Goal: Task Accomplishment & Management: Manage account settings

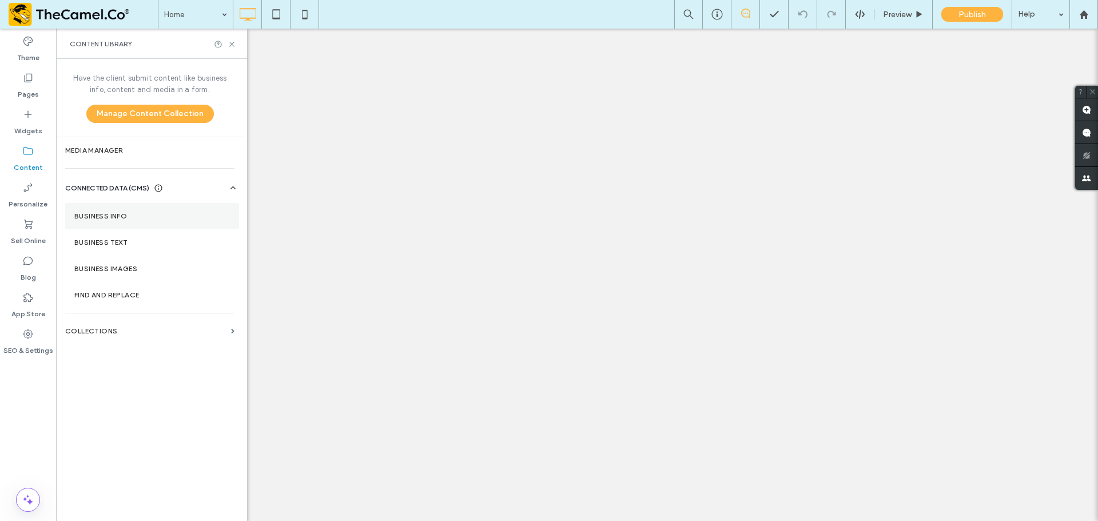
click at [132, 220] on section "Business Info" at bounding box center [152, 216] width 174 height 26
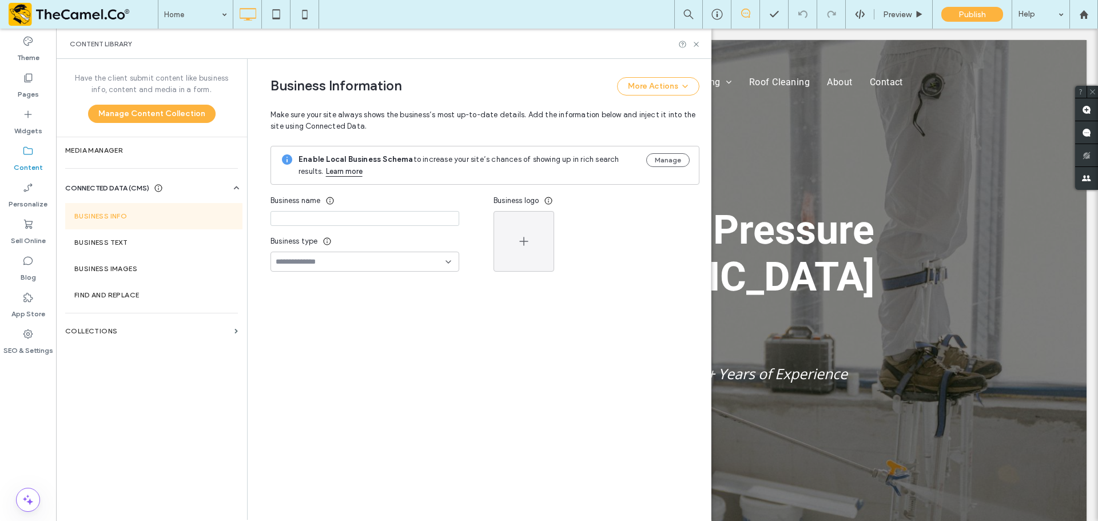
type input "**********"
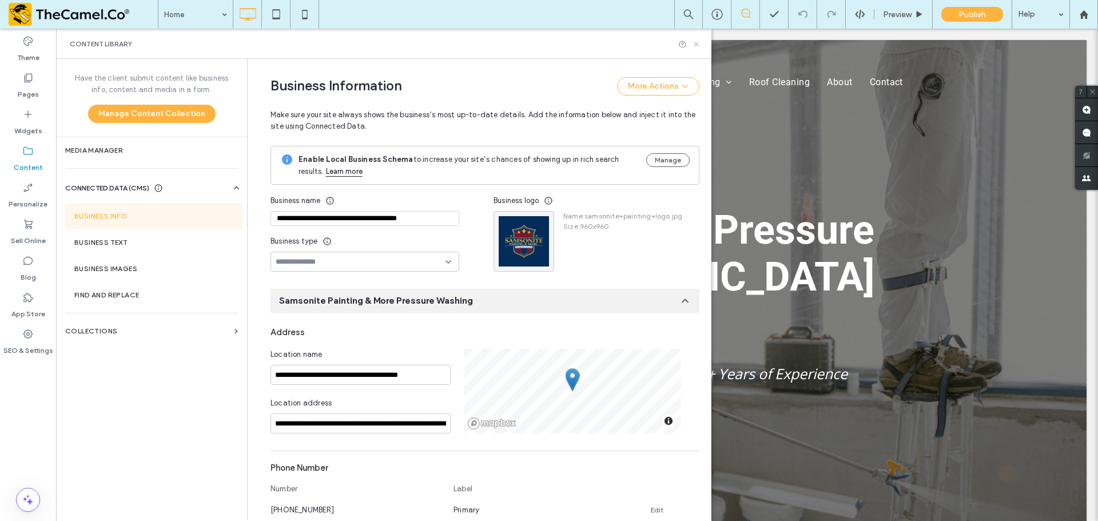
click at [698, 42] on use at bounding box center [696, 44] width 5 height 5
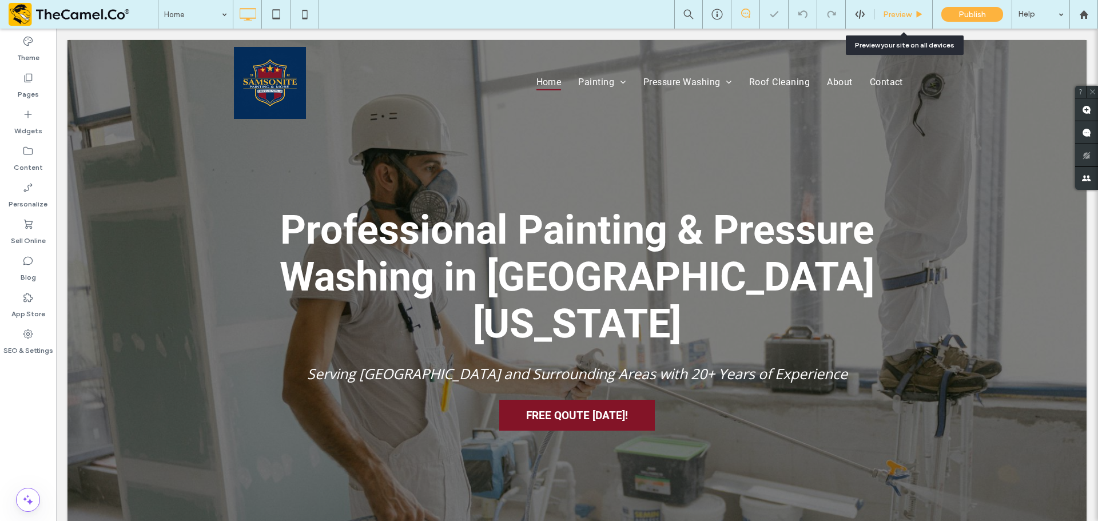
click at [888, 11] on span "Preview" at bounding box center [897, 15] width 29 height 10
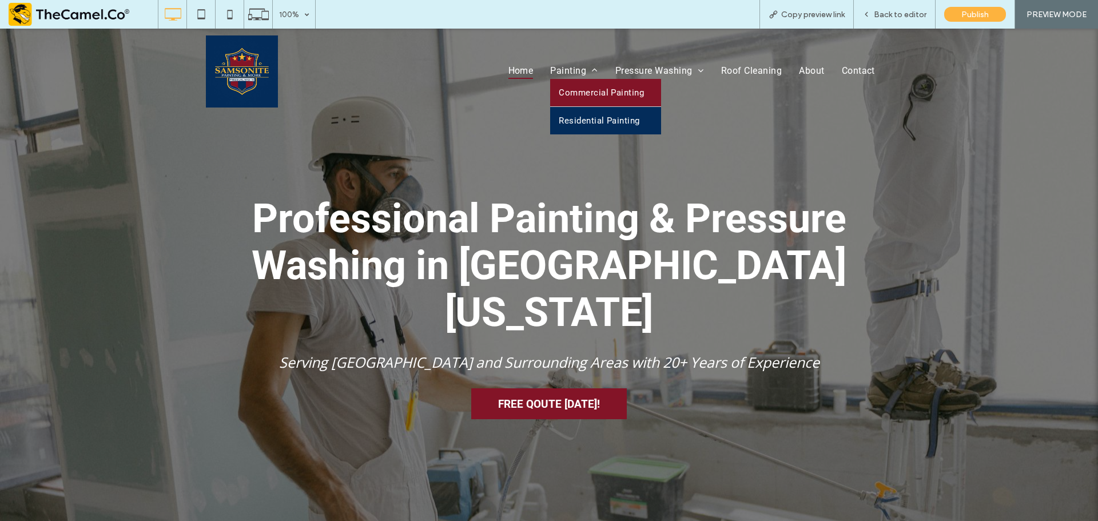
click at [579, 97] on span "Commercial Painting" at bounding box center [601, 93] width 85 height 10
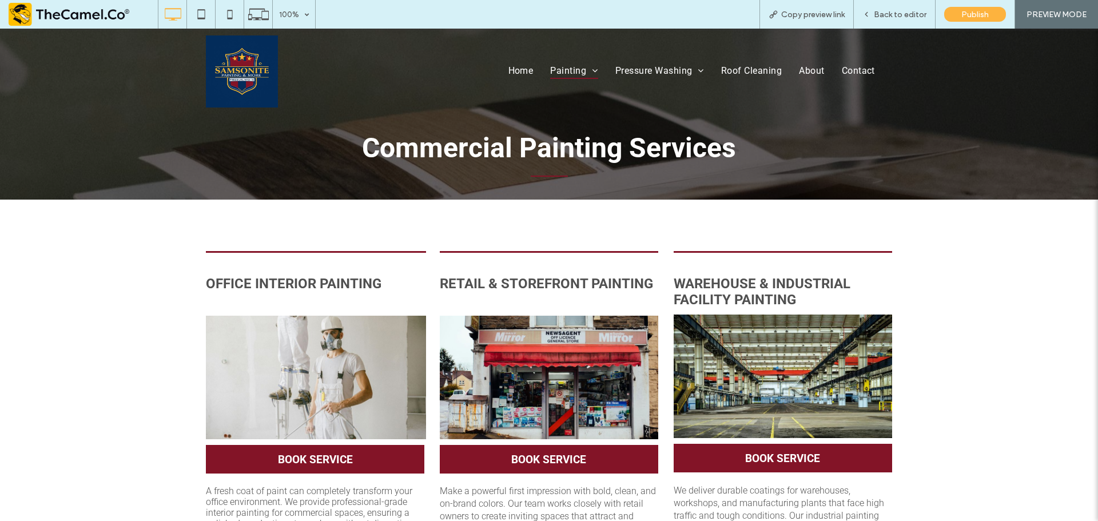
click at [600, 152] on span "Commercial Painting Services" at bounding box center [549, 148] width 374 height 33
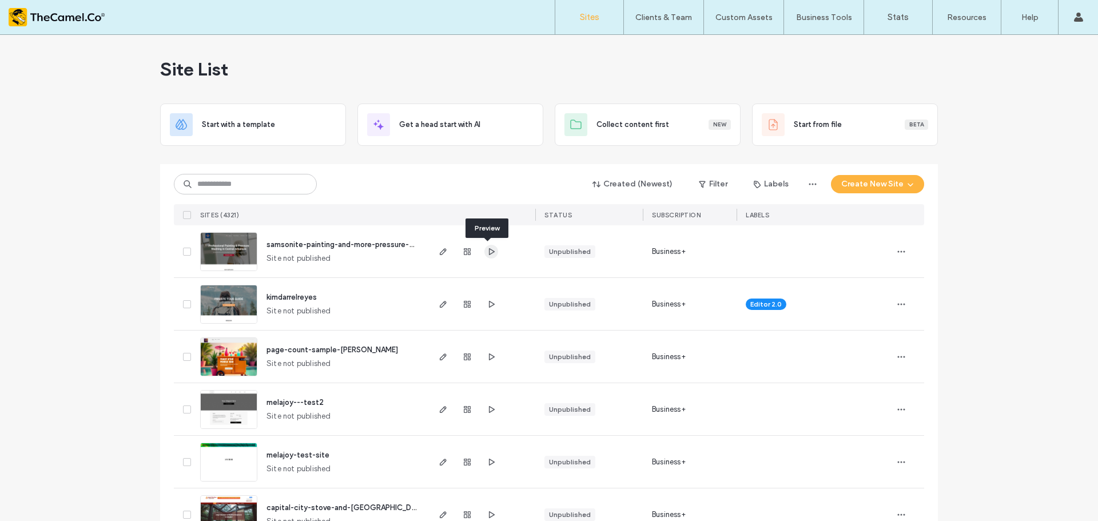
click at [490, 249] on icon "button" at bounding box center [491, 251] width 9 height 9
click at [446, 249] on div at bounding box center [467, 251] width 62 height 52
click at [439, 249] on icon "button" at bounding box center [443, 251] width 9 height 9
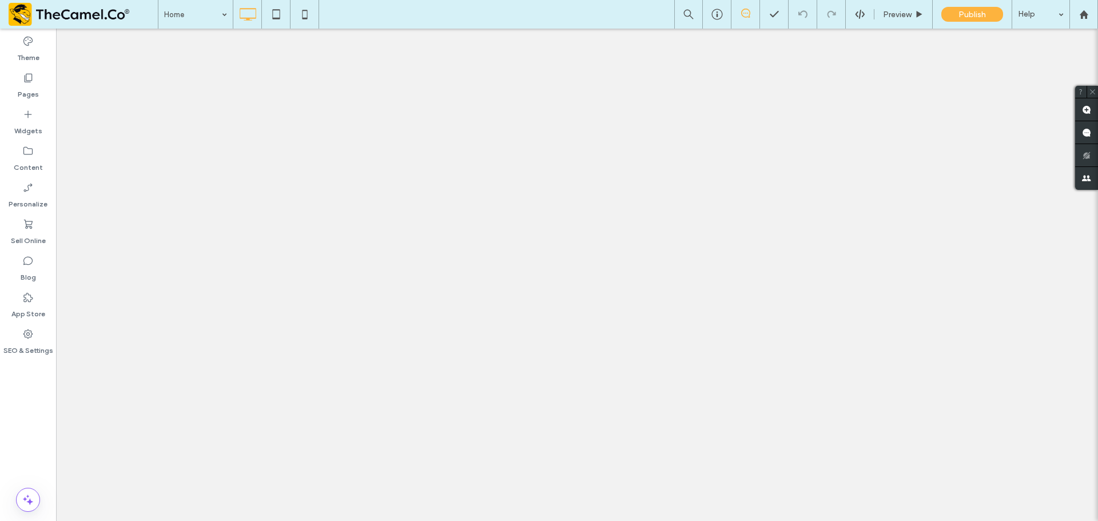
click at [22, 342] on label "SEO & Settings" at bounding box center [28, 348] width 50 height 16
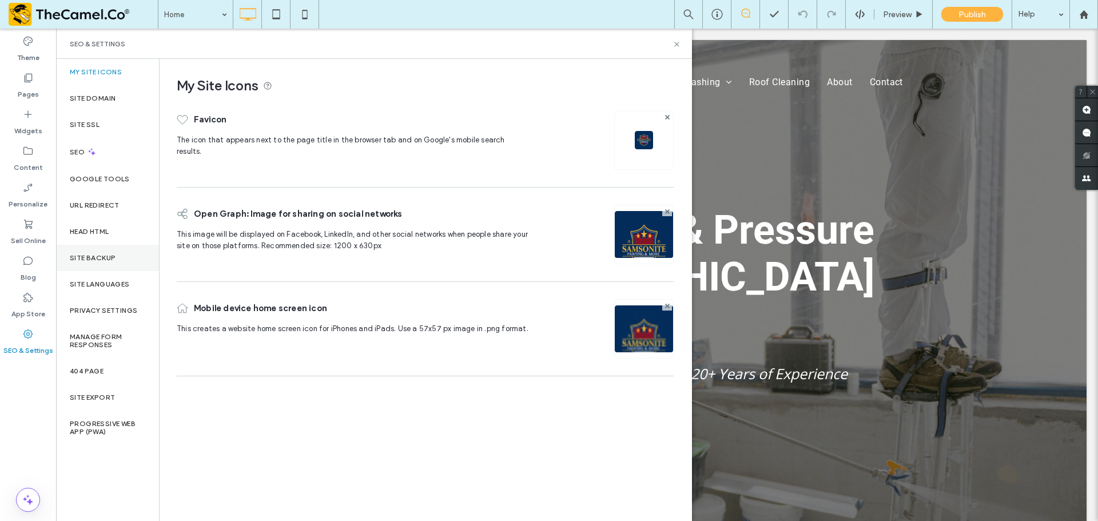
click at [110, 251] on div "Site Backup" at bounding box center [107, 258] width 103 height 26
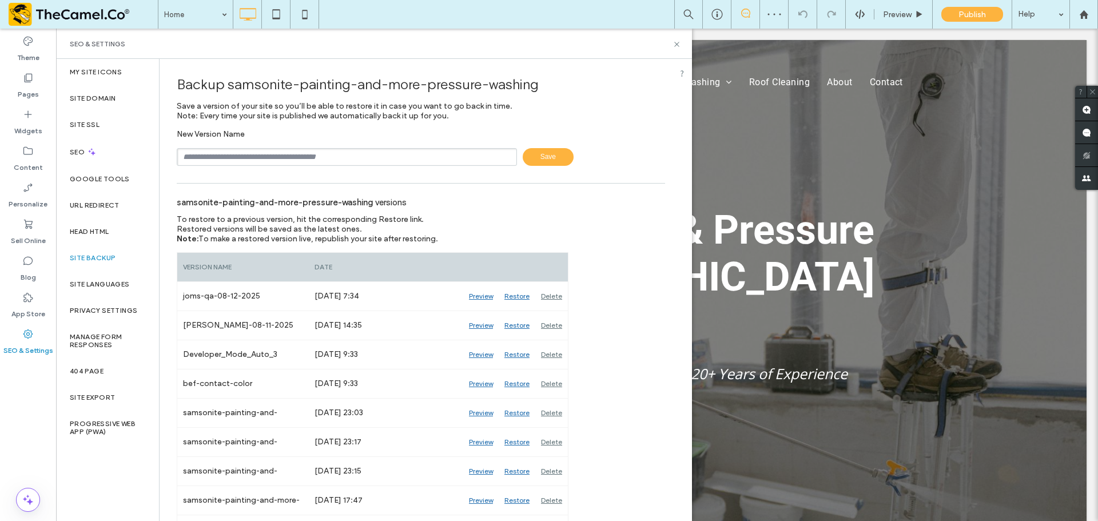
click at [336, 152] on input "text" at bounding box center [347, 157] width 340 height 18
click at [194, 160] on input "**********" at bounding box center [347, 157] width 340 height 18
type input "**********"
click at [548, 151] on span "Save" at bounding box center [548, 157] width 51 height 18
click at [679, 43] on icon at bounding box center [677, 44] width 9 height 9
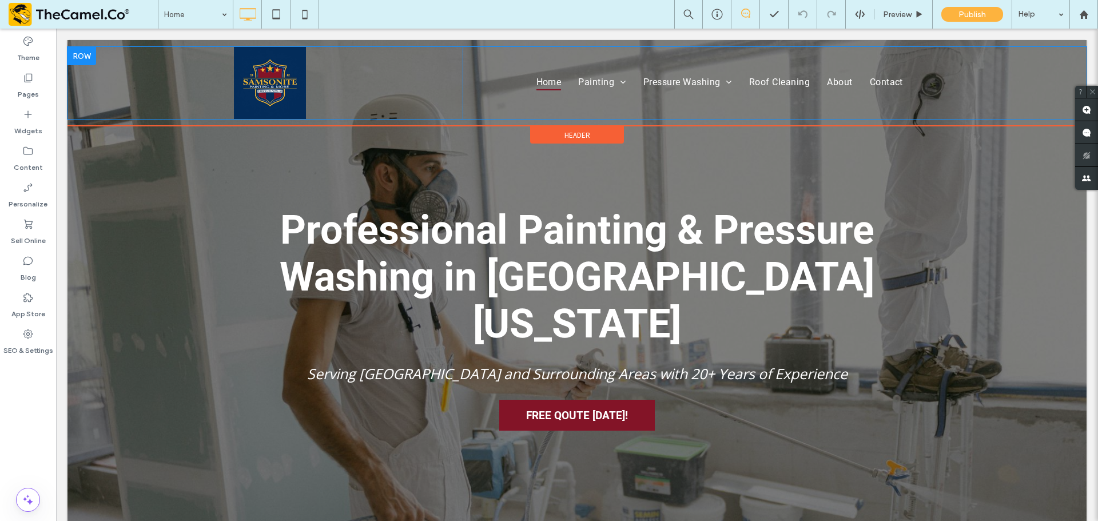
click at [86, 49] on div at bounding box center [81, 56] width 29 height 18
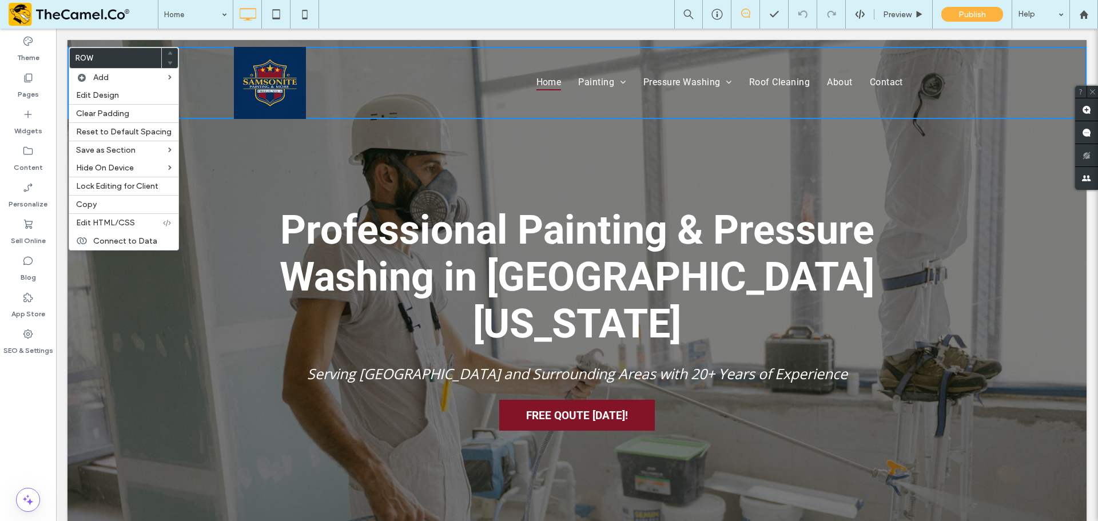
click at [226, 161] on div "Professional Painting & Pressure Washing in Central Arkansas Serving Little Roc…" at bounding box center [576, 295] width 1019 height 511
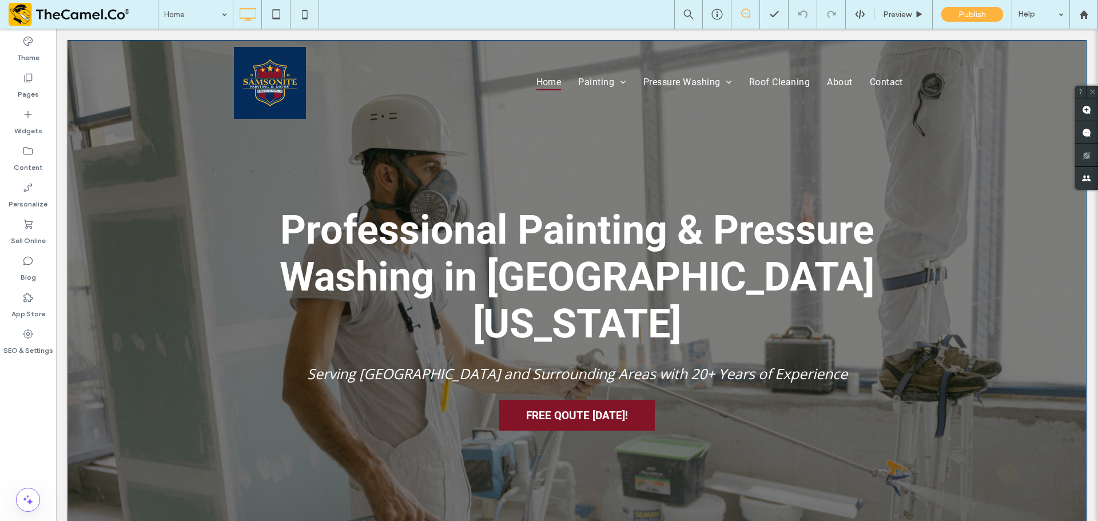
click at [196, 169] on div "Professional Painting & Pressure Washing in Central Arkansas Serving Little Roc…" at bounding box center [576, 295] width 1019 height 511
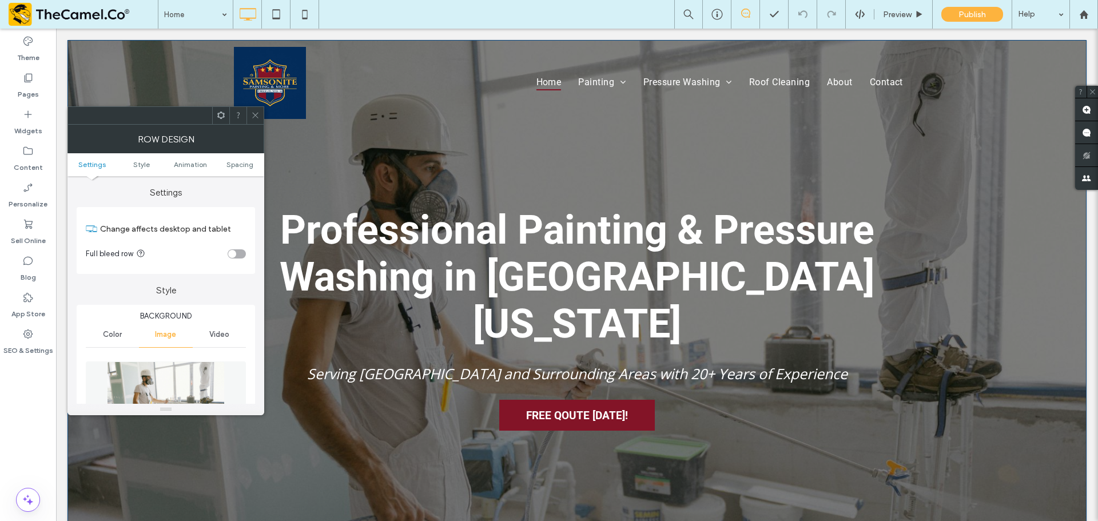
drag, startPoint x: 315, startPoint y: 168, endPoint x: 276, endPoint y: 136, distance: 50.4
click at [314, 166] on div "Professional Painting & Pressure Washing in Central Arkansas Serving Little Roc…" at bounding box center [576, 295] width 1019 height 511
click at [260, 113] on div at bounding box center [255, 115] width 17 height 17
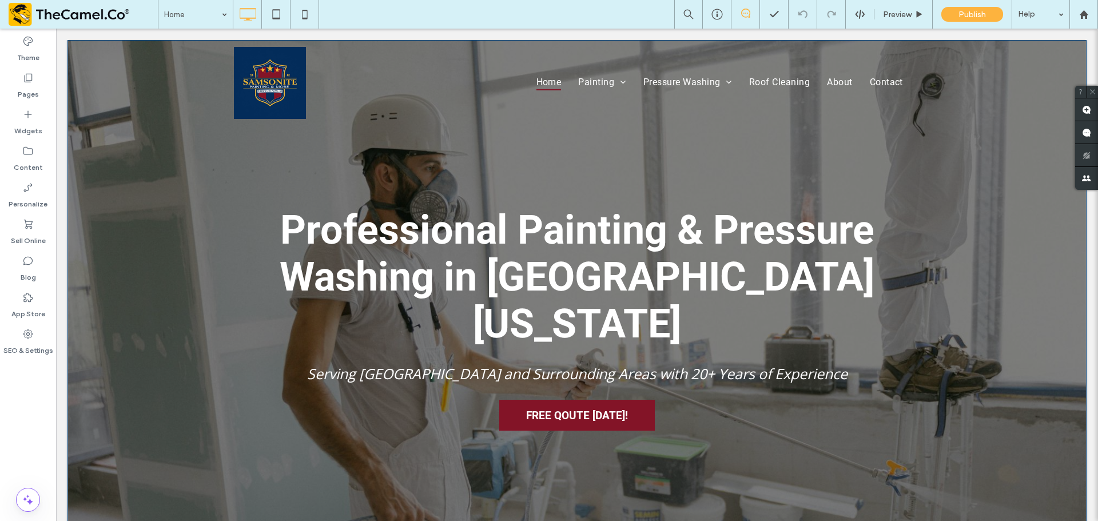
click at [161, 219] on div "Professional Painting & Pressure Washing in Central Arkansas Serving Little Roc…" at bounding box center [576, 295] width 1019 height 511
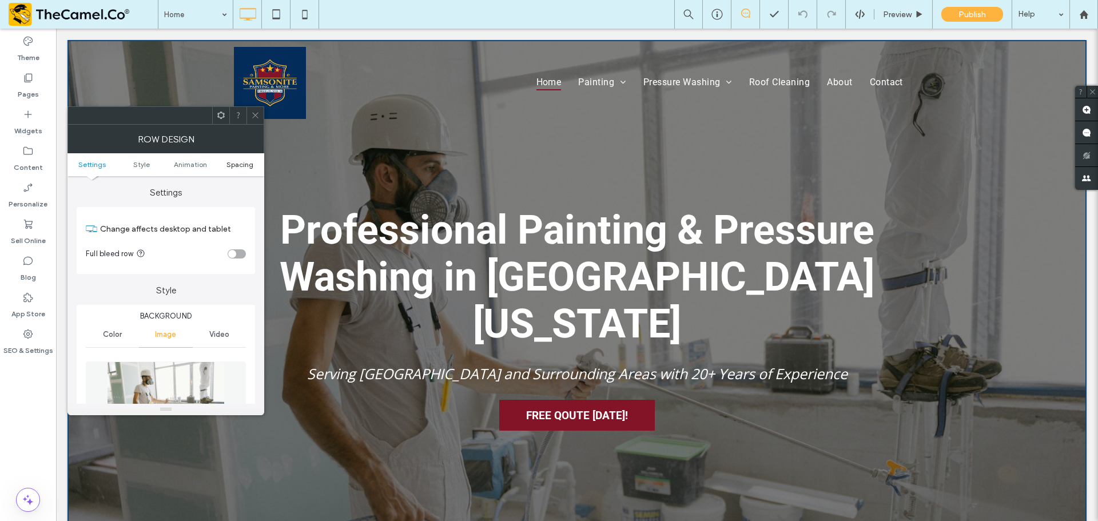
click at [247, 162] on span "Spacing" at bounding box center [239, 164] width 27 height 9
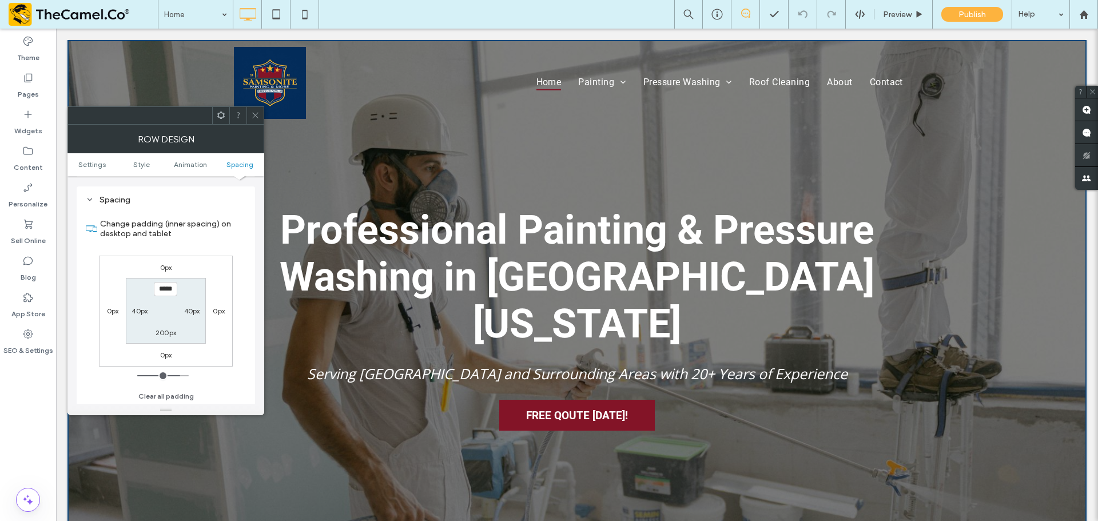
scroll to position [657, 0]
click at [251, 118] on div at bounding box center [255, 115] width 17 height 17
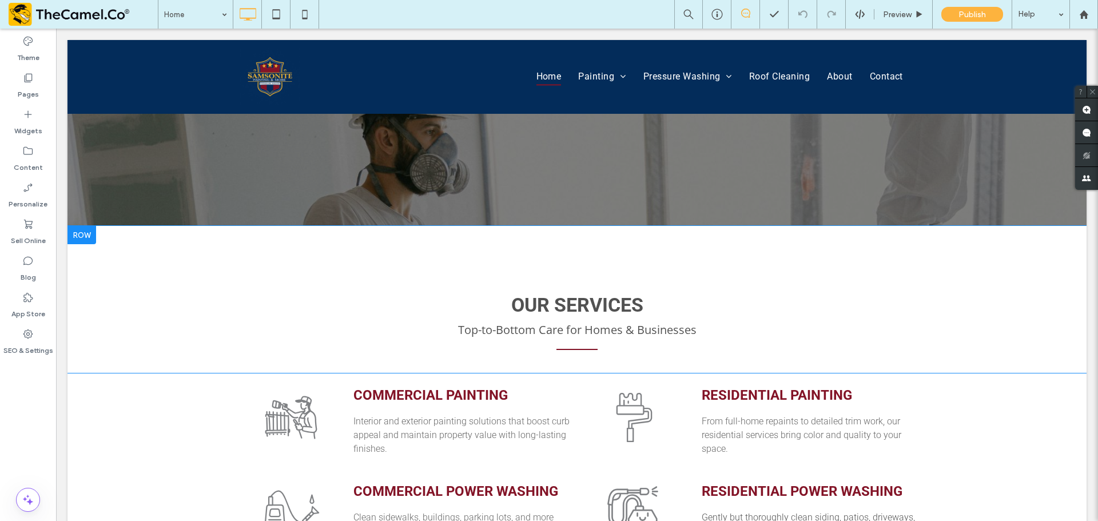
scroll to position [343, 0]
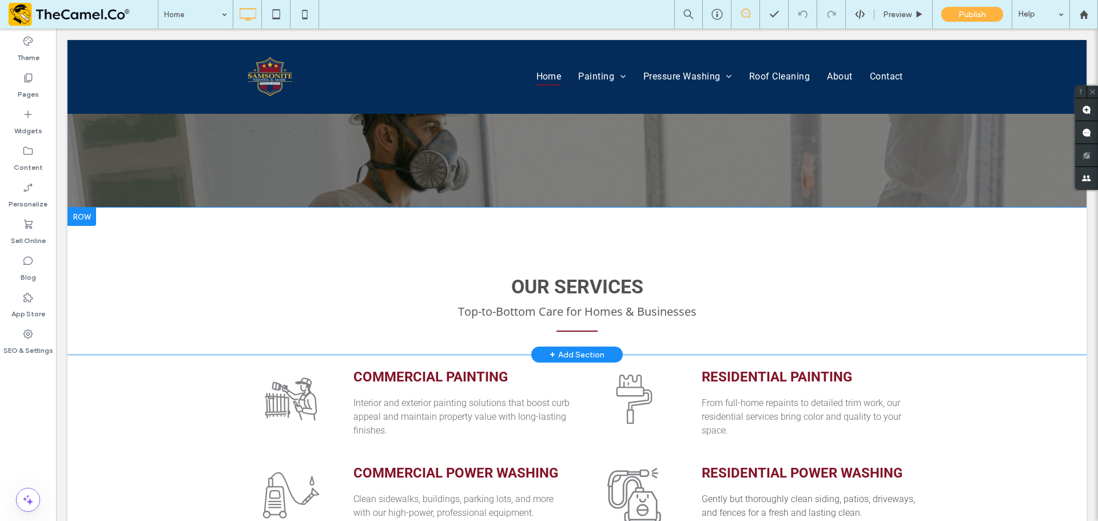
click at [244, 208] on div "OUR SERVICES Top-to-Bottom Care for Homes & Businesses Click To Paste Row + Add…" at bounding box center [576, 281] width 1019 height 147
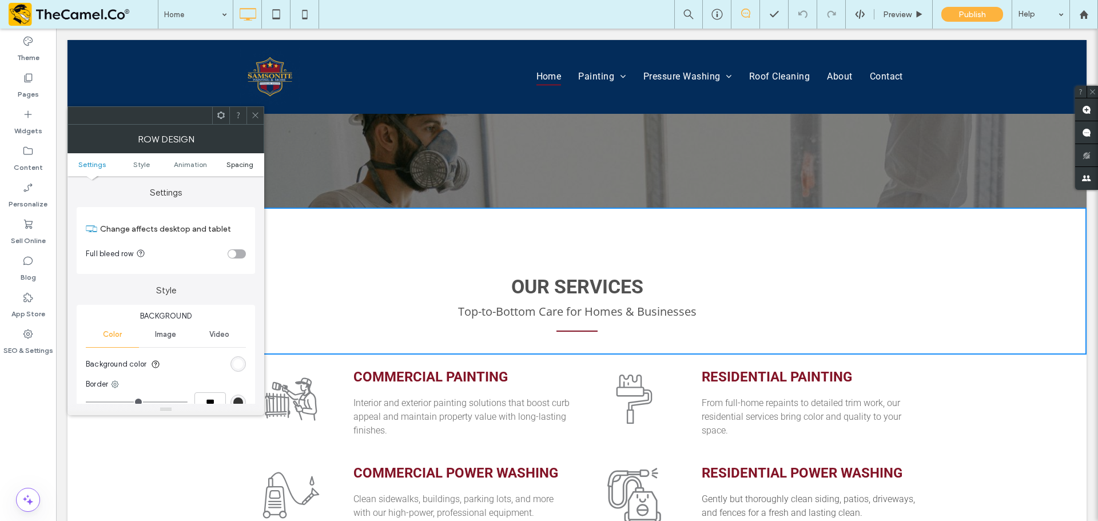
click at [242, 164] on span "Spacing" at bounding box center [239, 164] width 27 height 9
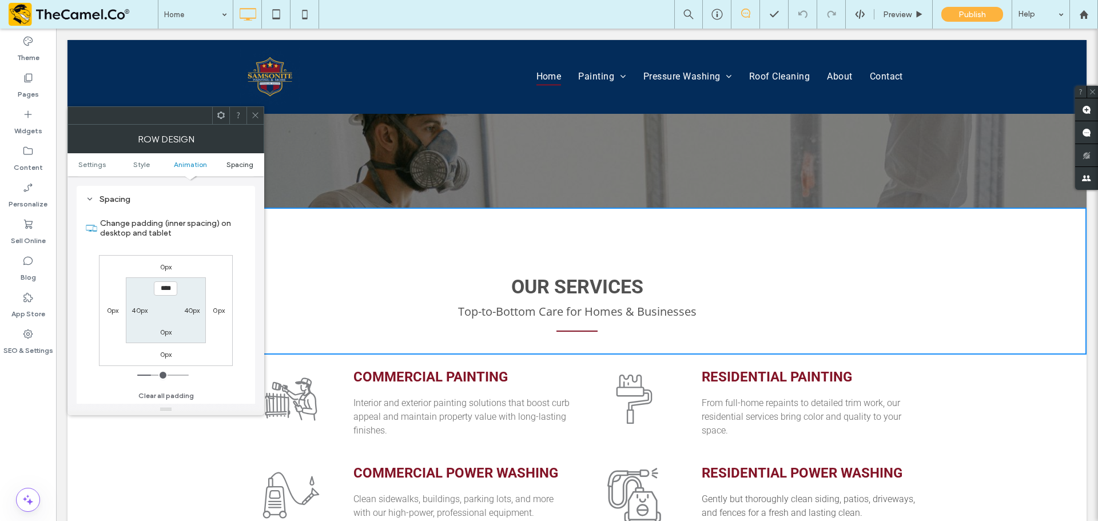
scroll to position [323, 0]
drag, startPoint x: 259, startPoint y: 115, endPoint x: 225, endPoint y: 130, distance: 36.6
click at [259, 115] on icon at bounding box center [255, 115] width 9 height 9
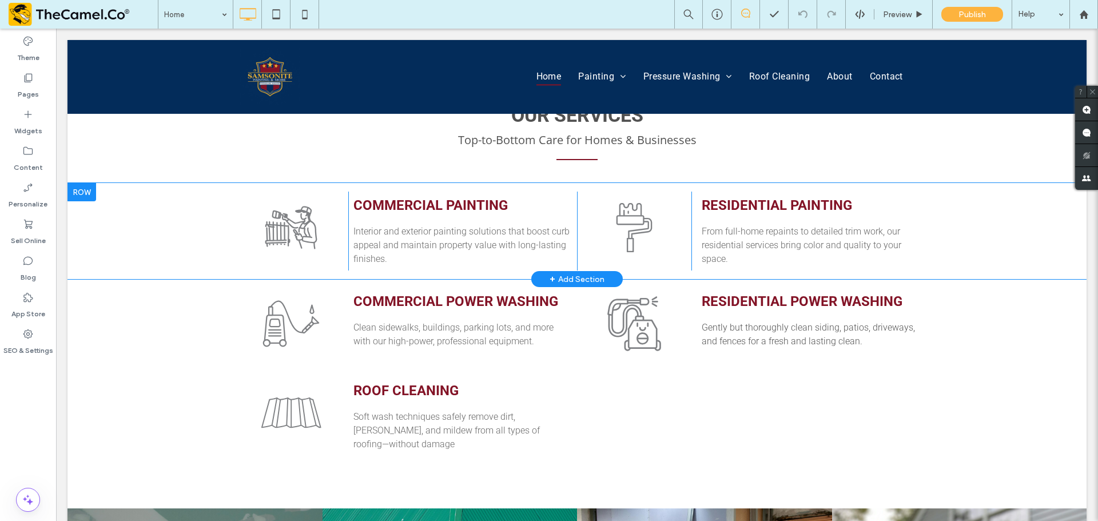
scroll to position [458, 0]
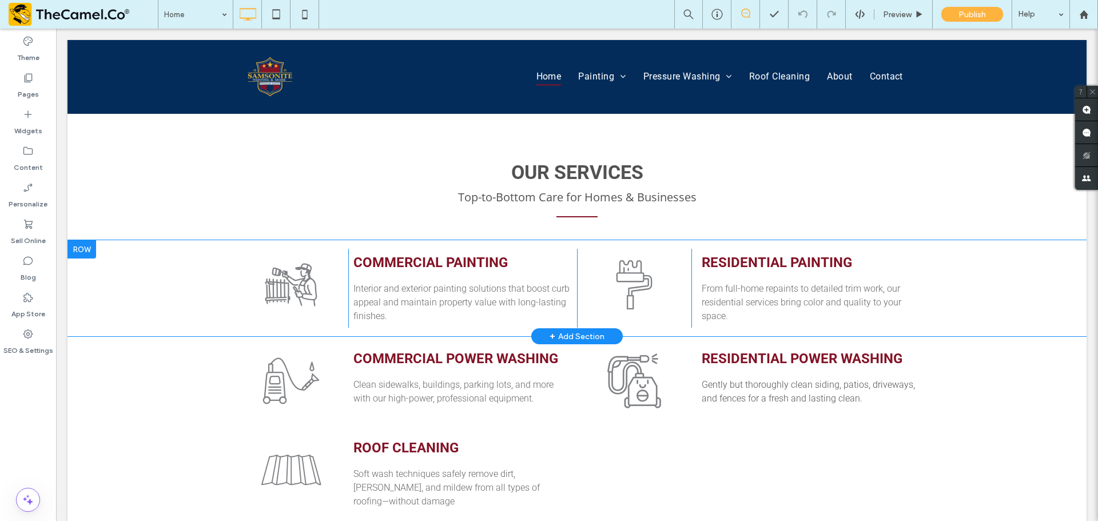
click at [173, 240] on div "Click To Paste COMMERCIAL PAINTING Interior and exterior painting solutions tha…" at bounding box center [576, 288] width 1019 height 96
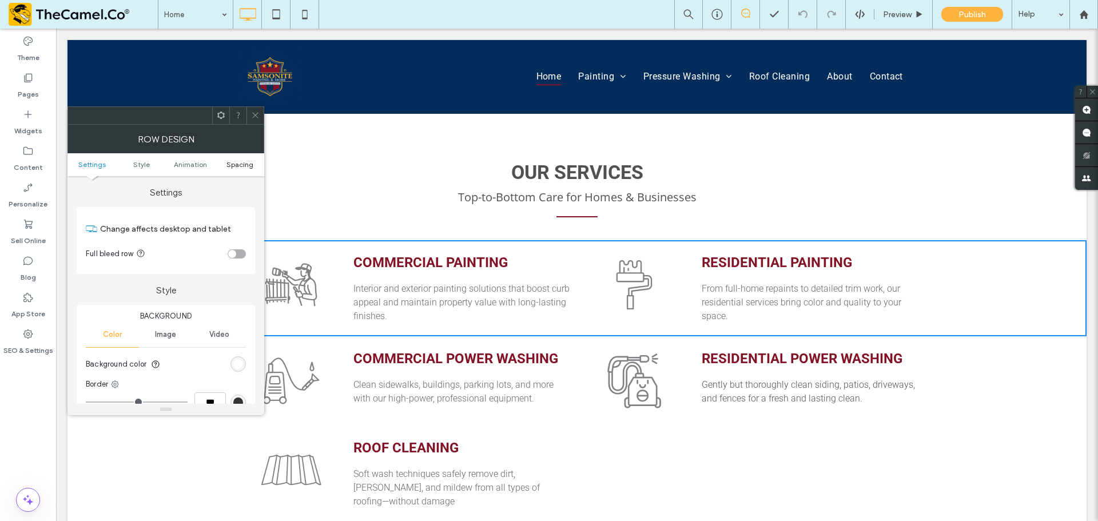
click at [243, 166] on span "Spacing" at bounding box center [239, 164] width 27 height 9
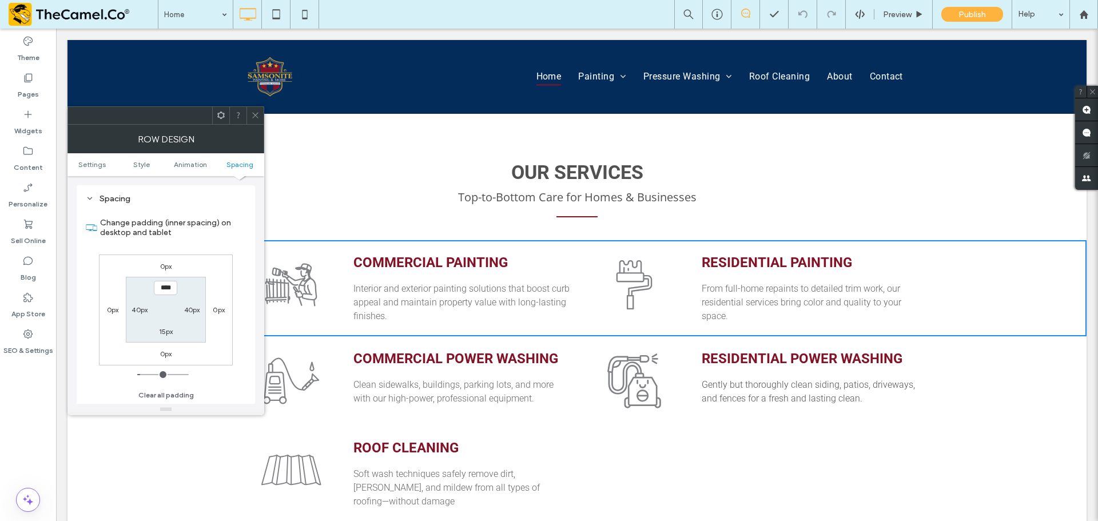
scroll to position [323, 0]
click at [258, 109] on span at bounding box center [255, 115] width 9 height 17
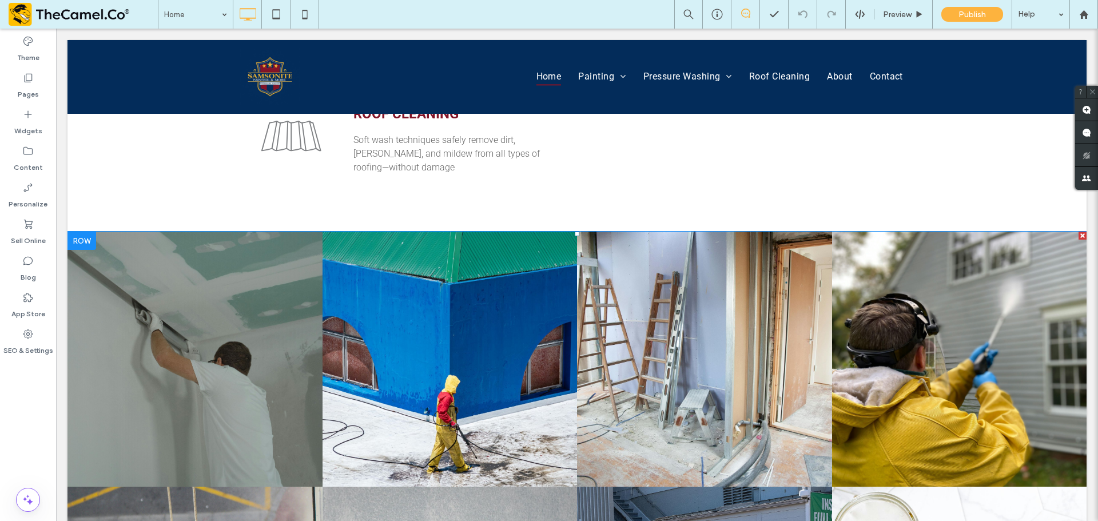
scroll to position [858, 0]
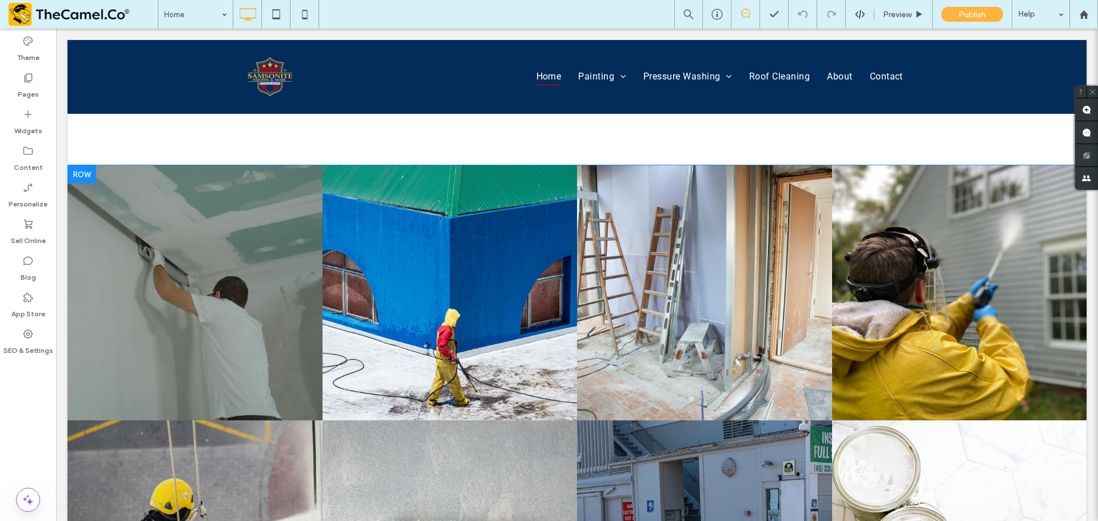
click at [95, 165] on div at bounding box center [81, 174] width 29 height 18
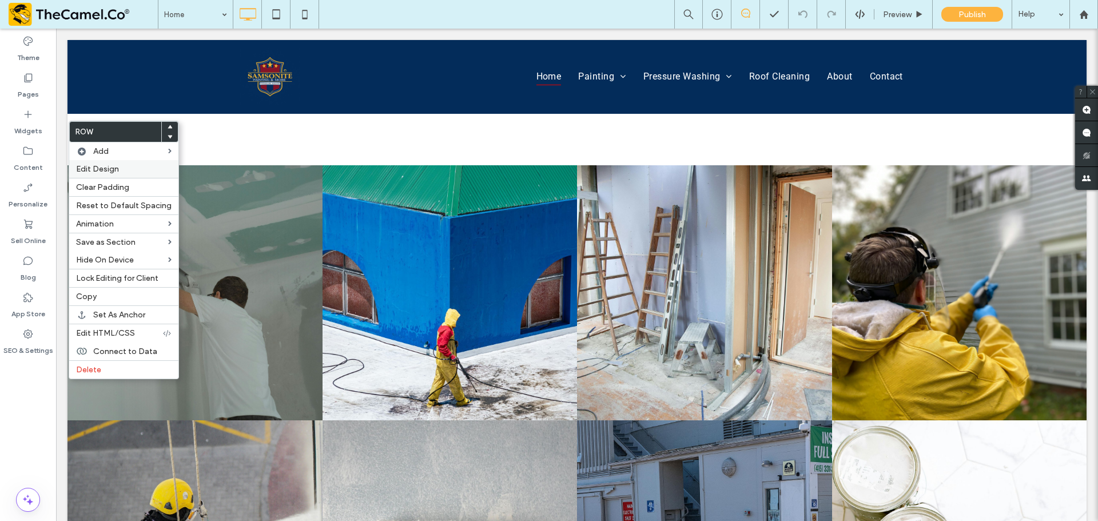
click at [141, 169] on label "Edit Design" at bounding box center [124, 169] width 96 height 10
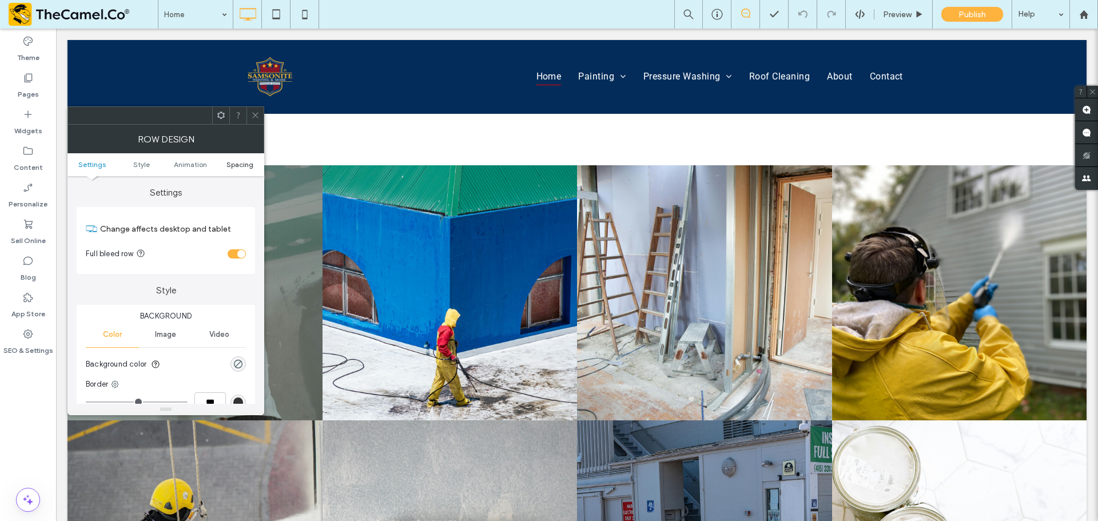
click at [230, 167] on span "Spacing" at bounding box center [239, 164] width 27 height 9
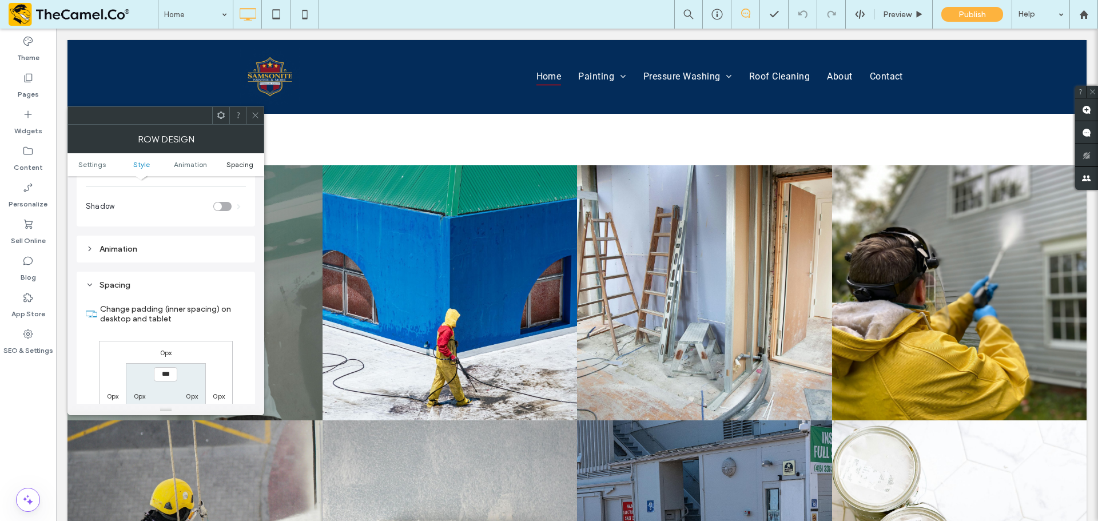
scroll to position [323, 0]
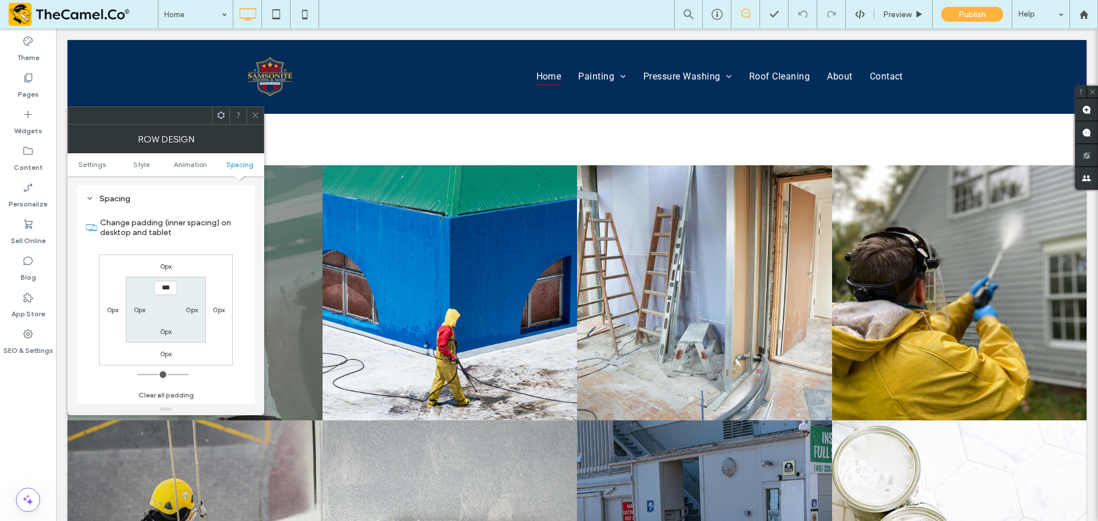
drag, startPoint x: 256, startPoint y: 121, endPoint x: 223, endPoint y: 124, distance: 33.3
click at [256, 121] on span at bounding box center [255, 115] width 9 height 17
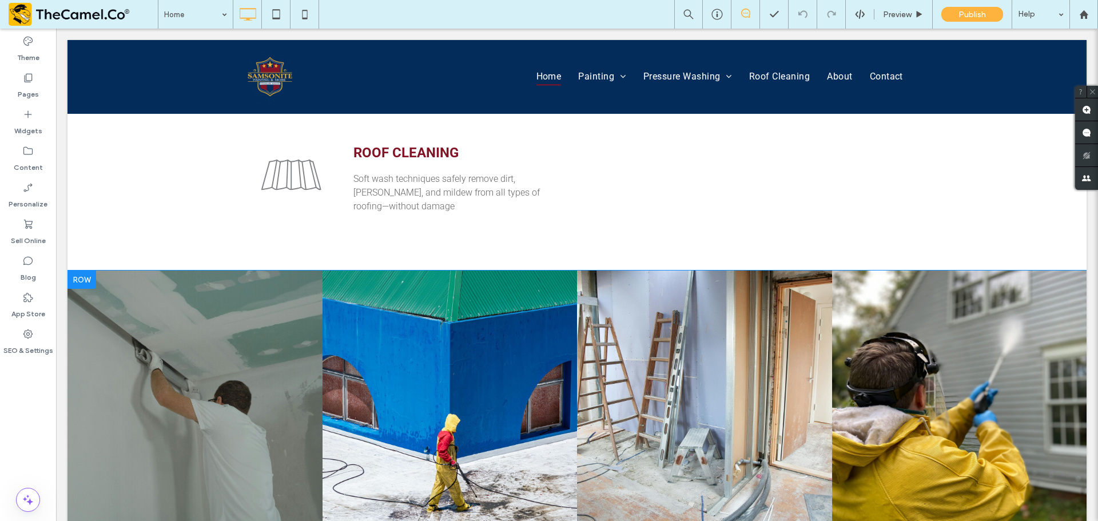
scroll to position [744, 0]
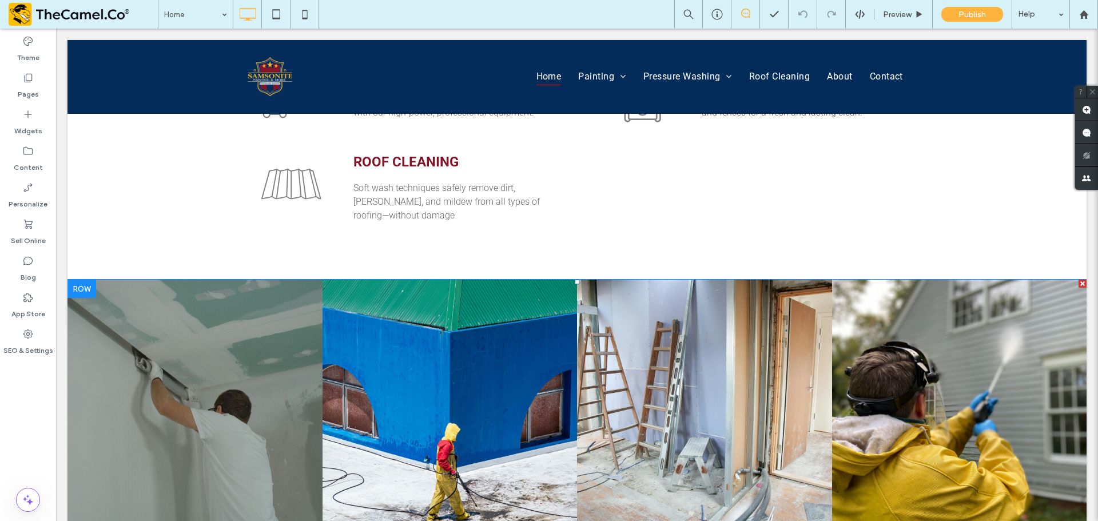
click at [189, 272] on link at bounding box center [195, 407] width 270 height 270
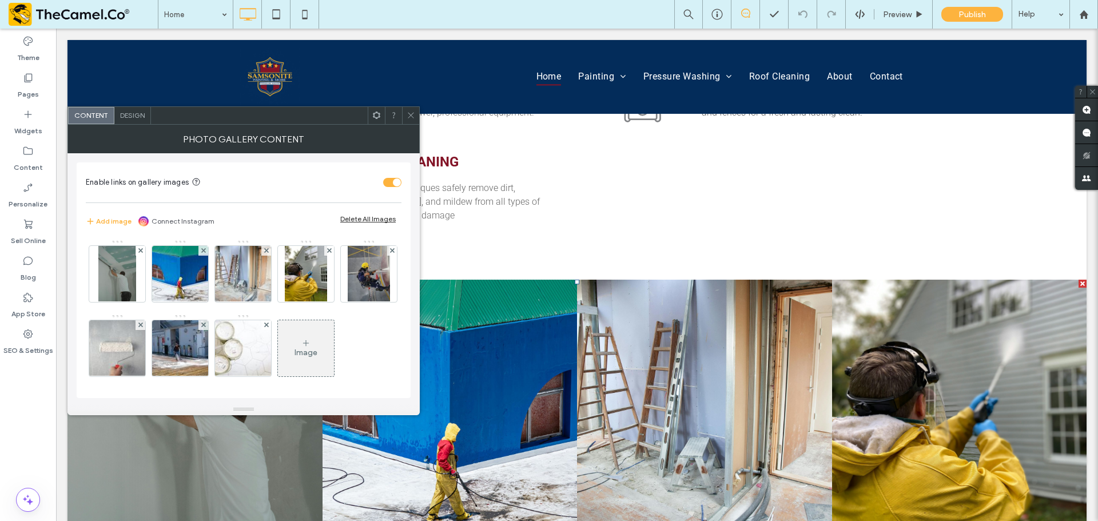
click at [128, 114] on span "Design" at bounding box center [132, 115] width 25 height 9
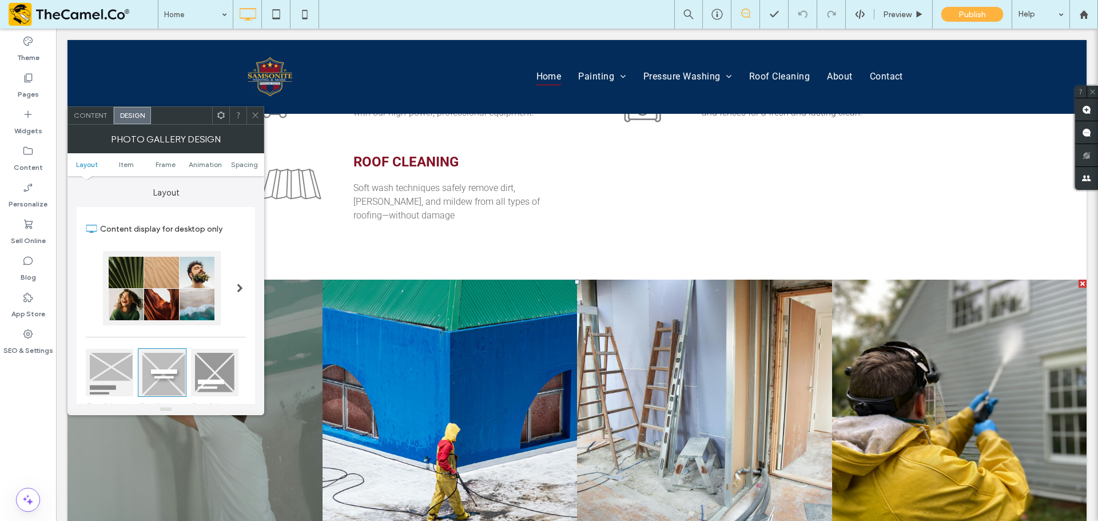
click at [252, 117] on icon at bounding box center [255, 115] width 9 height 9
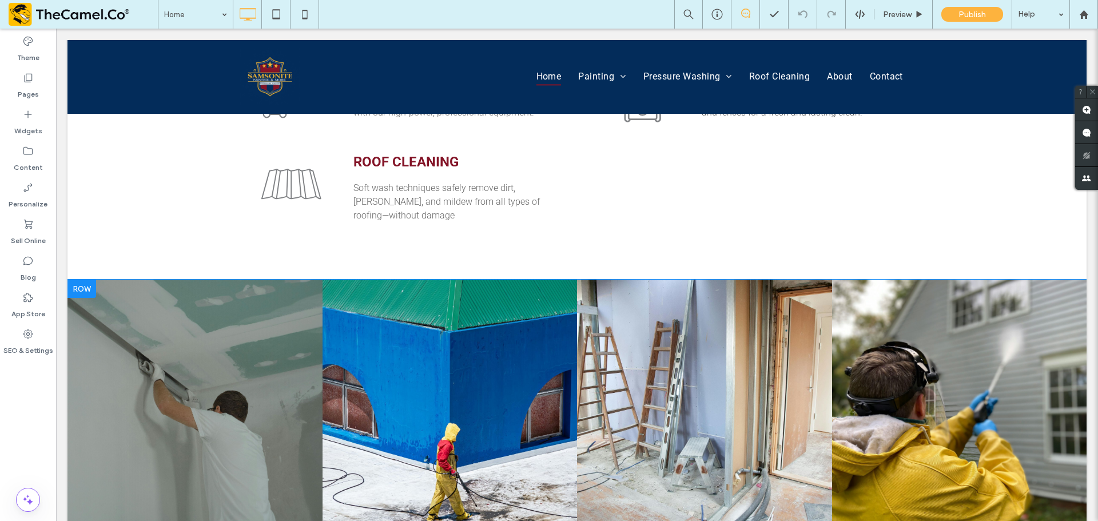
click at [84, 280] on div at bounding box center [81, 289] width 29 height 18
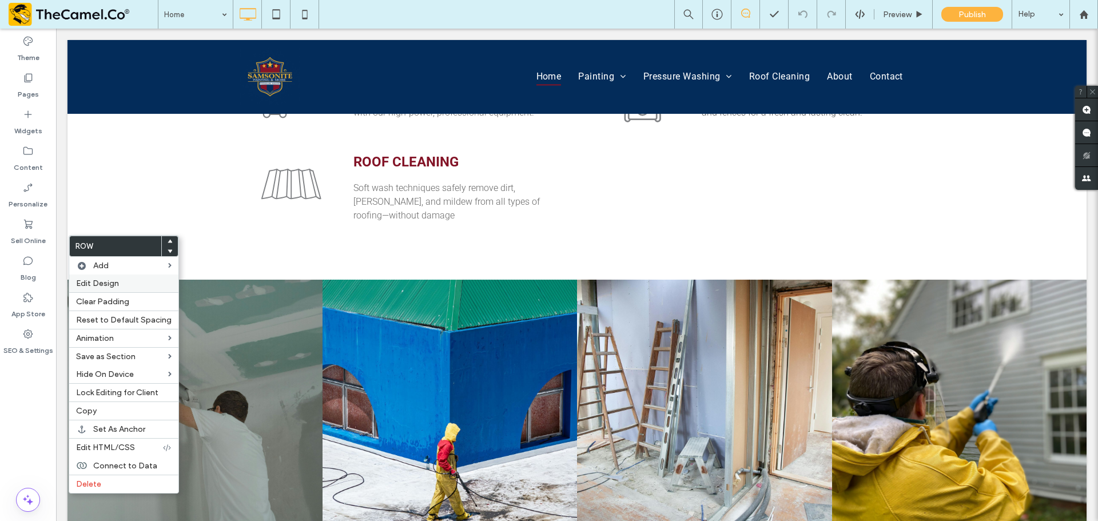
click at [109, 285] on span "Edit Design" at bounding box center [97, 284] width 43 height 10
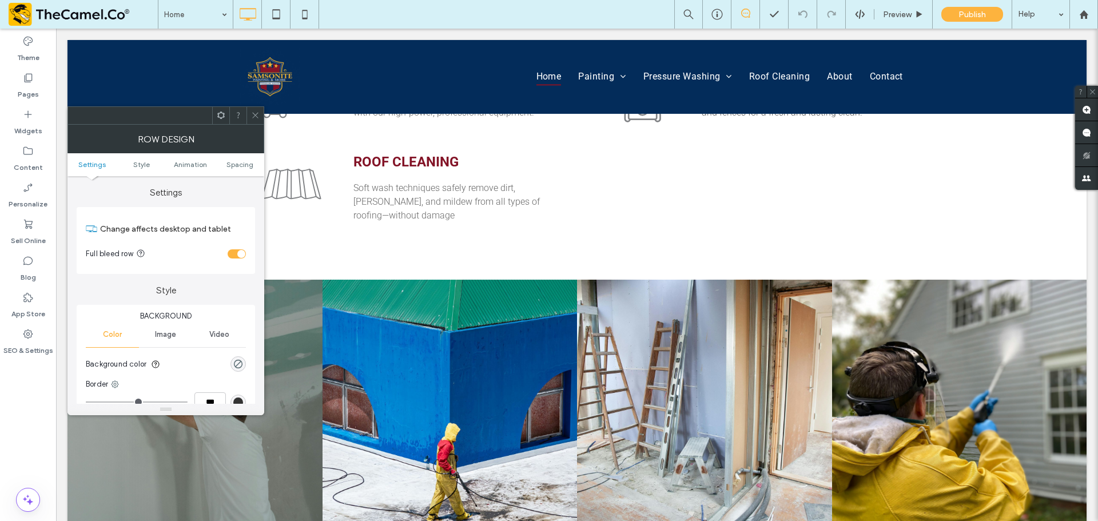
click at [252, 117] on icon at bounding box center [255, 115] width 9 height 9
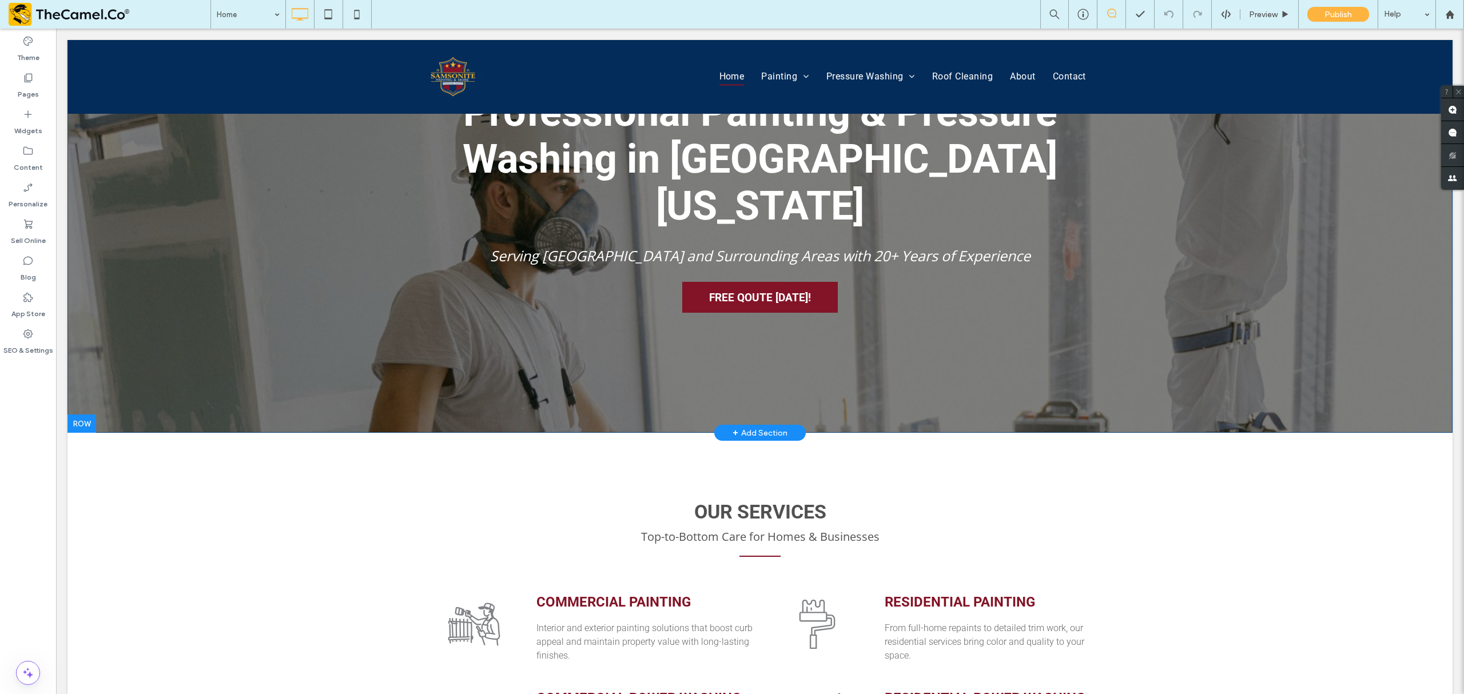
scroll to position [0, 0]
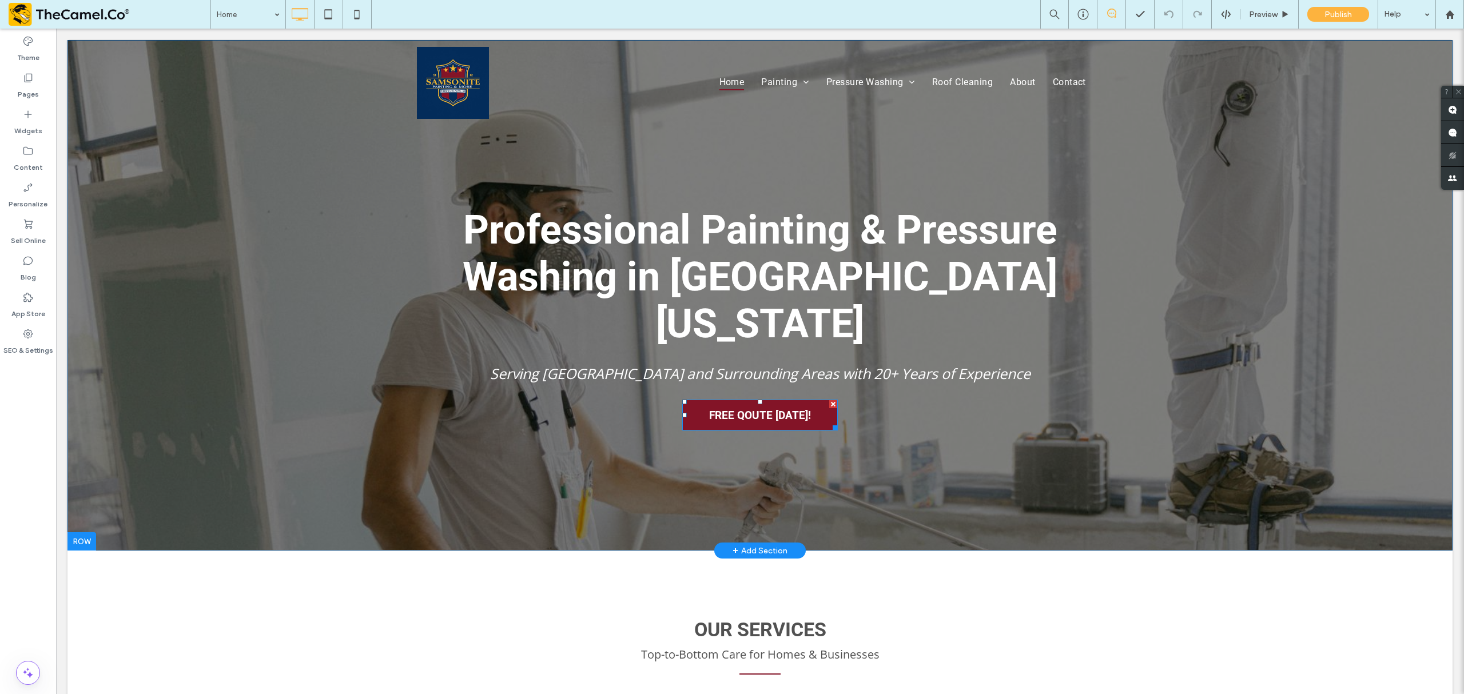
click at [783, 403] on span "FREE QOUTE TODAY!" at bounding box center [760, 415] width 110 height 25
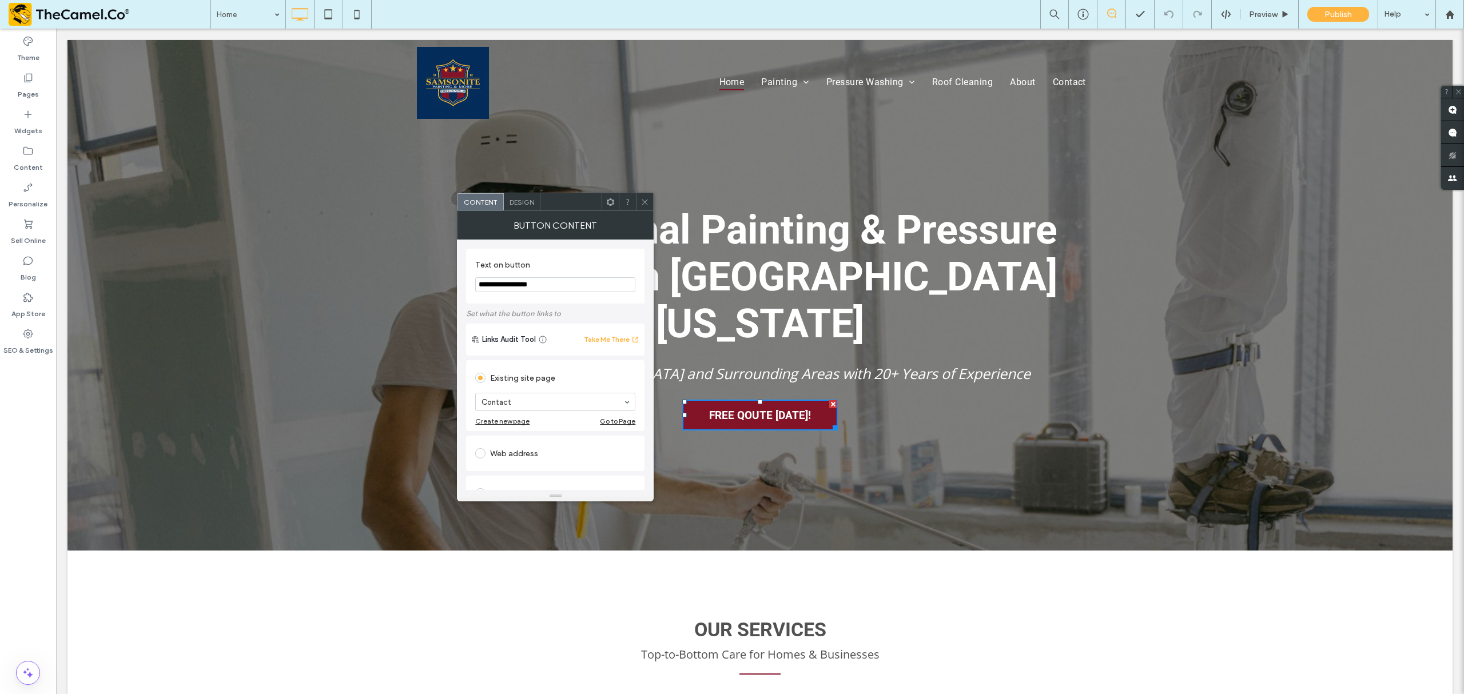
click at [523, 200] on span "Design" at bounding box center [522, 202] width 25 height 9
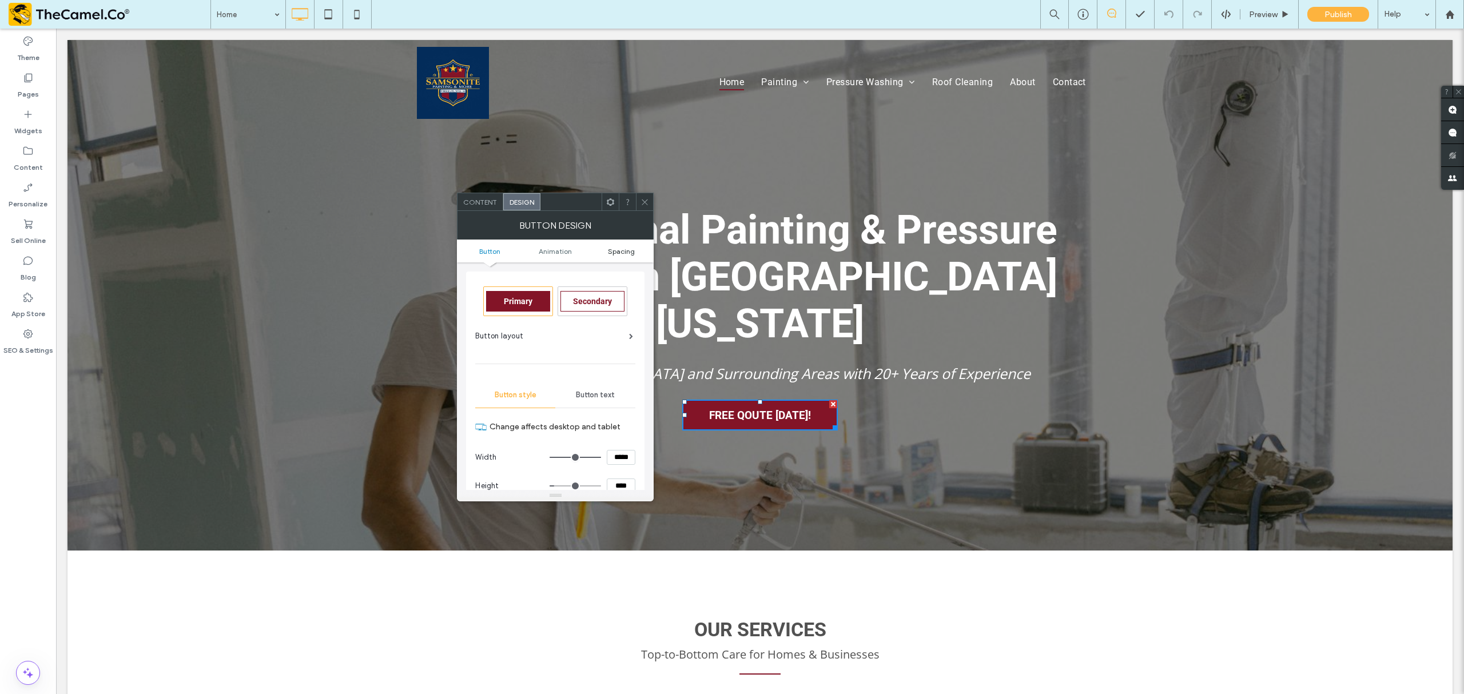
click at [637, 248] on link "Spacing" at bounding box center [622, 251] width 66 height 9
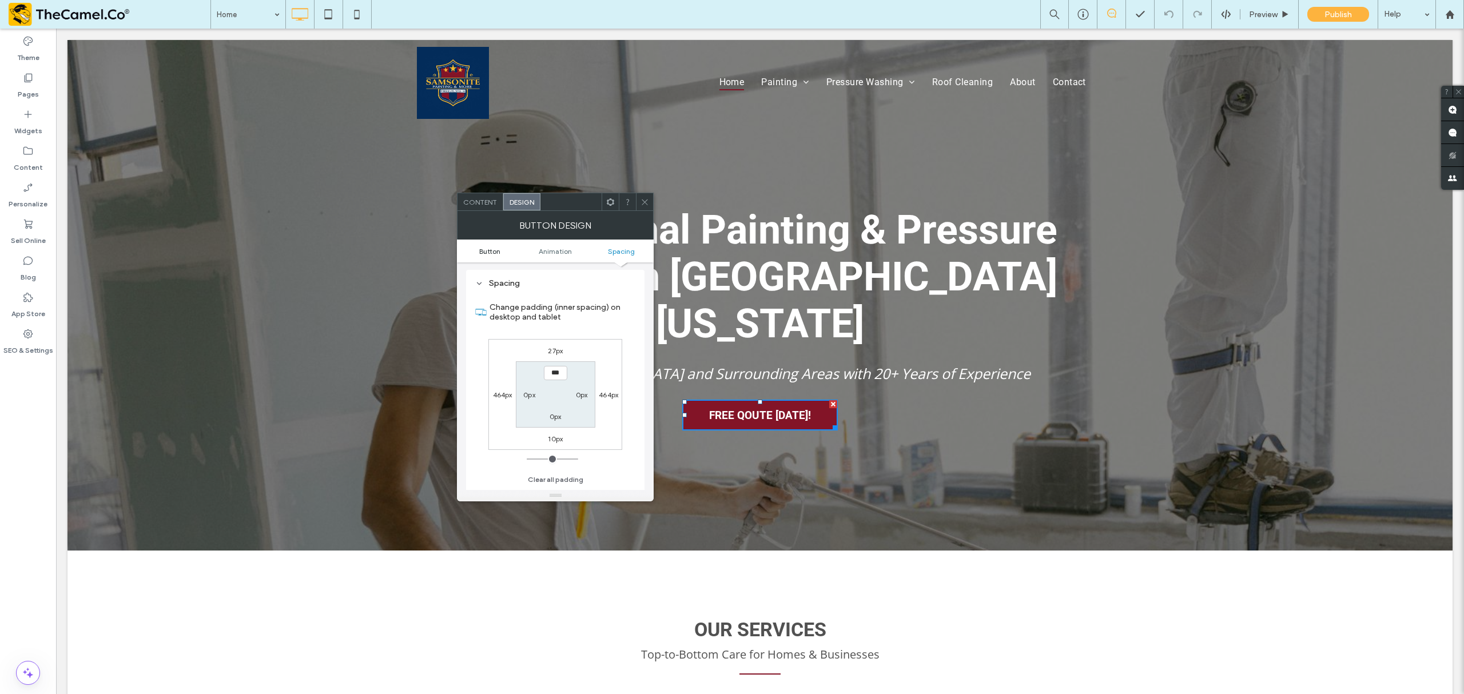
click at [479, 248] on span "Button" at bounding box center [489, 251] width 21 height 9
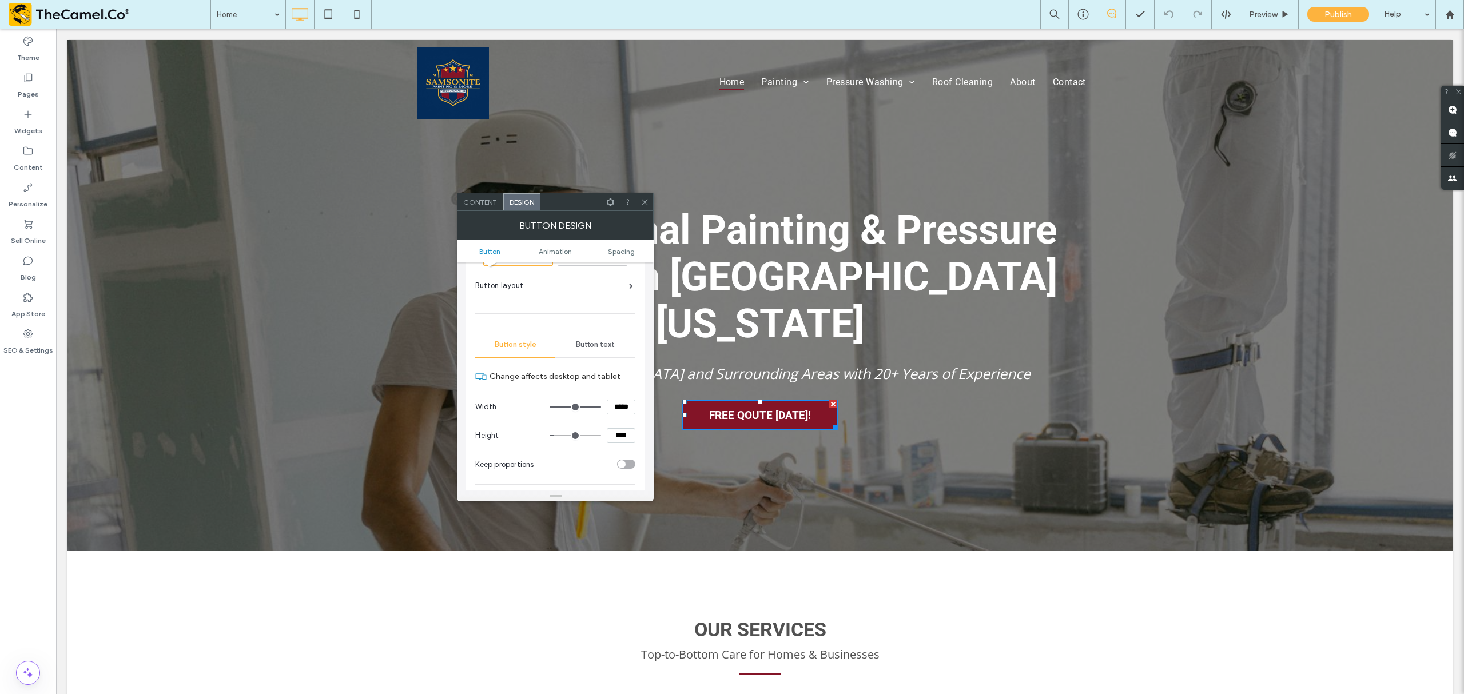
scroll to position [76, 0]
click at [644, 206] on icon at bounding box center [645, 202] width 9 height 9
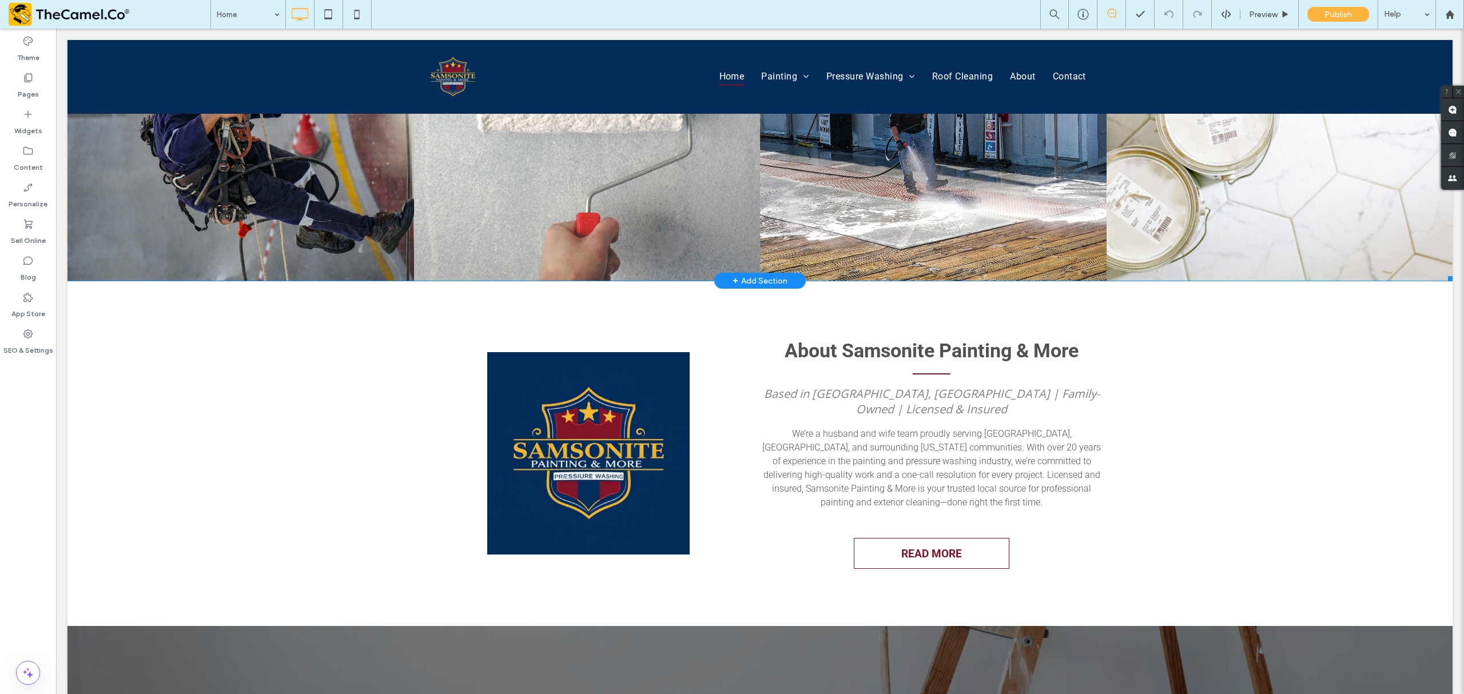
scroll to position [1449, 0]
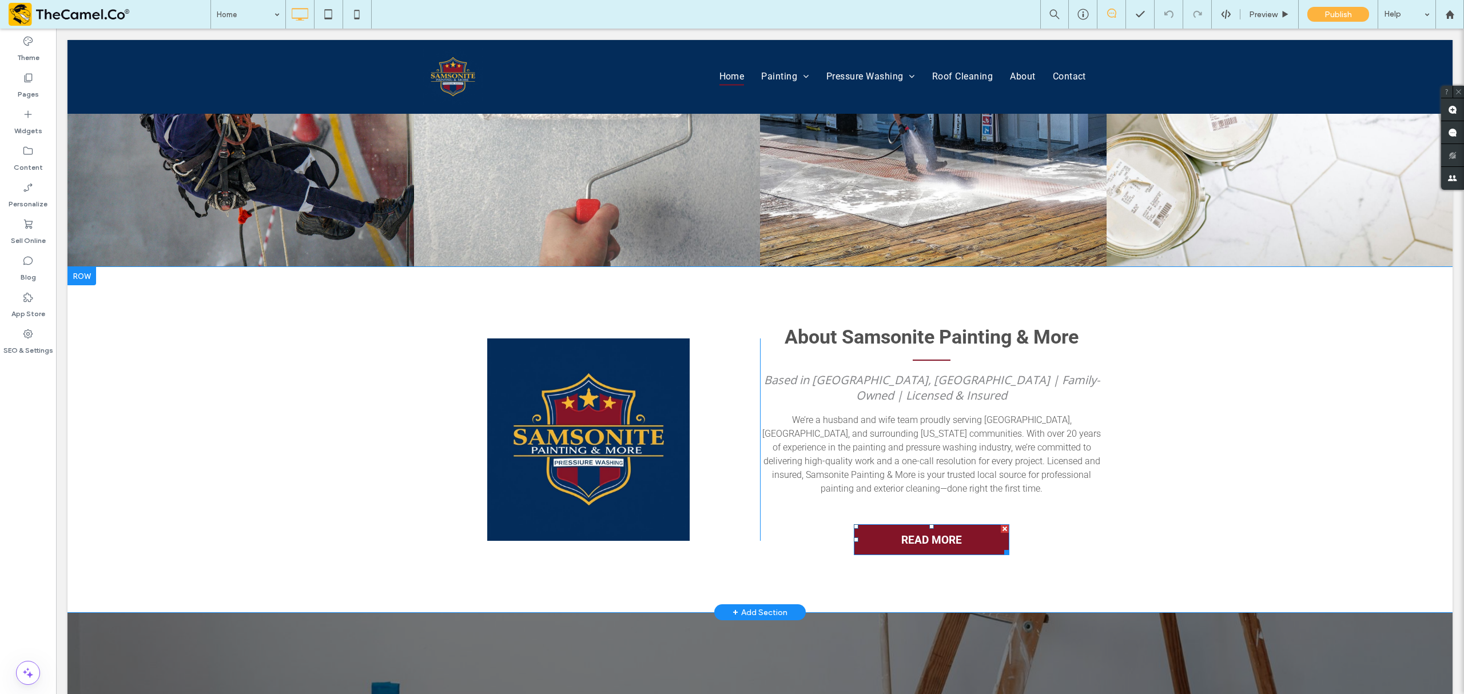
click at [935, 520] on span "READ MORE" at bounding box center [931, 540] width 69 height 25
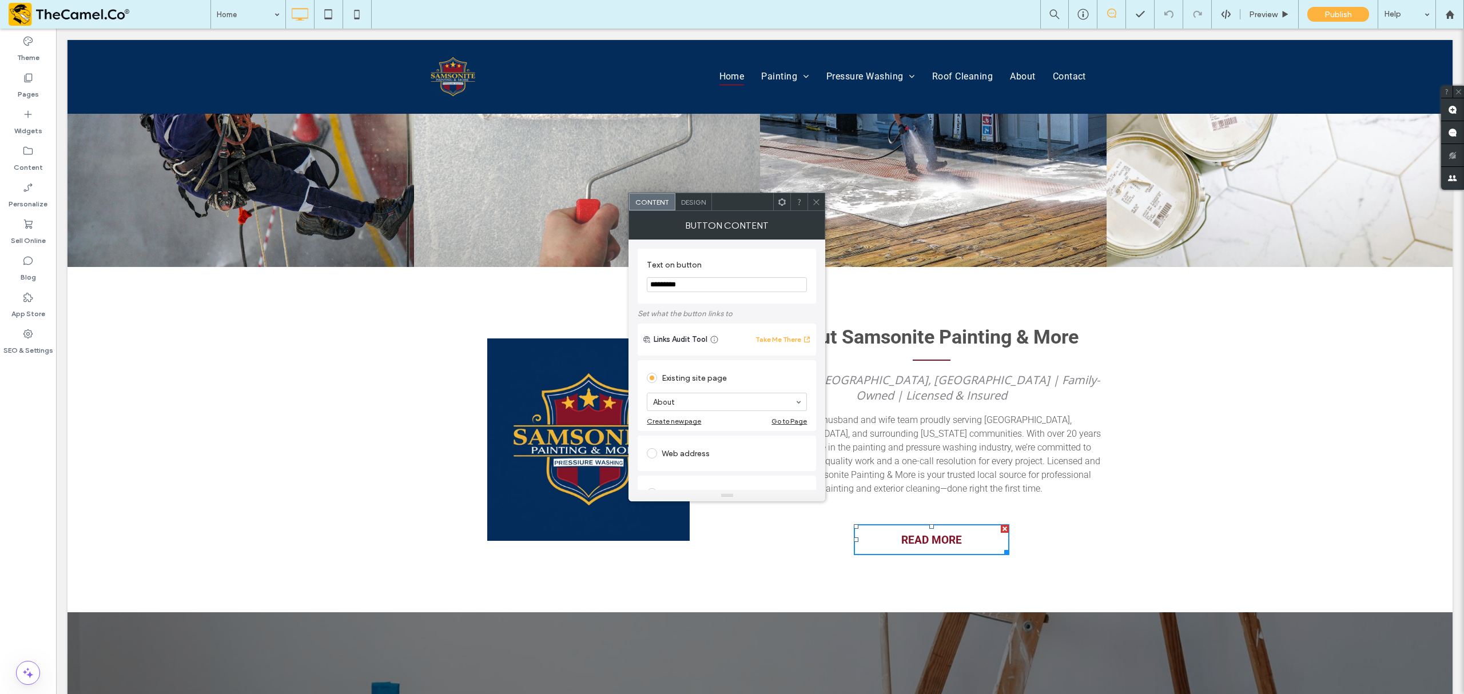
click at [707, 201] on div "Design" at bounding box center [693, 201] width 37 height 17
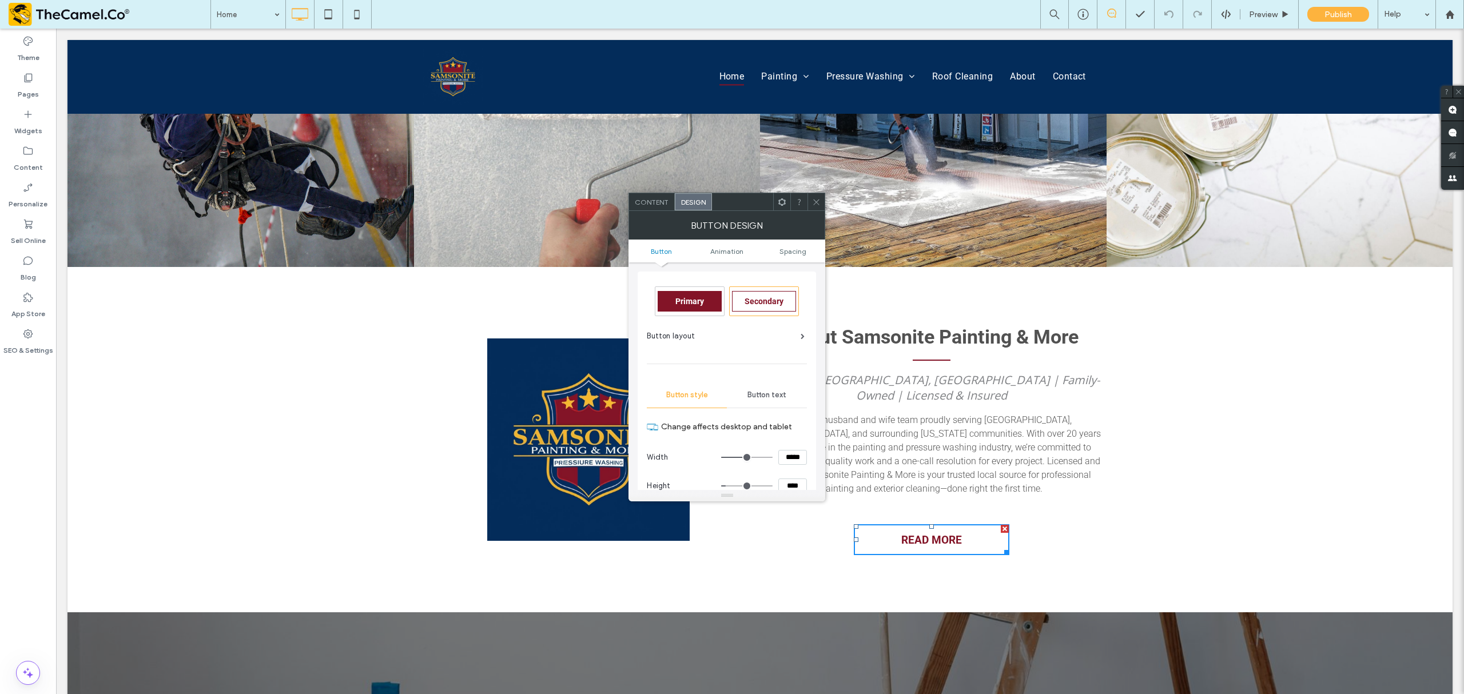
scroll to position [76, 0]
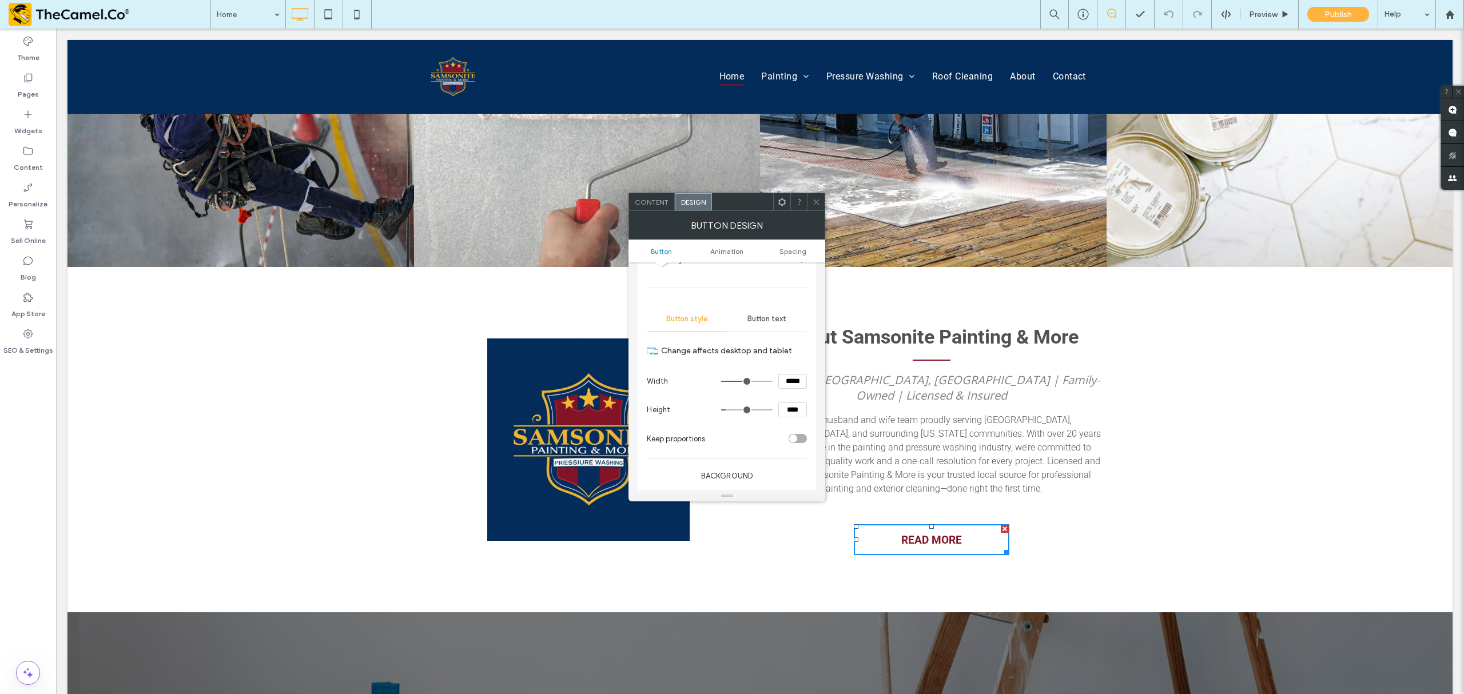
click at [818, 204] on icon at bounding box center [816, 202] width 9 height 9
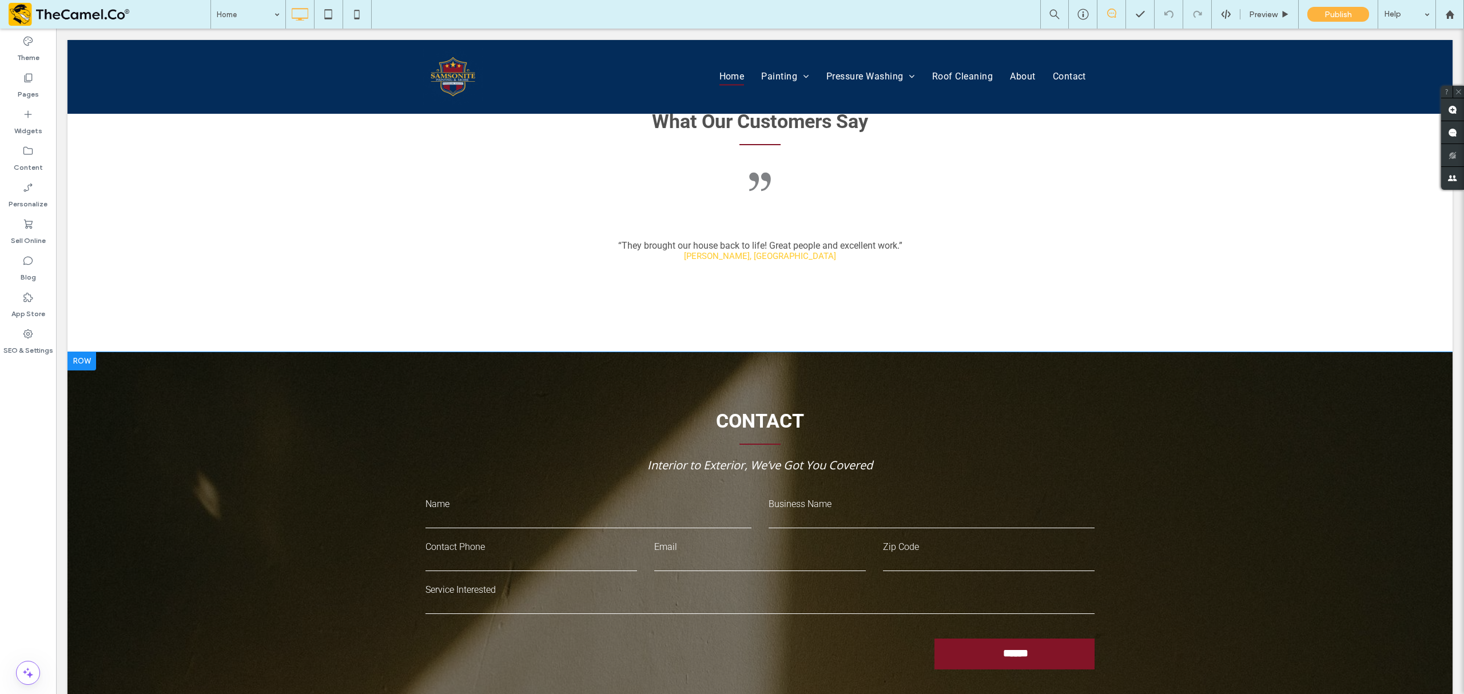
scroll to position [2590, 0]
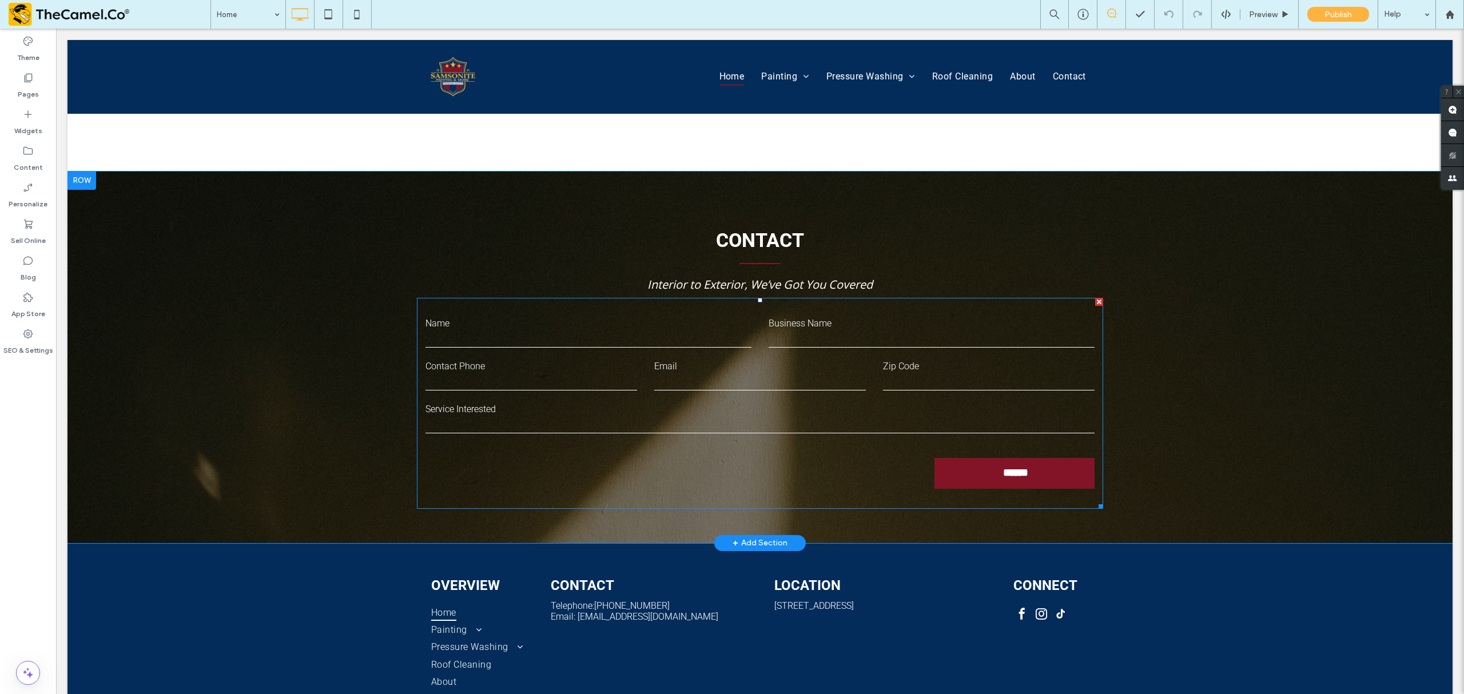
click at [1009, 461] on input "******" at bounding box center [1016, 472] width 156 height 23
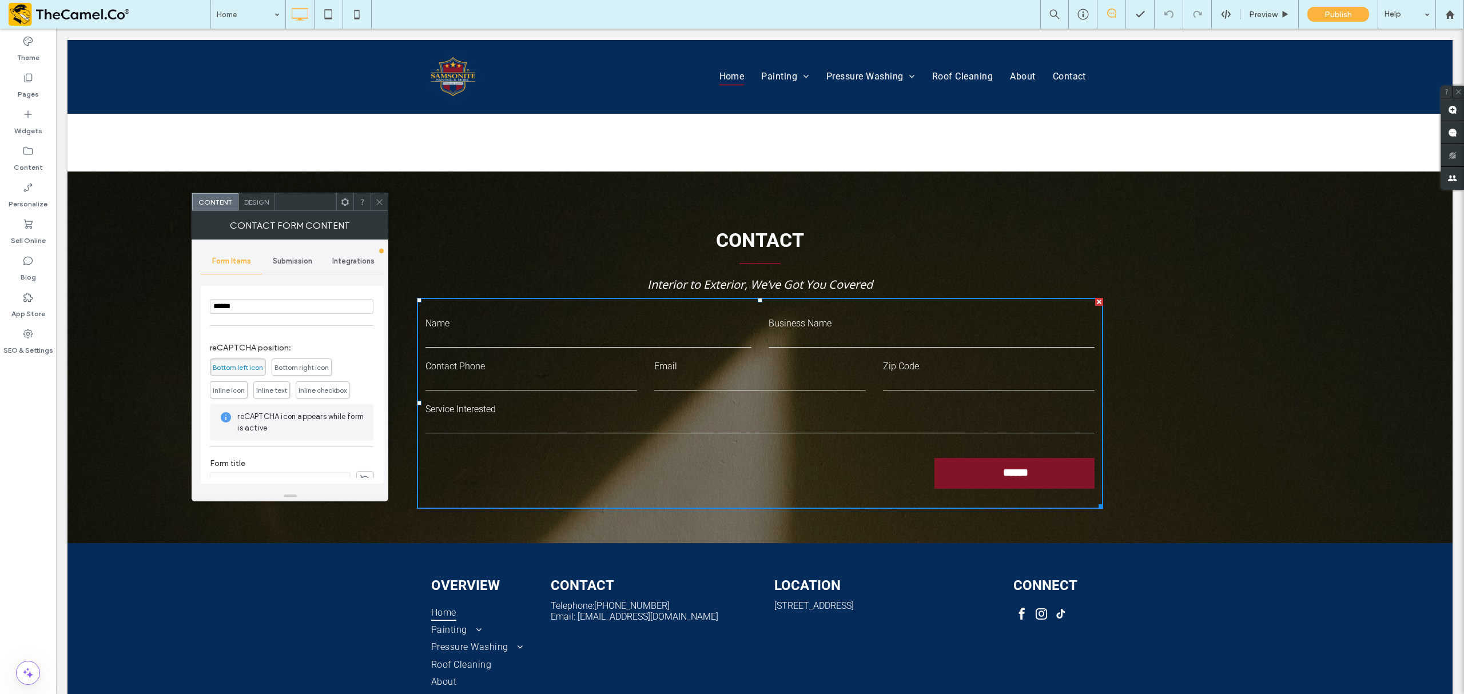
scroll to position [296, 0]
click at [247, 201] on span "Design" at bounding box center [256, 202] width 25 height 9
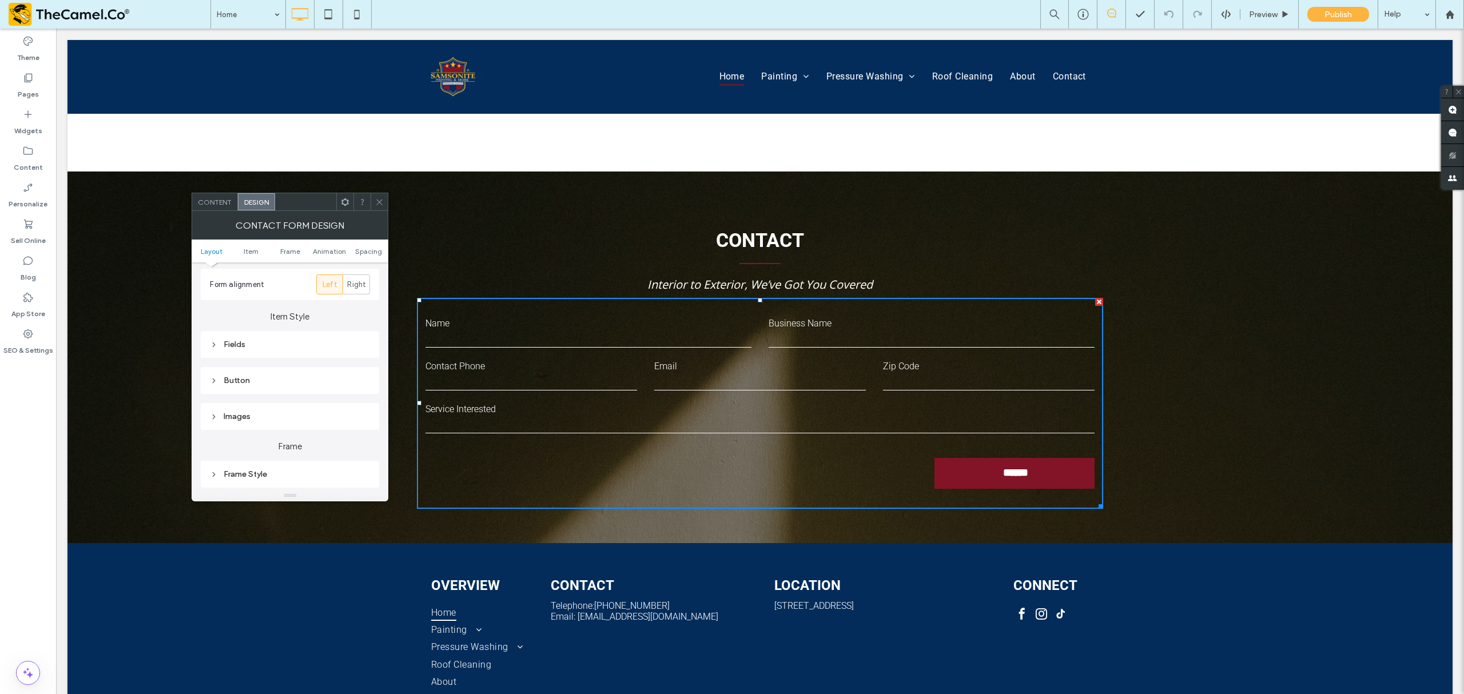
scroll to position [229, 0]
click at [228, 291] on div "Button" at bounding box center [290, 288] width 160 height 10
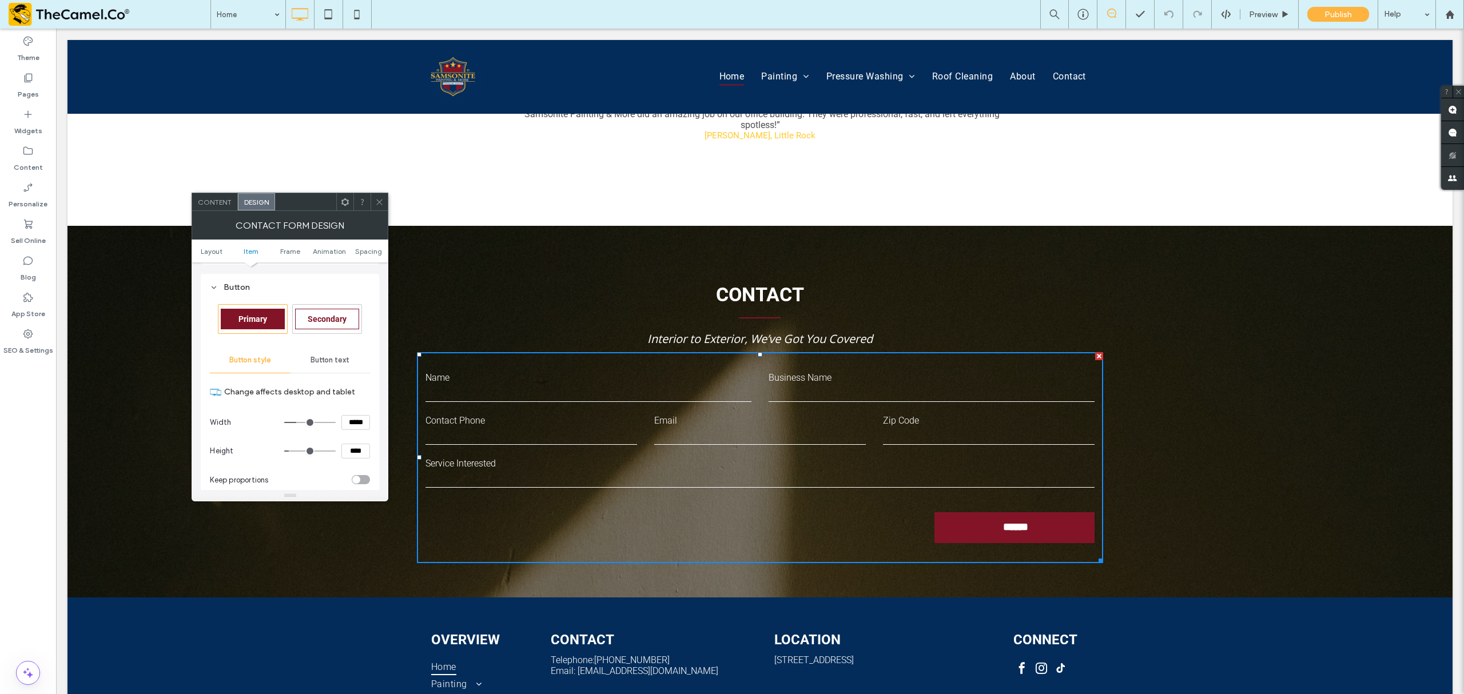
click at [378, 204] on use at bounding box center [380, 202] width 6 height 6
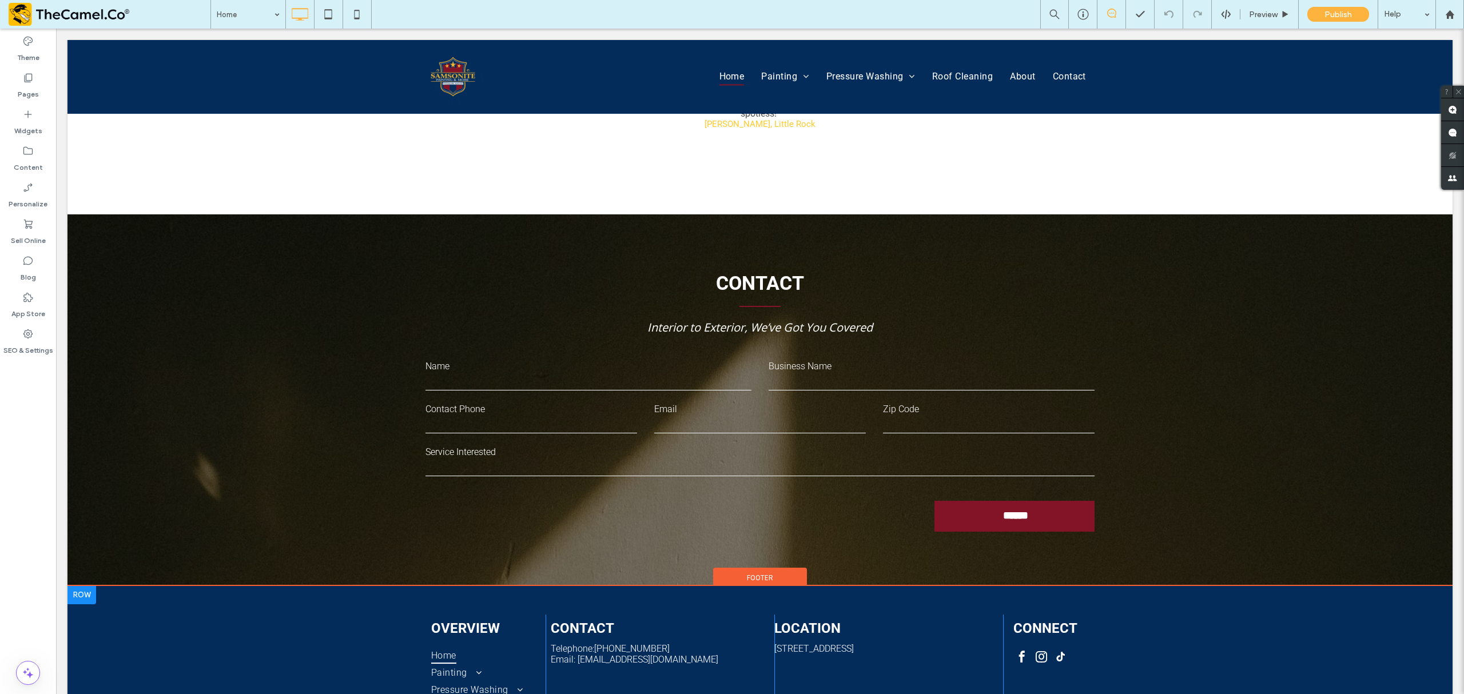
scroll to position [2514, 0]
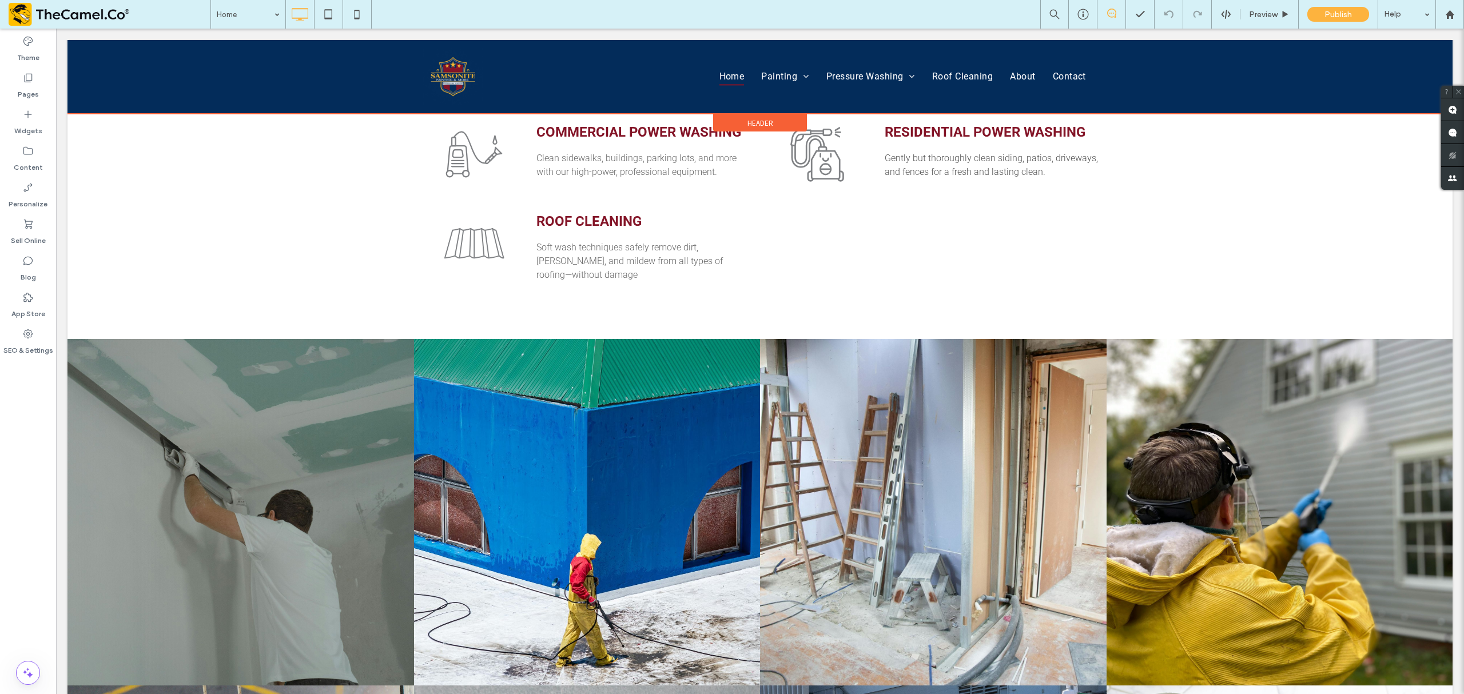
click at [776, 69] on div at bounding box center [759, 77] width 1385 height 74
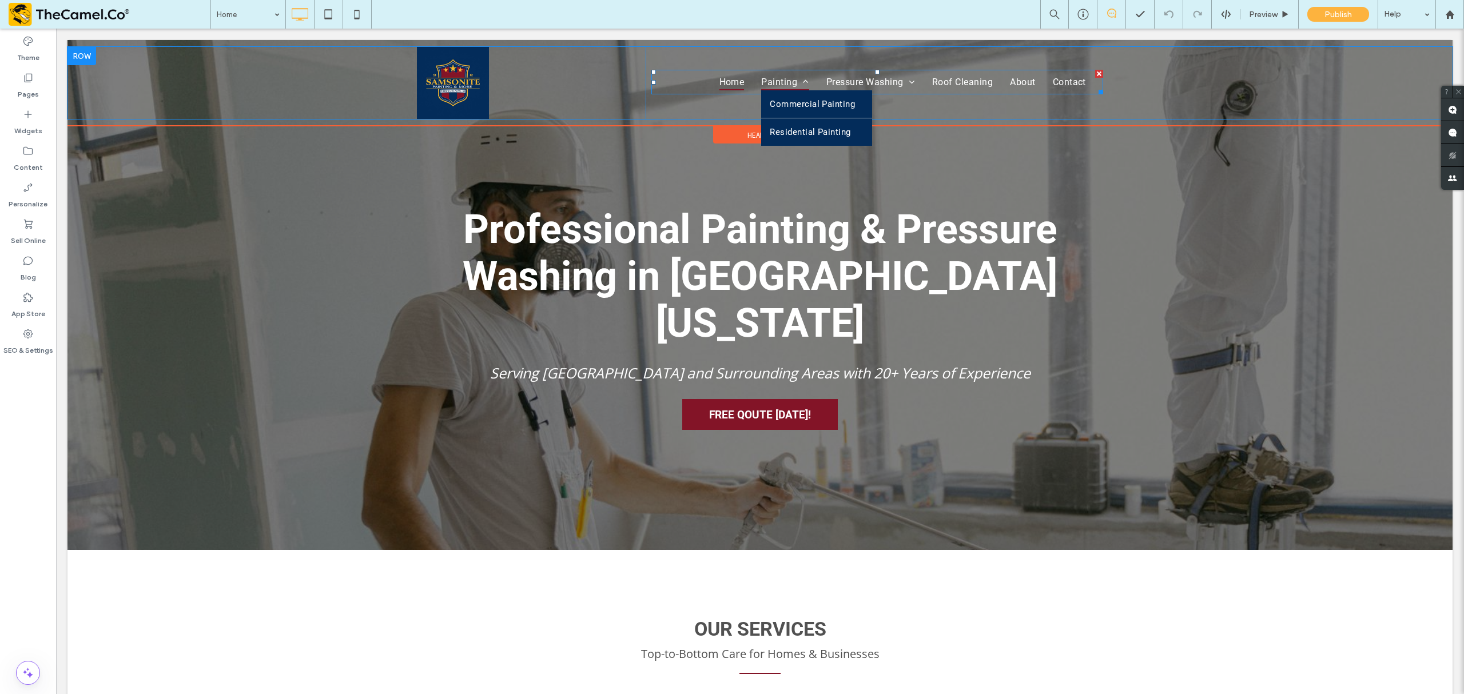
scroll to position [0, 0]
click at [804, 80] on link "Painting" at bounding box center [785, 82] width 65 height 17
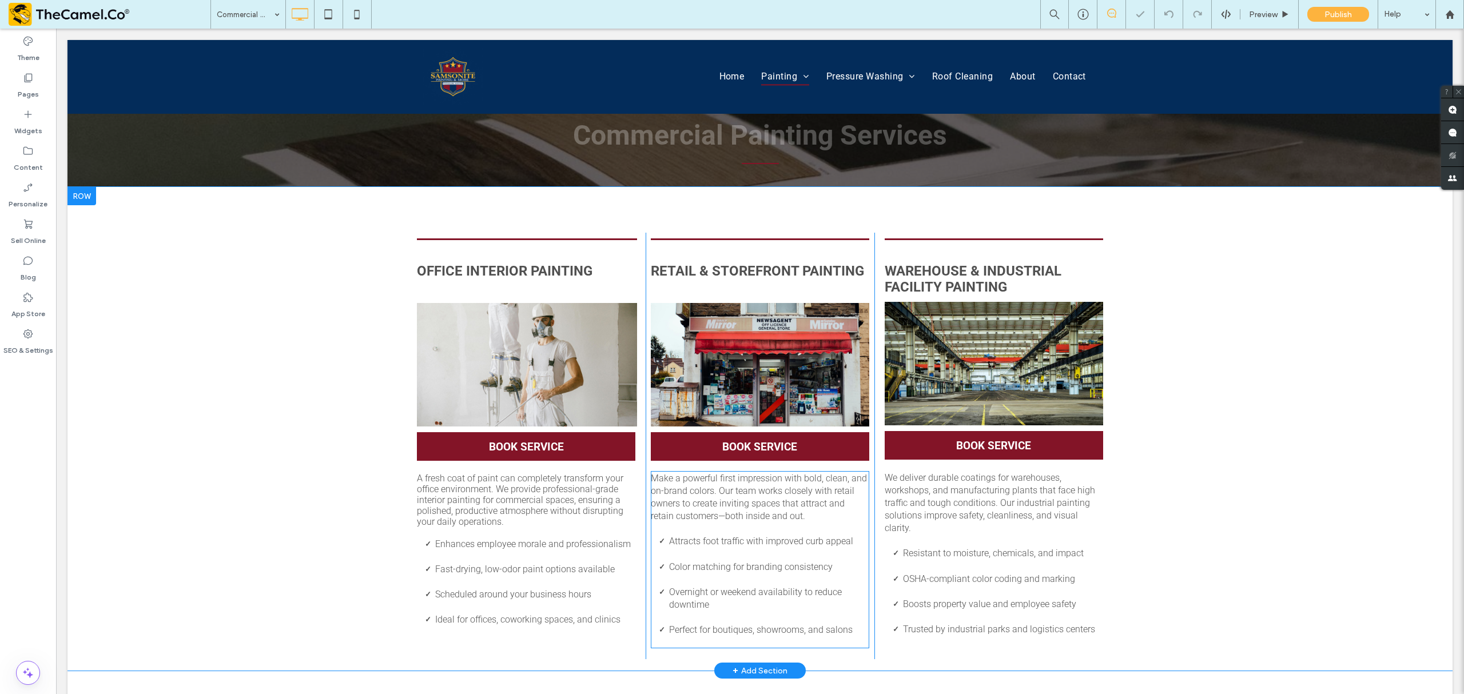
scroll to position [229, 0]
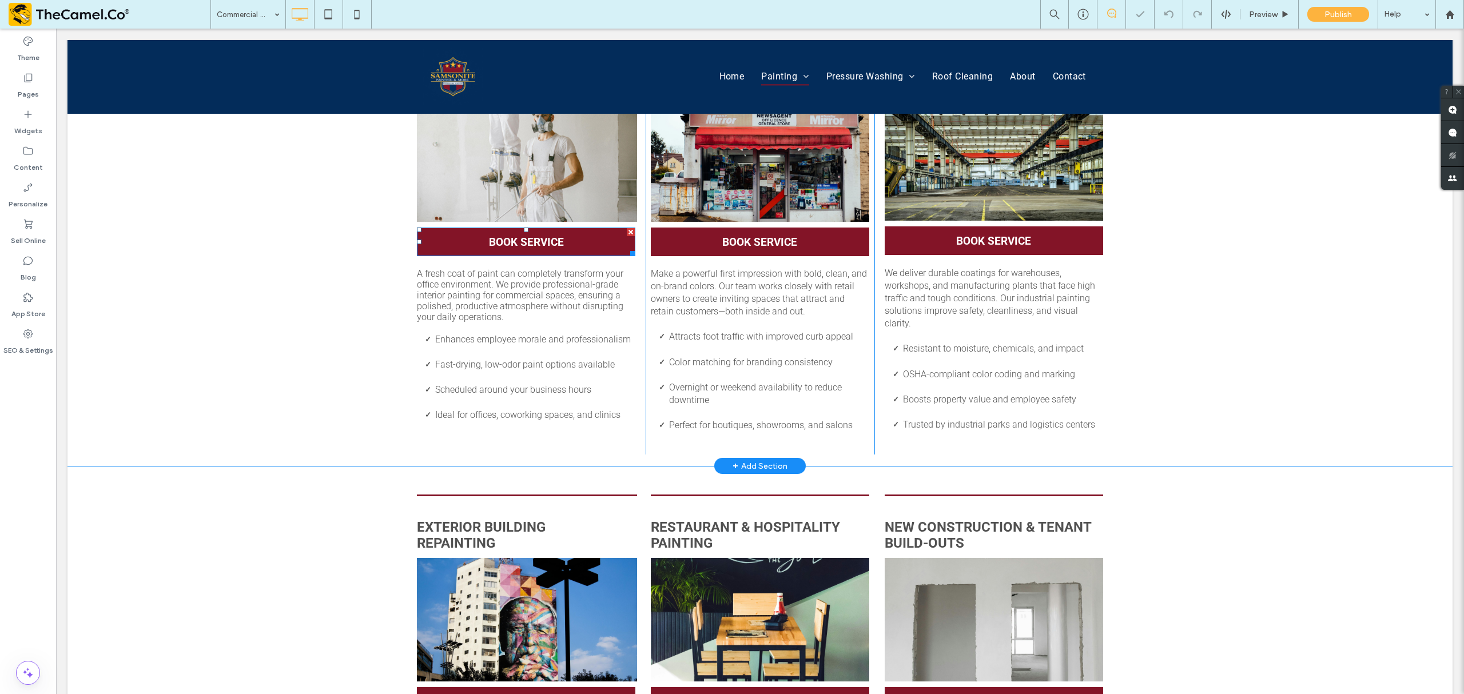
click at [563, 245] on link "BOOK SERVICE" at bounding box center [526, 242] width 218 height 29
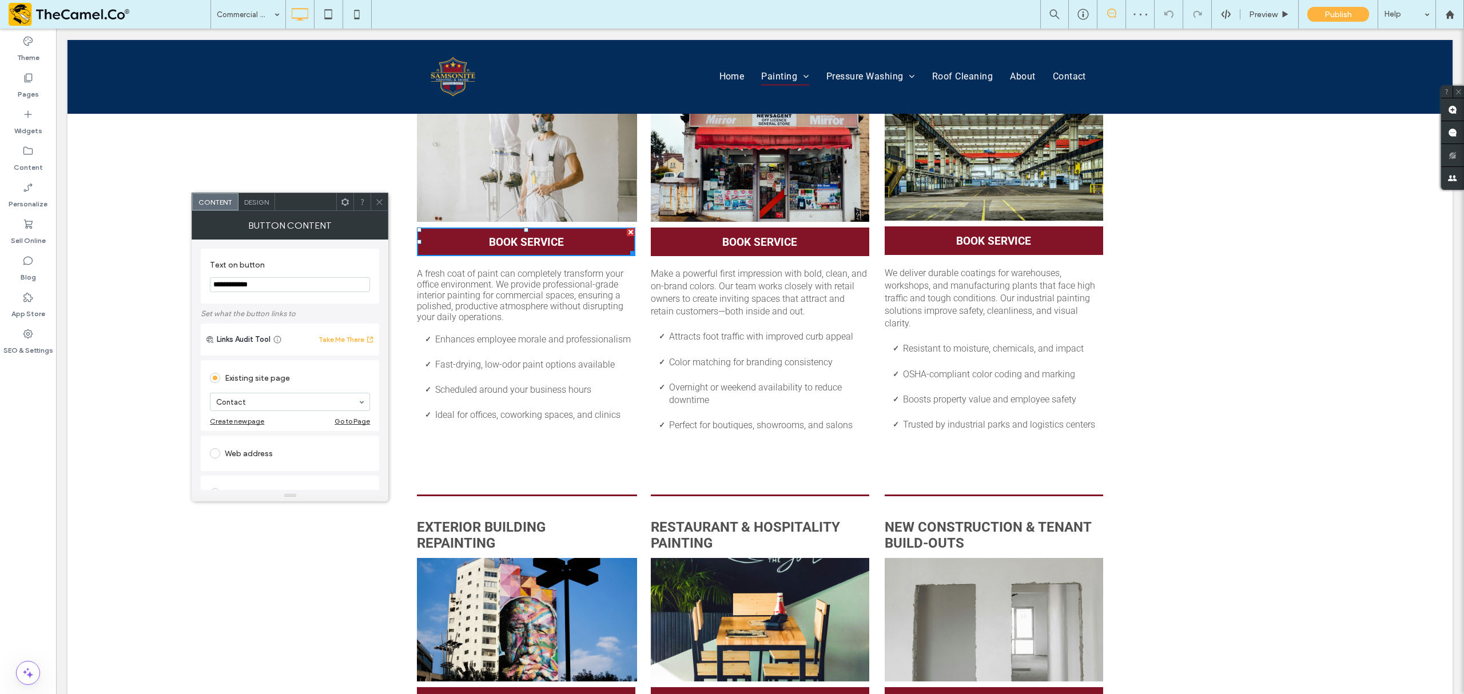
click at [253, 206] on span "Design" at bounding box center [256, 202] width 25 height 9
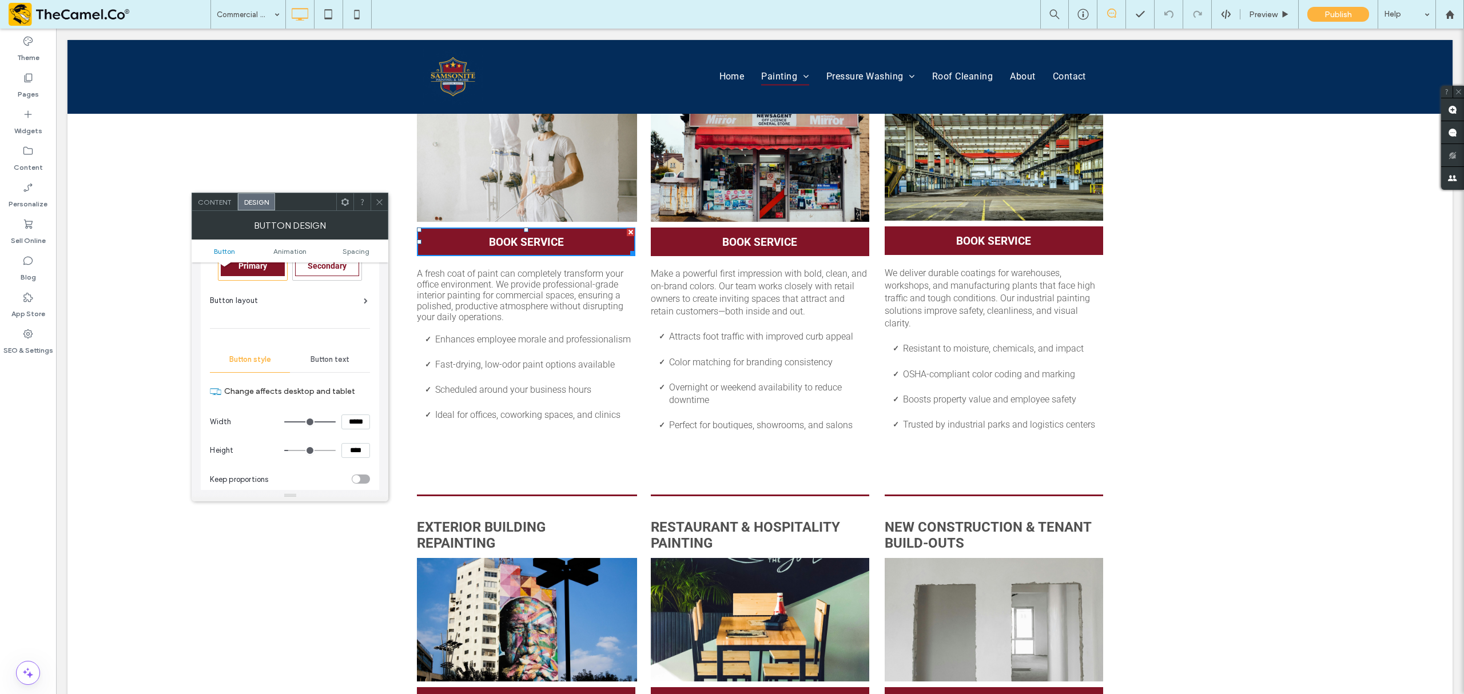
scroll to position [0, 0]
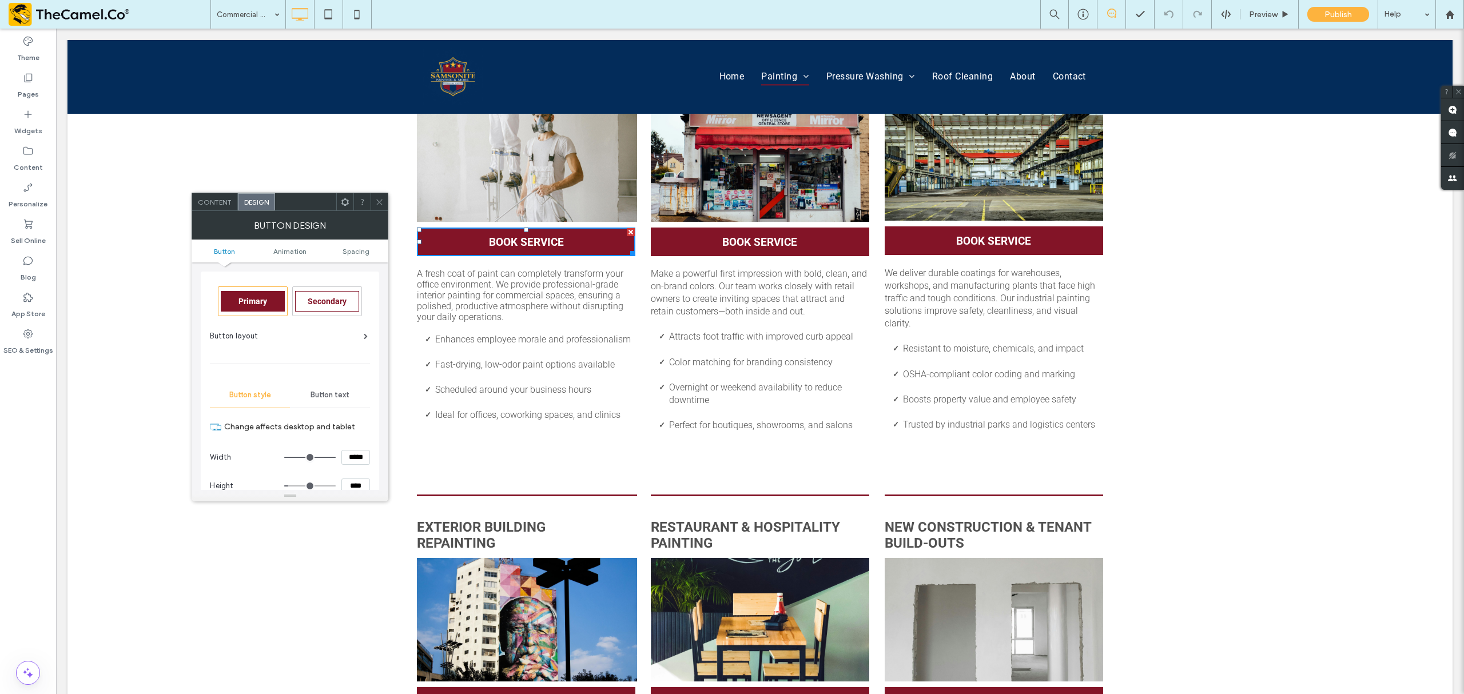
click at [384, 205] on div at bounding box center [379, 201] width 17 height 17
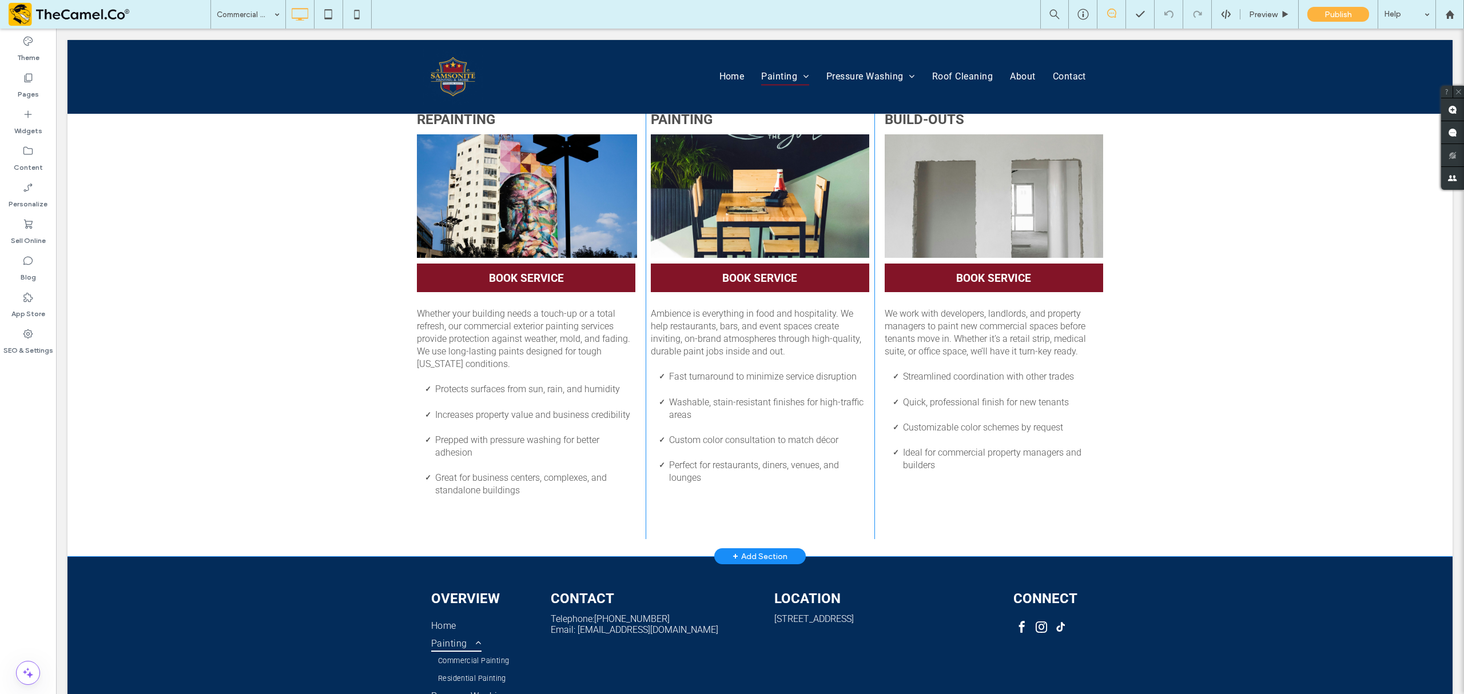
scroll to position [456, 0]
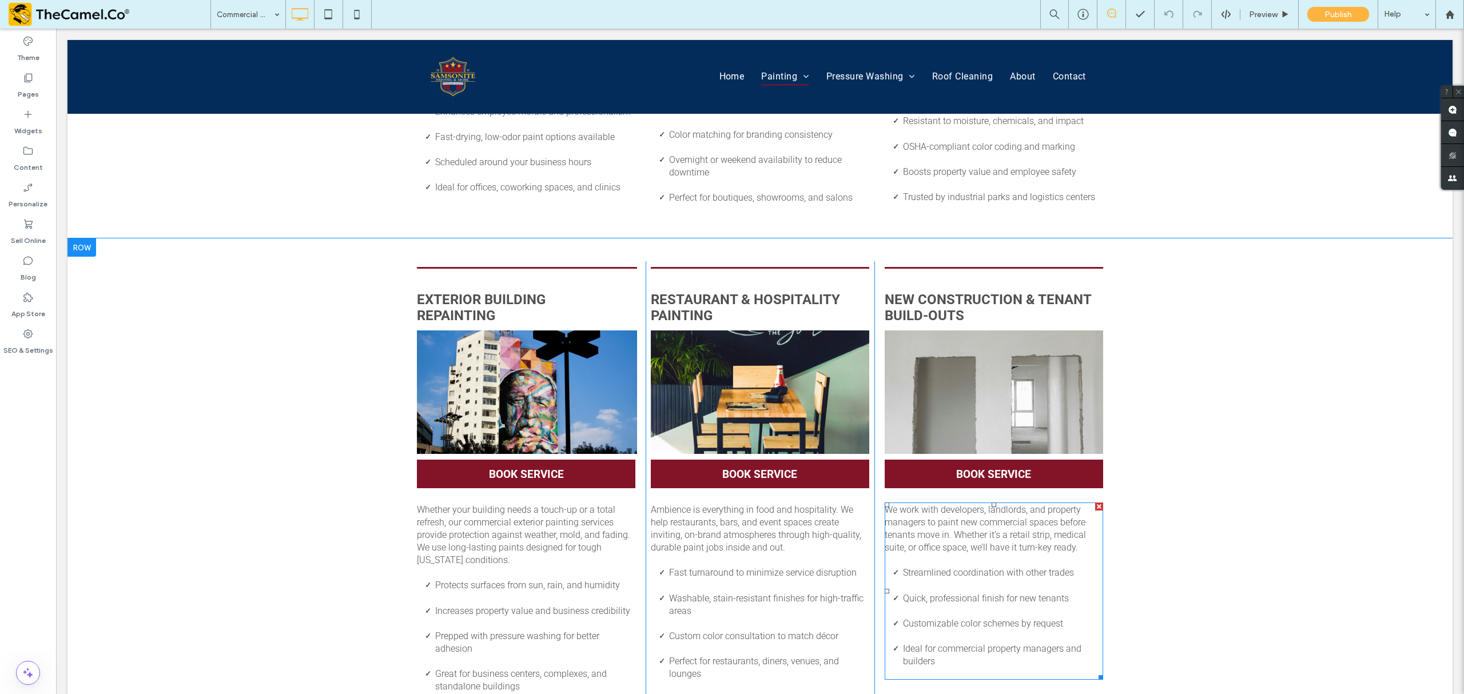
click at [1001, 520] on li "Streamlined coordination with other trades" at bounding box center [1003, 579] width 200 height 25
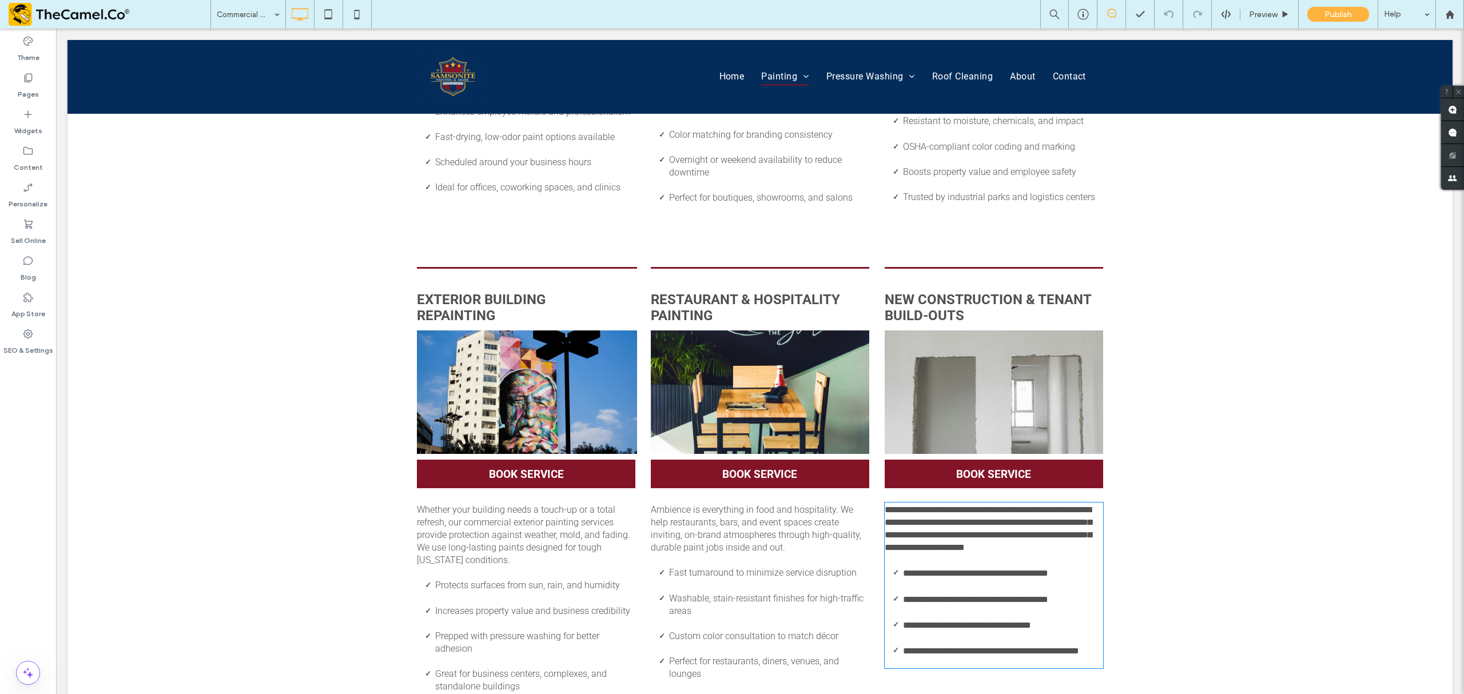
type input "******"
type input "**"
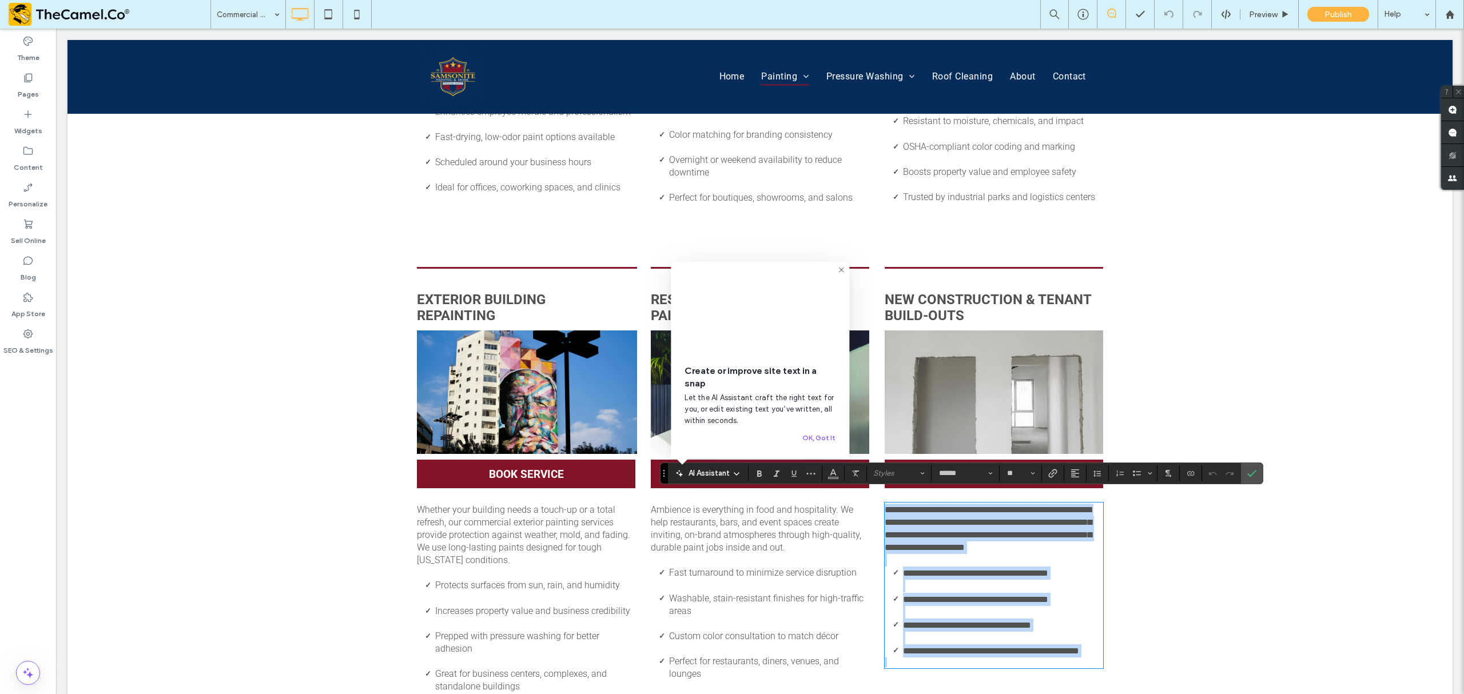
click at [992, 520] on span "**********" at bounding box center [988, 529] width 207 height 46
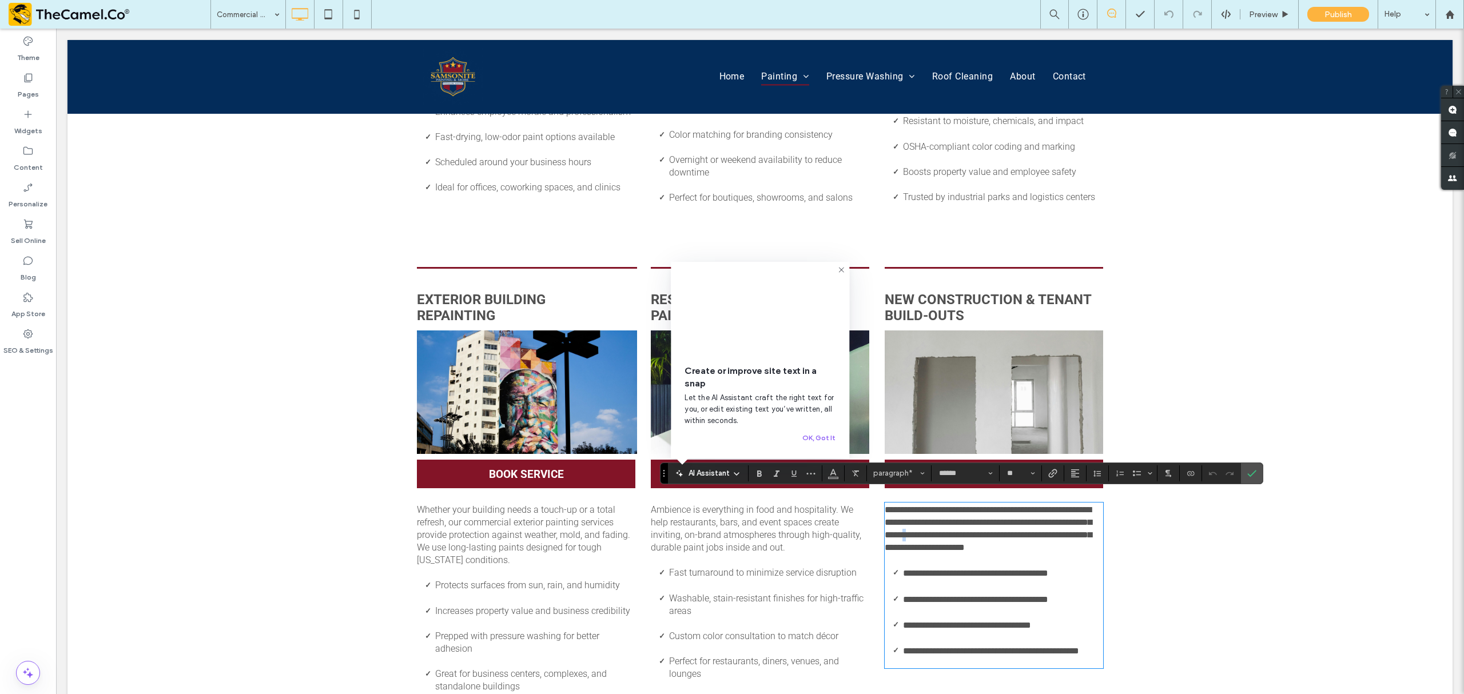
click at [992, 520] on span "**********" at bounding box center [988, 529] width 207 height 46
click at [1098, 520] on div "Exterior Building ﻿ repainting Button BOOK SERVICE Whether your building needs …" at bounding box center [759, 496] width 1385 height 514
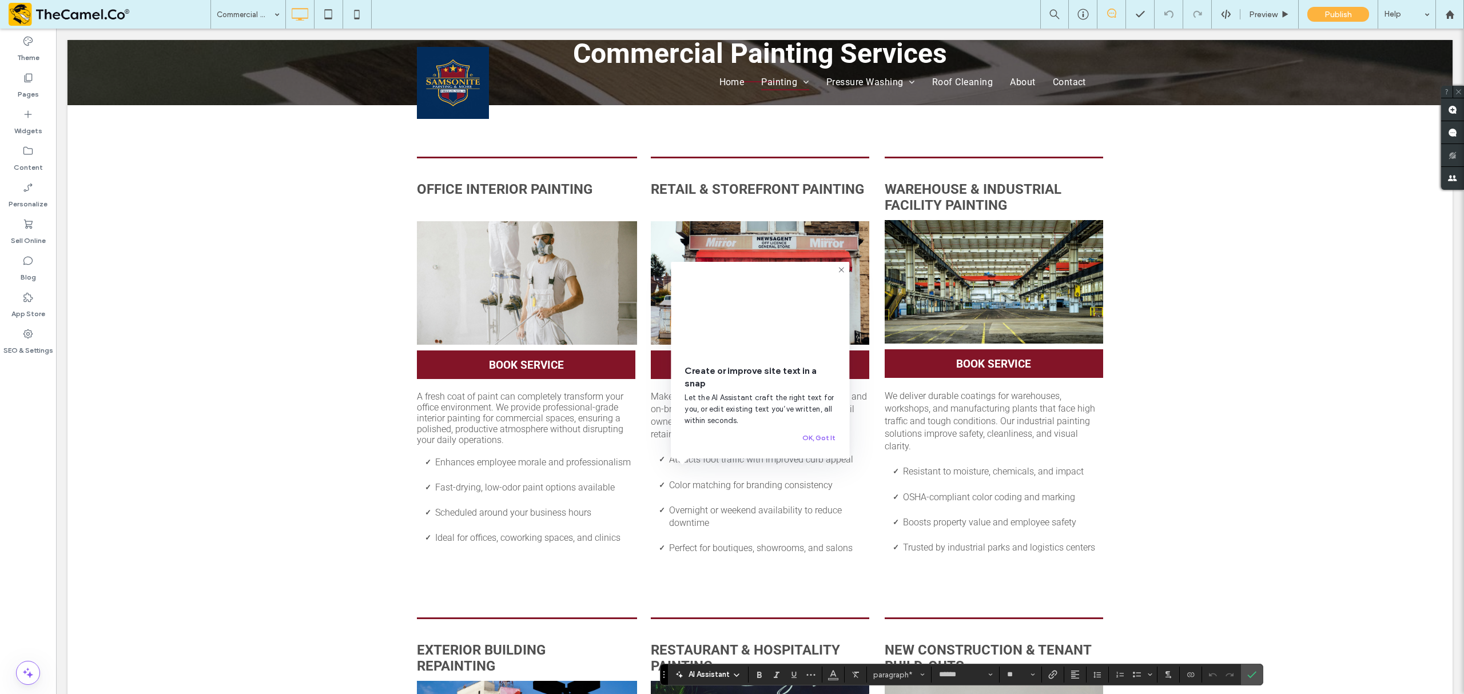
scroll to position [75, 0]
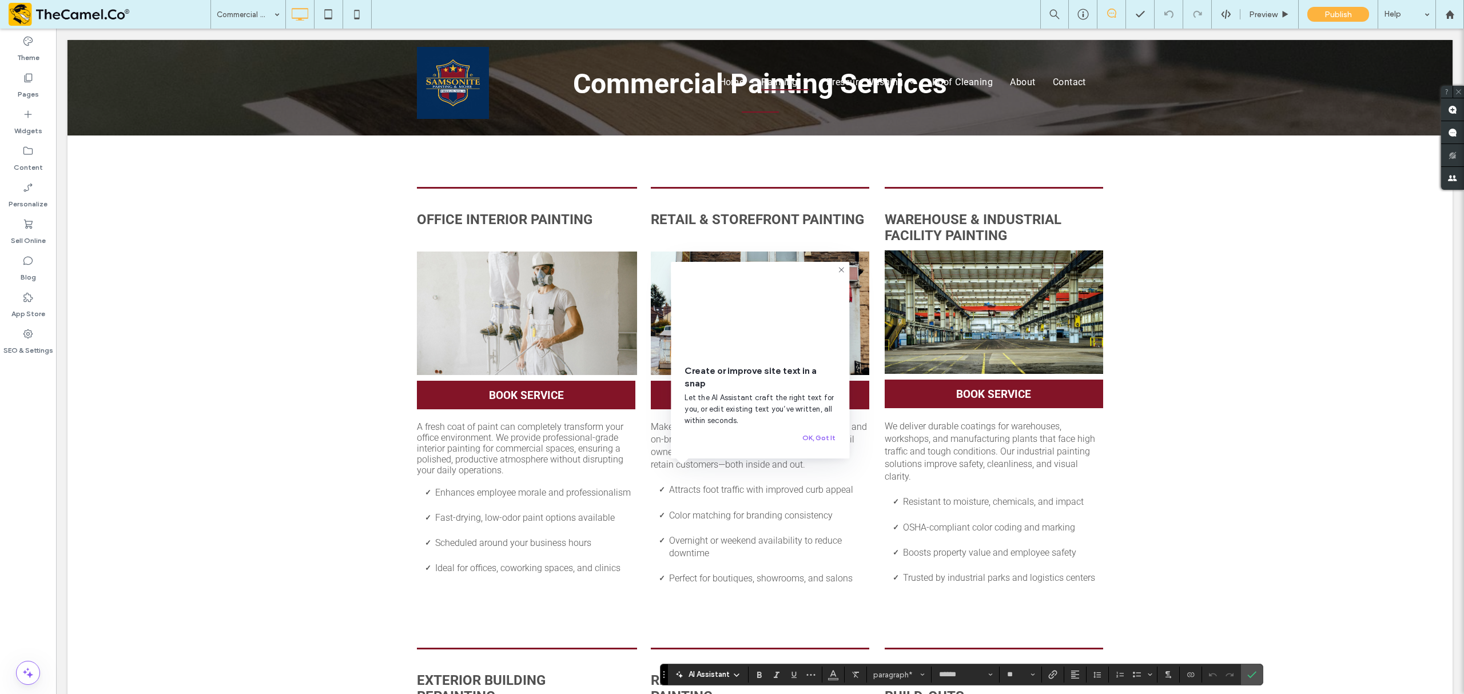
click at [1098, 474] on div "Office Interior painting Button BOOK SERVICE A fresh coat of paint can complete…" at bounding box center [759, 378] width 1385 height 484
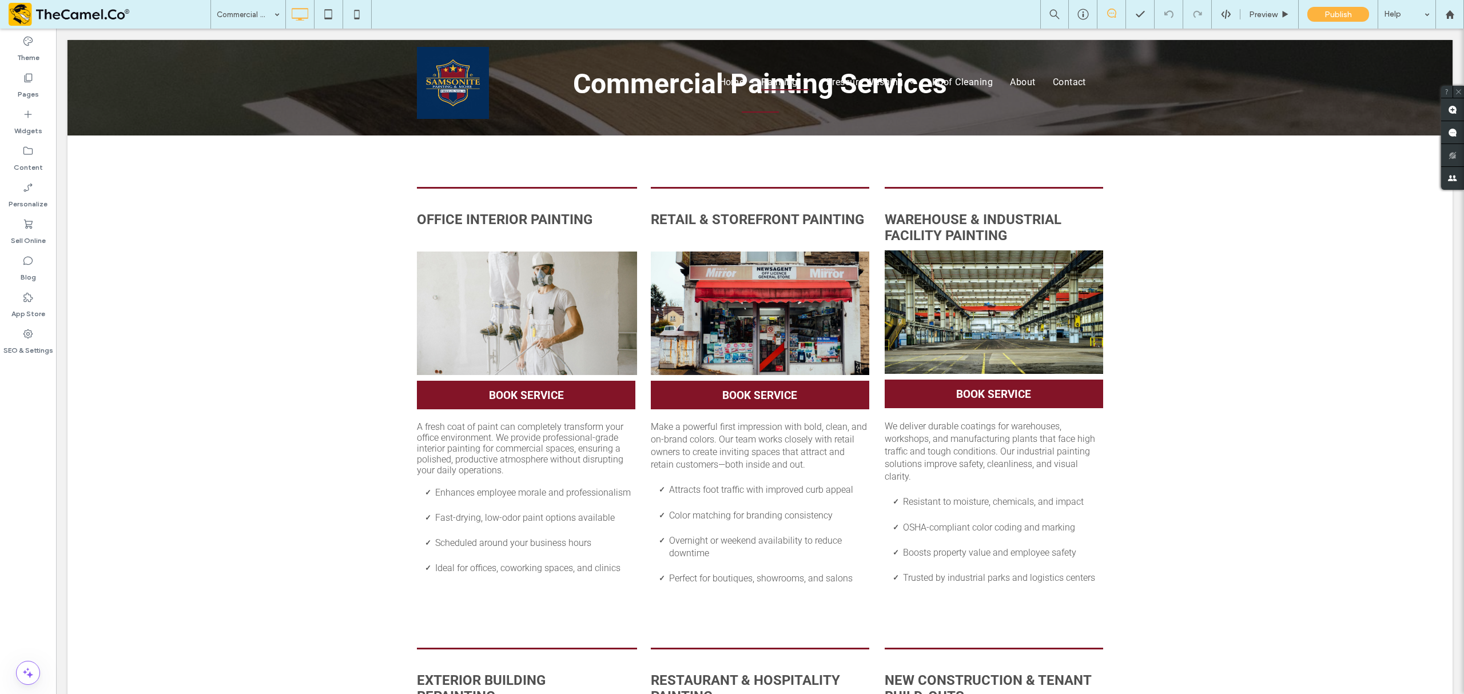
click at [372, 10] on div "Commercial Painting Preview Publish Help" at bounding box center [837, 14] width 1254 height 29
click at [353, 10] on icon at bounding box center [356, 14] width 23 height 23
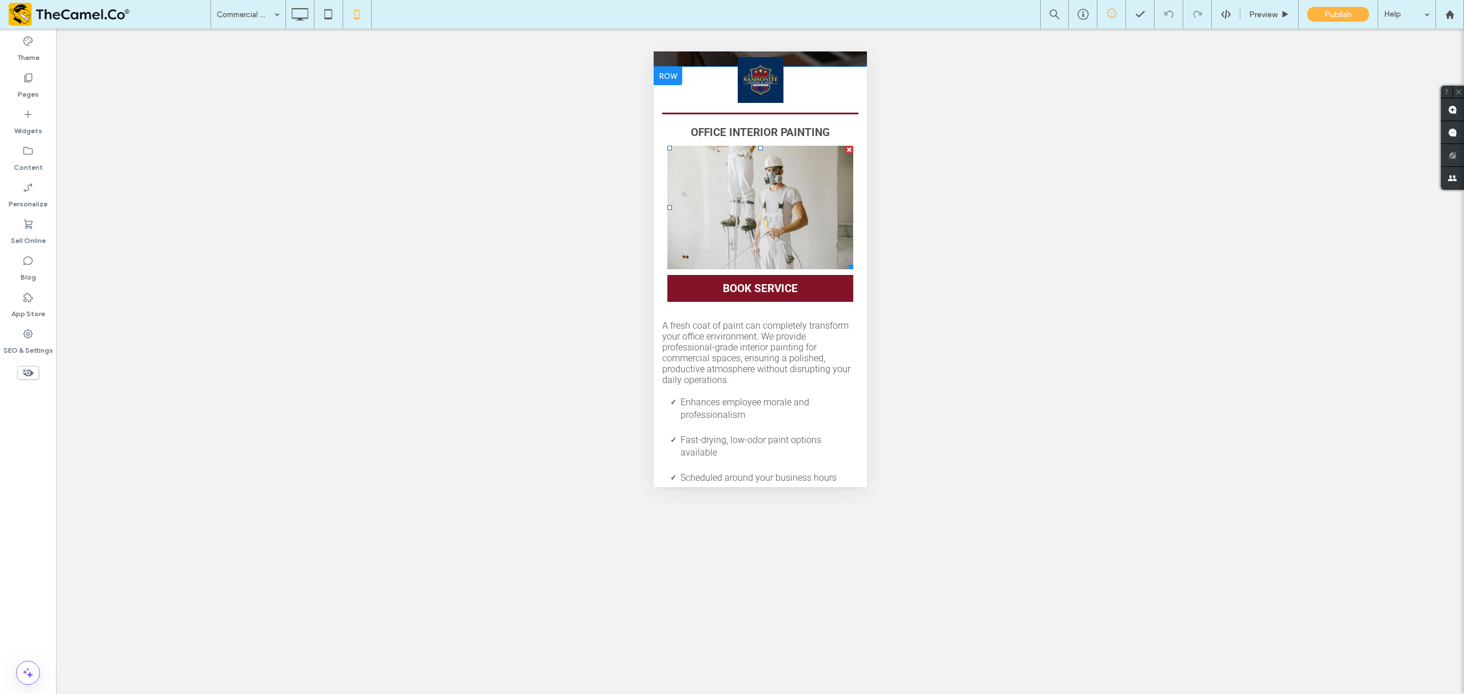
scroll to position [0, 0]
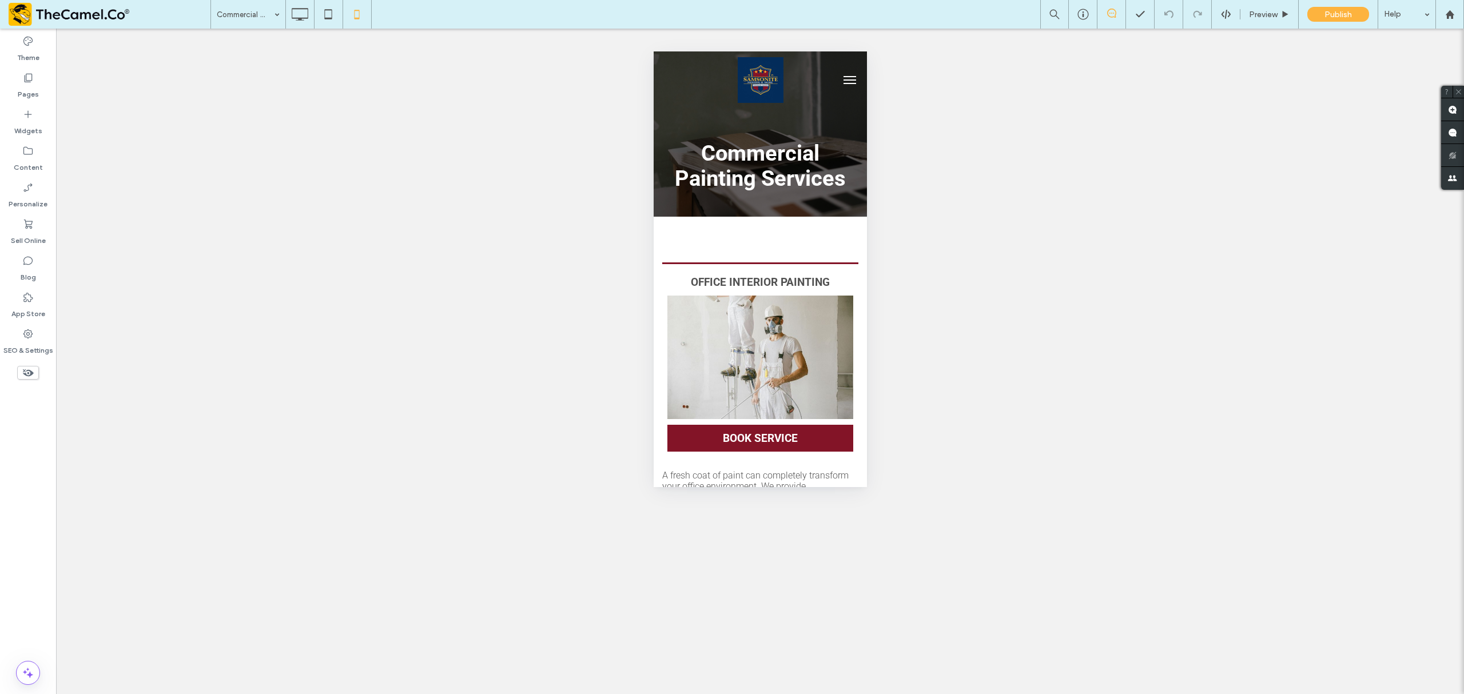
click at [843, 76] on span "menu" at bounding box center [849, 76] width 13 height 1
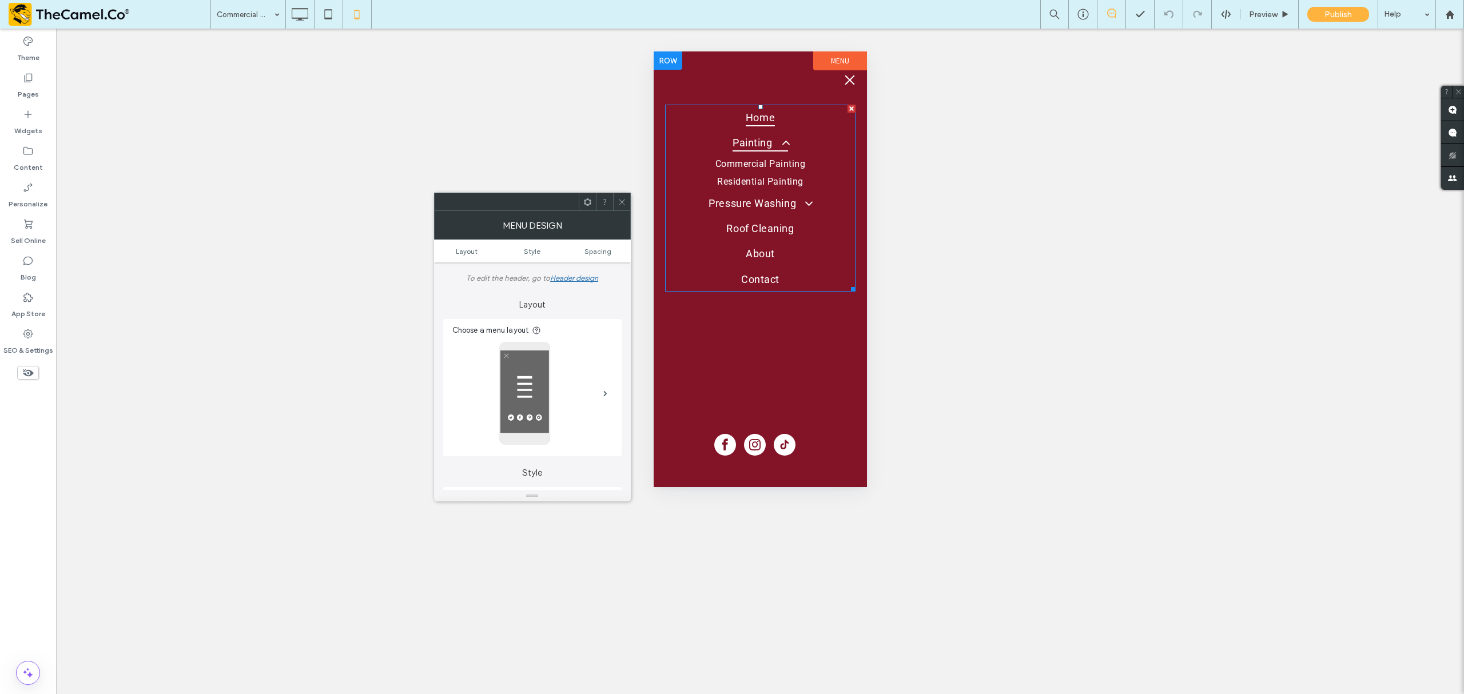
click at [766, 126] on span "Home" at bounding box center [759, 117] width 29 height 18
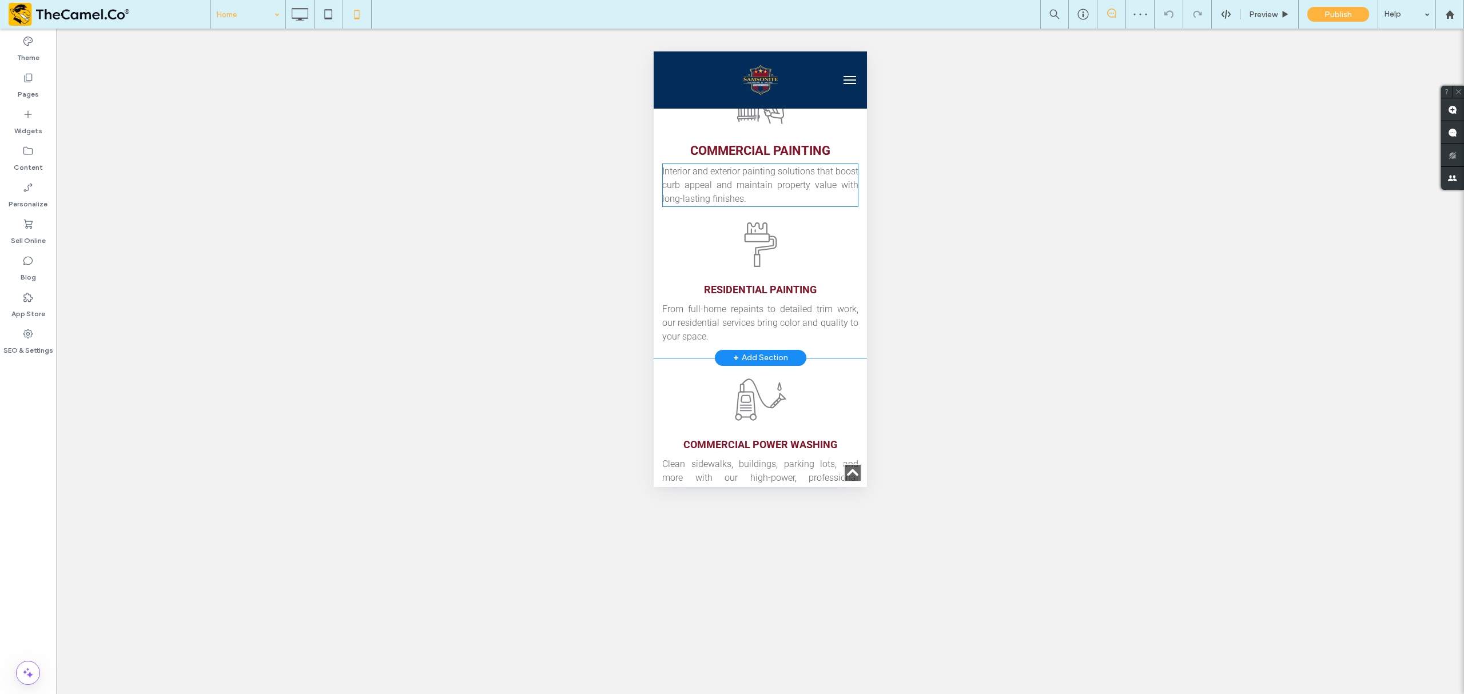
scroll to position [534, 0]
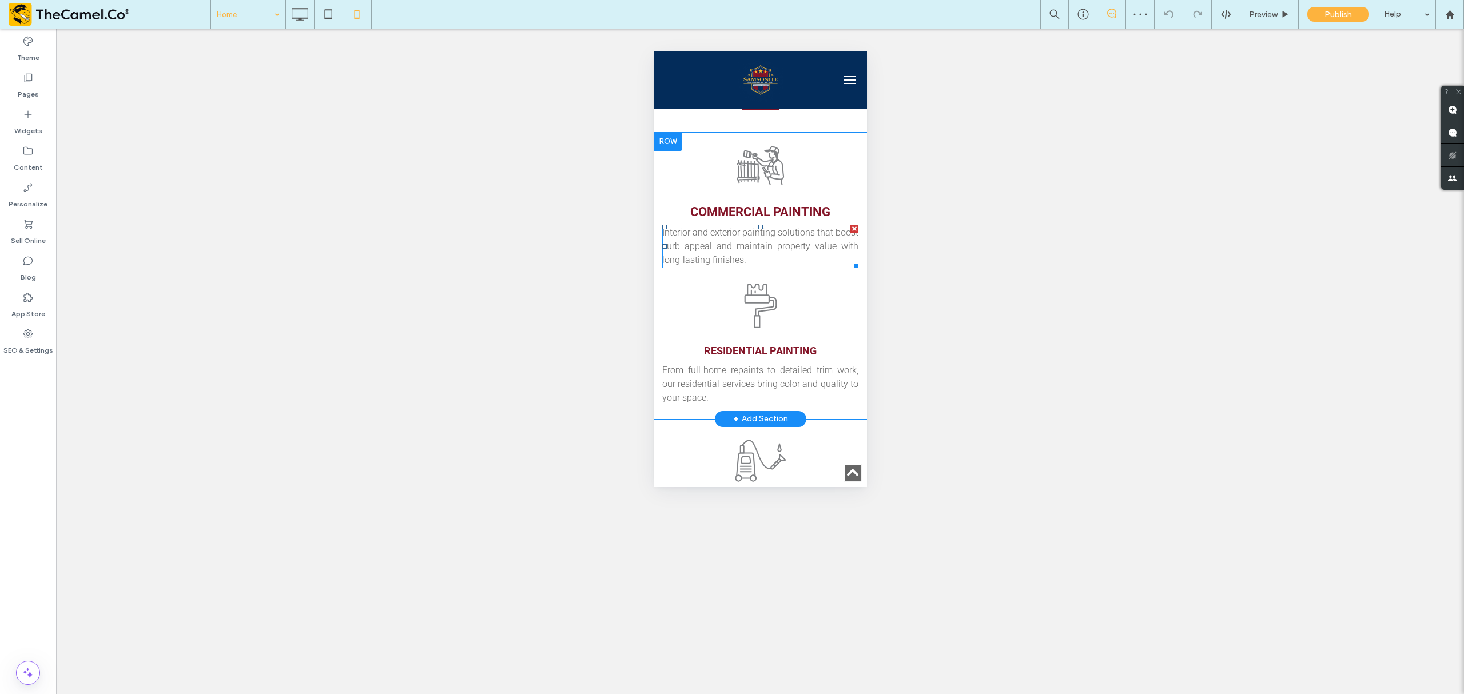
click at [762, 227] on span "Interior and exterior painting solutions that boost curb appeal and maintain pr…" at bounding box center [760, 246] width 196 height 38
type input "******"
type input "**"
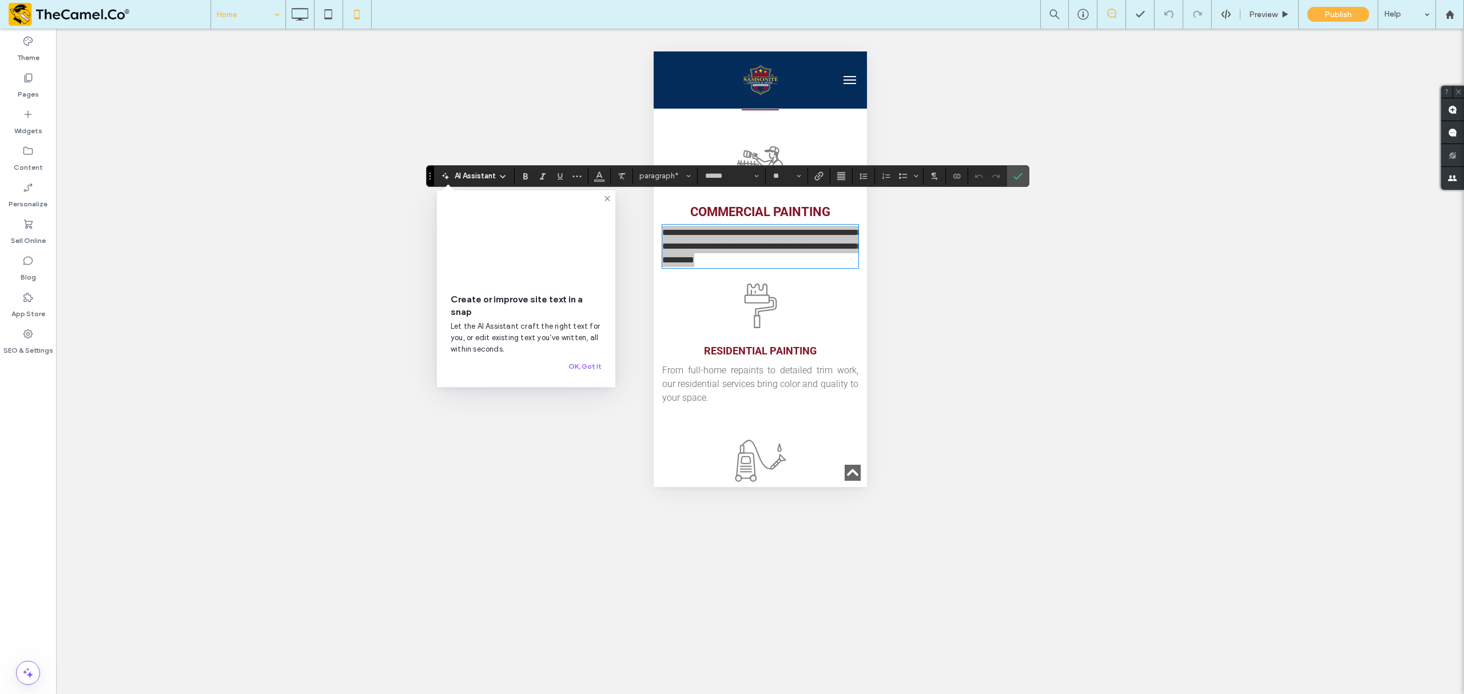
click at [953, 284] on div "Unhide? Yes Unhide? Yes" at bounding box center [760, 362] width 1408 height 666
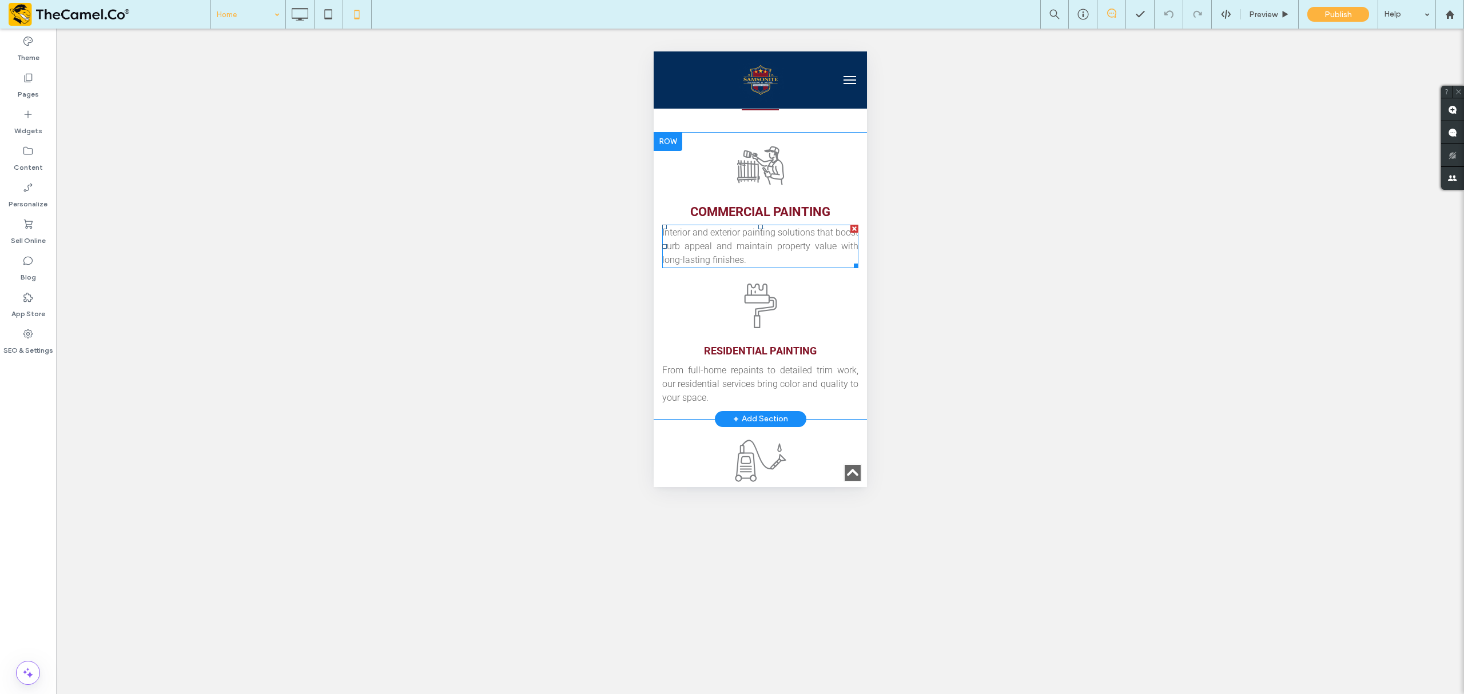
click at [766, 227] on span "Interior and exterior painting solutions that boost curb appeal and maintain pr…" at bounding box center [760, 246] width 196 height 38
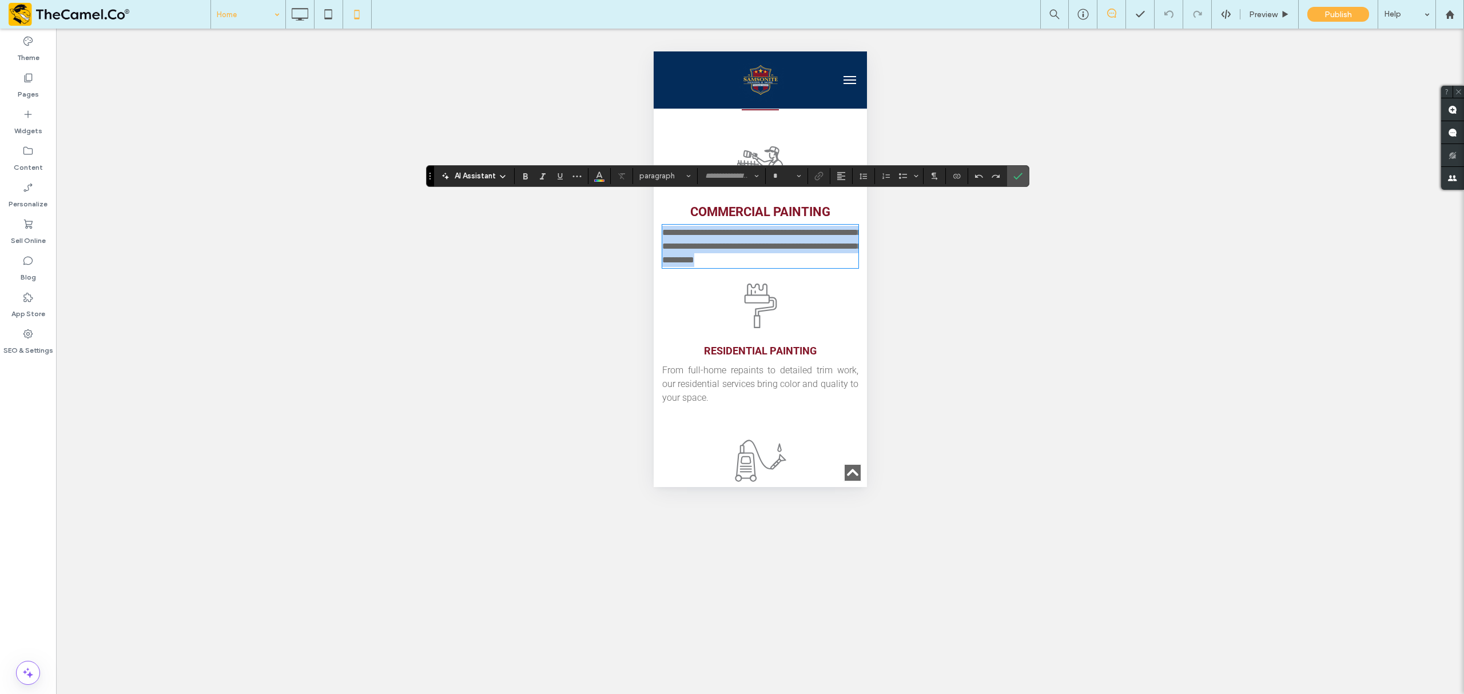
click at [766, 228] on span "**********" at bounding box center [762, 246] width 200 height 36
type input "******"
type input "**"
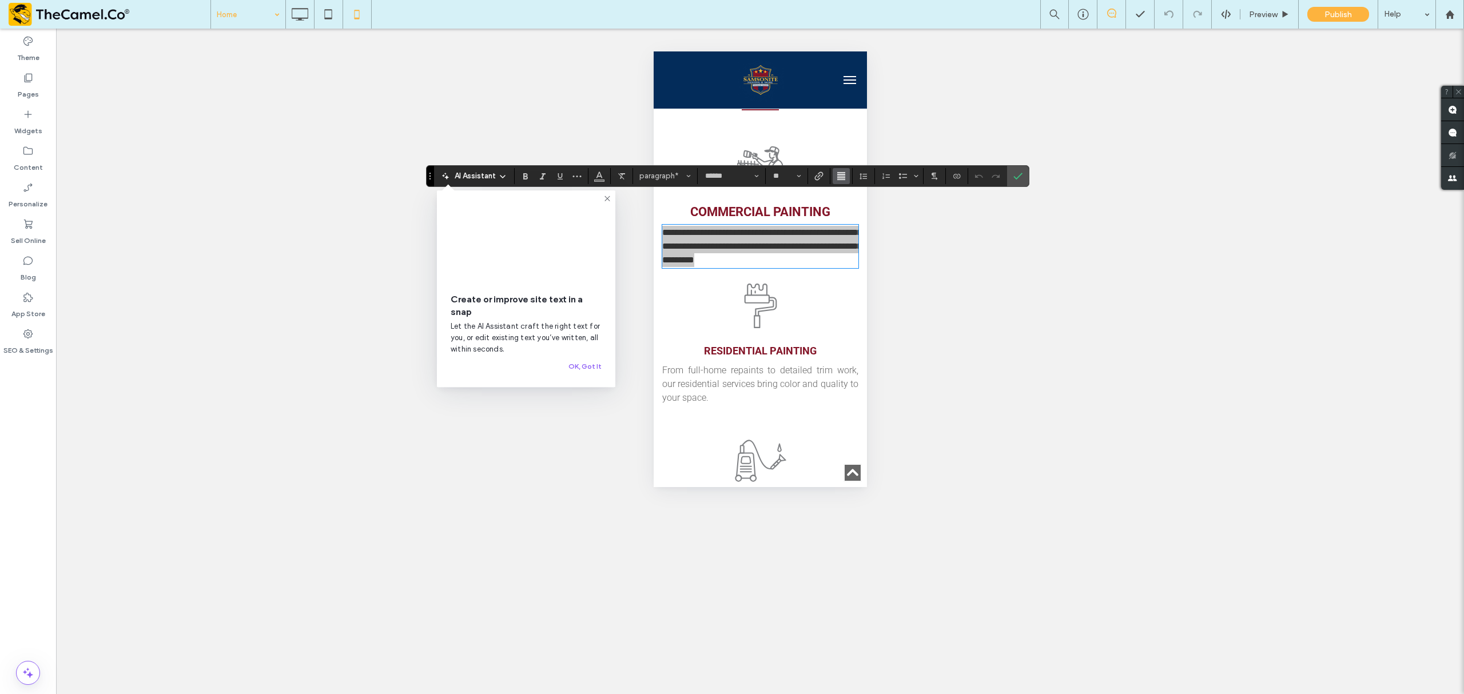
click at [843, 178] on icon "Alignment" at bounding box center [841, 176] width 9 height 9
click at [852, 213] on use "ui.textEditor.alignment.center" at bounding box center [850, 211] width 8 height 8
click at [984, 178] on icon "Undo" at bounding box center [979, 176] width 9 height 9
click at [954, 232] on div "Unhide? Yes Unhide? Yes" at bounding box center [760, 362] width 1408 height 666
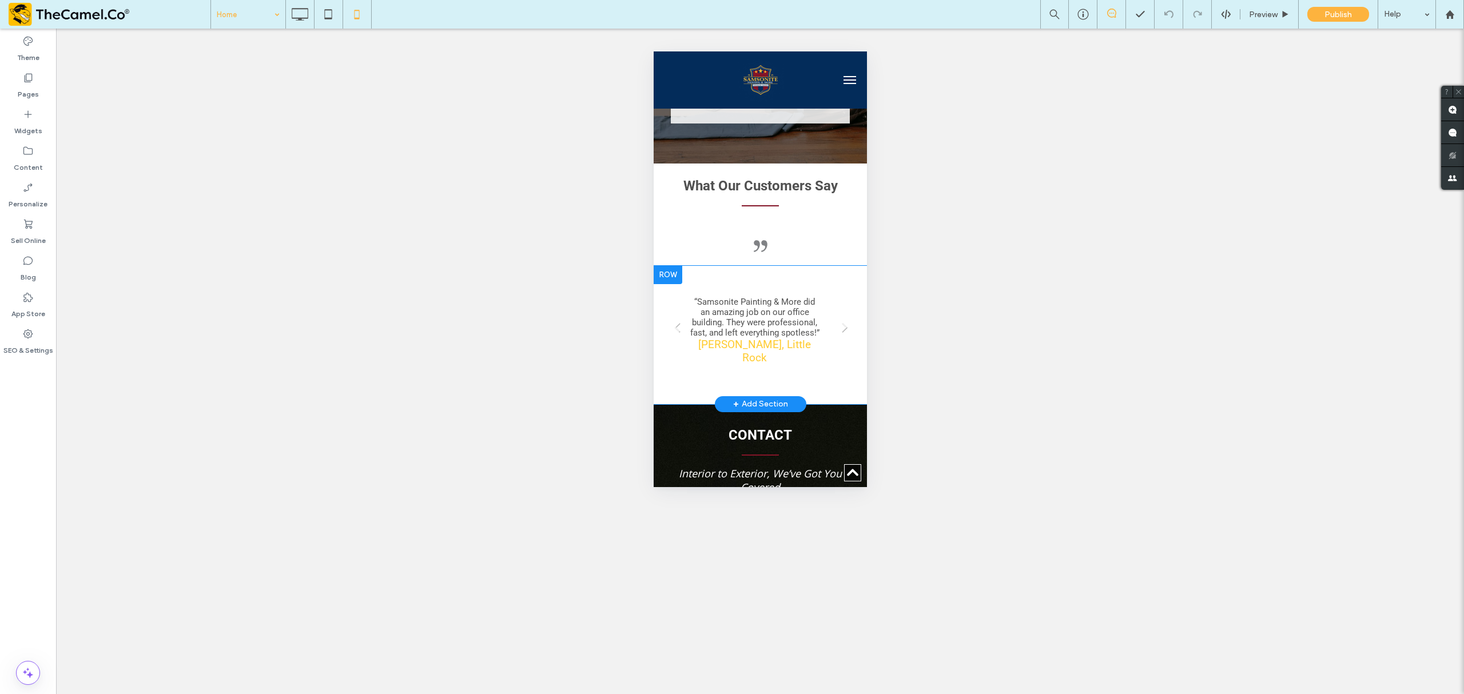
scroll to position [2364, 0]
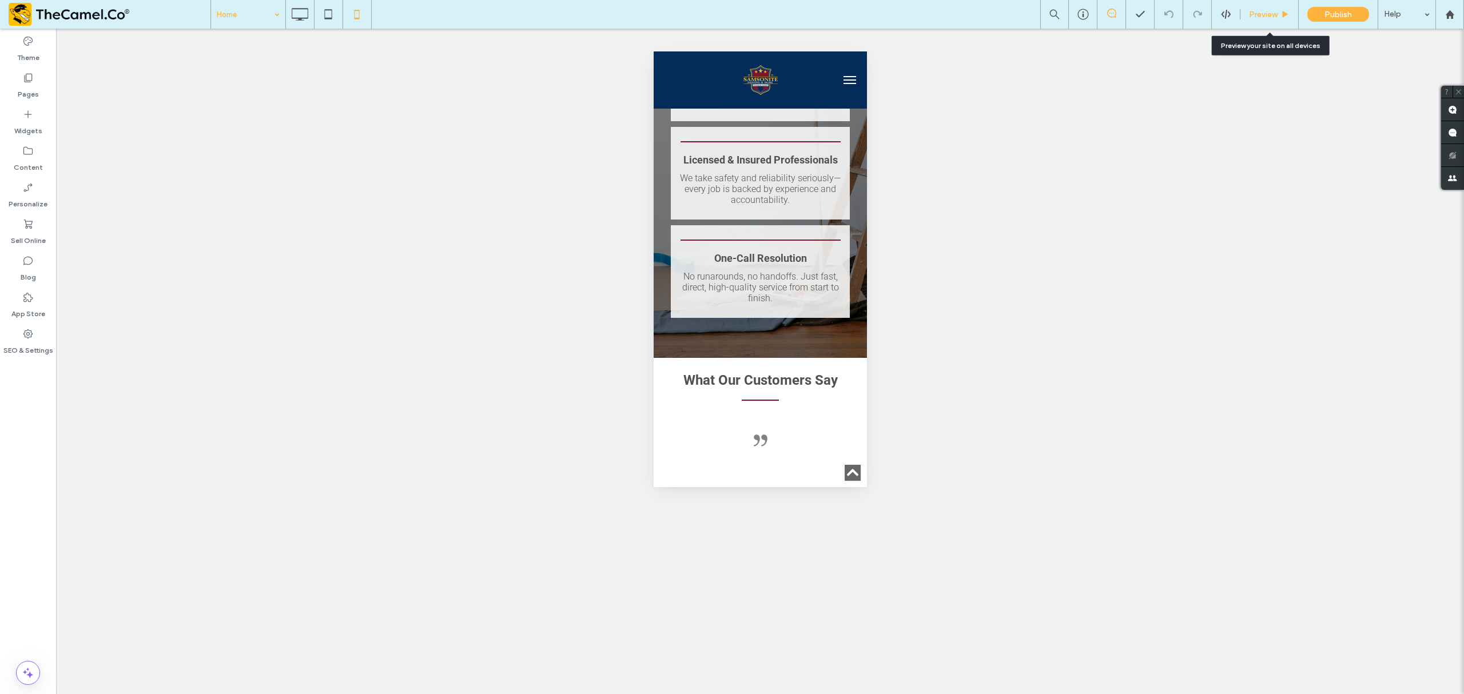
click at [1098, 14] on span "Preview" at bounding box center [1263, 15] width 29 height 10
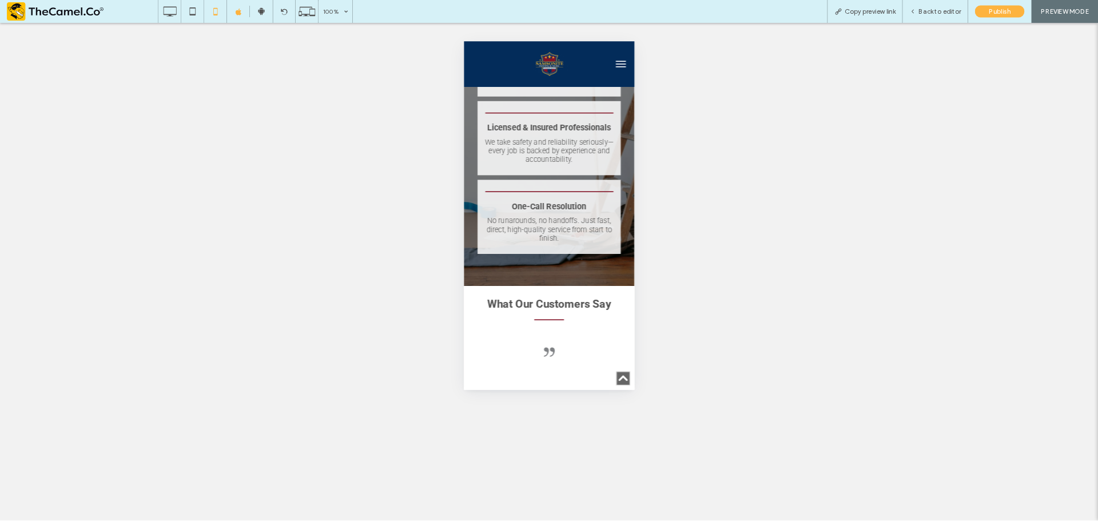
scroll to position [2366, 0]
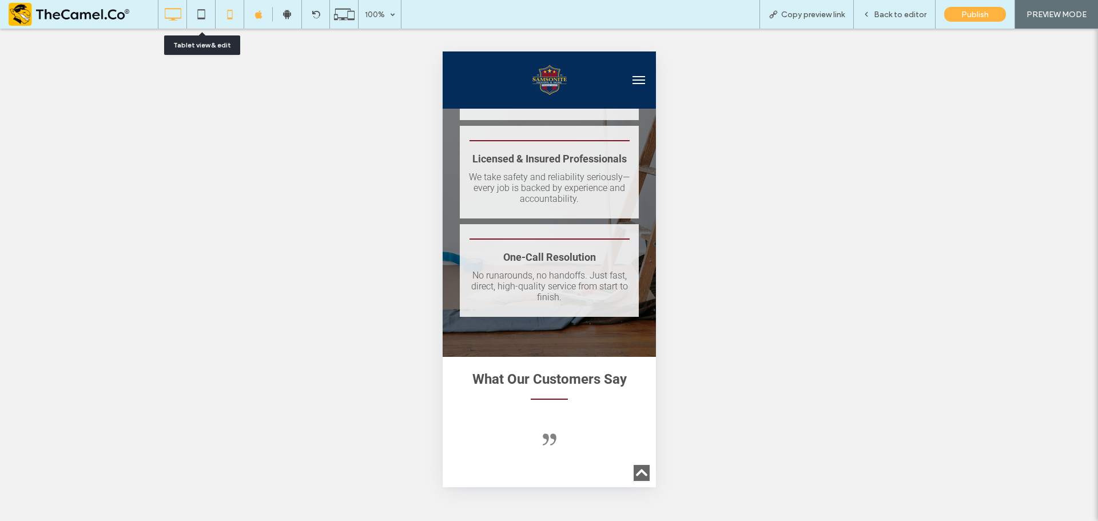
click at [159, 14] on div at bounding box center [172, 14] width 28 height 23
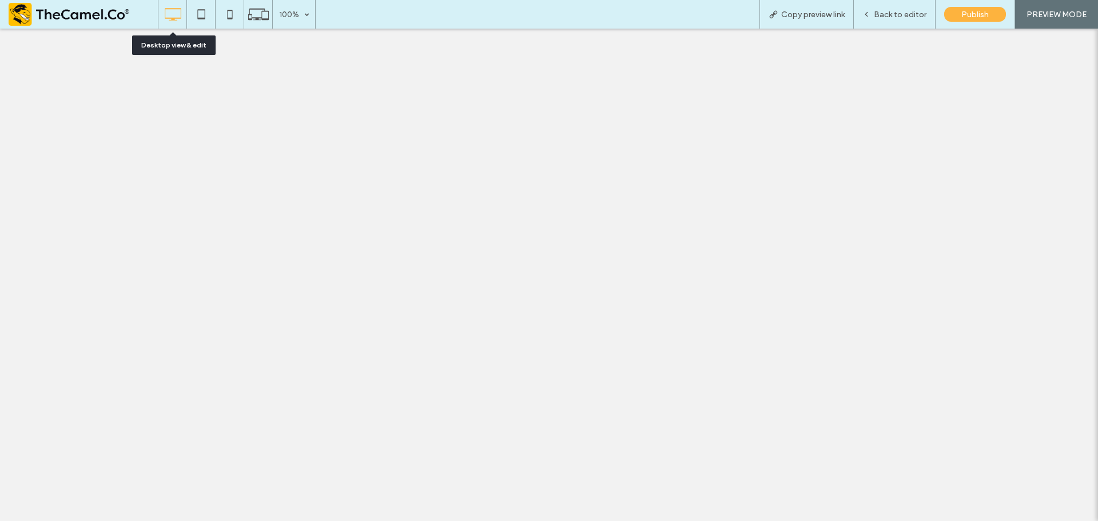
scroll to position [0, 0]
click at [174, 13] on div at bounding box center [549, 260] width 1098 height 521
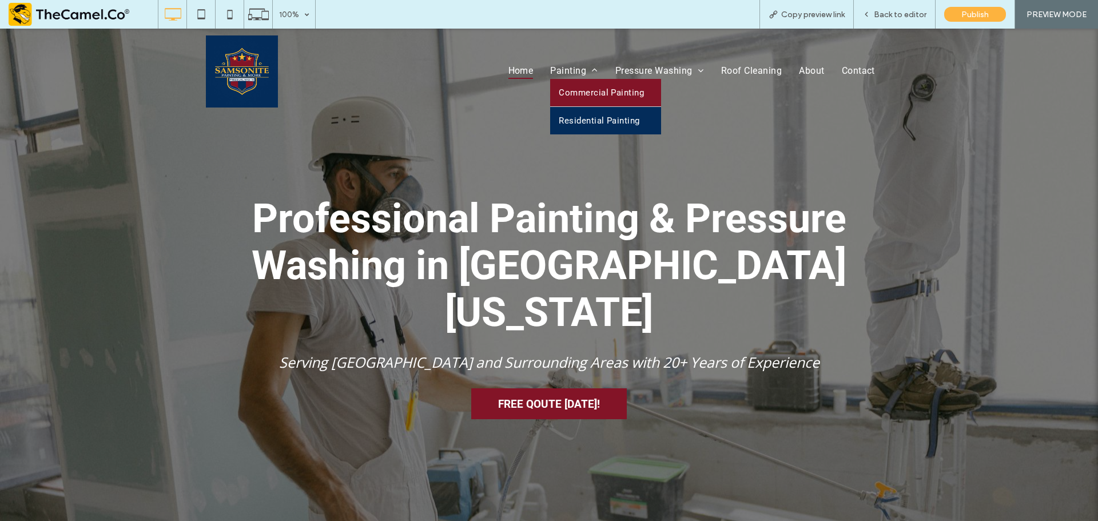
click at [582, 93] on span "Commercial Painting" at bounding box center [601, 93] width 85 height 10
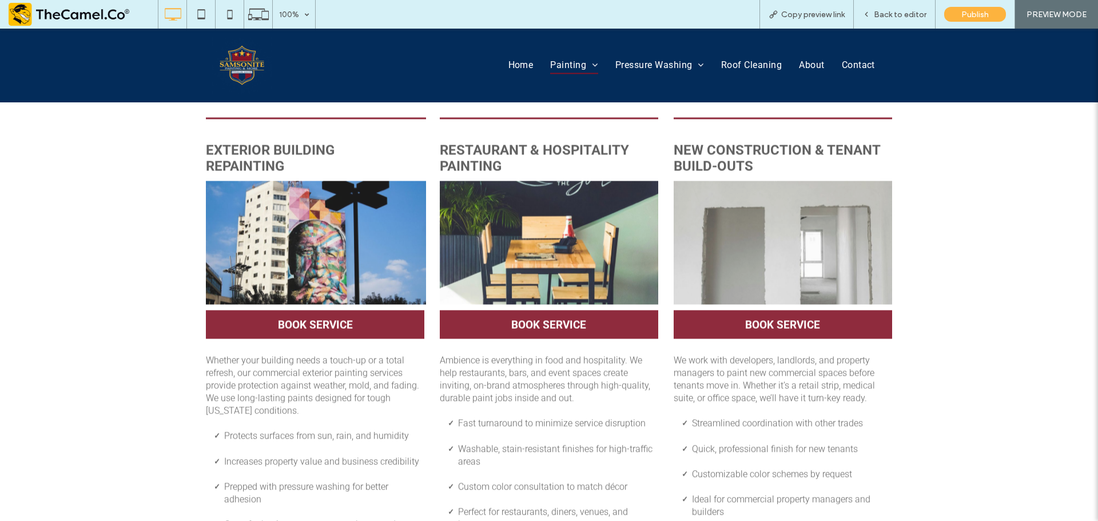
scroll to position [919, 0]
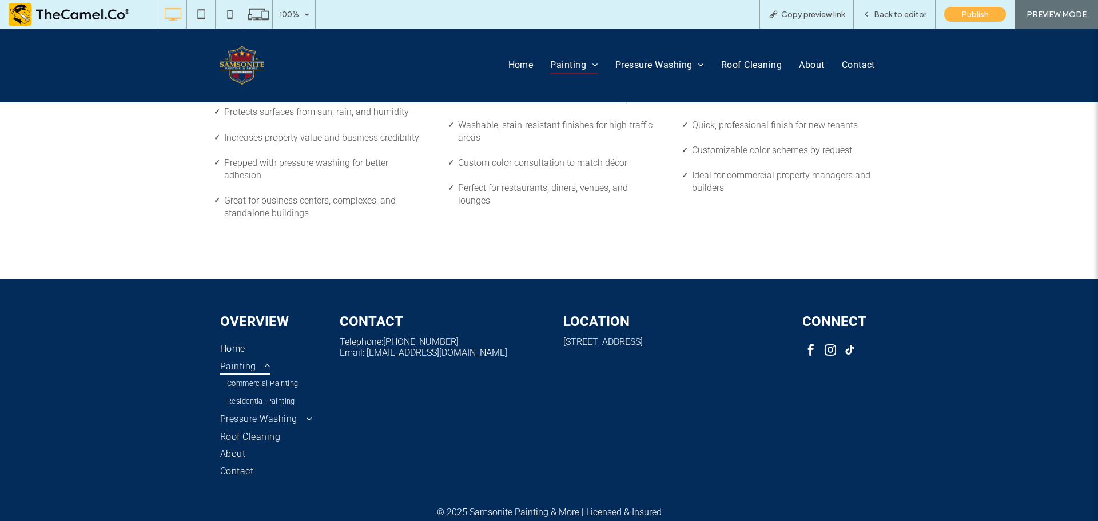
click at [265, 361] on span at bounding box center [263, 365] width 14 height 9
click at [256, 361] on span at bounding box center [263, 365] width 14 height 9
click at [270, 411] on span "Pressure Washing" at bounding box center [266, 419] width 92 height 17
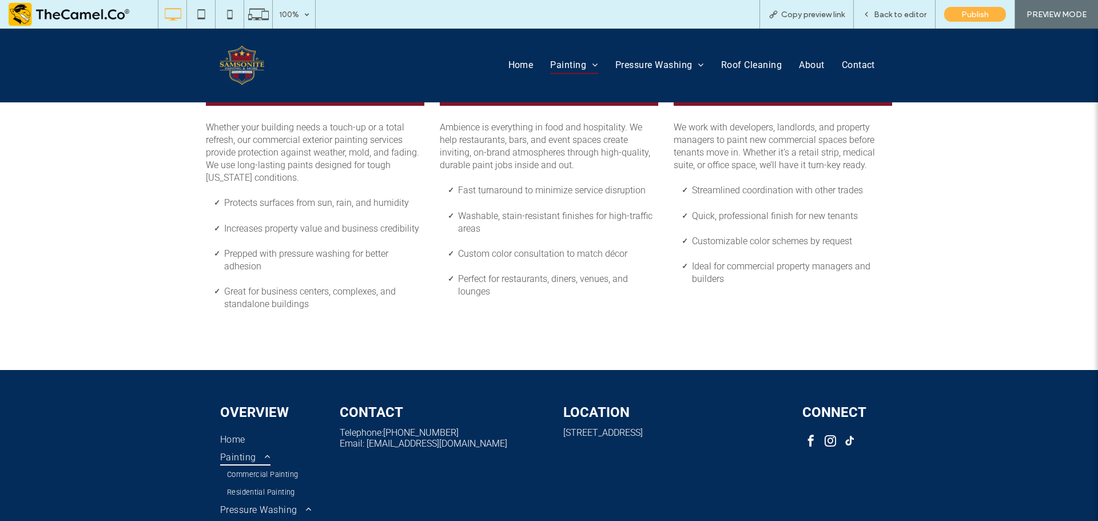
scroll to position [633, 0]
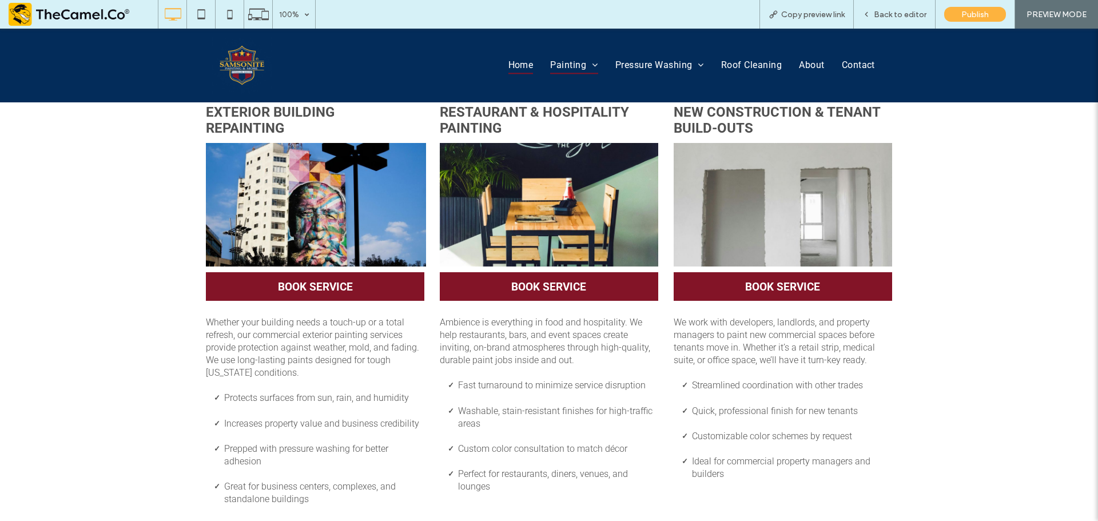
click at [514, 67] on span "Home" at bounding box center [520, 65] width 25 height 17
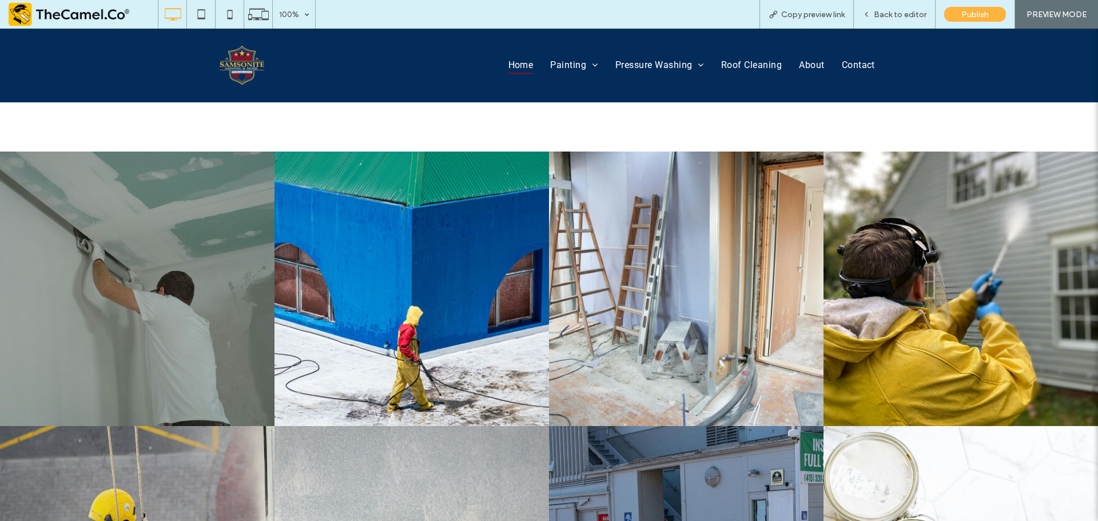
scroll to position [667, 0]
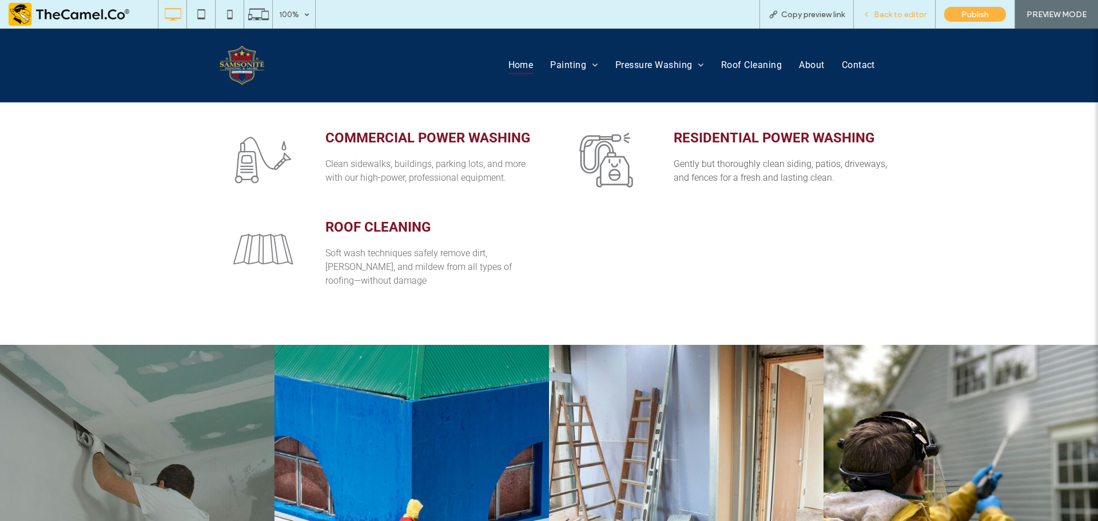
click at [899, 14] on span "Back to editor" at bounding box center [900, 15] width 53 height 10
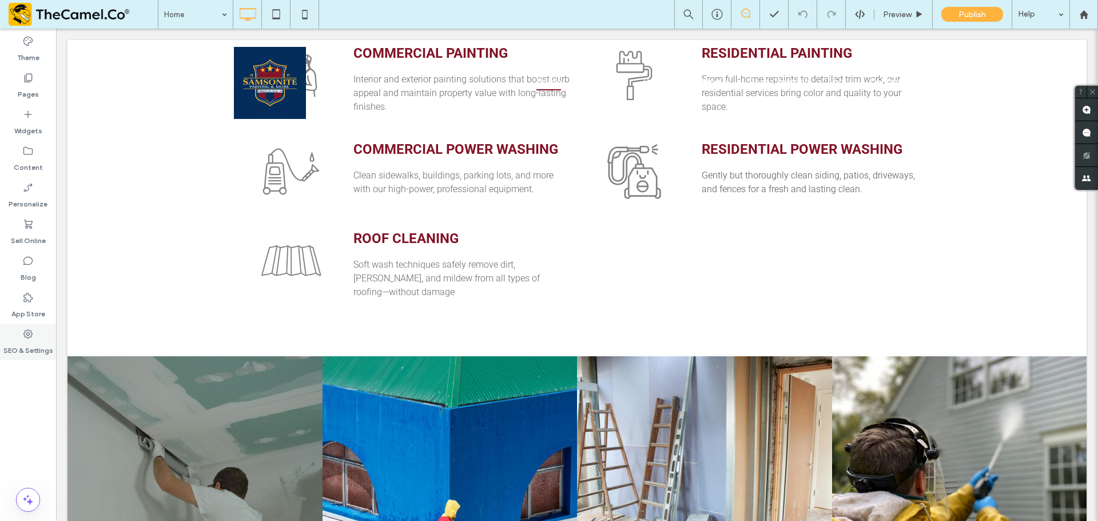
click at [19, 356] on div "SEO & Settings" at bounding box center [28, 342] width 56 height 37
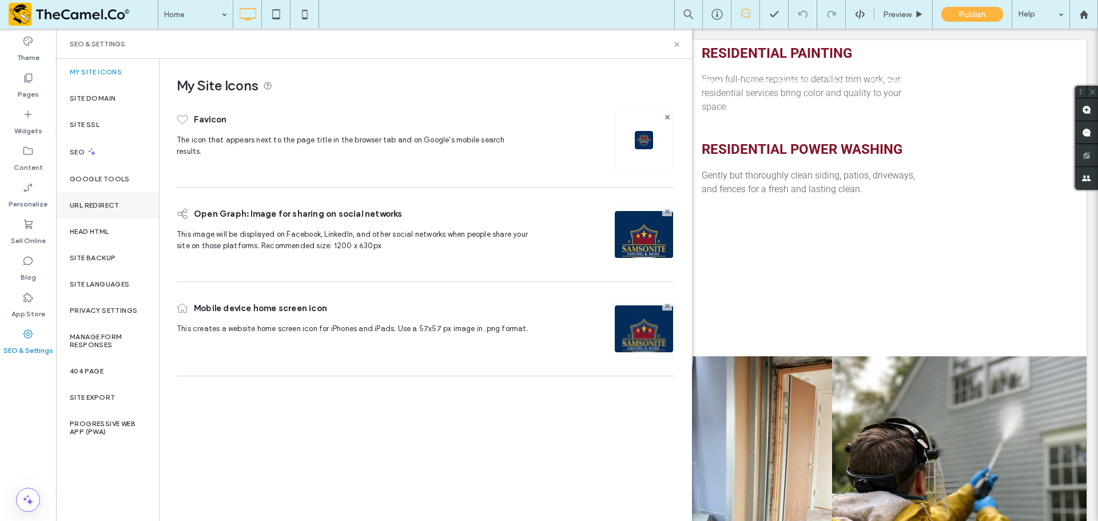
click at [125, 201] on div "URL Redirect" at bounding box center [107, 205] width 103 height 26
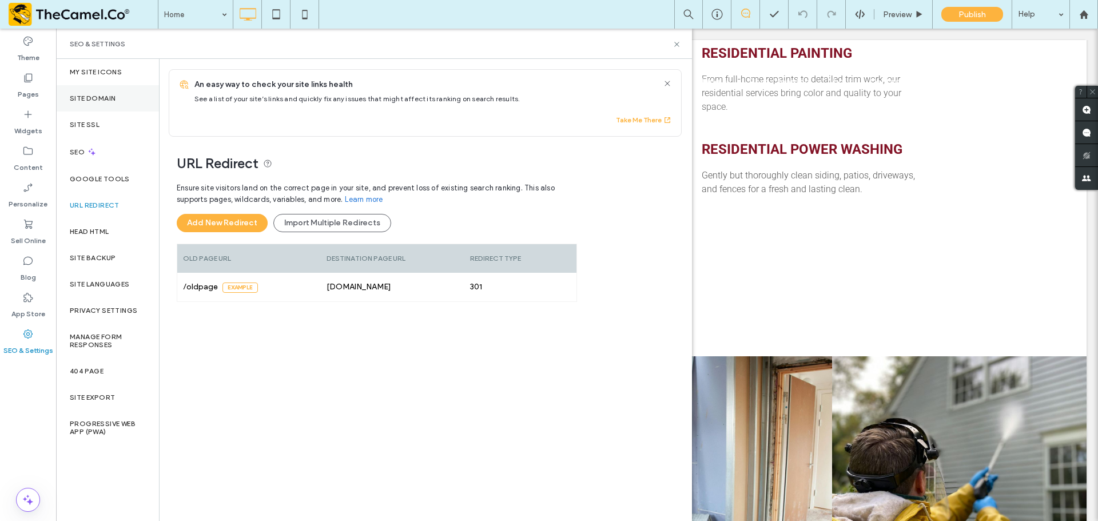
click at [107, 96] on label "Site Domain" at bounding box center [93, 98] width 46 height 8
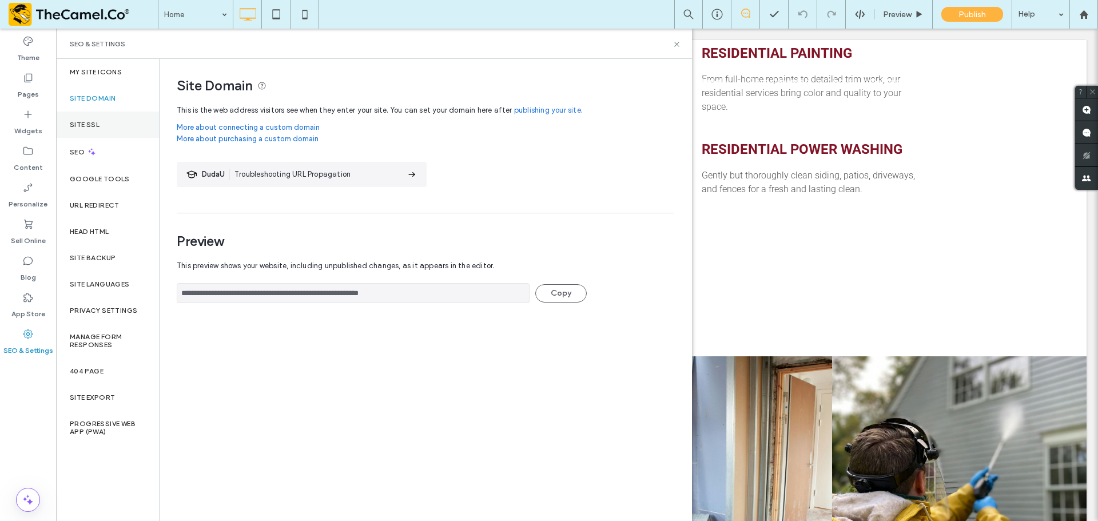
click at [101, 116] on div "Site SSL" at bounding box center [107, 125] width 103 height 26
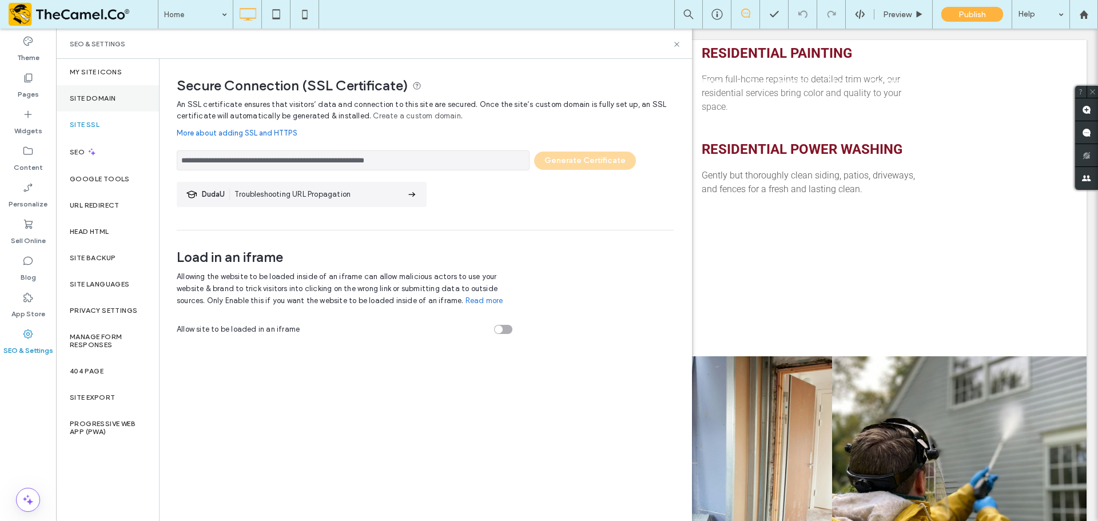
click at [101, 102] on label "Site Domain" at bounding box center [93, 98] width 46 height 8
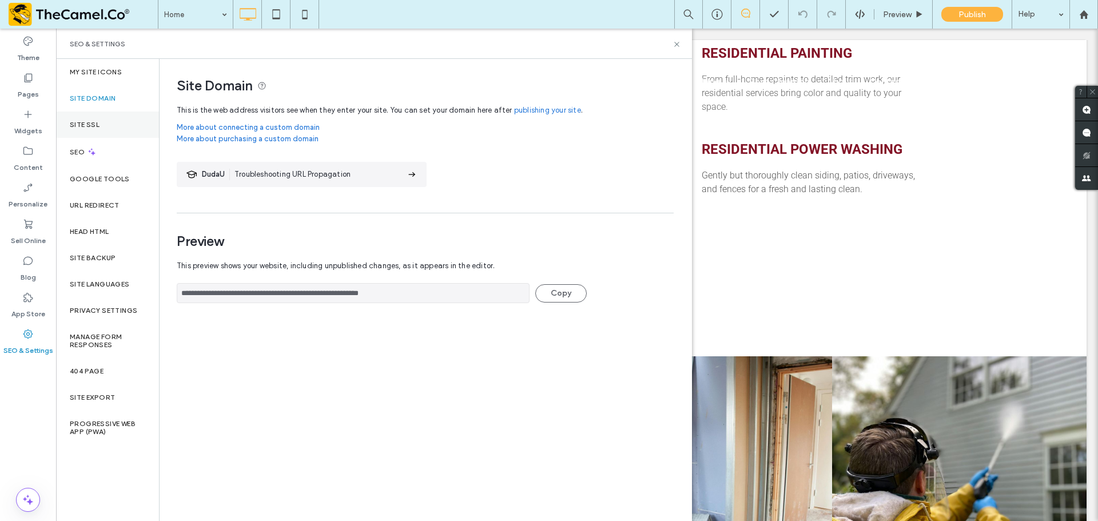
click at [117, 122] on div "Site SSL" at bounding box center [107, 125] width 103 height 26
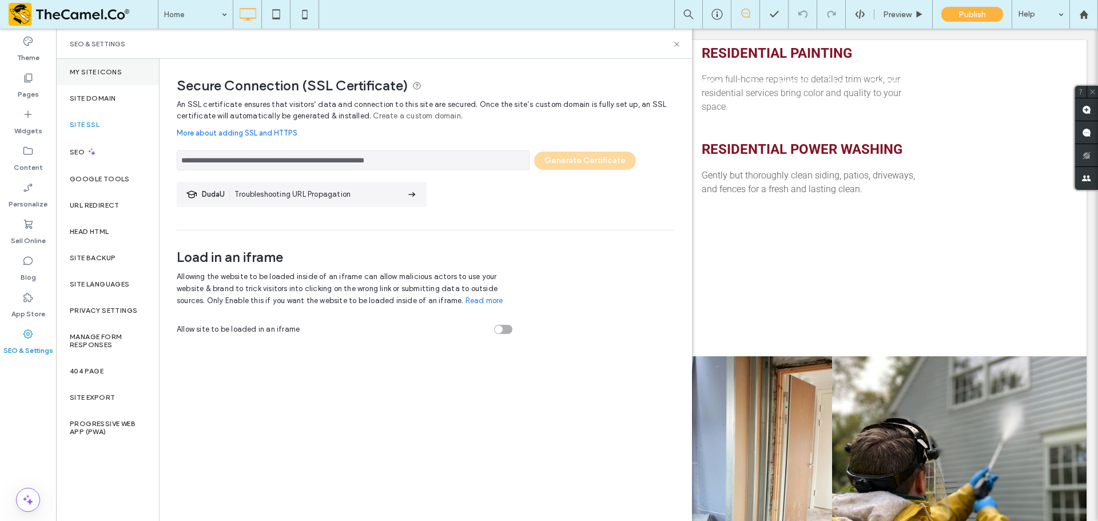
click at [107, 71] on label "My Site Icons" at bounding box center [96, 72] width 52 height 8
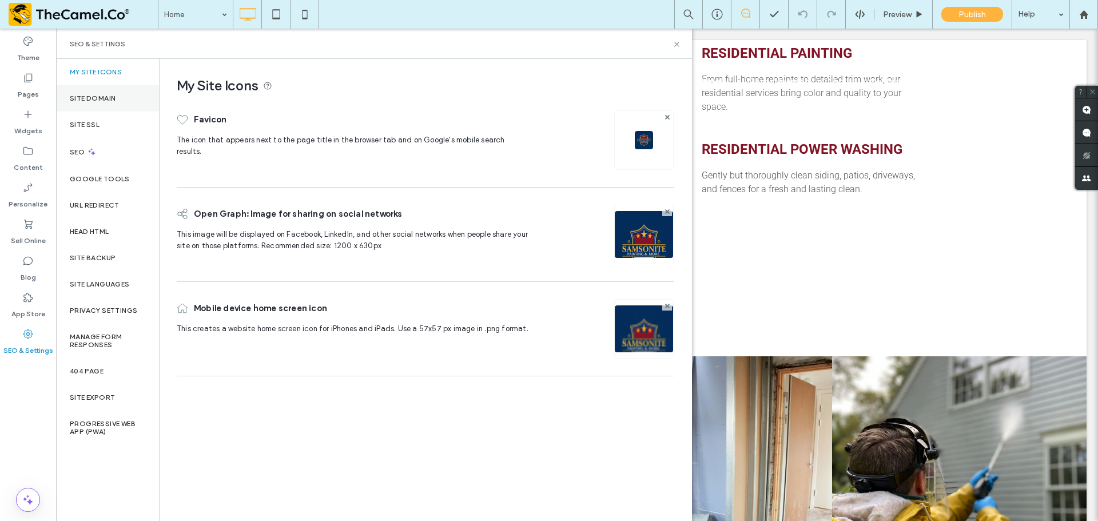
click at [118, 104] on div "Site Domain" at bounding box center [107, 98] width 103 height 26
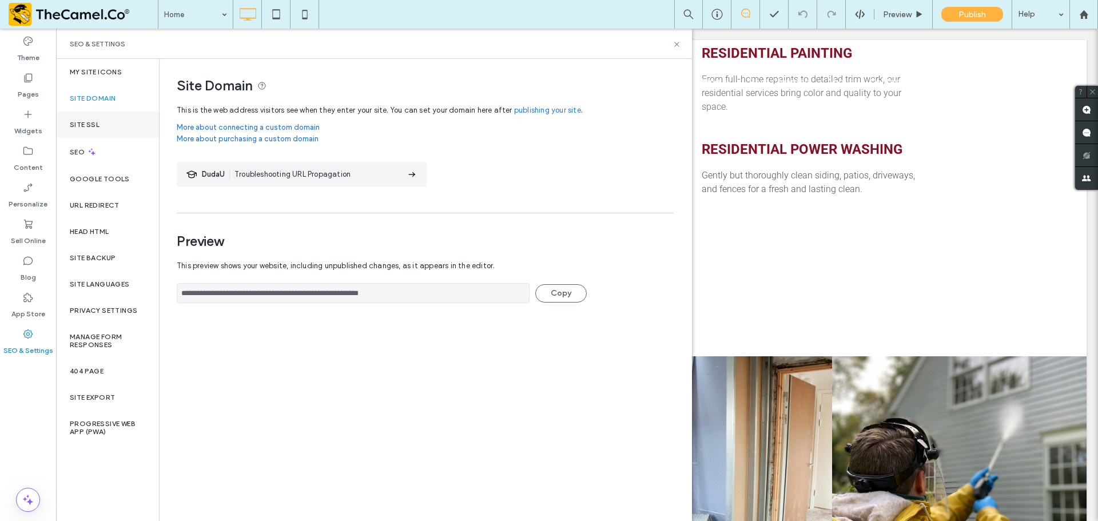
click at [109, 120] on div "Site SSL" at bounding box center [107, 125] width 103 height 26
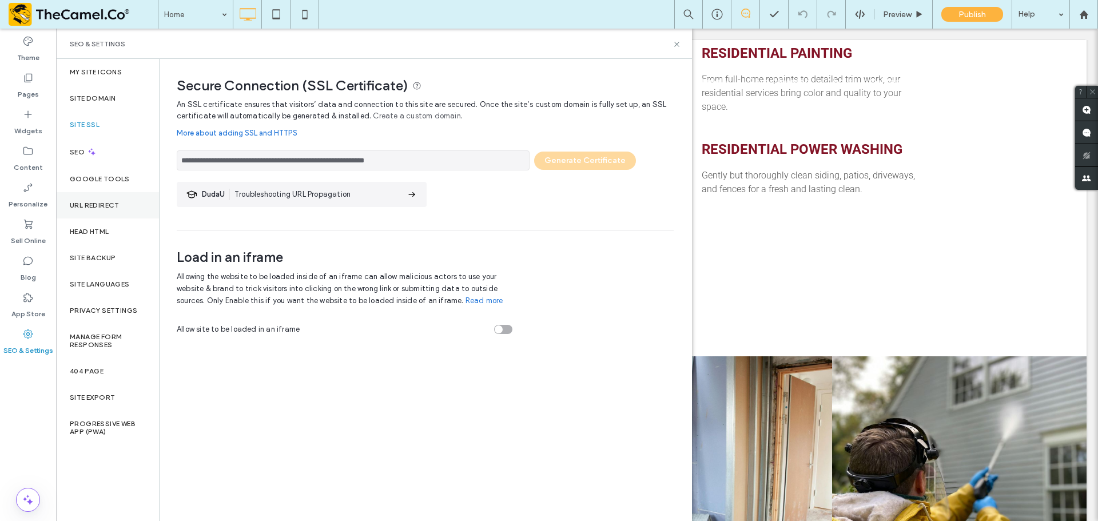
click at [112, 206] on label "URL Redirect" at bounding box center [95, 205] width 50 height 8
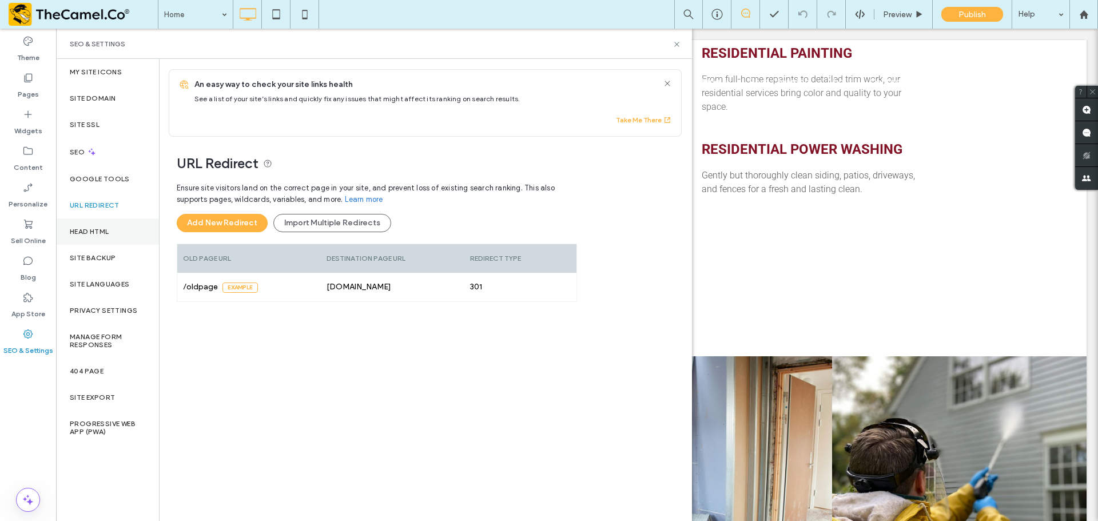
click at [118, 221] on div "Head HTML" at bounding box center [107, 231] width 103 height 26
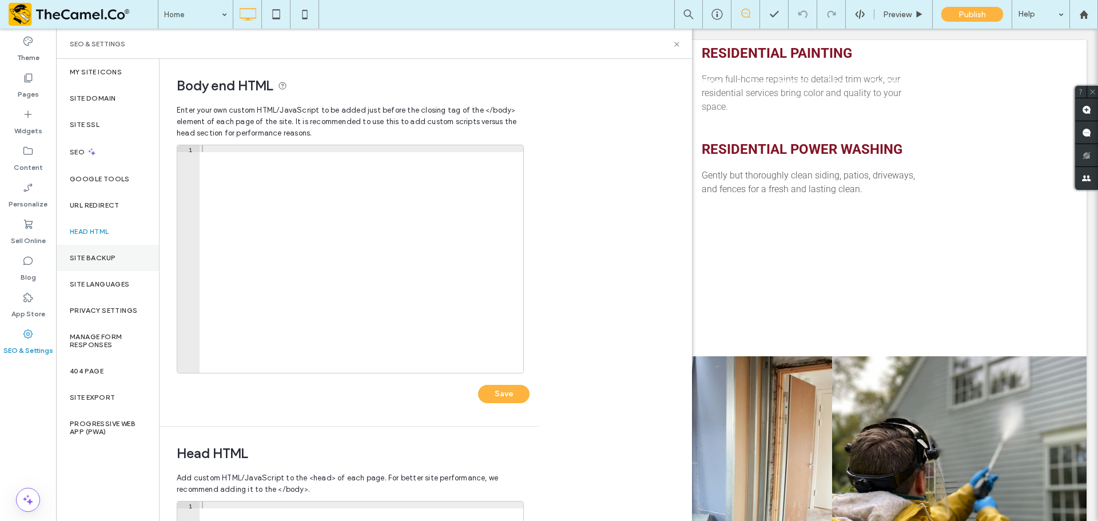
click at [113, 252] on div "Site Backup" at bounding box center [107, 258] width 103 height 26
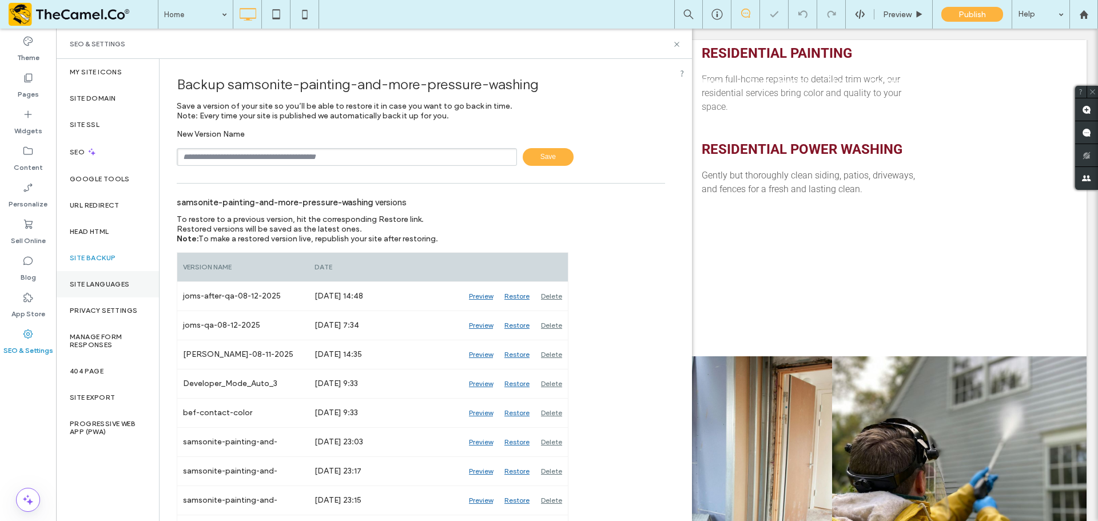
click at [113, 281] on label "Site Languages" at bounding box center [100, 284] width 60 height 8
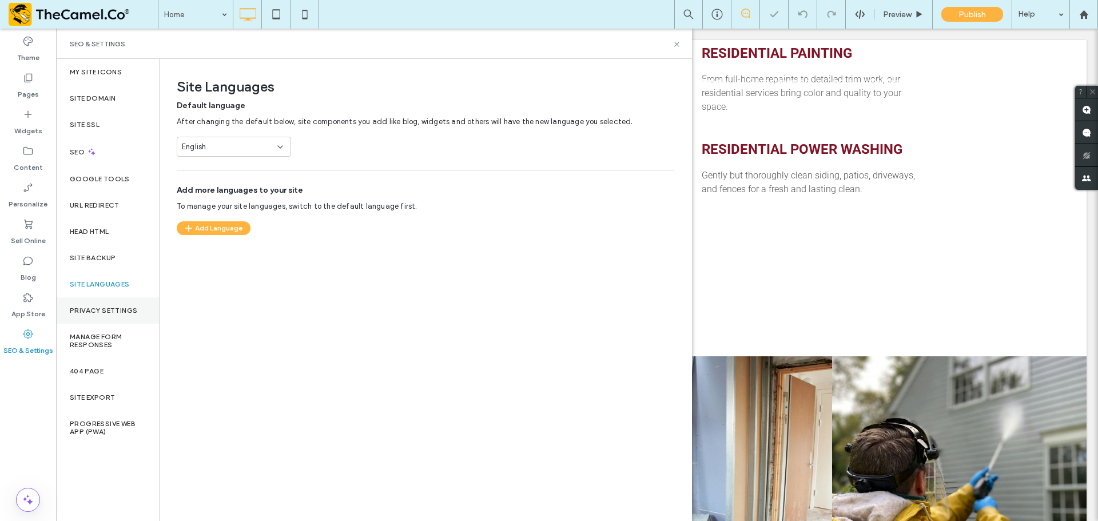
click at [110, 307] on label "Privacy Settings" at bounding box center [103, 311] width 67 height 8
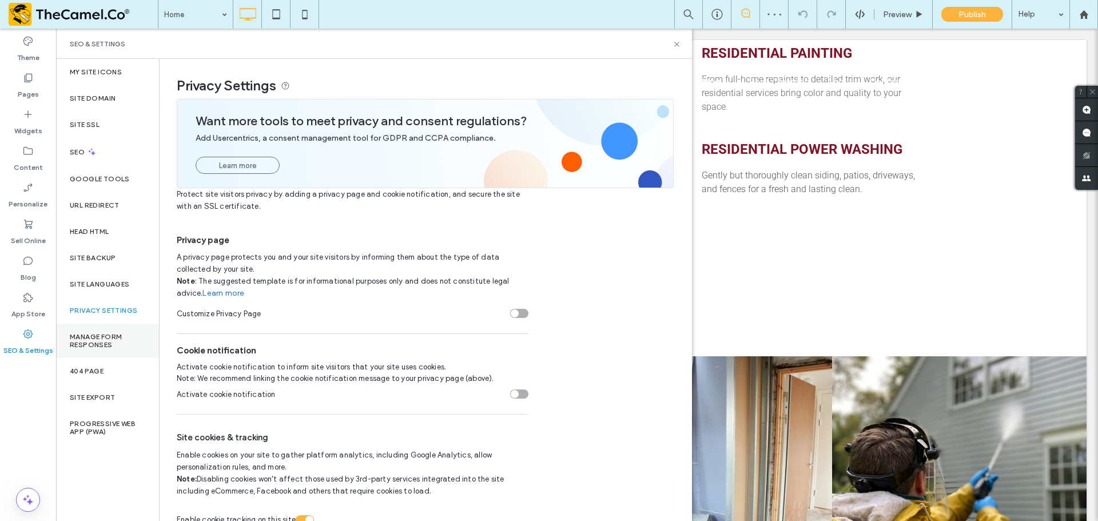
click at [123, 341] on label "Manage Form Responses" at bounding box center [107, 341] width 75 height 16
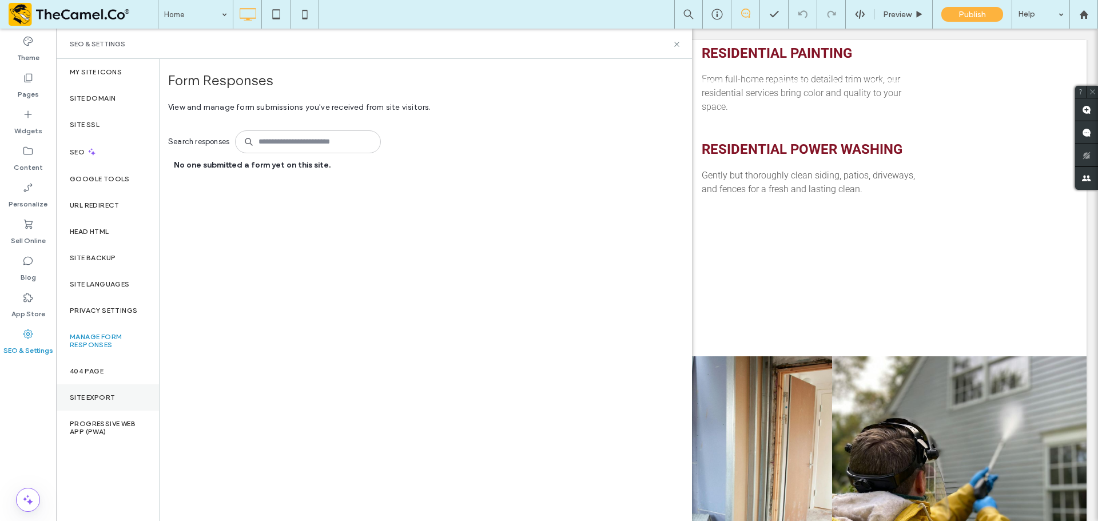
click at [114, 396] on label "Site Export" at bounding box center [92, 397] width 45 height 8
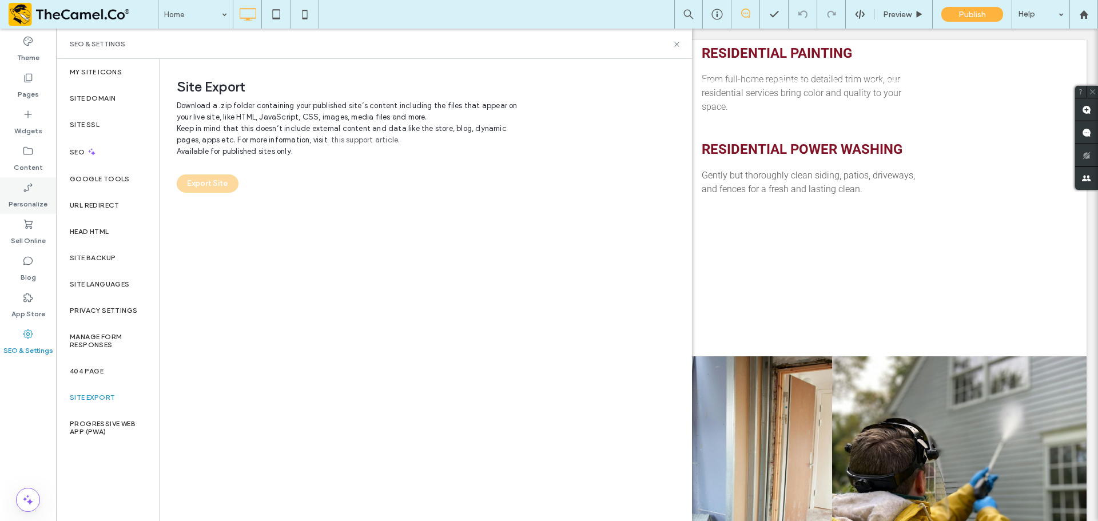
click at [31, 204] on label "Personalize" at bounding box center [28, 201] width 39 height 16
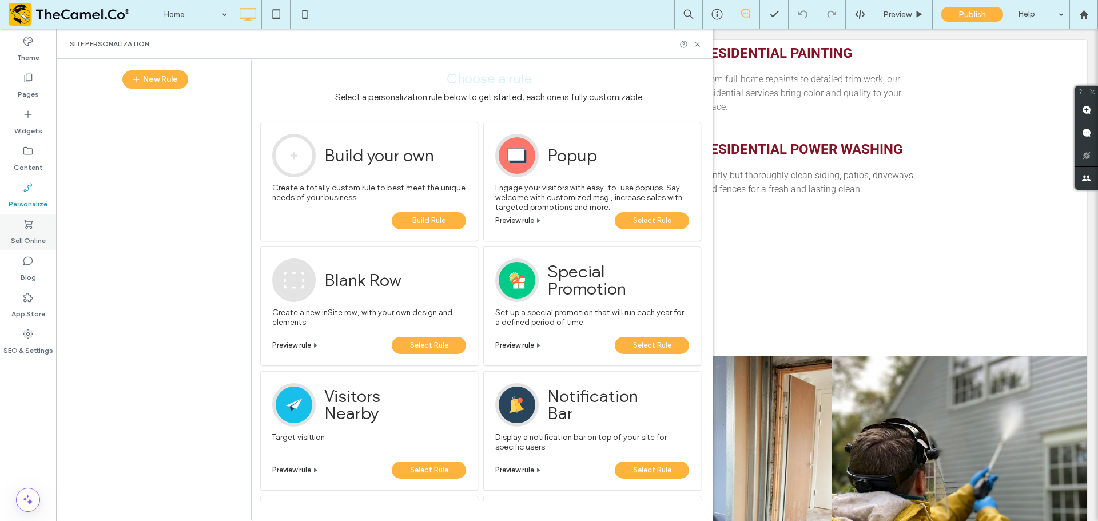
click at [27, 226] on icon at bounding box center [27, 223] width 11 height 11
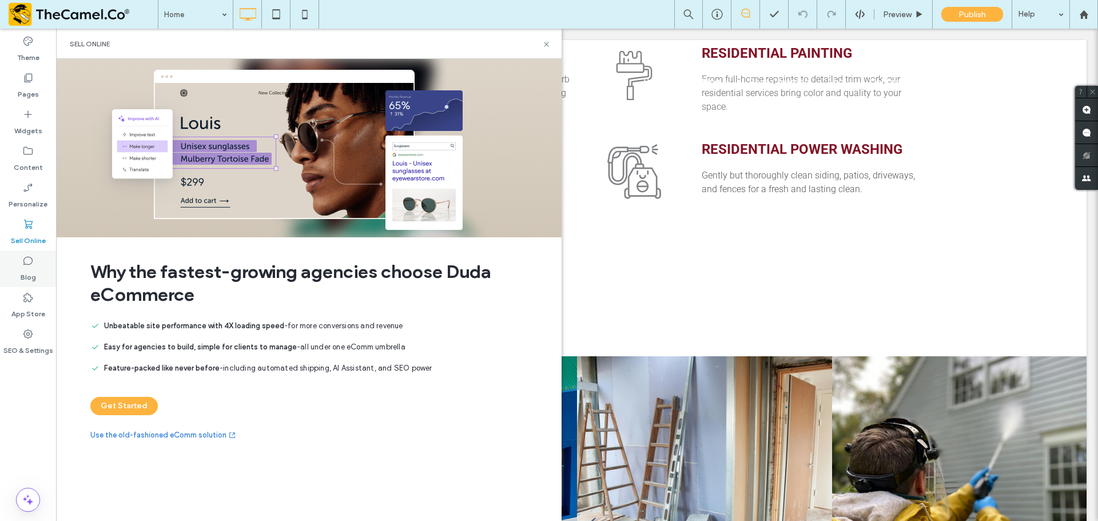
click at [23, 265] on use at bounding box center [27, 261] width 9 height 9
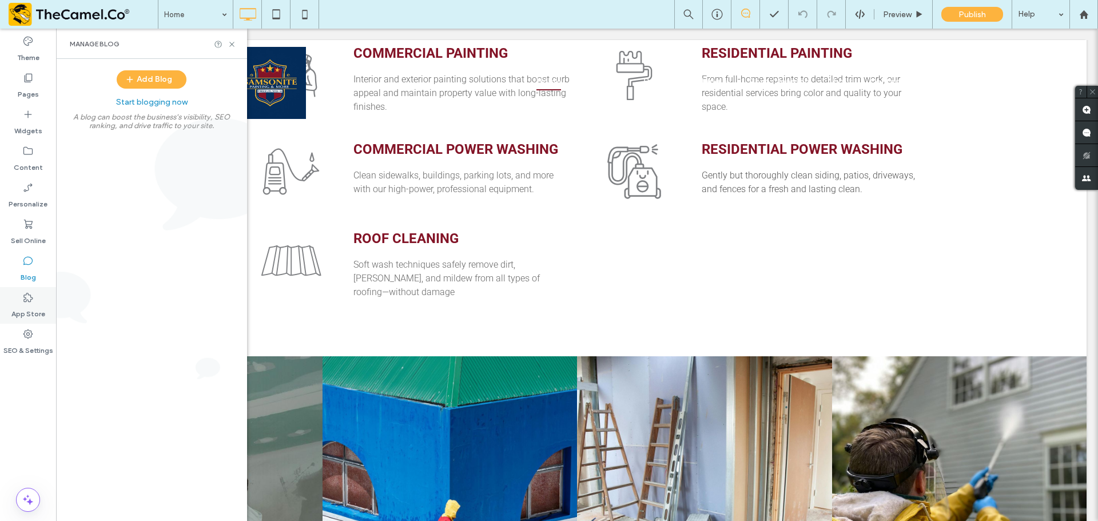
click at [26, 307] on label "App Store" at bounding box center [28, 311] width 34 height 16
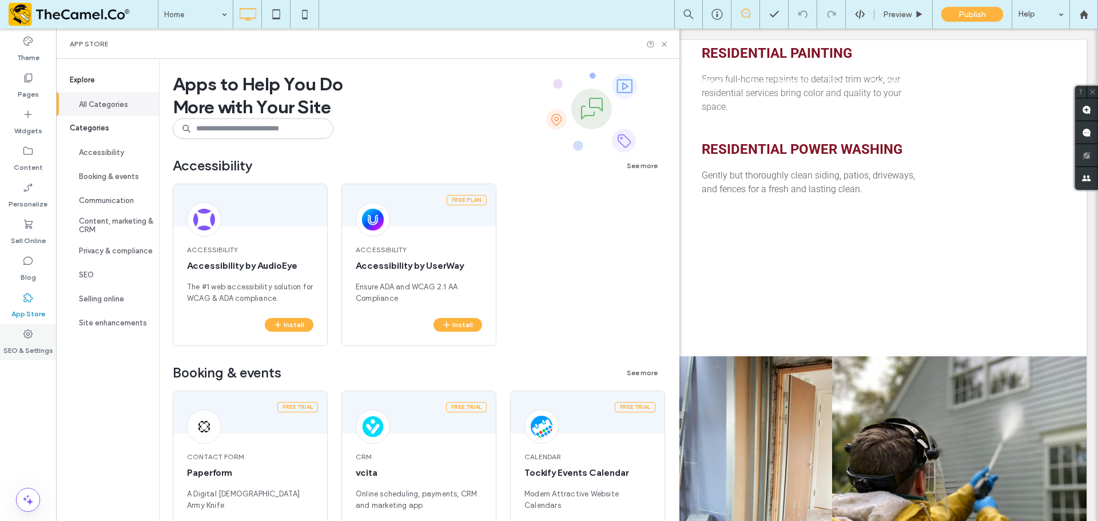
click at [30, 341] on label "SEO & Settings" at bounding box center [28, 348] width 50 height 16
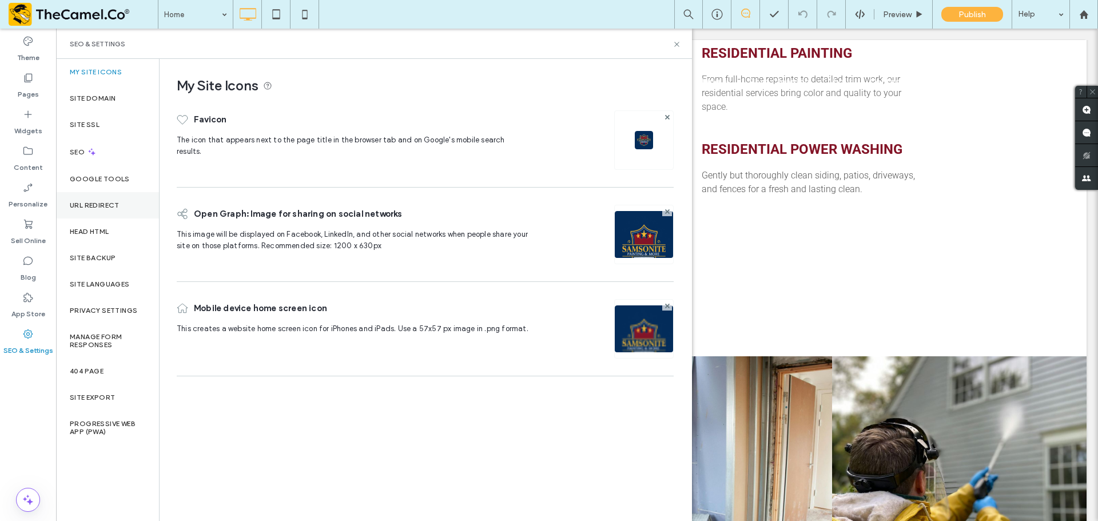
click at [110, 195] on div "URL Redirect" at bounding box center [107, 205] width 103 height 26
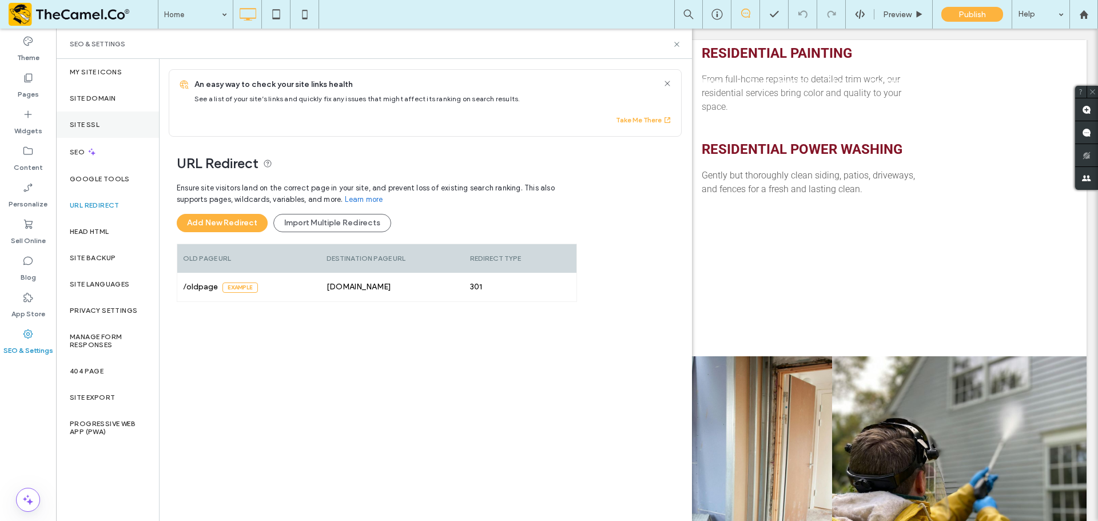
click at [104, 122] on div "Site SSL" at bounding box center [107, 125] width 103 height 26
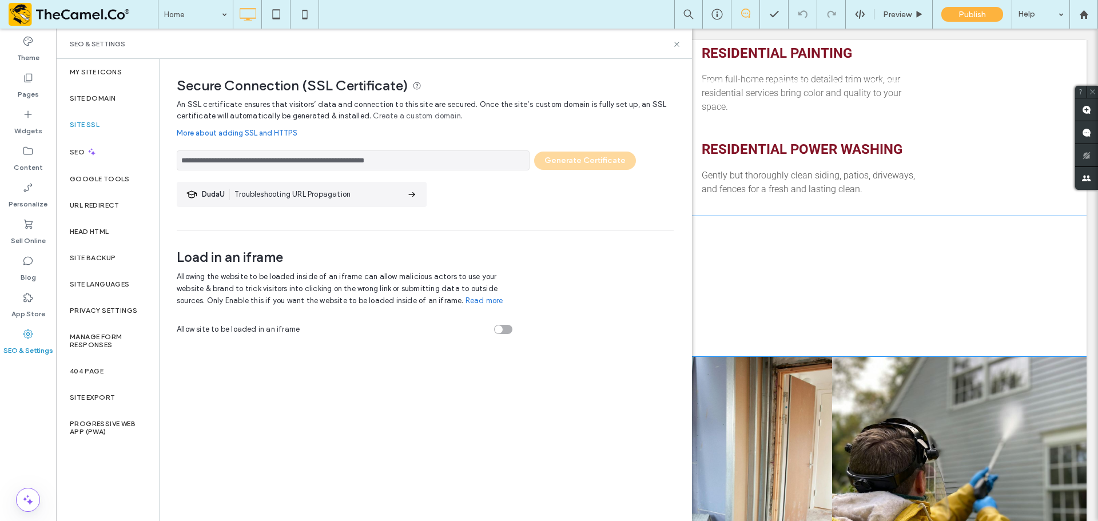
click at [754, 237] on div "Roof Cleaning Soft wash techniques safely remove dirt, moss, and mildew from al…" at bounding box center [634, 262] width 572 height 74
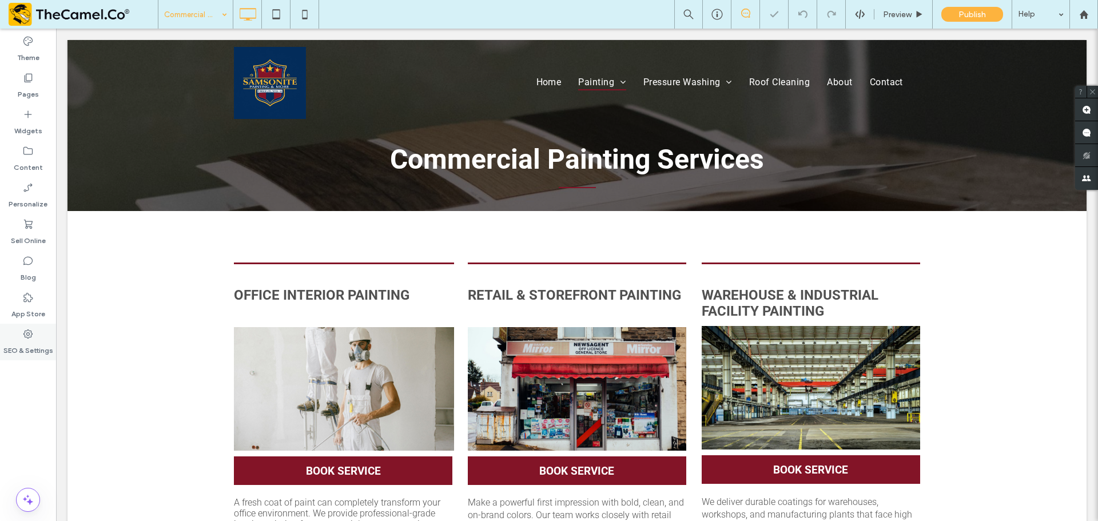
click at [27, 342] on label "SEO & Settings" at bounding box center [28, 348] width 50 height 16
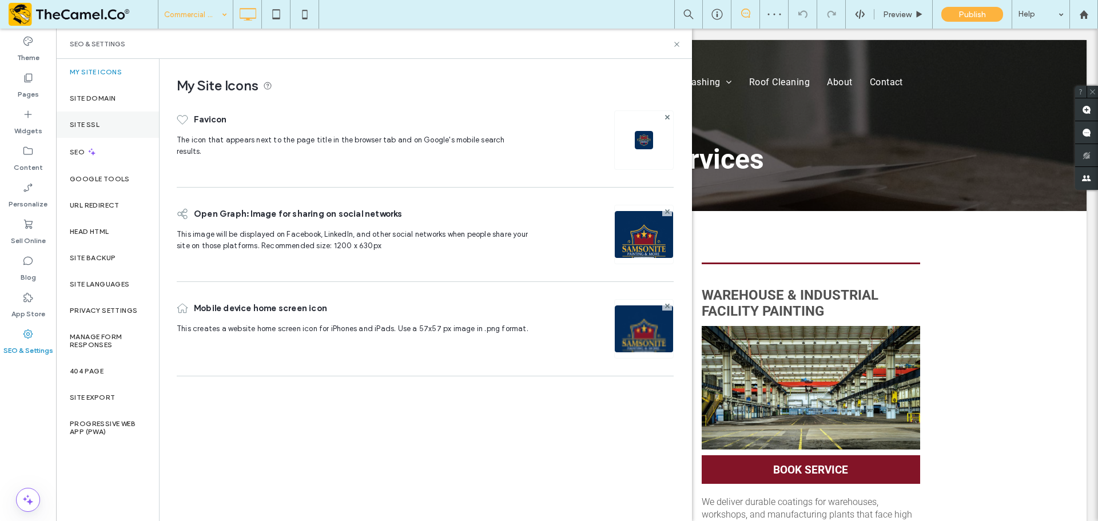
click at [111, 126] on div "Site SSL" at bounding box center [107, 125] width 103 height 26
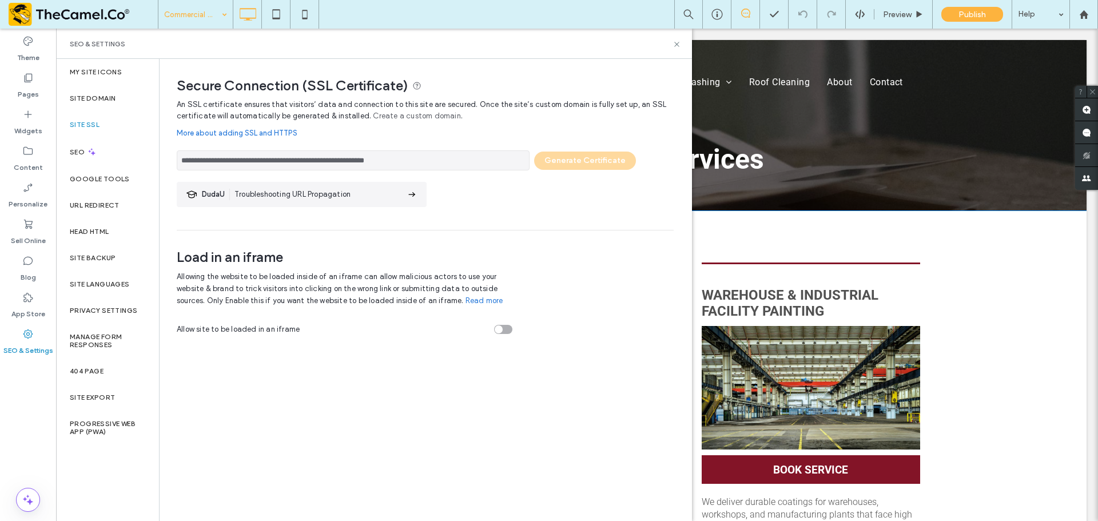
click at [990, 272] on div "Office Interior painting Button BOOK SERVICE A fresh coat of paint can complete…" at bounding box center [576, 453] width 1019 height 484
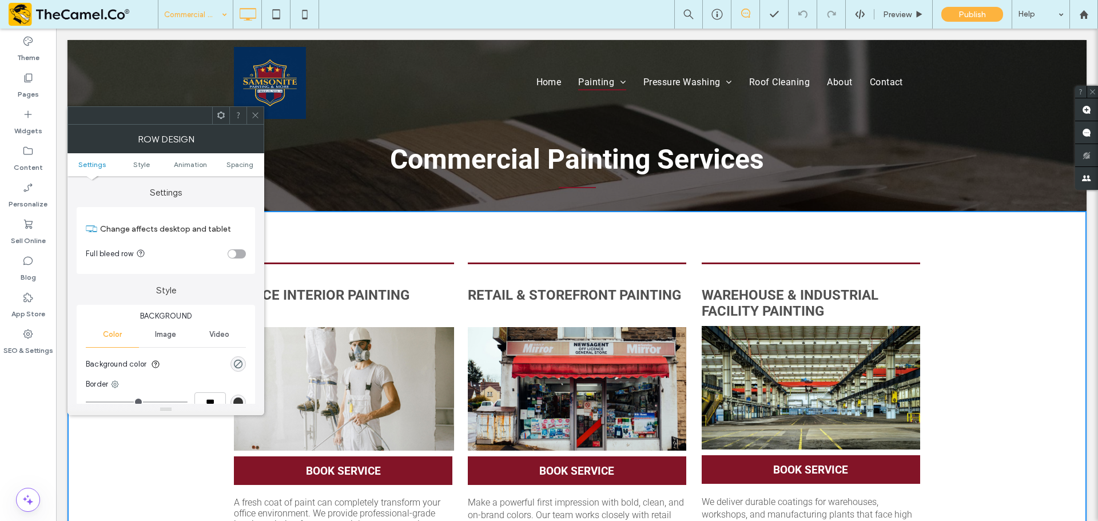
click at [255, 119] on icon at bounding box center [255, 115] width 9 height 9
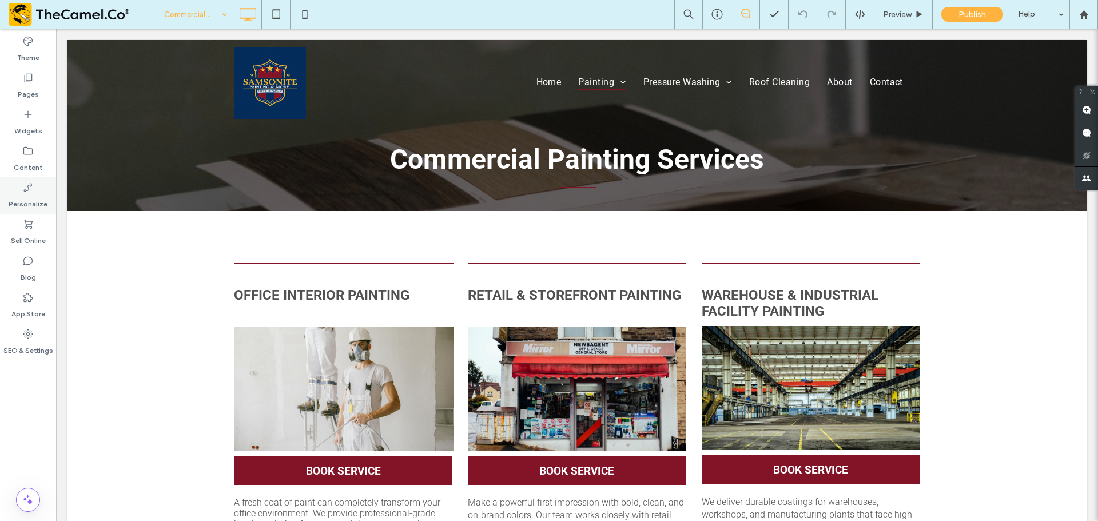
click at [23, 182] on icon at bounding box center [27, 187] width 11 height 11
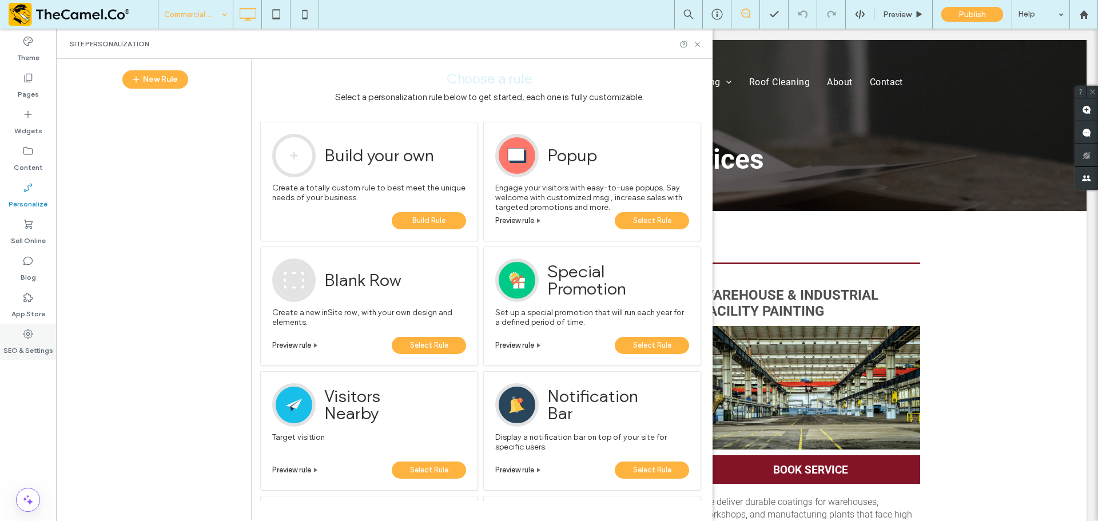
click at [24, 349] on label "SEO & Settings" at bounding box center [28, 348] width 50 height 16
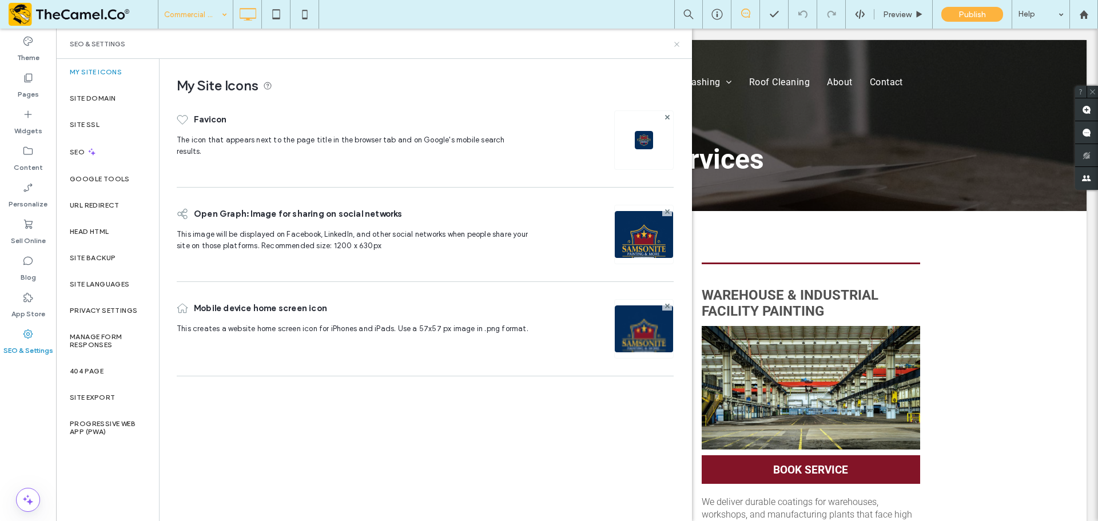
click at [675, 45] on icon at bounding box center [677, 44] width 9 height 9
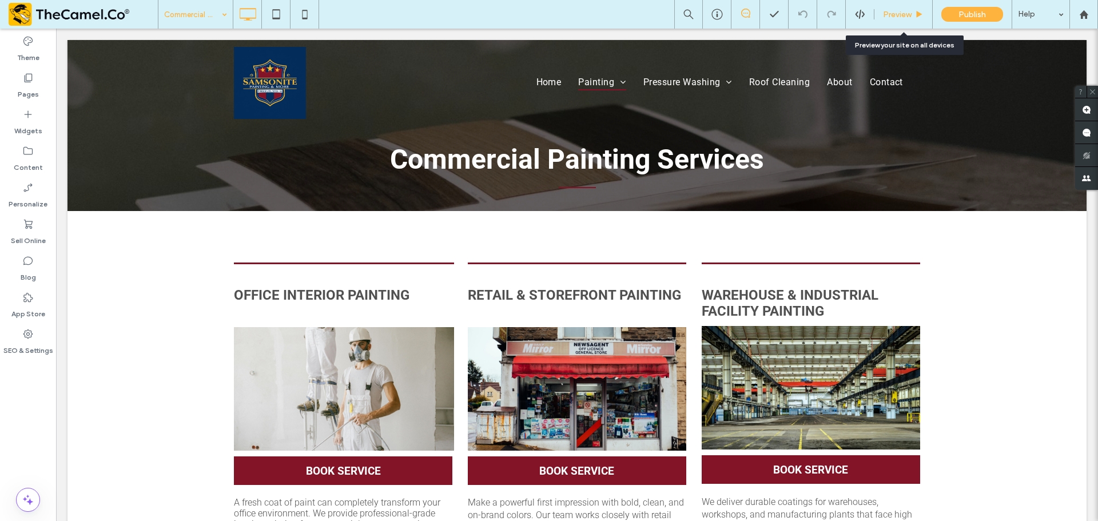
click at [884, 15] on span "Preview" at bounding box center [897, 15] width 29 height 10
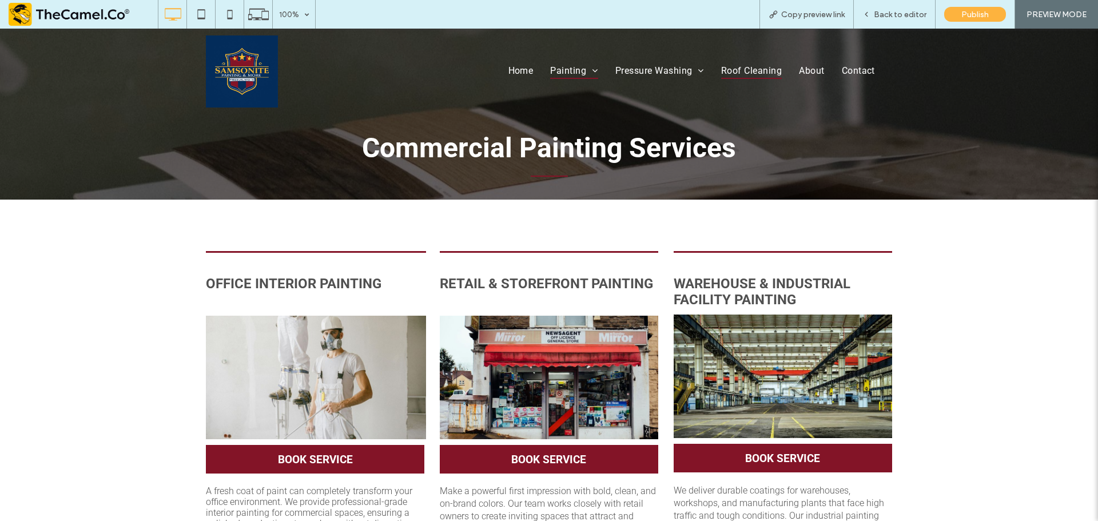
click at [758, 70] on span "Roof Cleaning" at bounding box center [751, 70] width 61 height 17
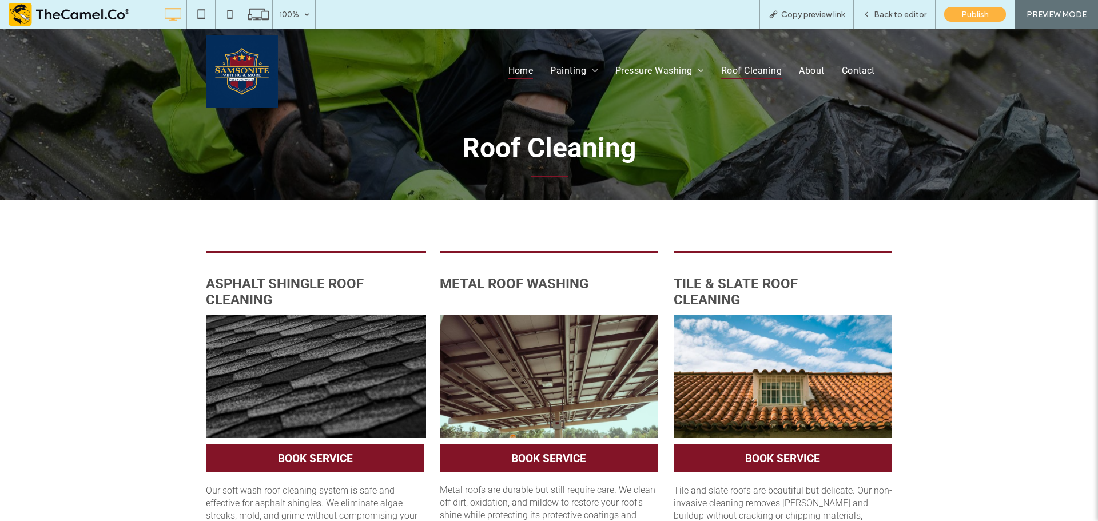
click at [518, 64] on span "Home" at bounding box center [520, 70] width 25 height 17
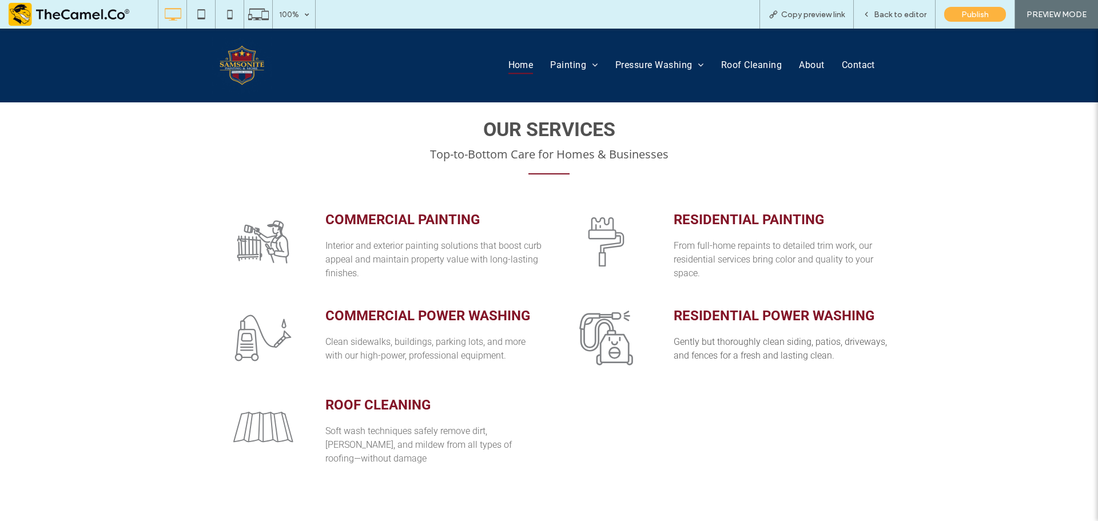
scroll to position [515, 0]
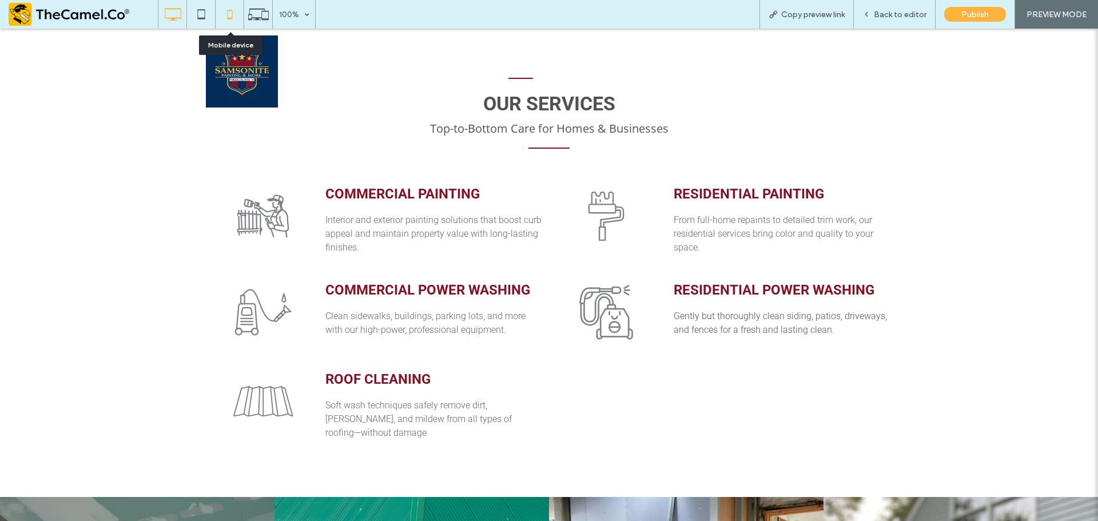
click at [229, 11] on icon at bounding box center [229, 14] width 23 height 23
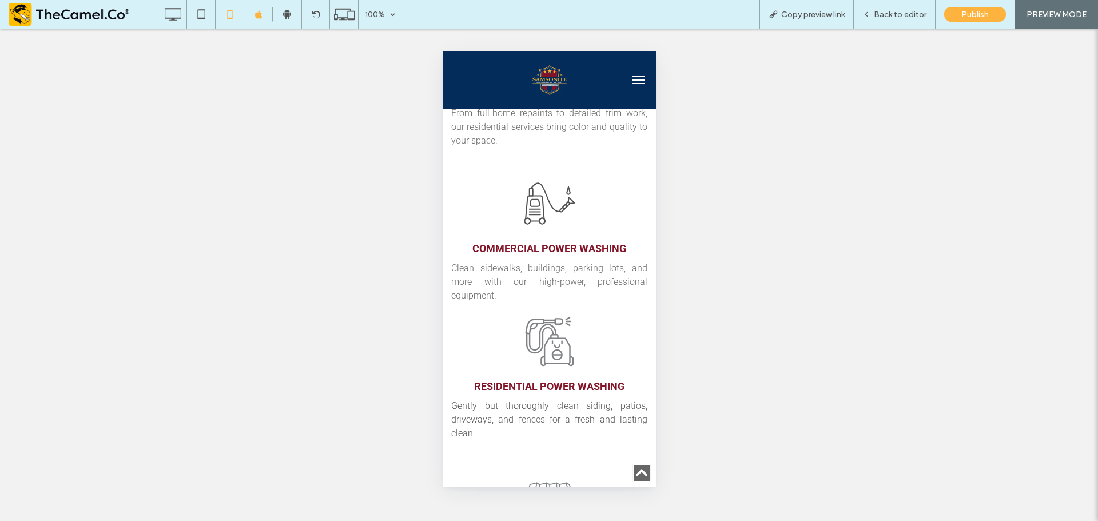
scroll to position [686, 0]
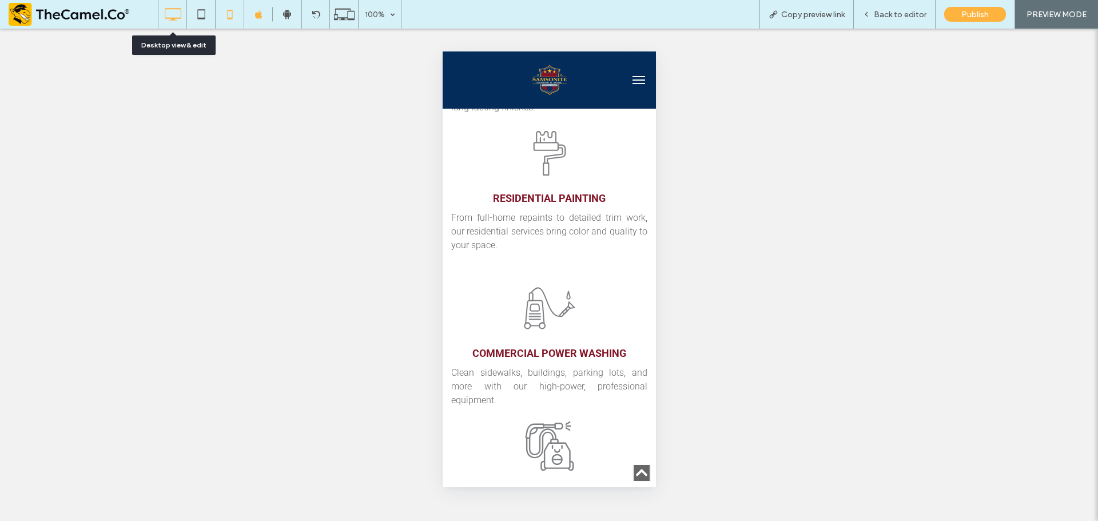
click at [184, 9] on div at bounding box center [172, 14] width 28 height 23
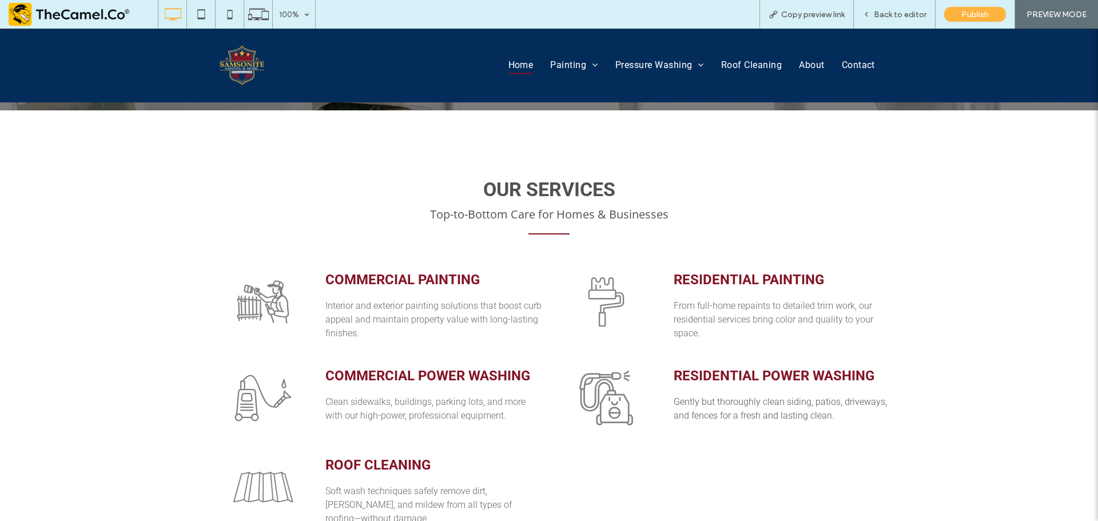
scroll to position [409, 0]
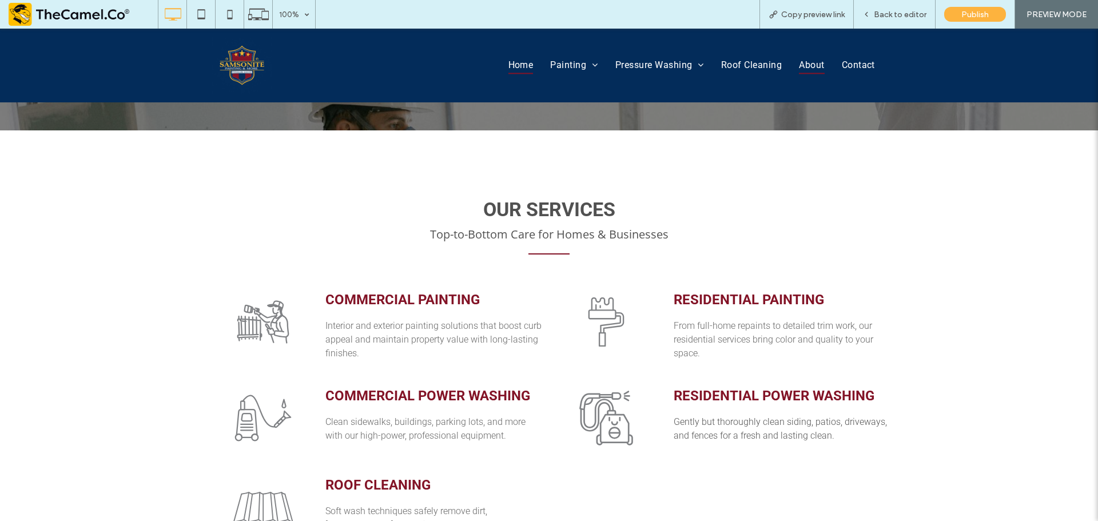
click at [805, 62] on span "About" at bounding box center [811, 65] width 25 height 17
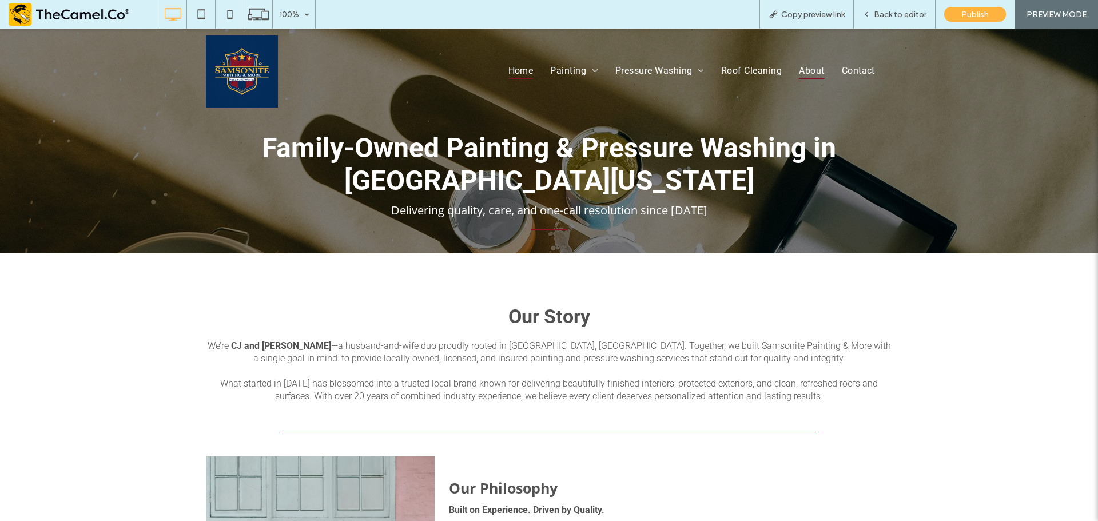
click at [520, 67] on span "Home" at bounding box center [520, 70] width 25 height 17
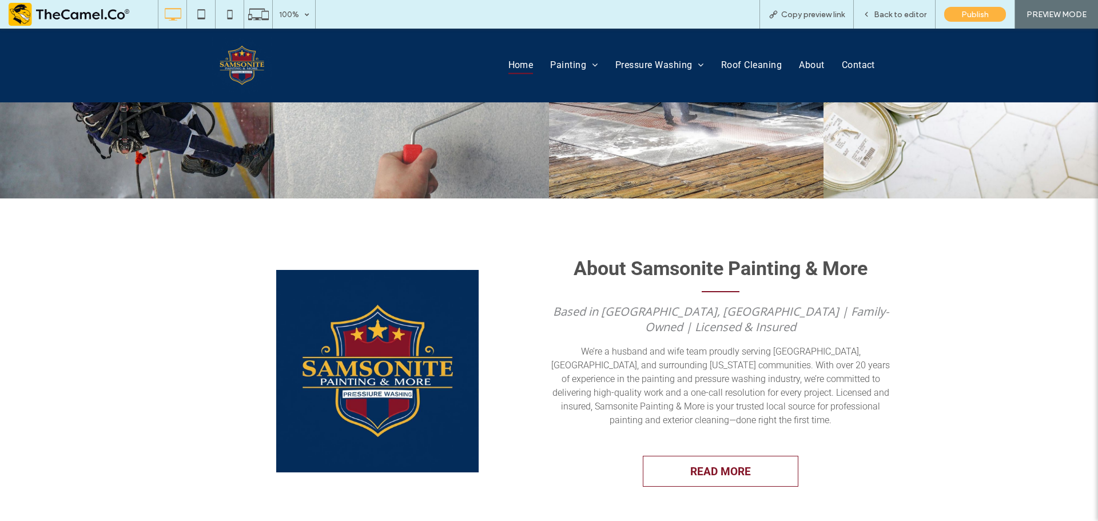
scroll to position [1358, 0]
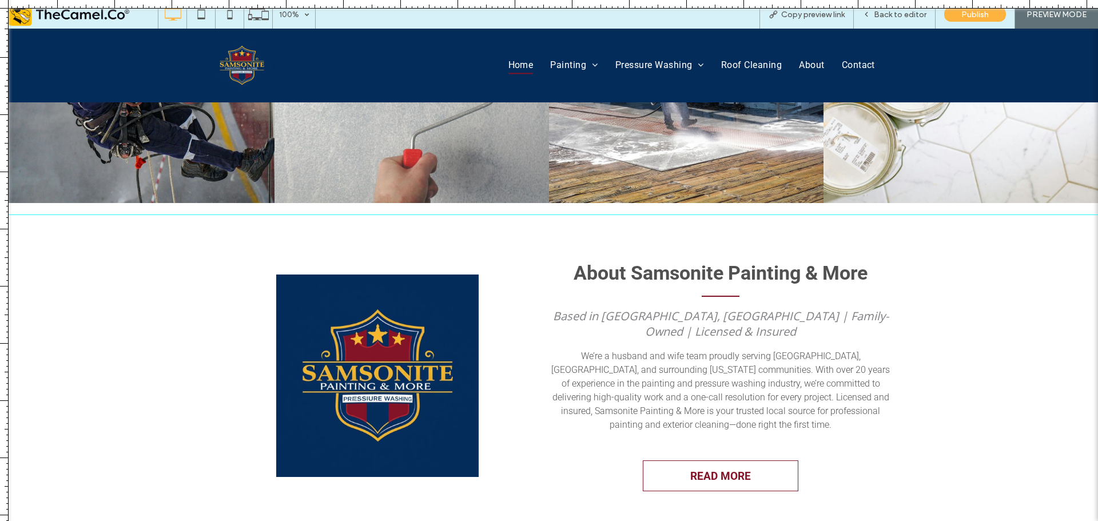
click at [647, 520] on div at bounding box center [549, 521] width 1098 height 0
drag, startPoint x: 922, startPoint y: 0, endPoint x: 861, endPoint y: 427, distance: 431.6
click at [861, 520] on div at bounding box center [549, 521] width 1098 height 0
drag, startPoint x: 693, startPoint y: 215, endPoint x: 703, endPoint y: 212, distance: 11.4
click at [703, 212] on div at bounding box center [549, 212] width 1098 height 10
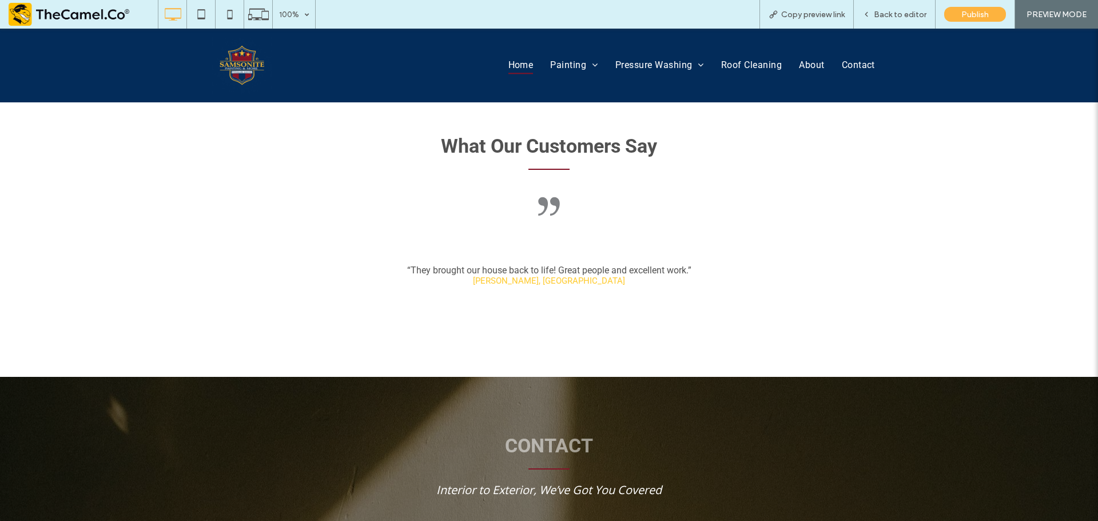
scroll to position [2231, 0]
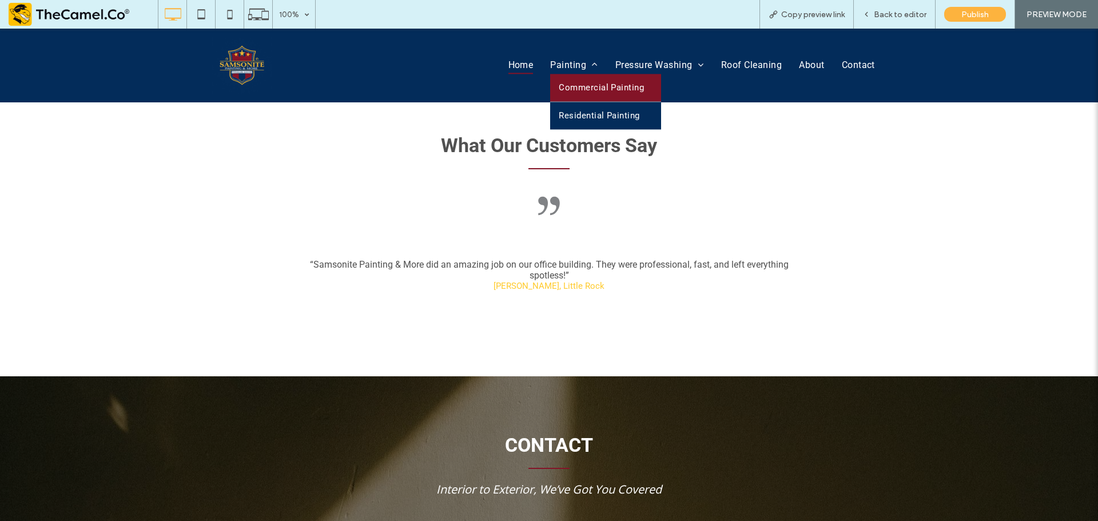
click at [588, 91] on span "Commercial Painting" at bounding box center [601, 87] width 85 height 10
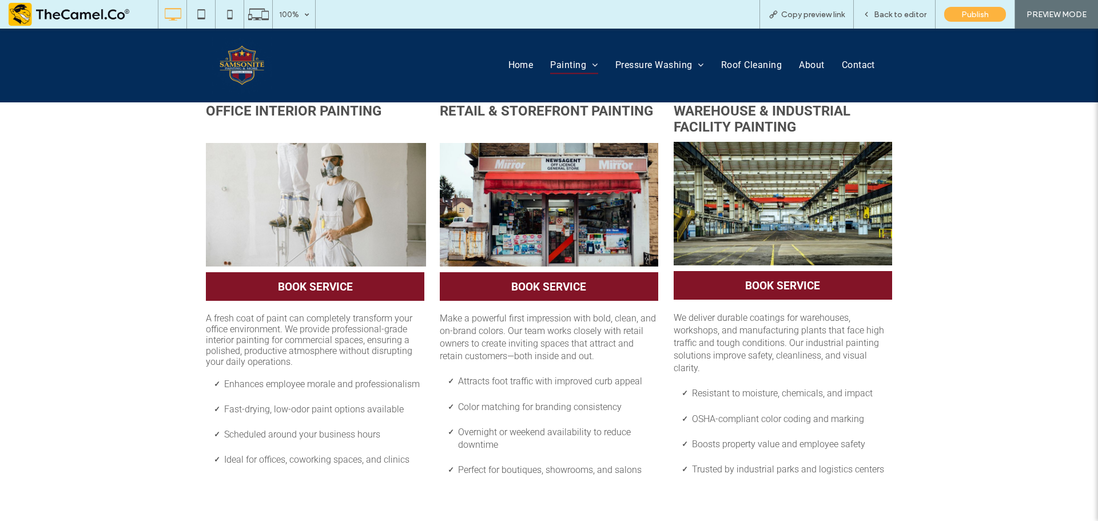
scroll to position [172, 0]
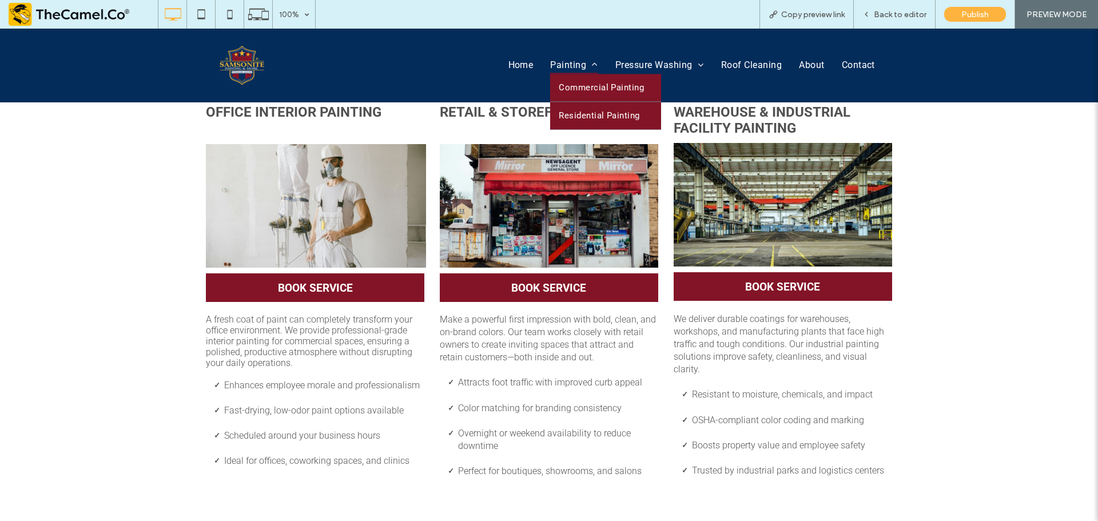
click at [573, 115] on span "Residential Painting" at bounding box center [599, 115] width 81 height 10
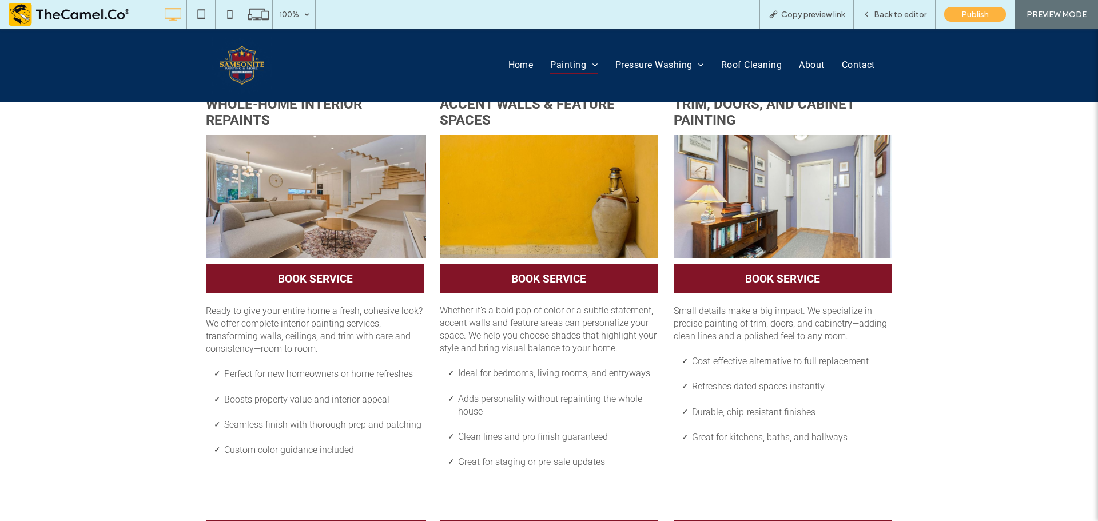
scroll to position [114, 0]
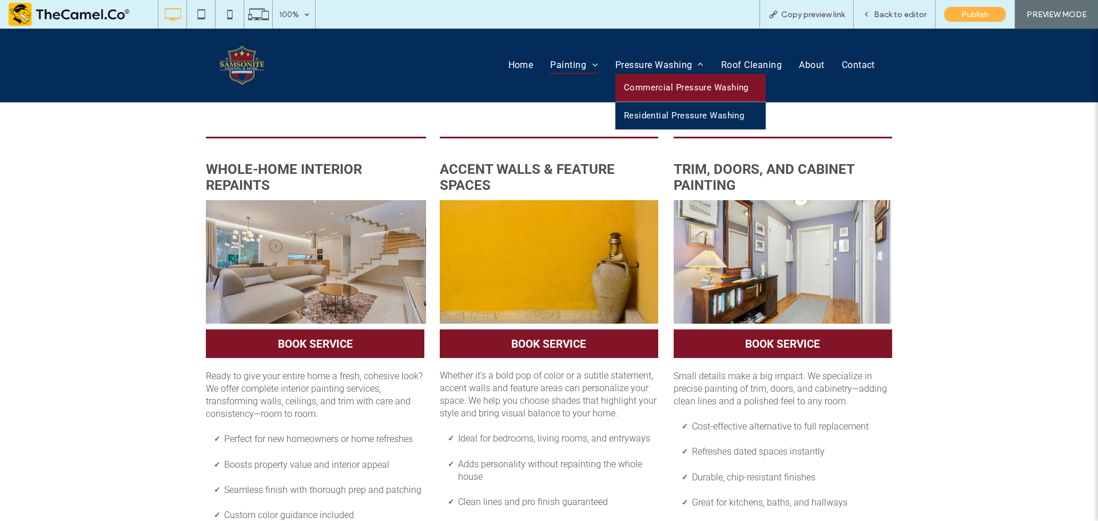
click at [641, 90] on span "Commercial Pressure Washing" at bounding box center [686, 87] width 125 height 10
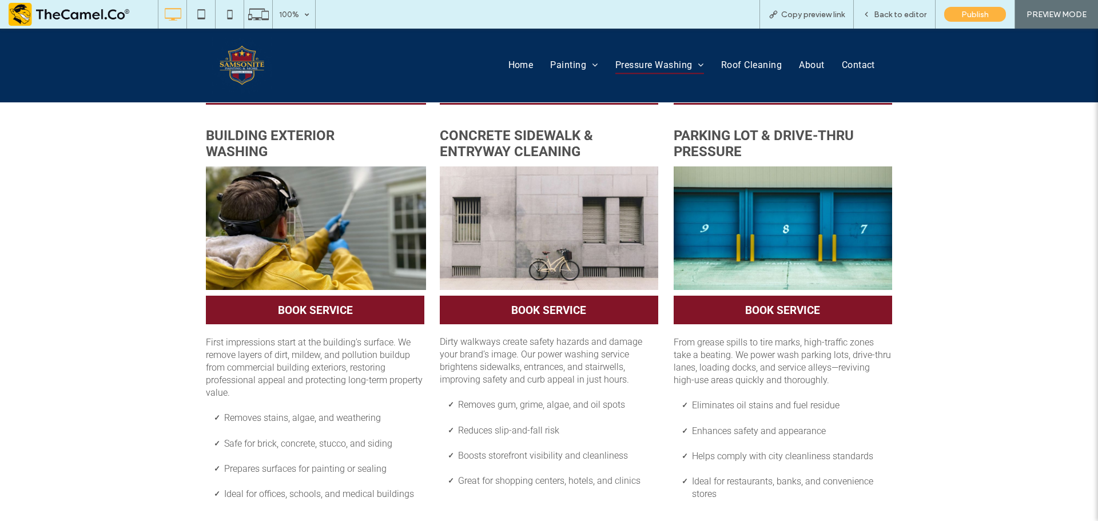
scroll to position [114, 0]
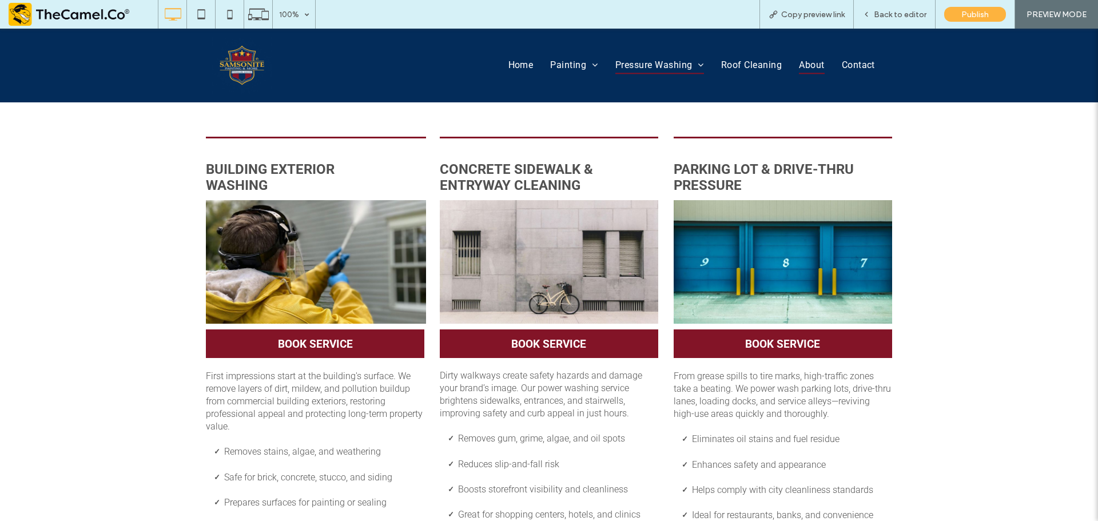
click at [804, 66] on span "About" at bounding box center [811, 65] width 25 height 17
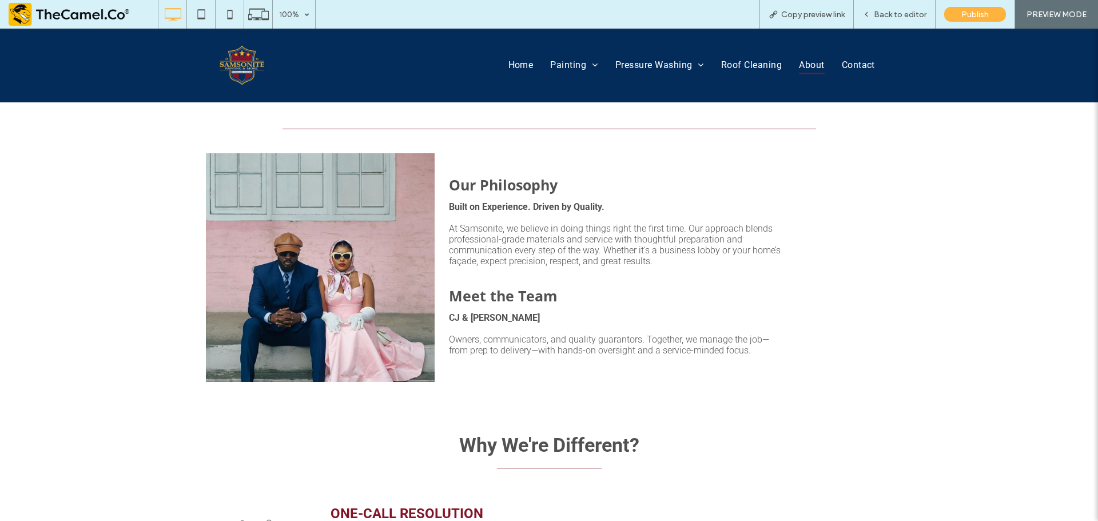
scroll to position [132, 0]
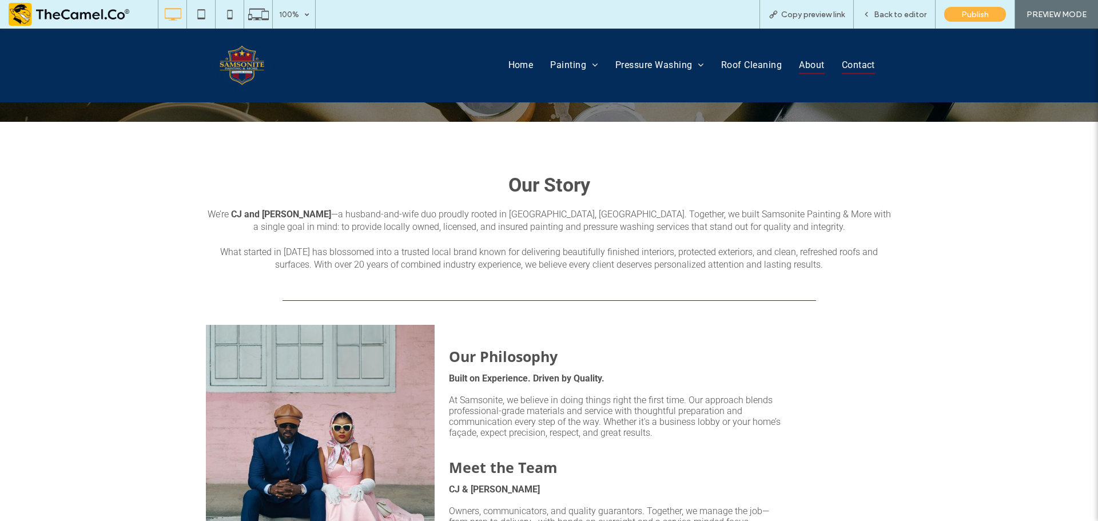
click at [858, 66] on span "Contact" at bounding box center [858, 65] width 33 height 17
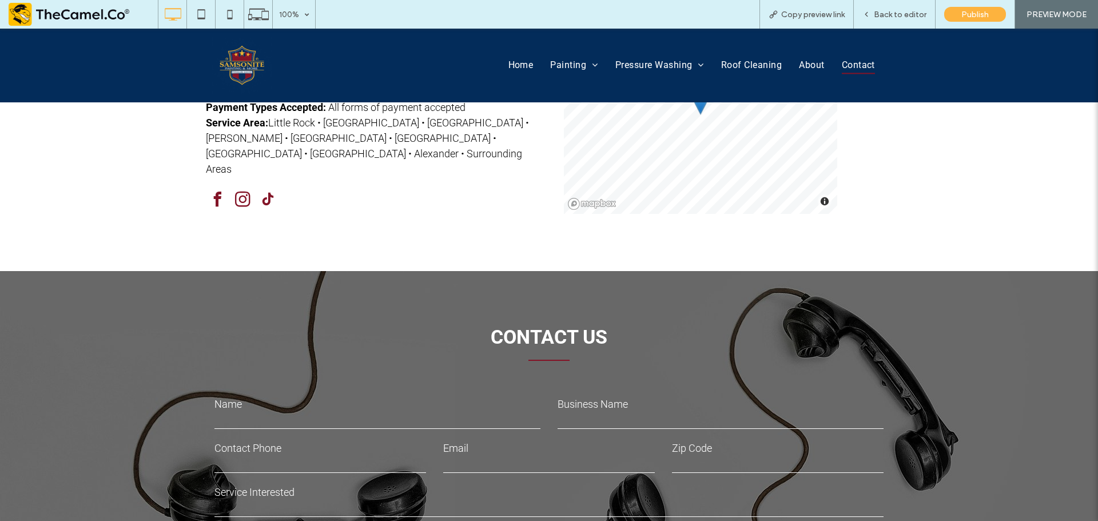
scroll to position [18, 0]
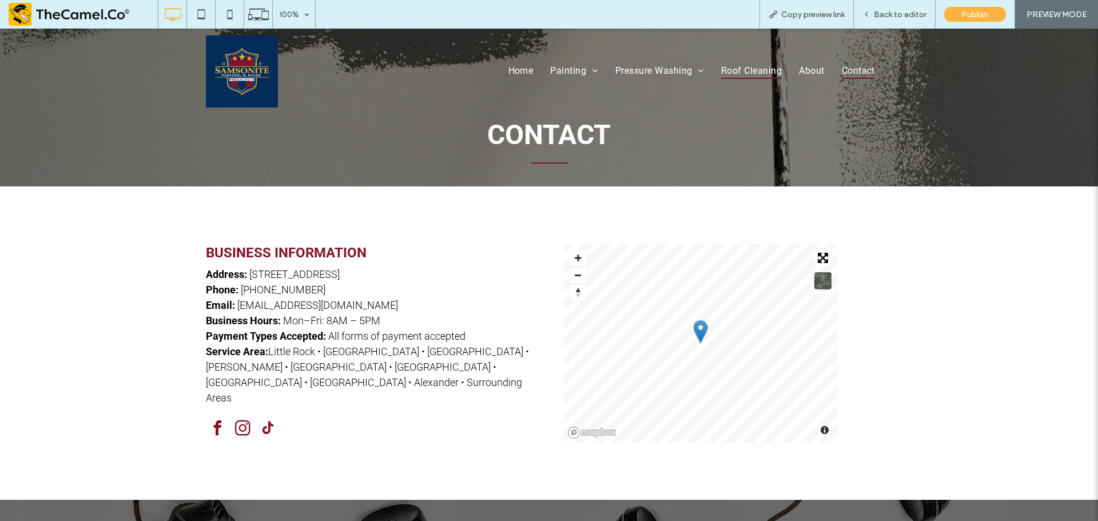
drag, startPoint x: 742, startPoint y: 71, endPoint x: 746, endPoint y: 101, distance: 30.0
click at [742, 71] on span "Roof Cleaning" at bounding box center [751, 70] width 61 height 17
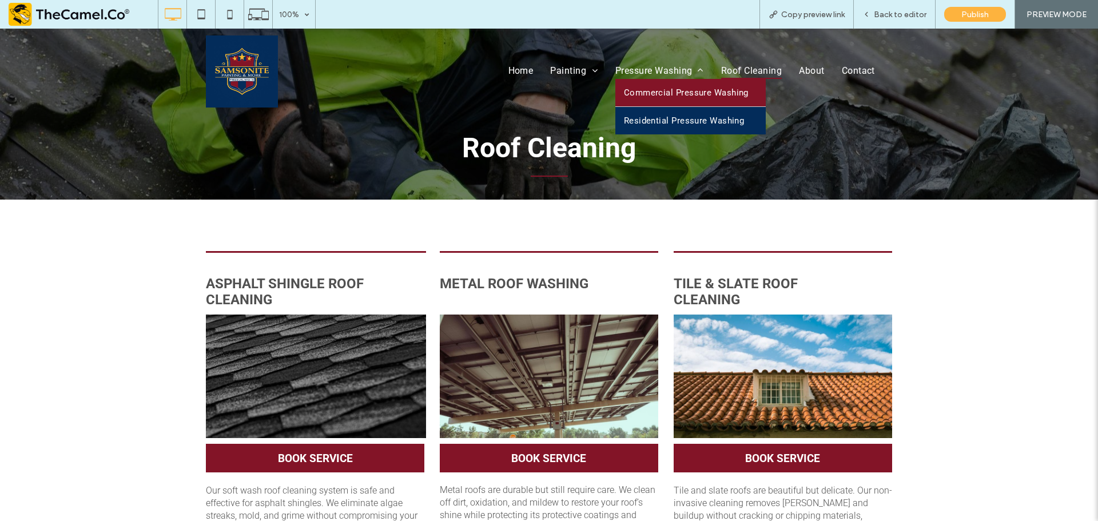
click at [681, 88] on span "Commercial Pressure Washing" at bounding box center [686, 93] width 125 height 10
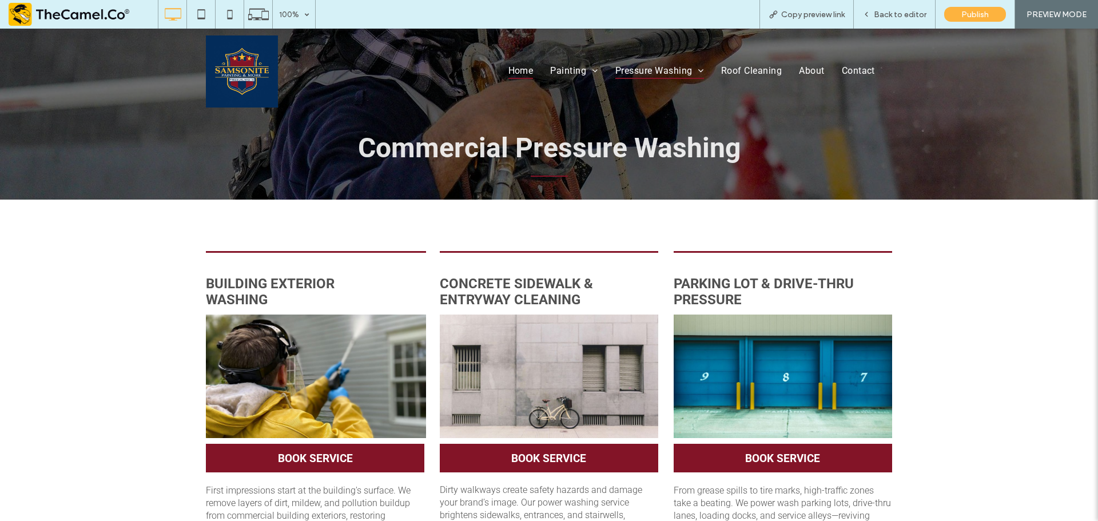
click at [526, 70] on span "Home" at bounding box center [520, 70] width 25 height 17
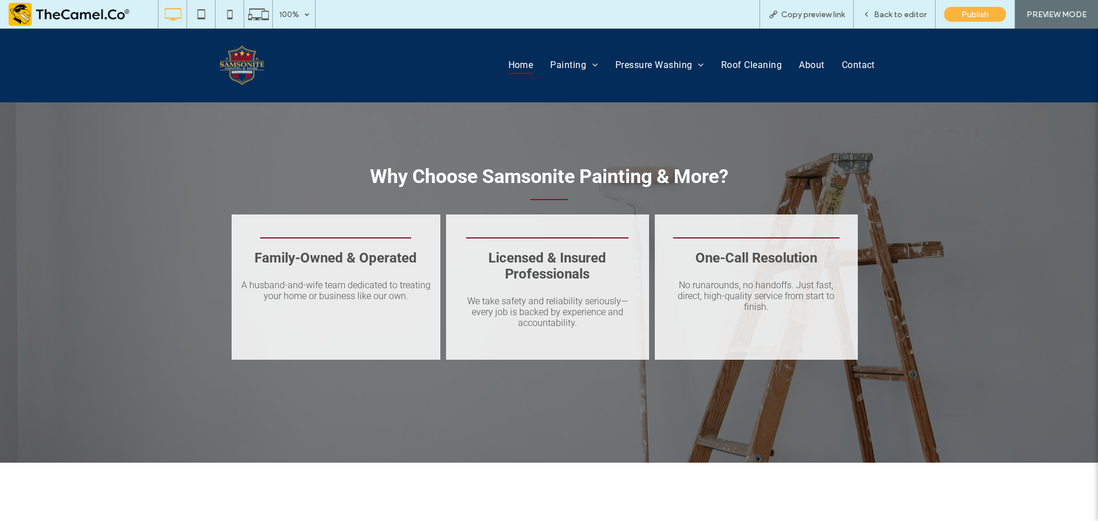
scroll to position [1696, 0]
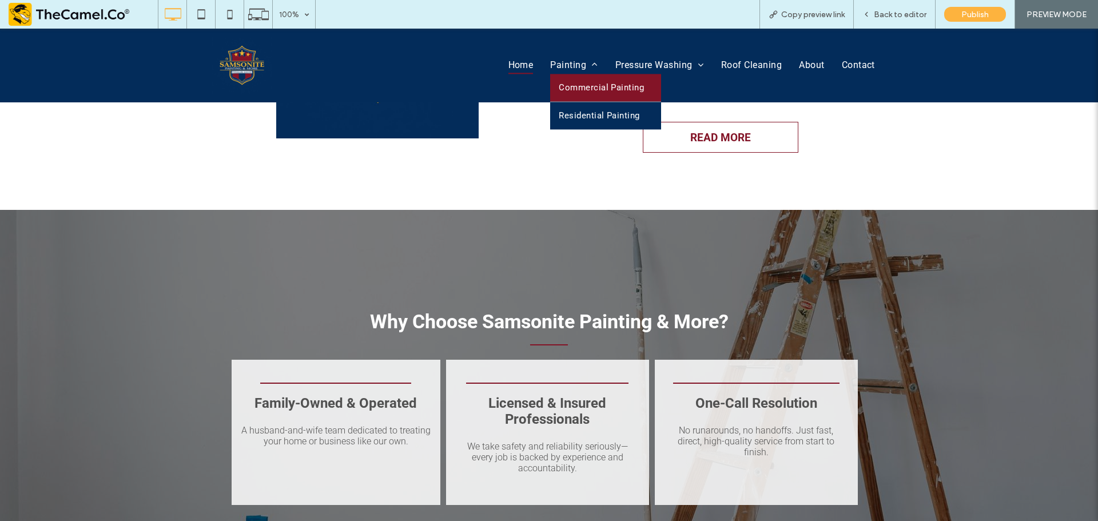
click at [578, 94] on link "Commercial Painting" at bounding box center [605, 87] width 111 height 27
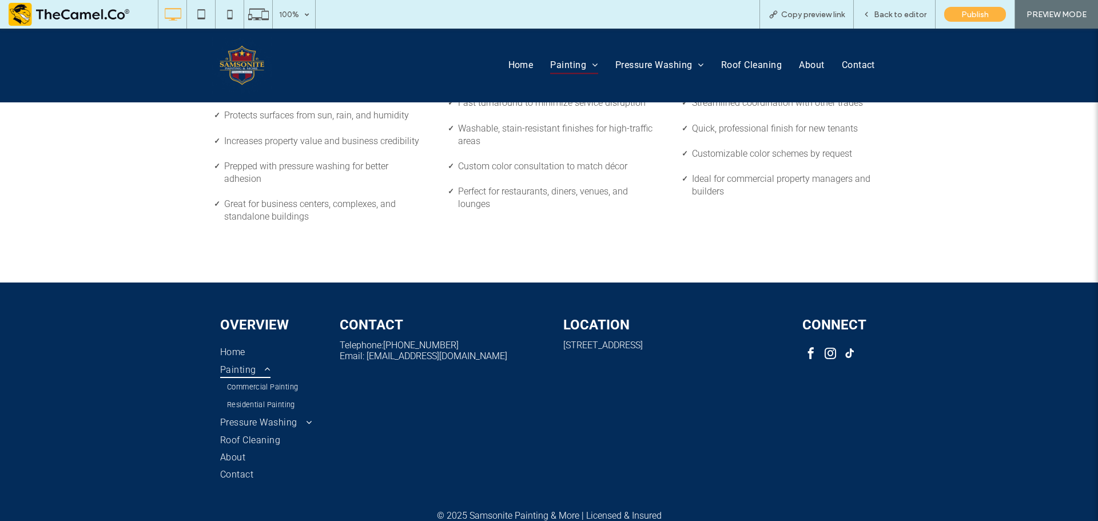
scroll to position [919, 0]
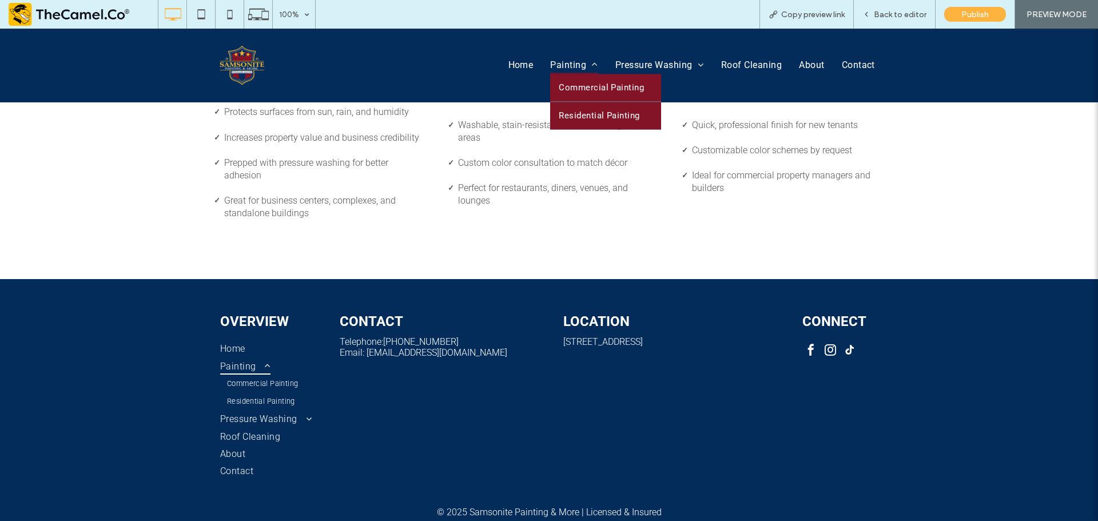
click at [582, 112] on span "Residential Painting" at bounding box center [599, 115] width 81 height 10
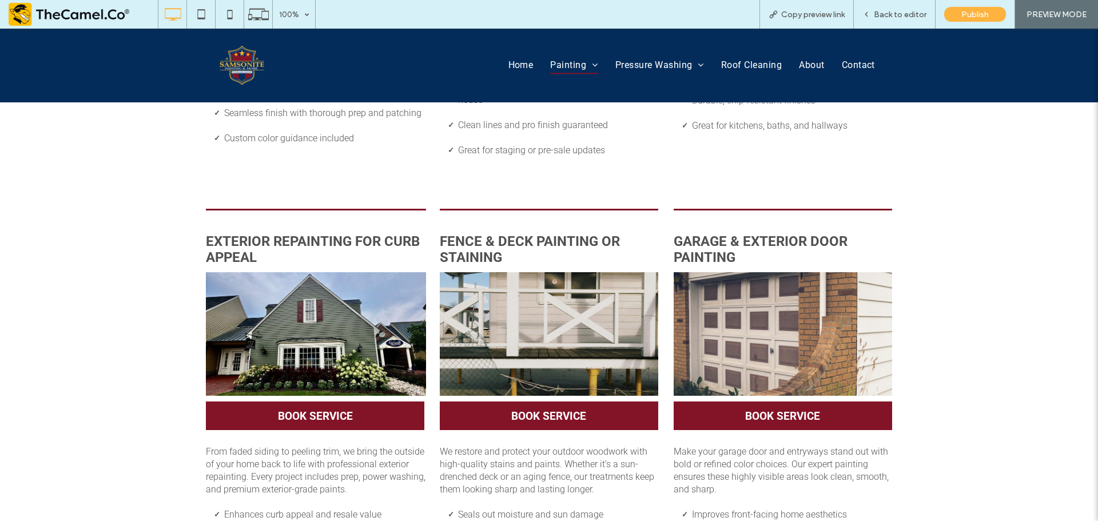
scroll to position [378, 0]
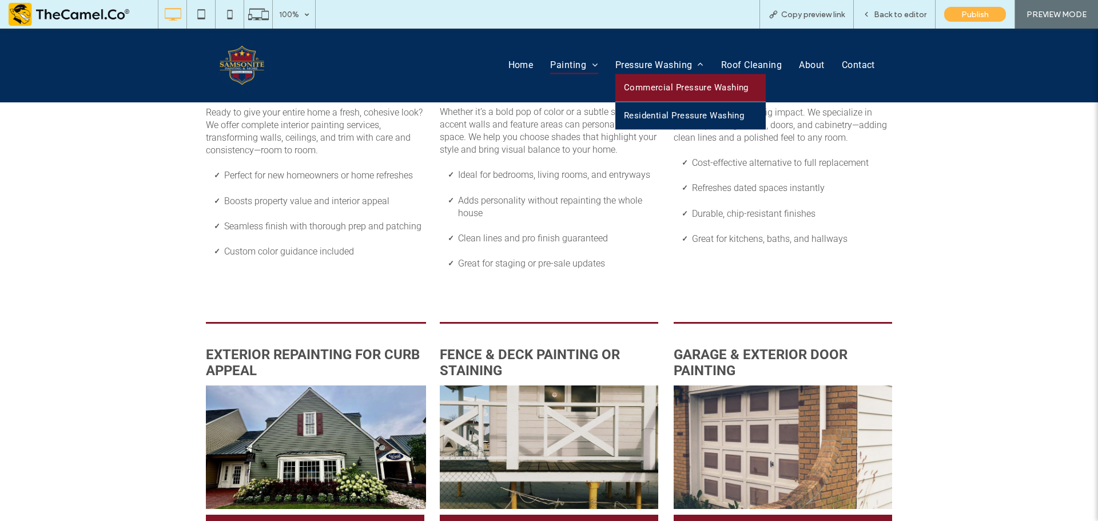
click at [653, 85] on span "Commercial Pressure Washing" at bounding box center [686, 87] width 125 height 10
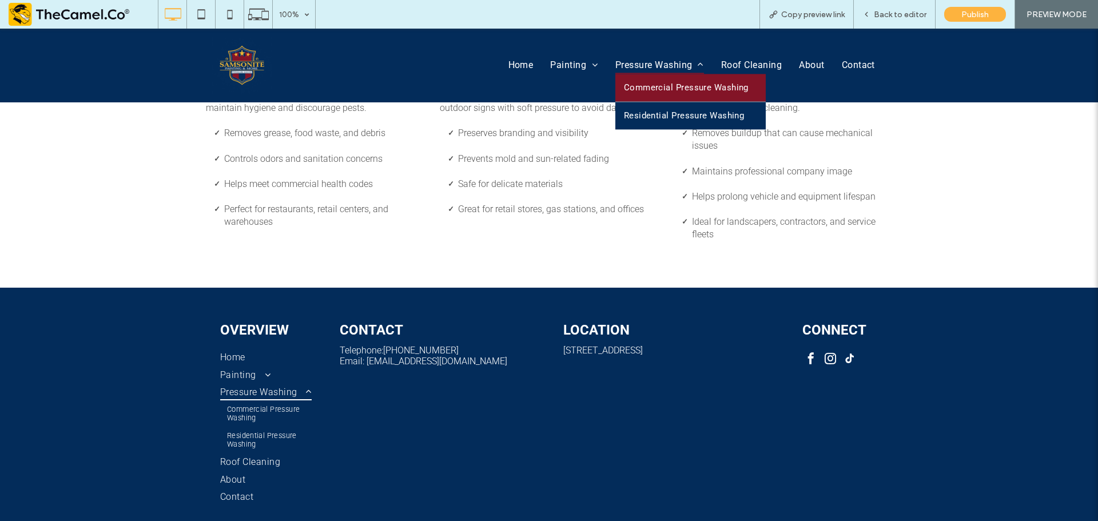
scroll to position [865, 0]
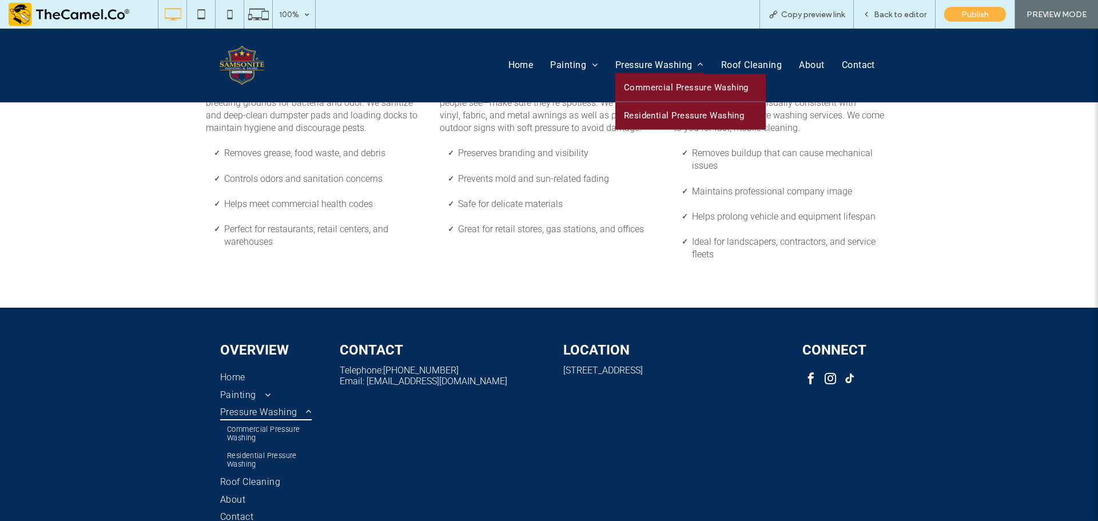
click at [671, 113] on span "Residential Pressure Washing" at bounding box center [684, 115] width 121 height 10
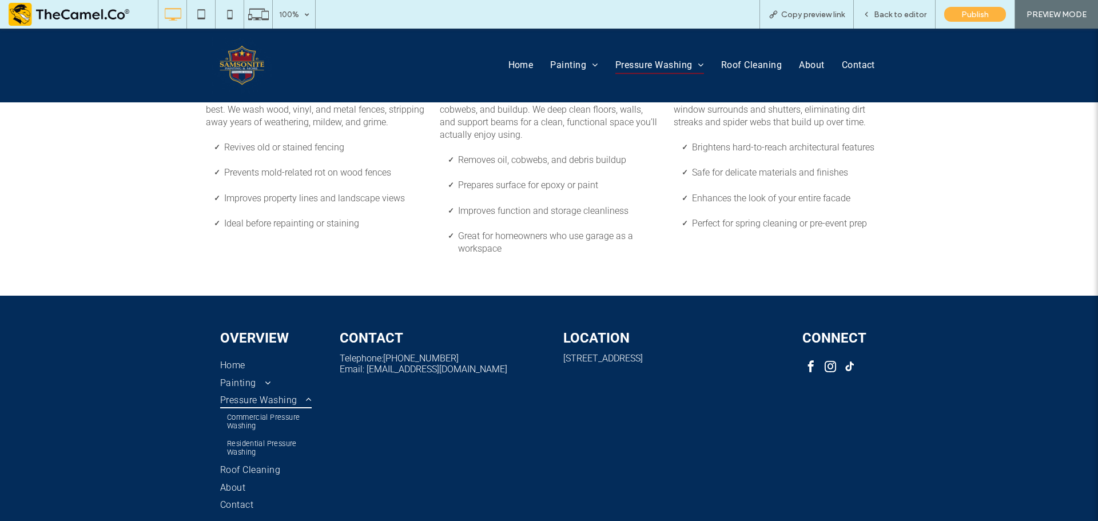
scroll to position [892, 0]
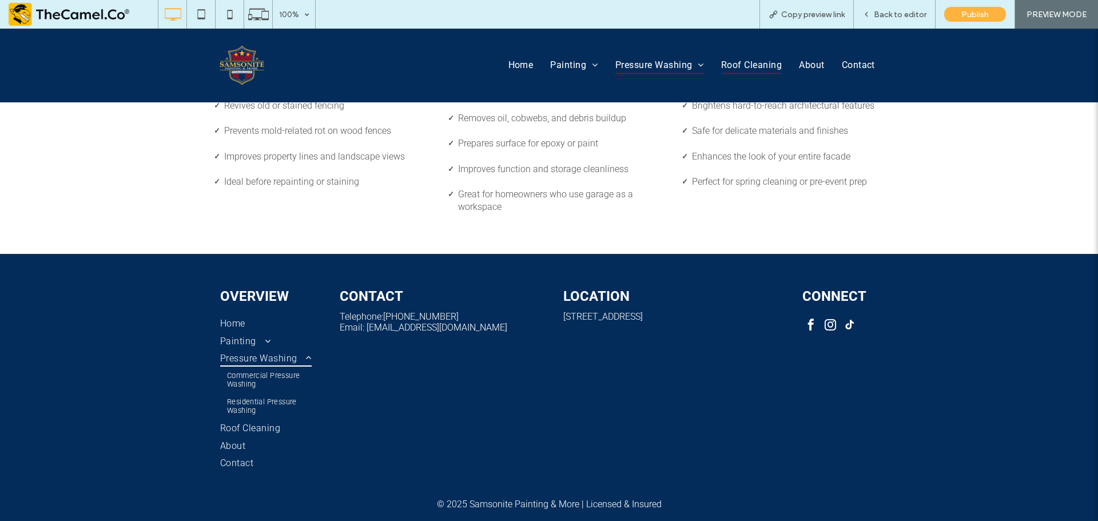
click at [733, 63] on span "Roof Cleaning" at bounding box center [751, 65] width 61 height 17
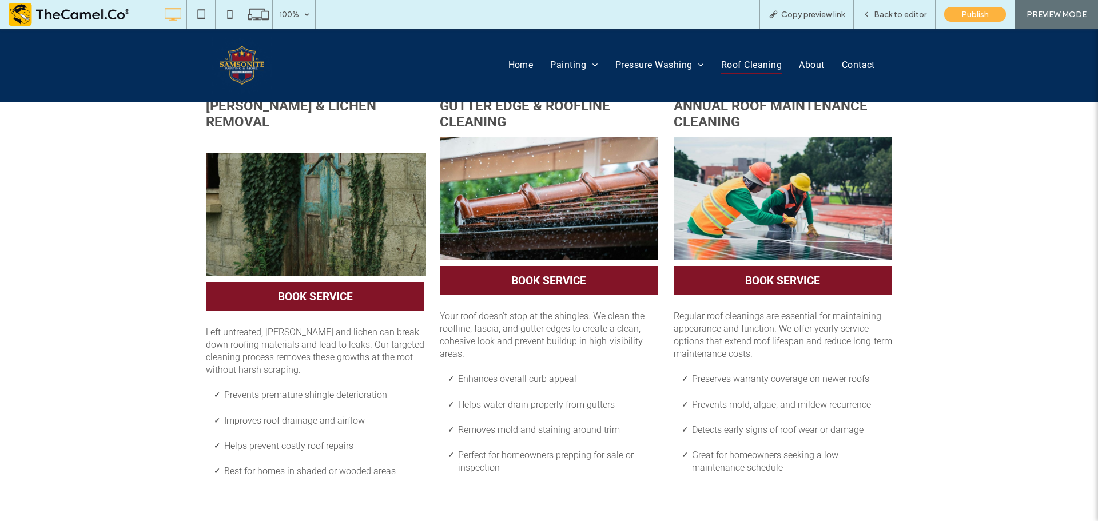
scroll to position [847, 0]
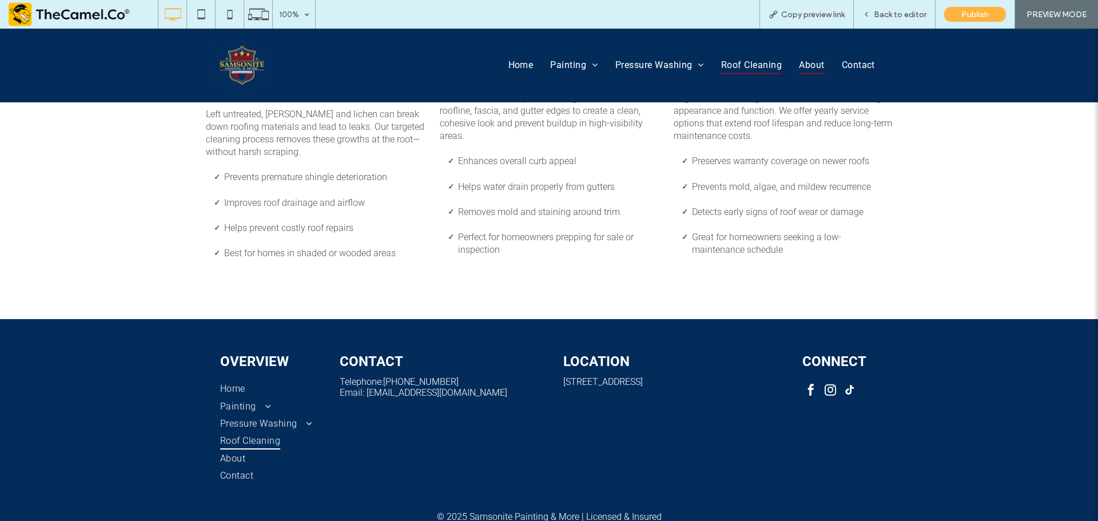
click at [799, 67] on span "About" at bounding box center [811, 65] width 25 height 17
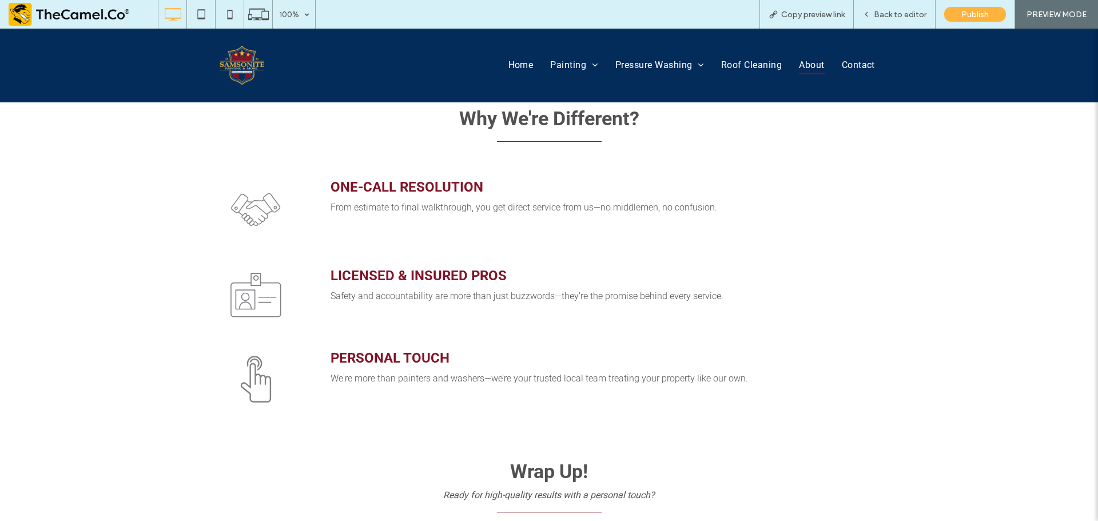
scroll to position [629, 0]
click at [226, 15] on icon at bounding box center [229, 14] width 23 height 23
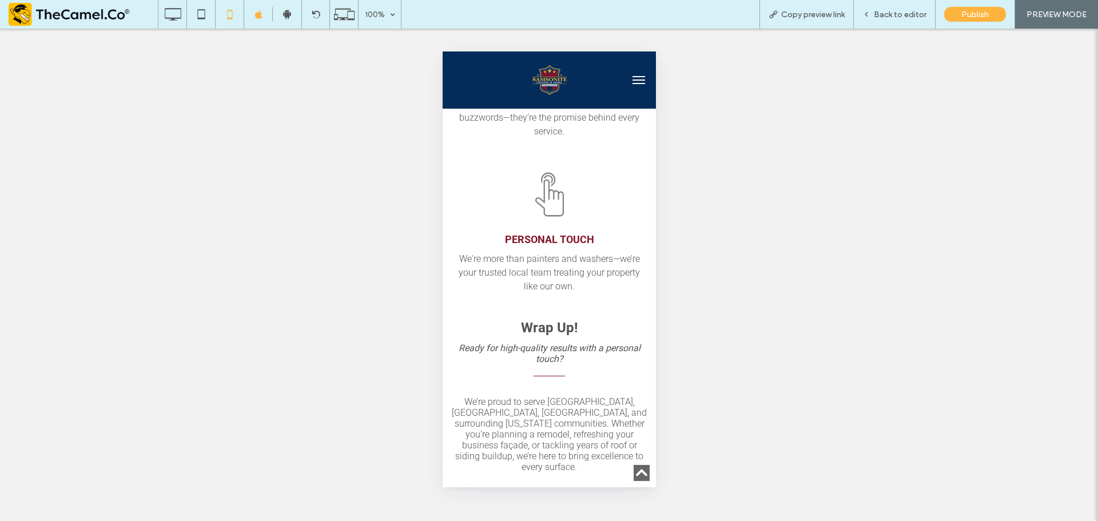
scroll to position [1144, 0]
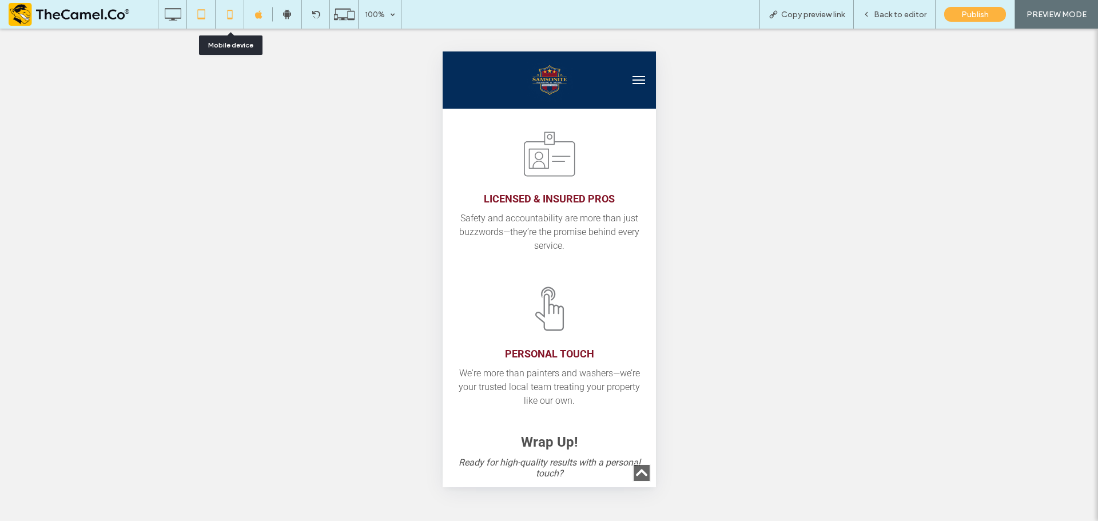
click at [200, 15] on icon at bounding box center [201, 14] width 23 height 23
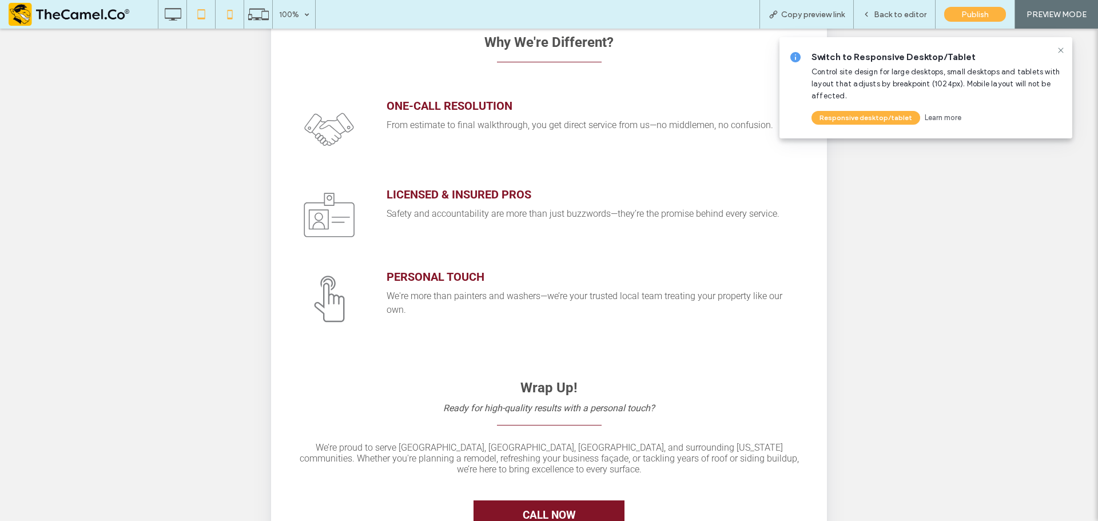
scroll to position [515, 0]
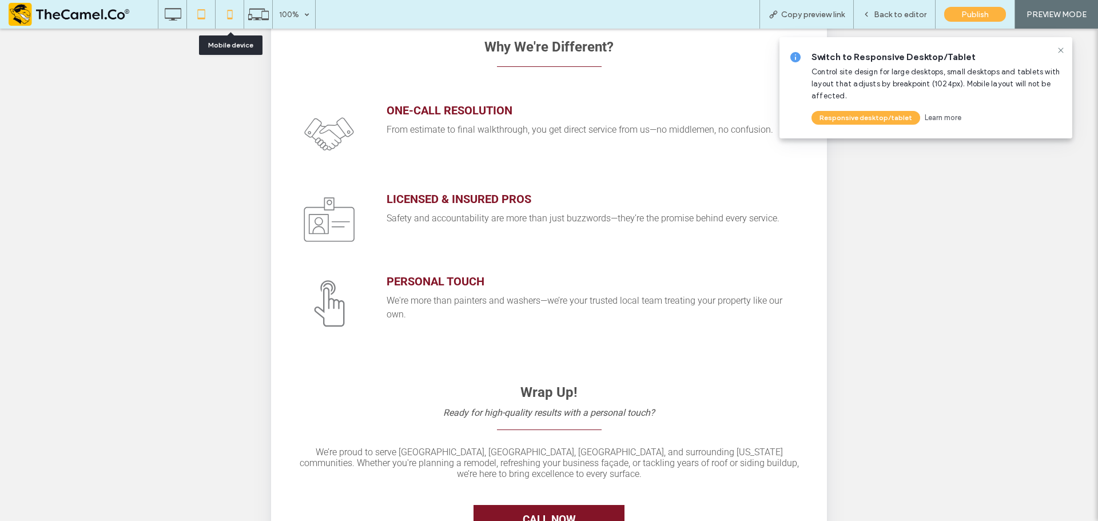
click at [233, 10] on icon at bounding box center [229, 14] width 23 height 23
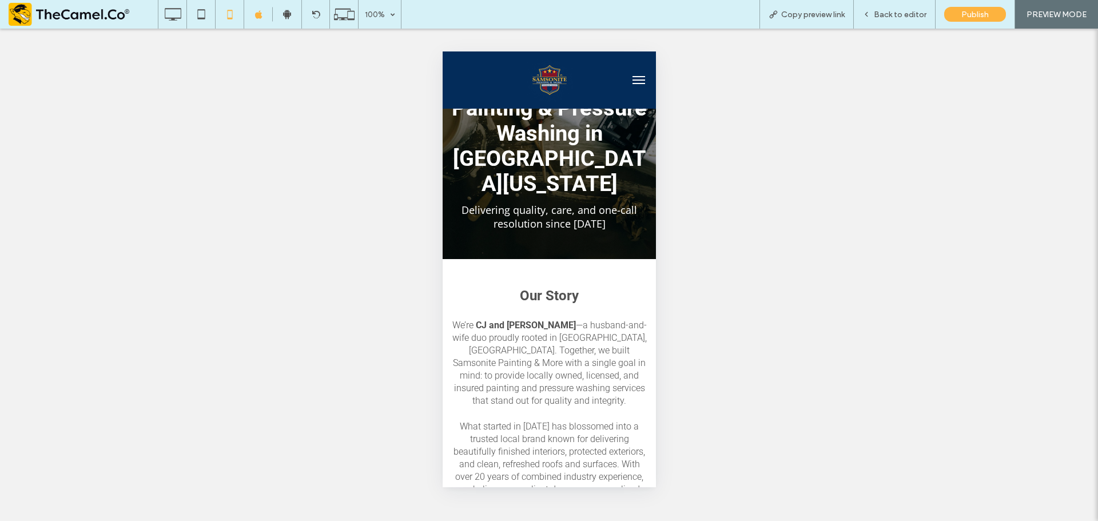
scroll to position [57, 0]
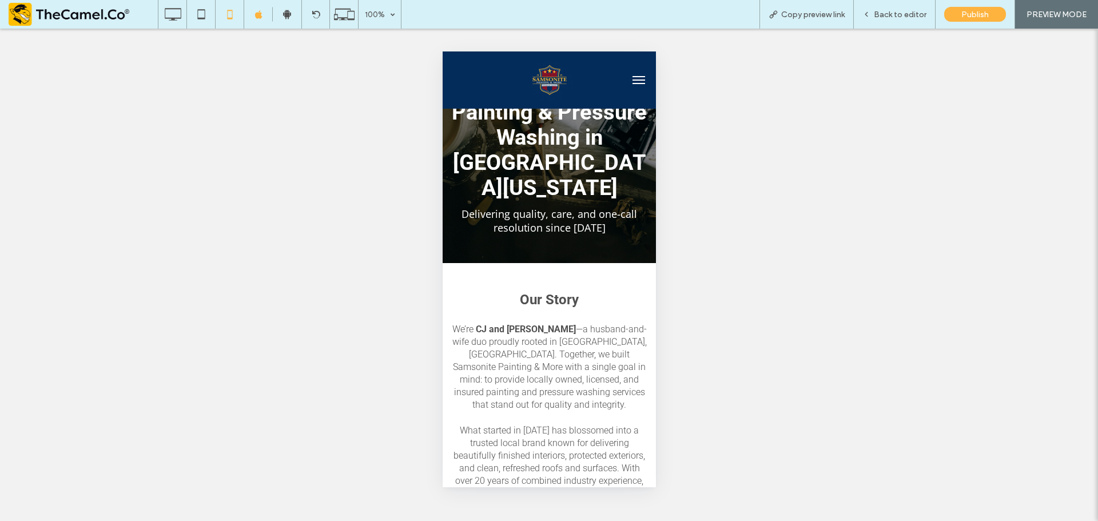
click at [627, 78] on button "menu" at bounding box center [638, 80] width 23 height 23
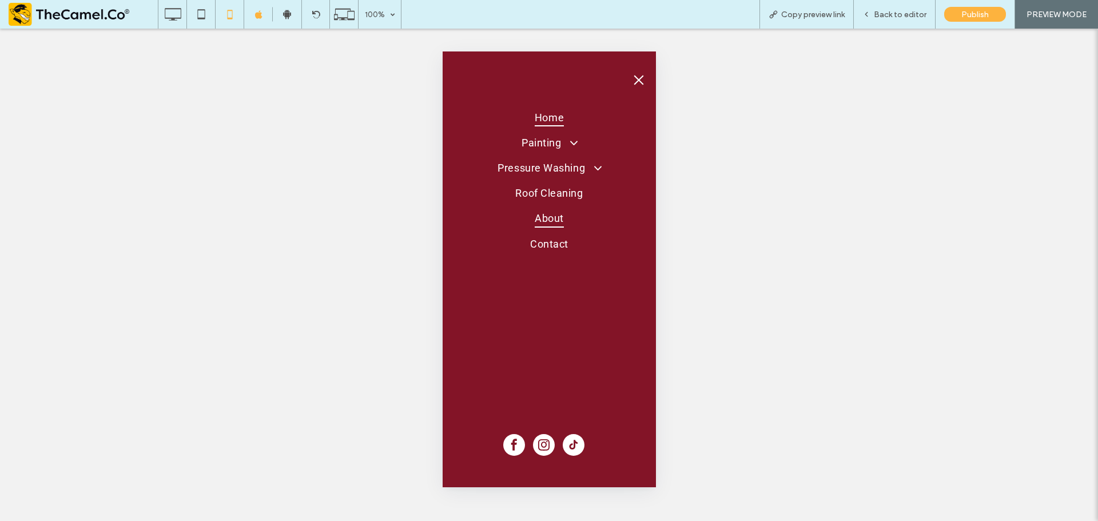
drag, startPoint x: 540, startPoint y: 118, endPoint x: 984, endPoint y: 169, distance: 446.2
click at [541, 117] on span "Home" at bounding box center [548, 117] width 29 height 18
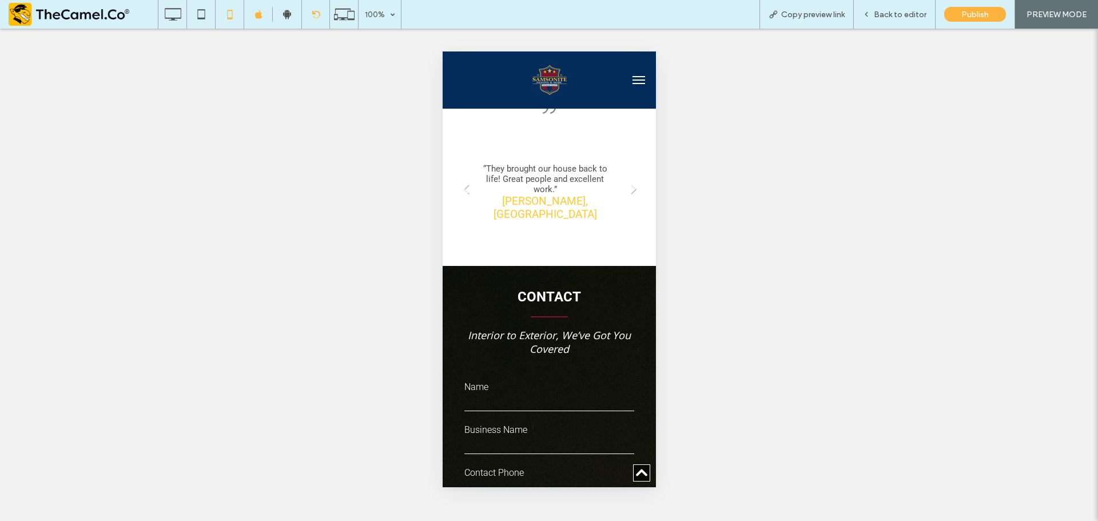
scroll to position [2688, 0]
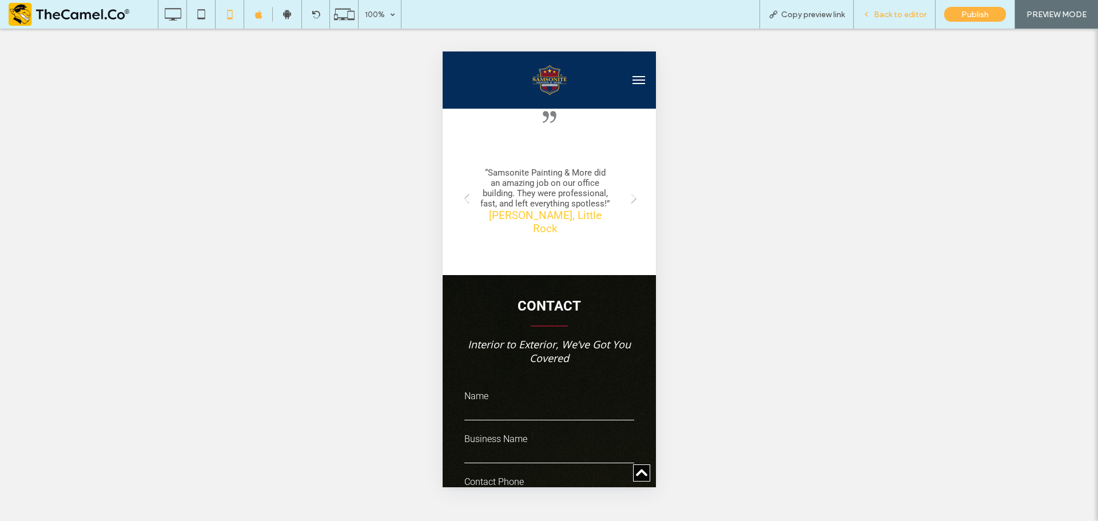
click at [888, 13] on span "Back to editor" at bounding box center [900, 15] width 53 height 10
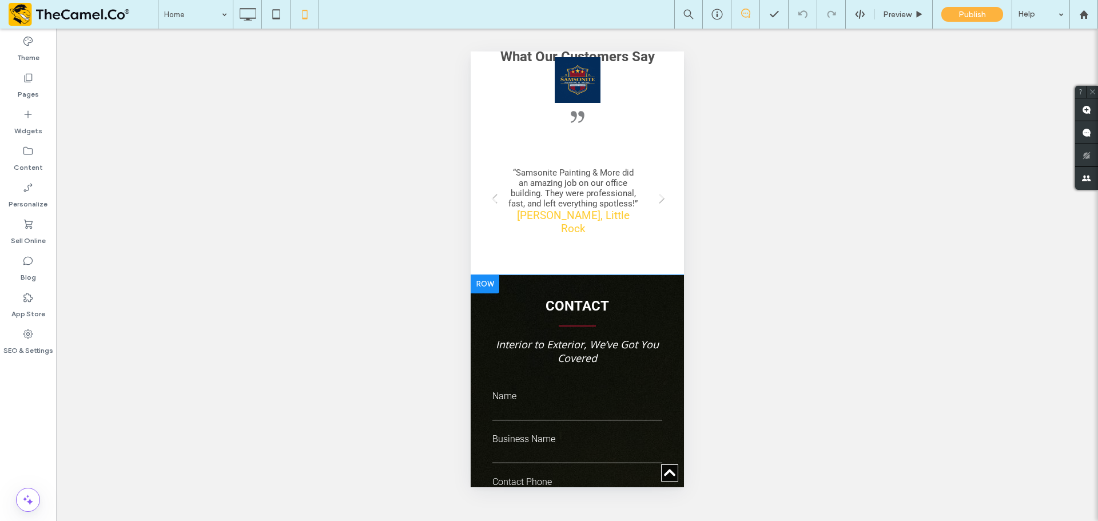
drag, startPoint x: 500, startPoint y: 249, endPoint x: 491, endPoint y: 248, distance: 9.2
click at [500, 275] on div "**********" at bounding box center [576, 501] width 213 height 452
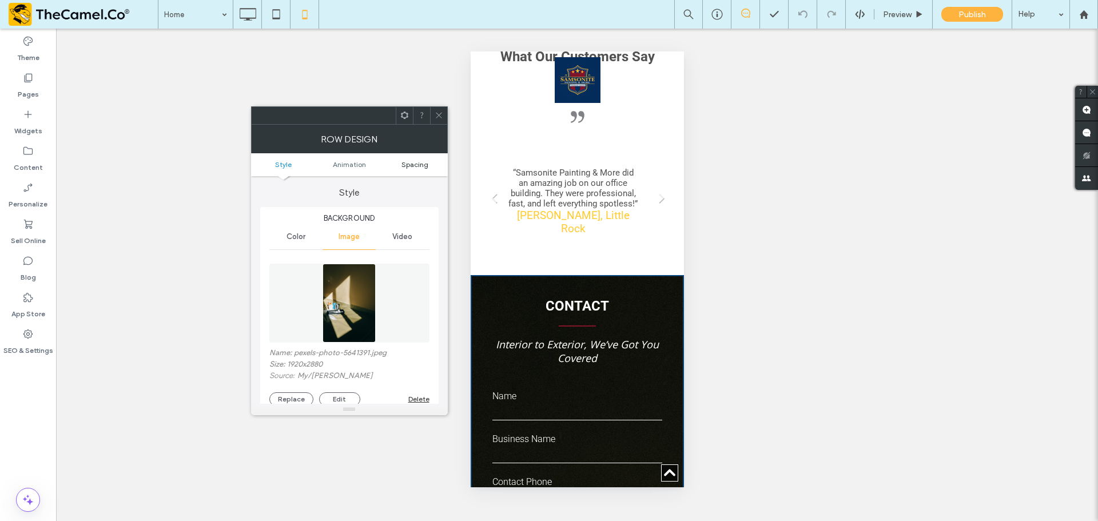
click at [408, 165] on span "Spacing" at bounding box center [415, 164] width 27 height 9
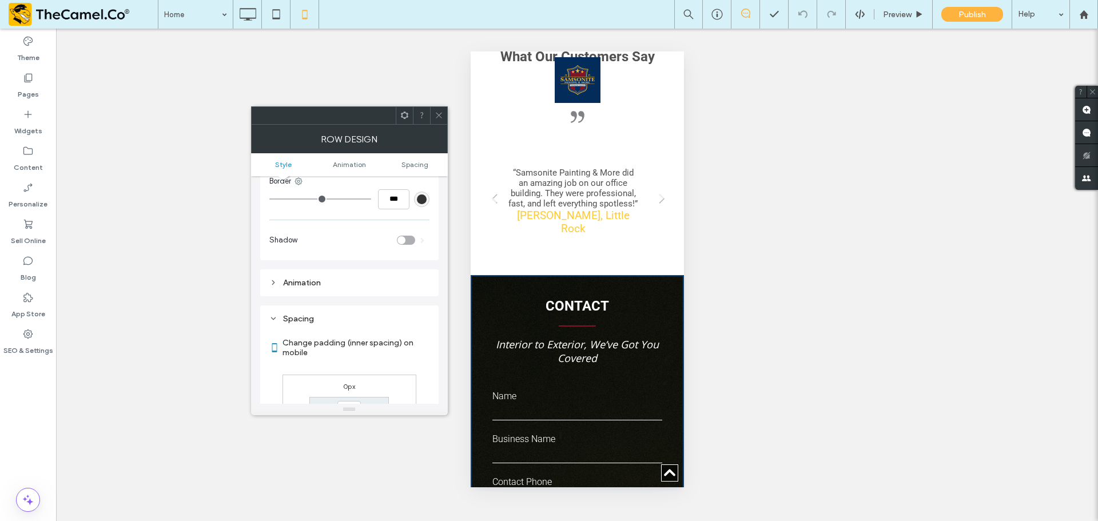
scroll to position [611, 0]
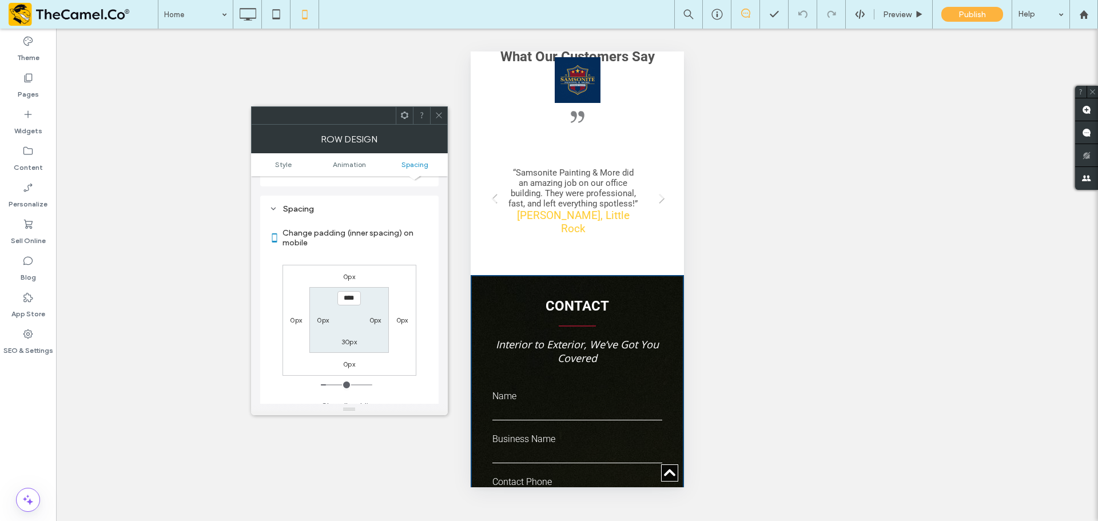
click at [444, 117] on div at bounding box center [438, 115] width 17 height 17
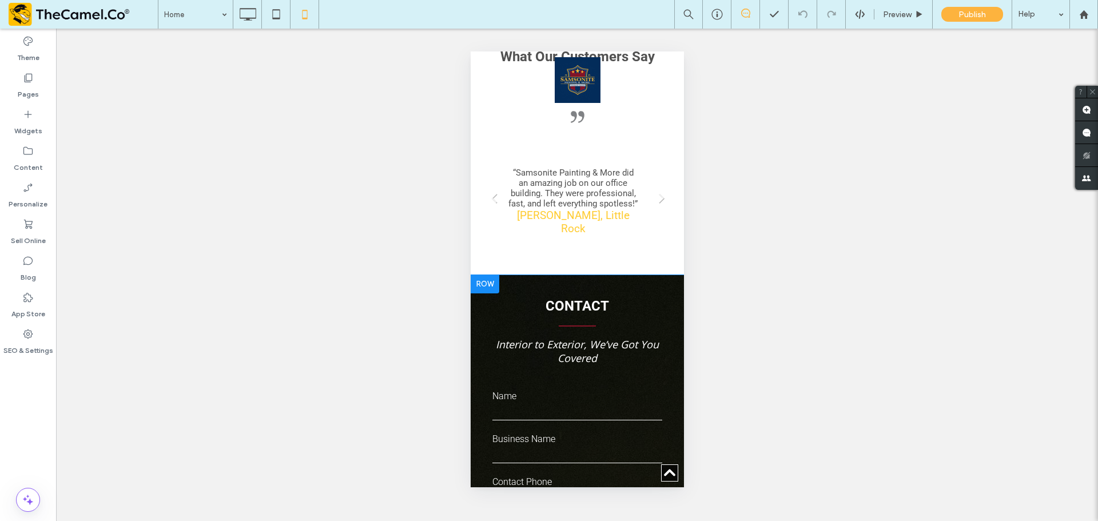
click at [491, 275] on div at bounding box center [484, 284] width 29 height 18
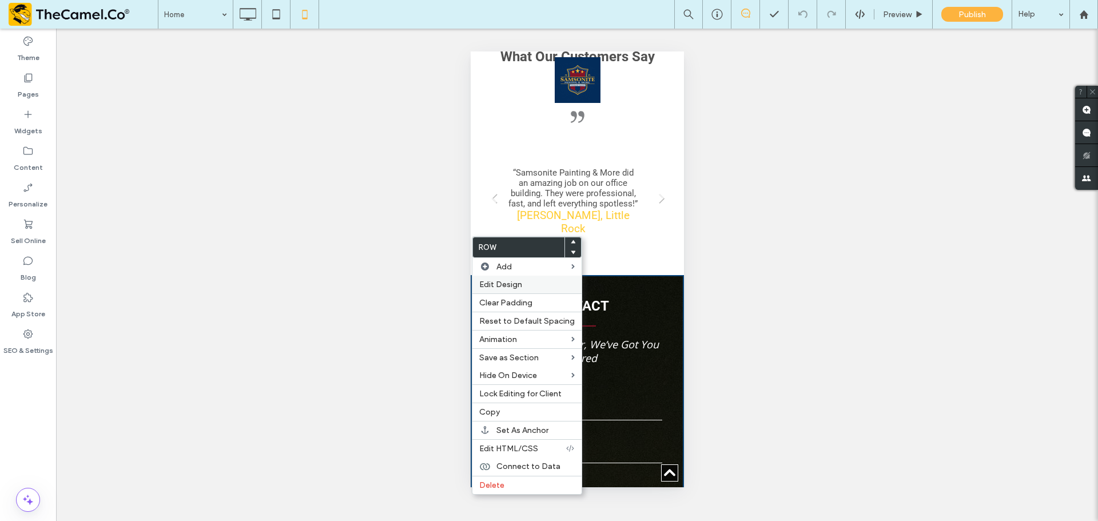
click at [510, 280] on span "Edit Design" at bounding box center [500, 285] width 43 height 10
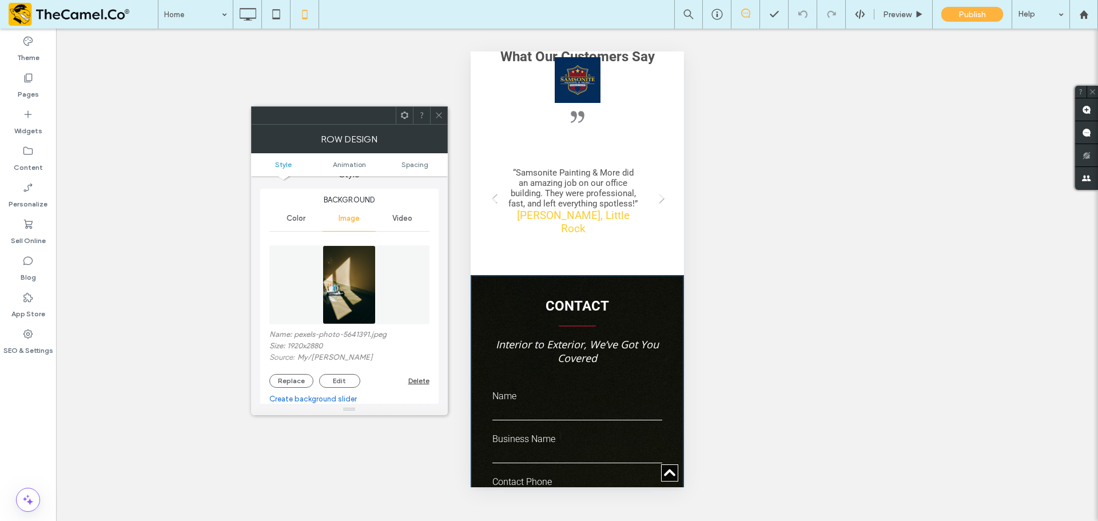
scroll to position [0, 0]
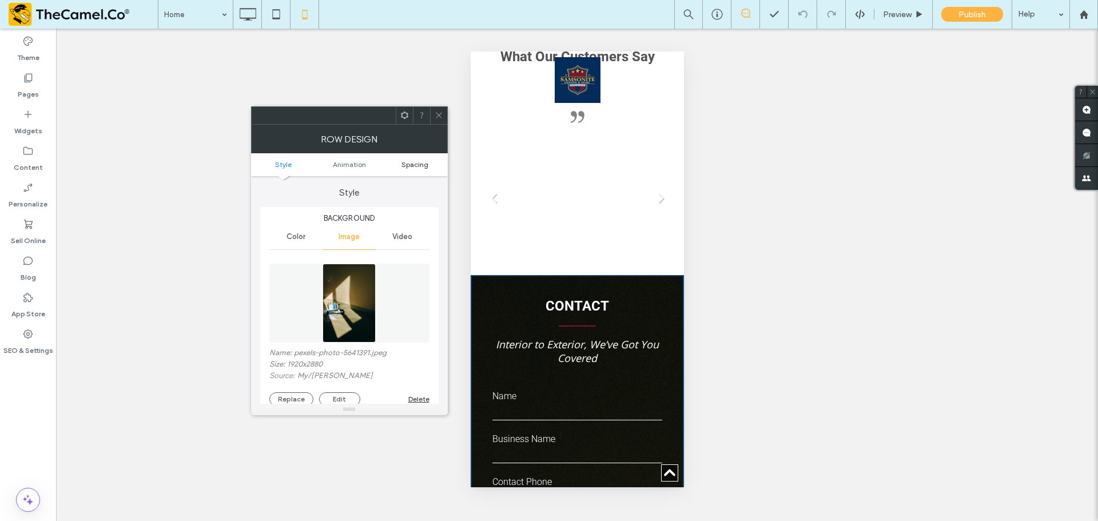
click at [418, 165] on span "Spacing" at bounding box center [415, 164] width 27 height 9
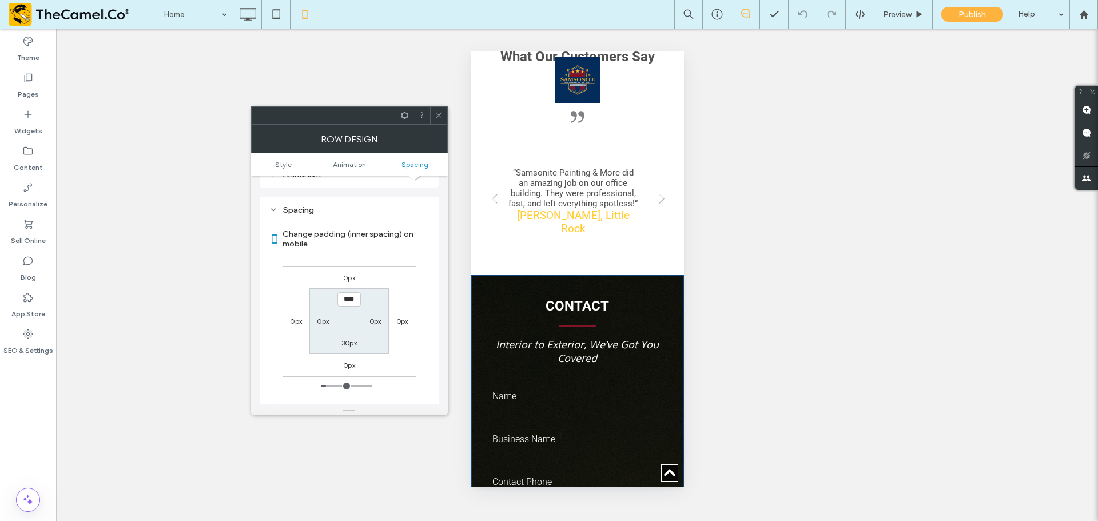
scroll to position [611, 0]
click at [359, 164] on span "Animation" at bounding box center [349, 164] width 33 height 9
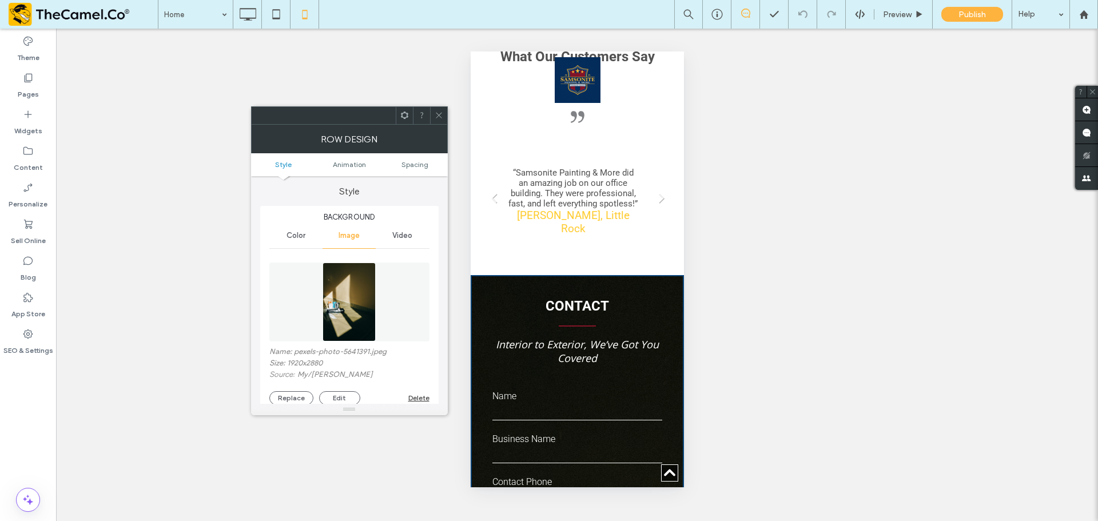
scroll to position [0, 0]
click at [307, 232] on div "Color" at bounding box center [295, 236] width 53 height 25
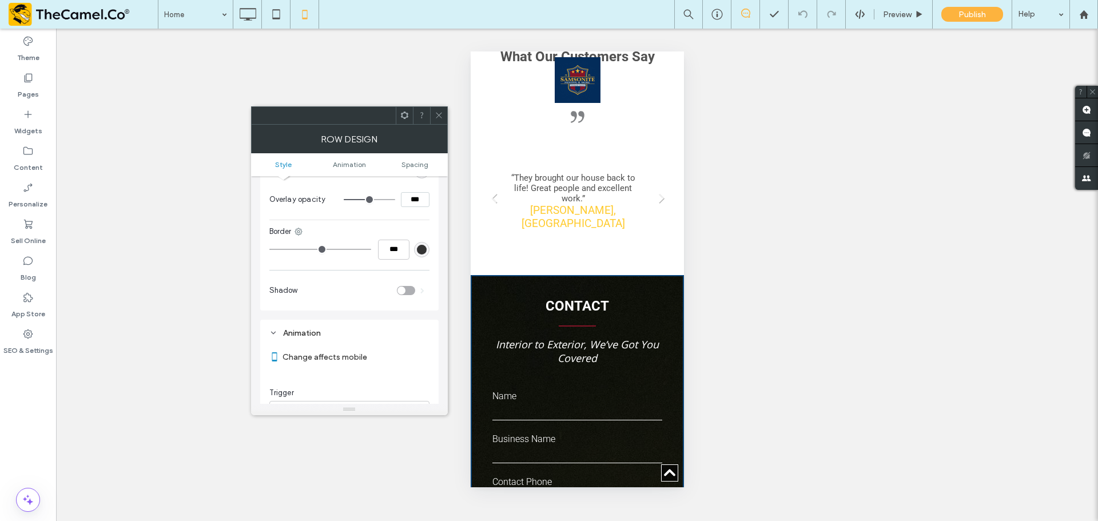
scroll to position [172, 0]
click at [434, 120] on div at bounding box center [438, 115] width 17 height 17
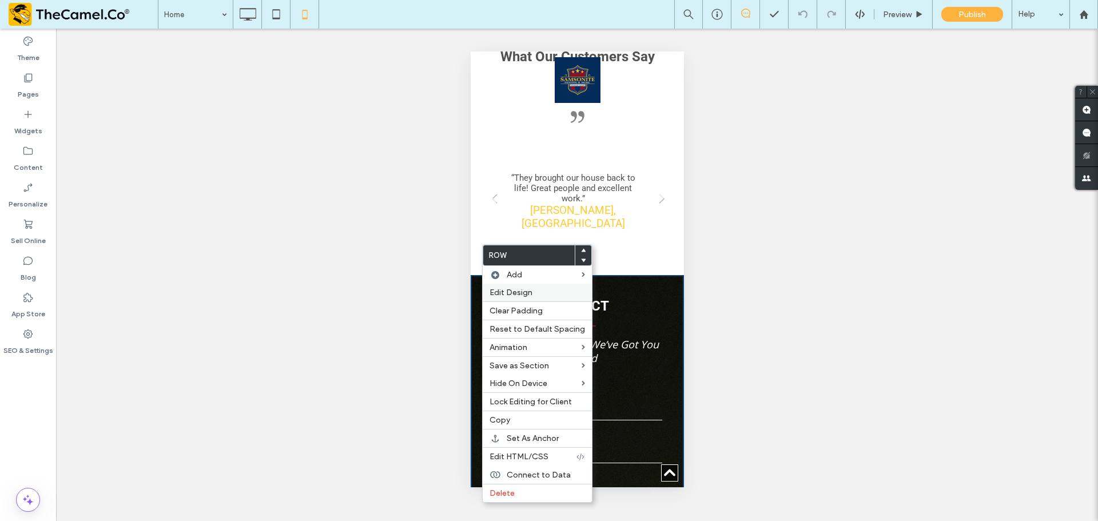
click at [515, 294] on span "Edit Design" at bounding box center [511, 293] width 43 height 10
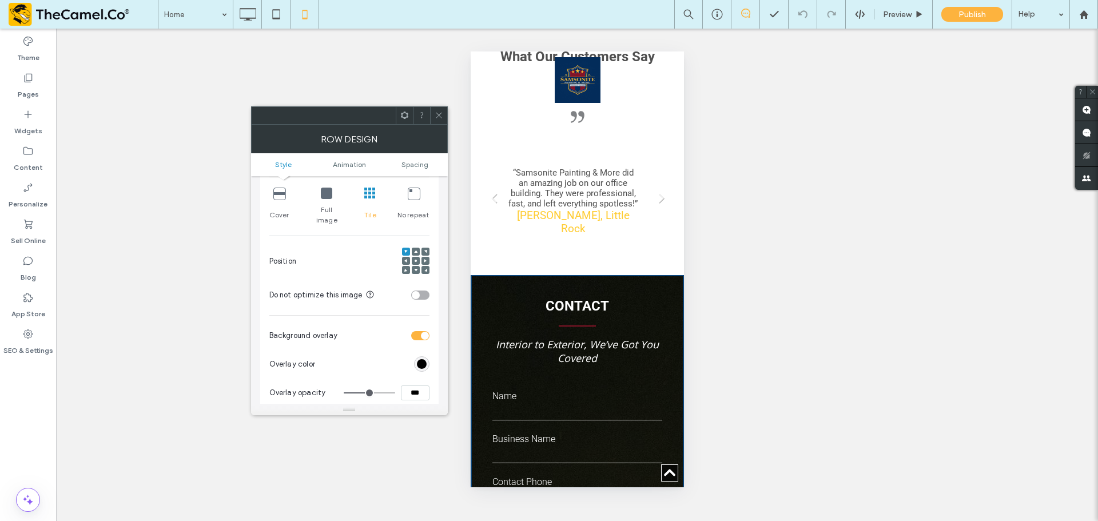
scroll to position [286, 0]
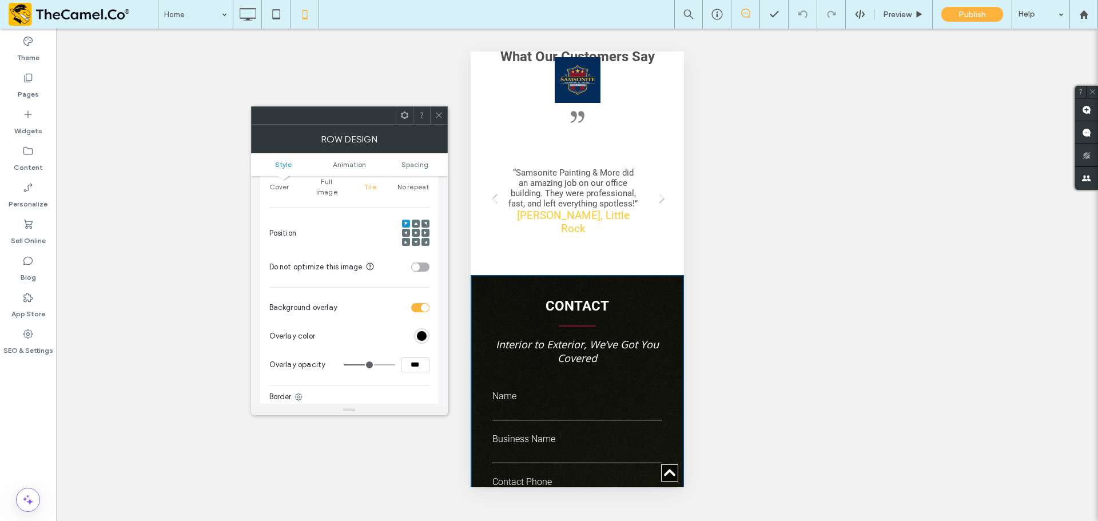
click at [439, 122] on span at bounding box center [439, 115] width 9 height 17
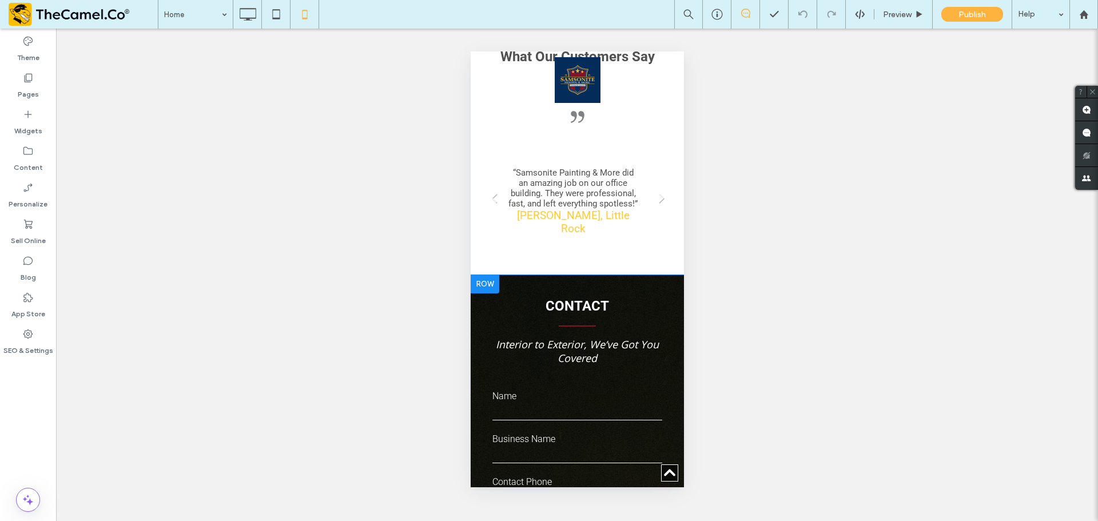
click at [488, 275] on div at bounding box center [484, 284] width 29 height 18
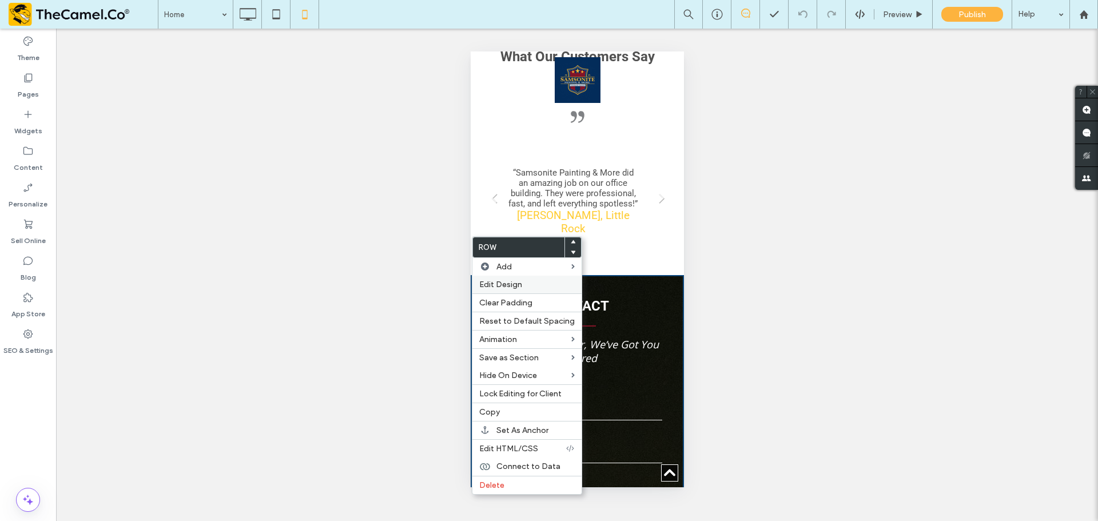
click at [516, 288] on span "Edit Design" at bounding box center [500, 285] width 43 height 10
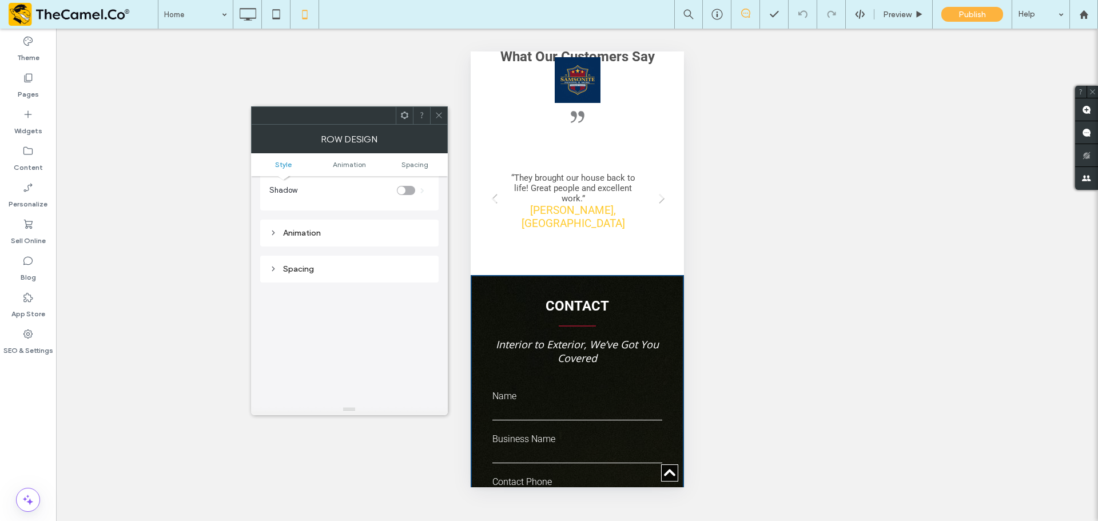
scroll to position [572, 0]
click at [438, 113] on icon at bounding box center [439, 115] width 9 height 9
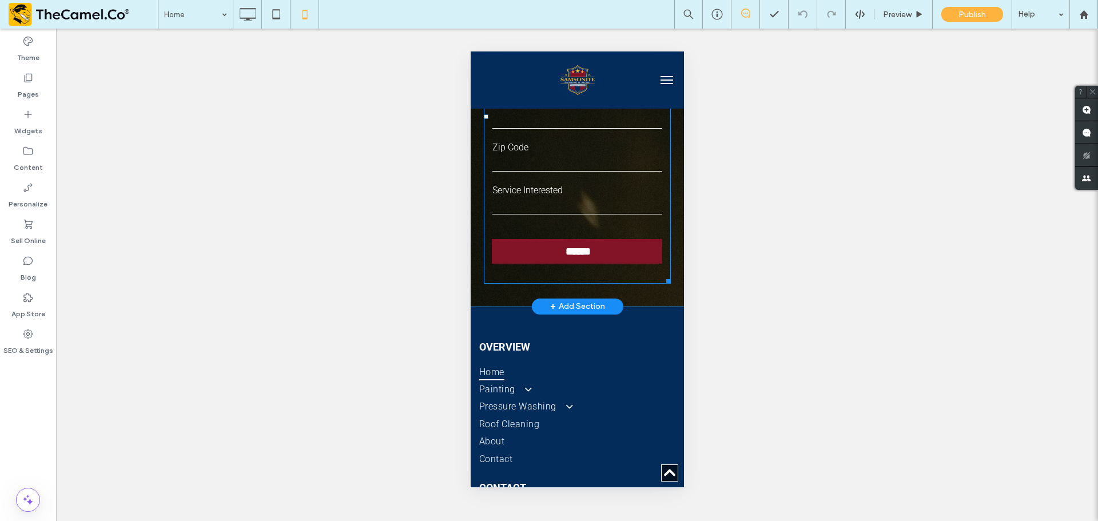
scroll to position [3089, 0]
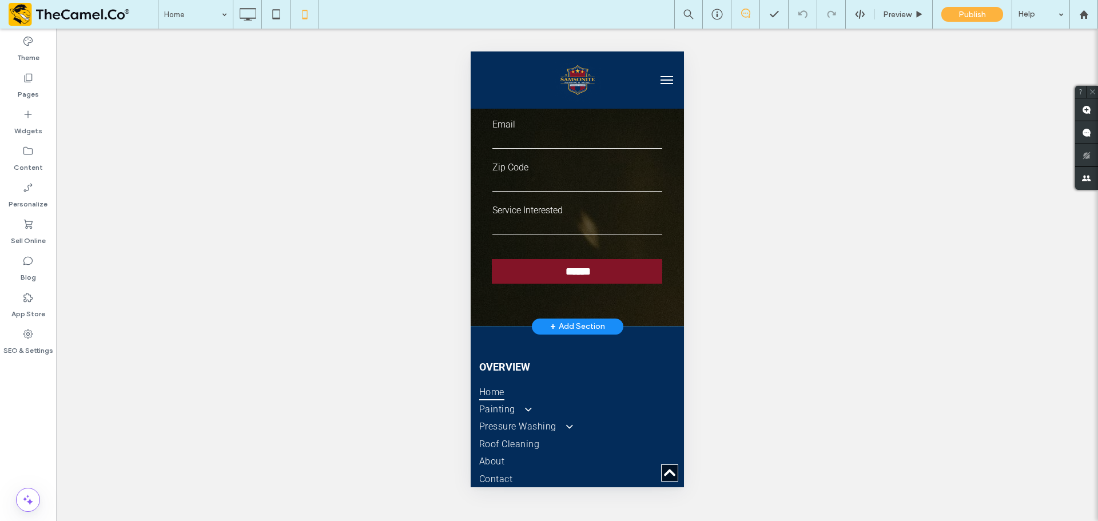
click at [507, 283] on div "**********" at bounding box center [576, 101] width 213 height 452
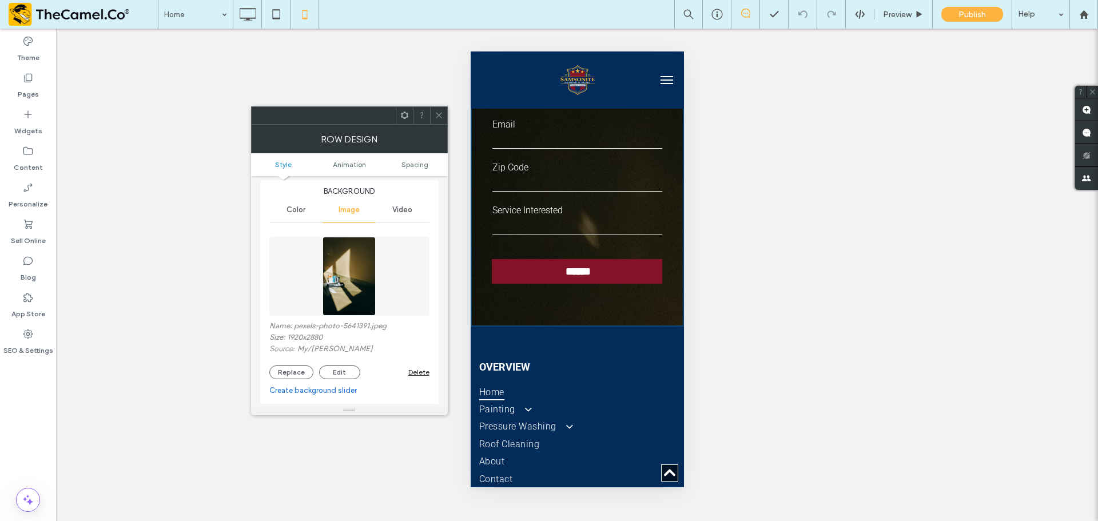
scroll to position [0, 0]
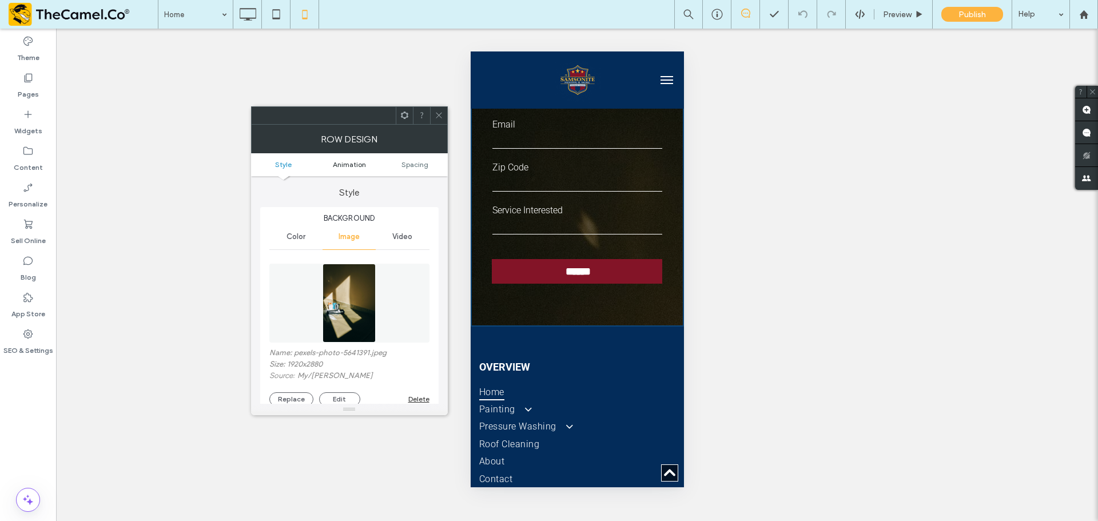
click at [359, 162] on span "Animation" at bounding box center [349, 164] width 33 height 9
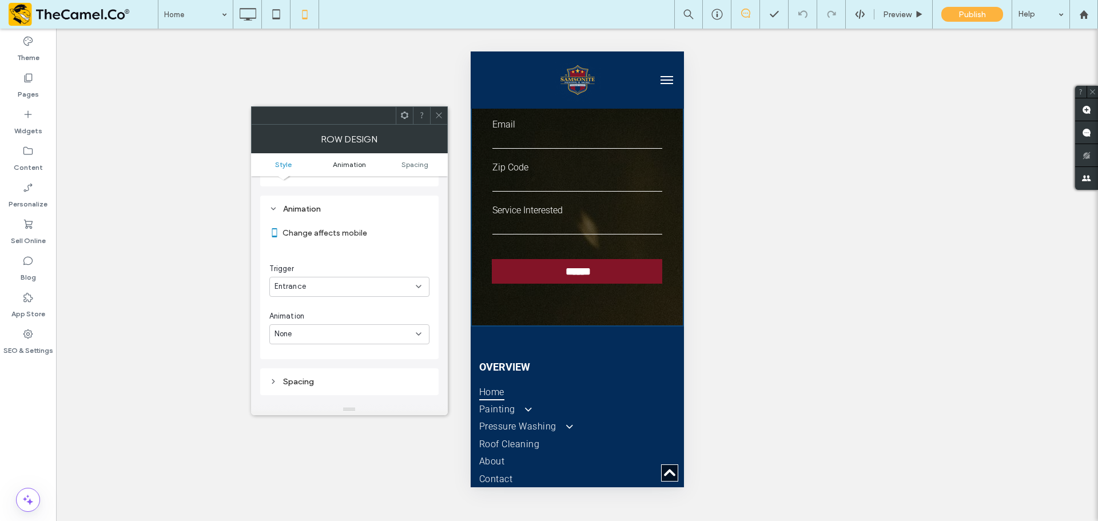
scroll to position [575, 0]
click at [407, 170] on ul "Style Animation Spacing" at bounding box center [349, 164] width 197 height 23
click at [406, 164] on span "Spacing" at bounding box center [415, 164] width 27 height 9
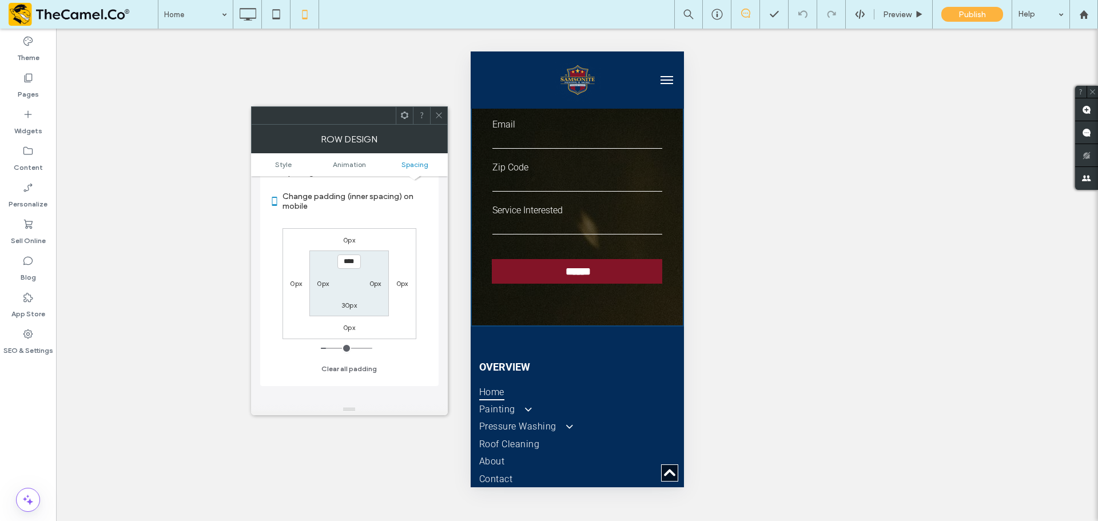
scroll to position [805, 0]
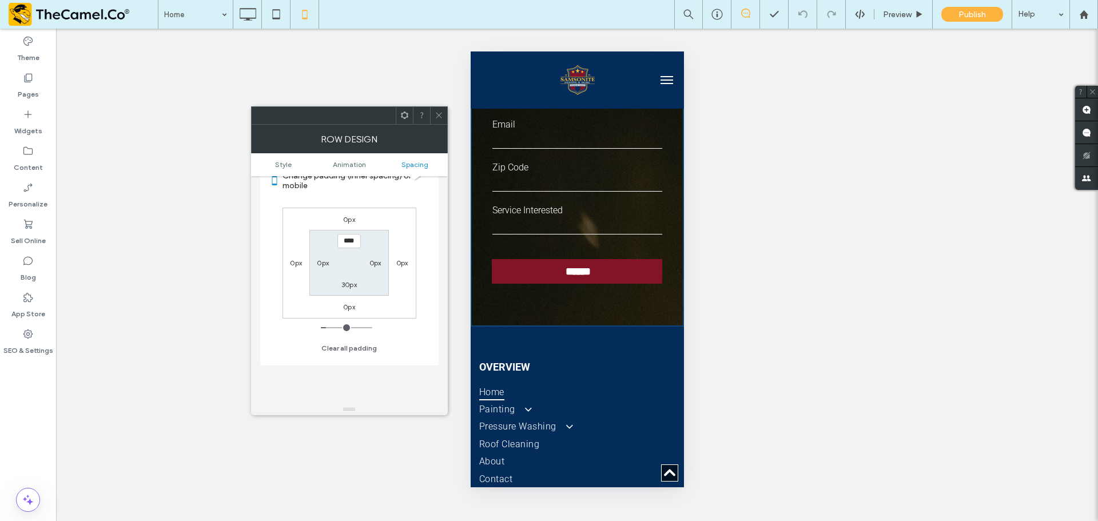
click at [444, 114] on div at bounding box center [438, 115] width 17 height 17
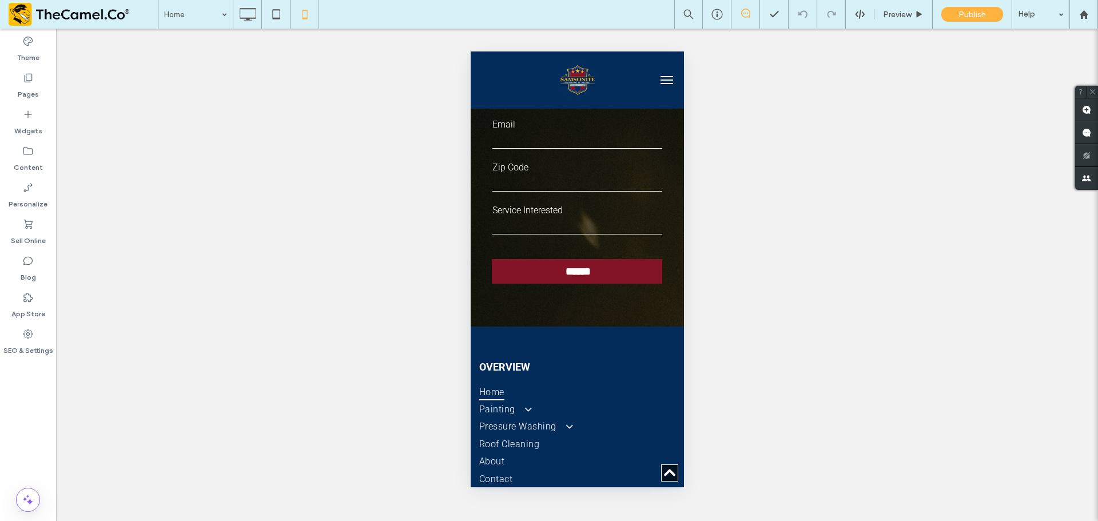
click at [742, 201] on div "Unhide? Yes Unhide? Yes Unhide? Yes Unhide? Yes Unhide? Yes Unhide? Yes Unhide?…" at bounding box center [577, 275] width 1042 height 492
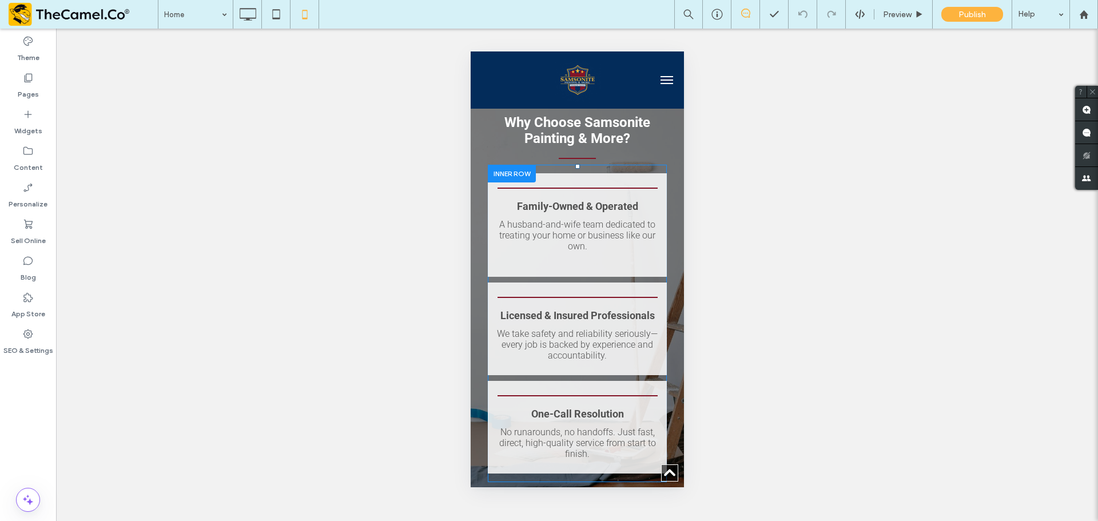
scroll to position [2173, 0]
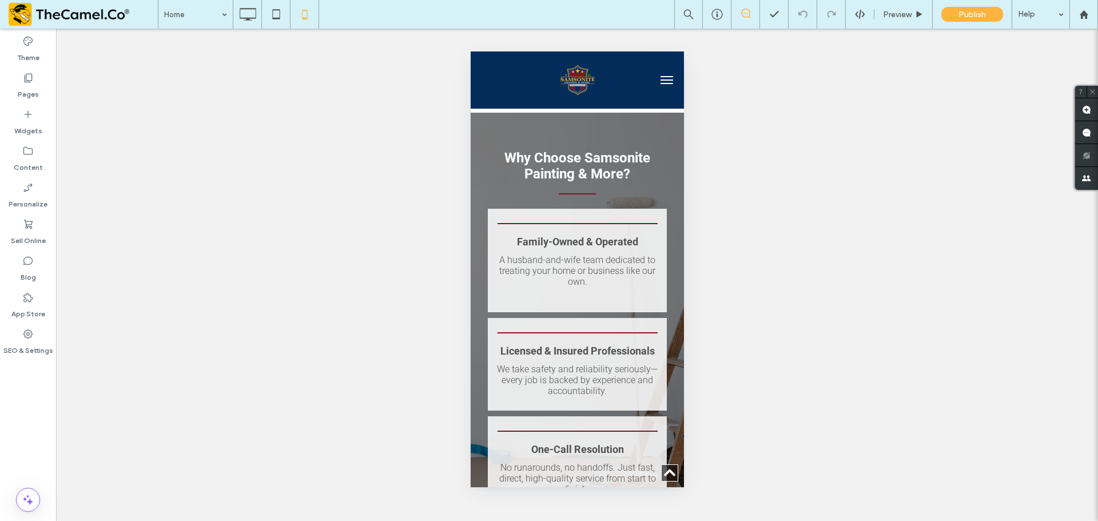
click at [655, 79] on button "menu" at bounding box center [666, 80] width 23 height 23
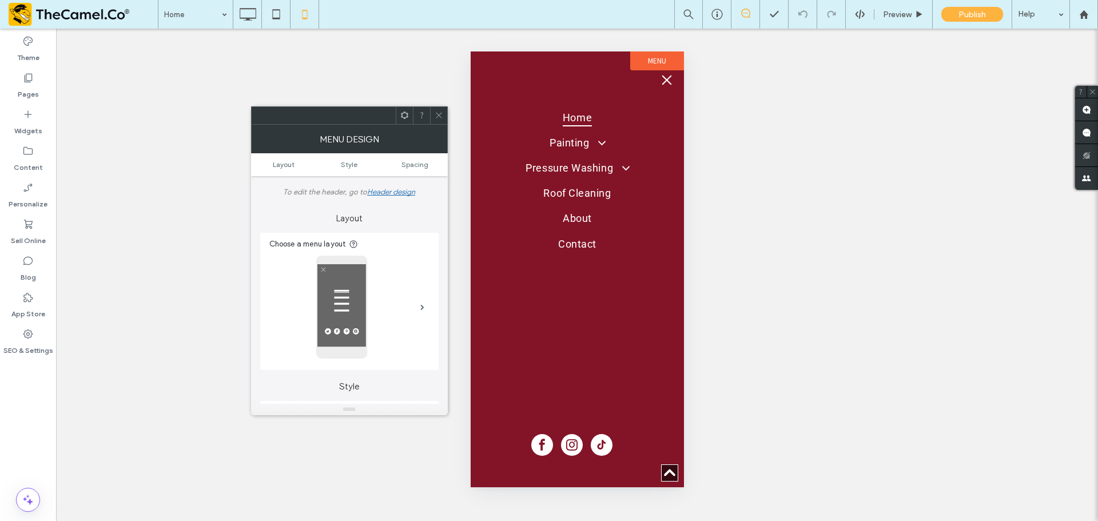
click at [668, 89] on button "menu" at bounding box center [666, 80] width 23 height 23
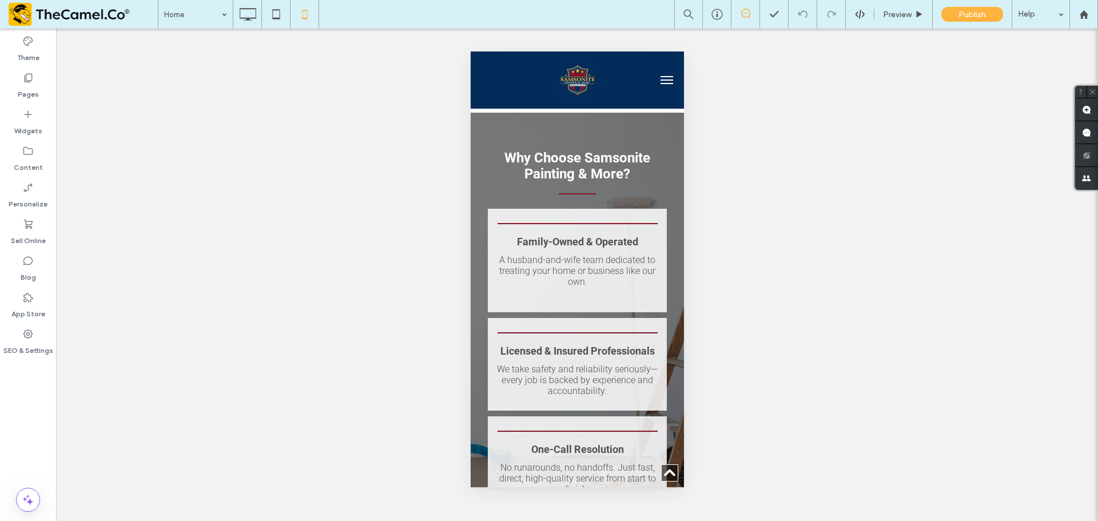
click at [803, 177] on div "Unhide? Yes Unhide? Yes Unhide? Yes Unhide? Yes Unhide? Yes Unhide? Yes Unhide?…" at bounding box center [577, 275] width 1042 height 492
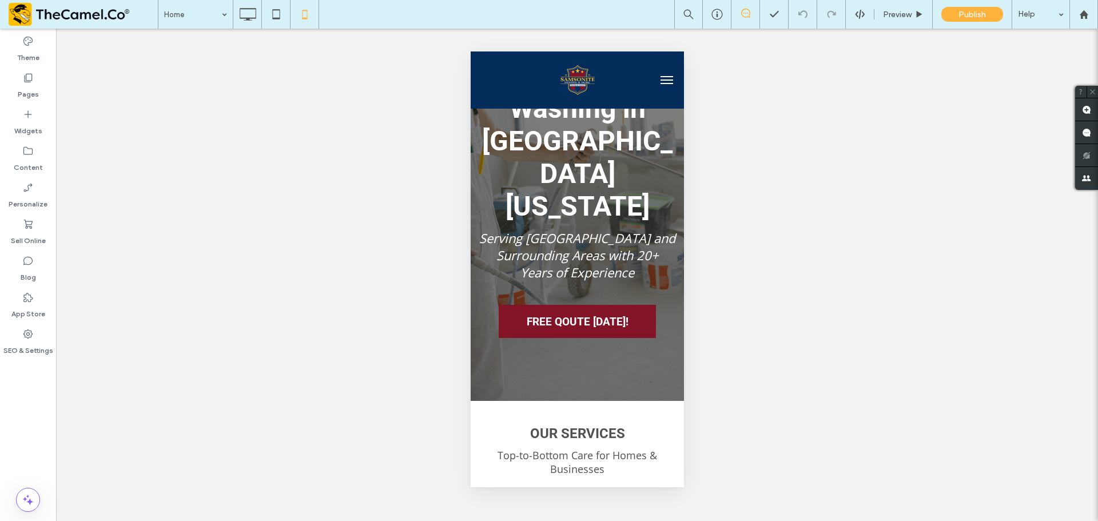
scroll to position [0, 0]
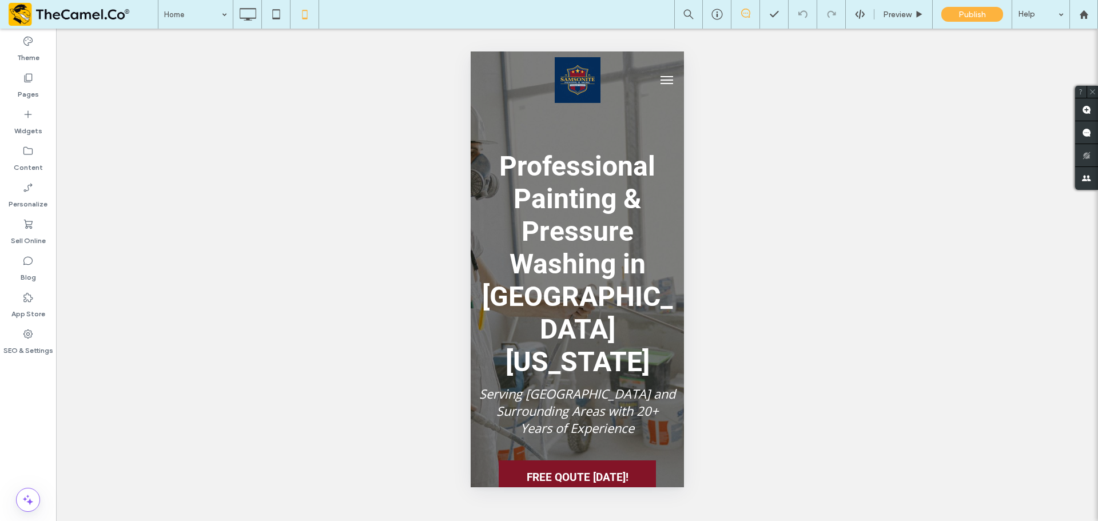
click at [797, 169] on div "Unhide? Yes Unhide? Yes Unhide? Yes Unhide? Yes Unhide? Yes Unhide? Yes Unhide?…" at bounding box center [577, 275] width 1042 height 492
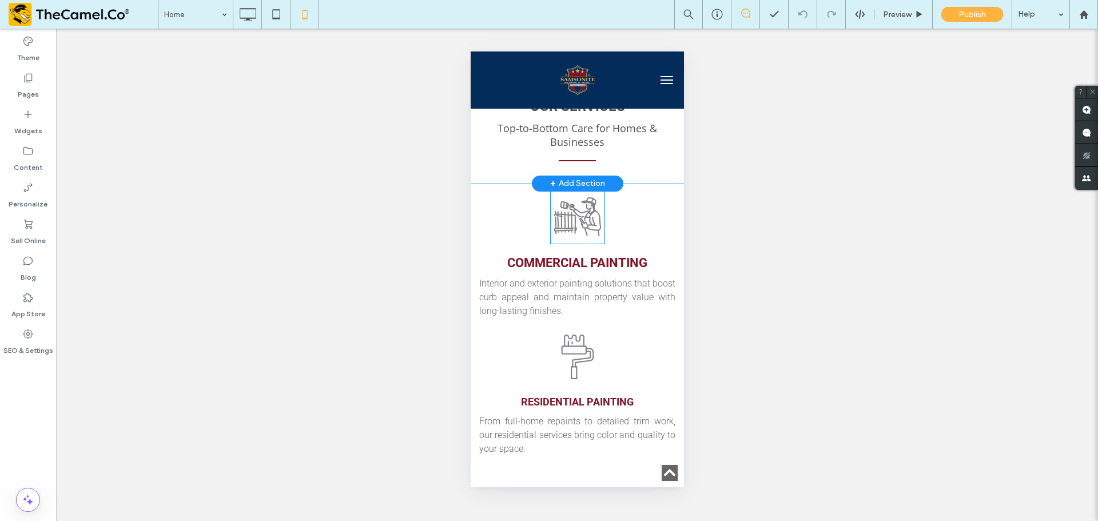
scroll to position [400, 0]
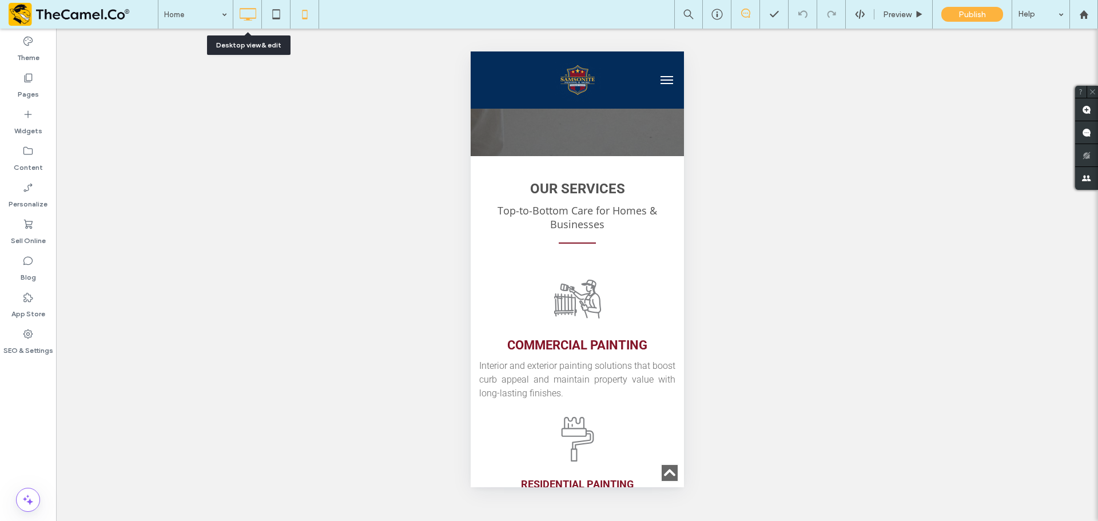
click at [247, 9] on use at bounding box center [248, 14] width 17 height 13
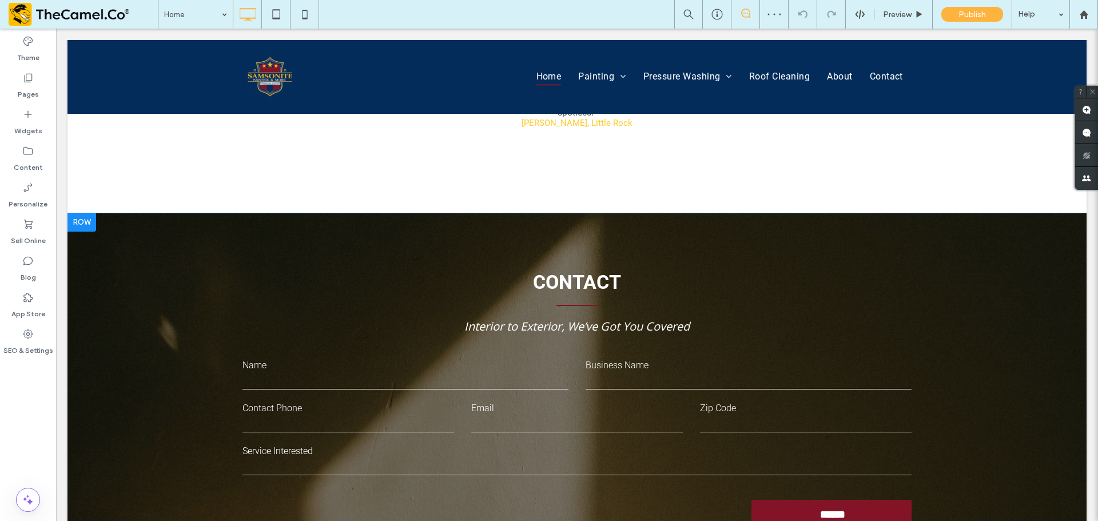
scroll to position [2345, 0]
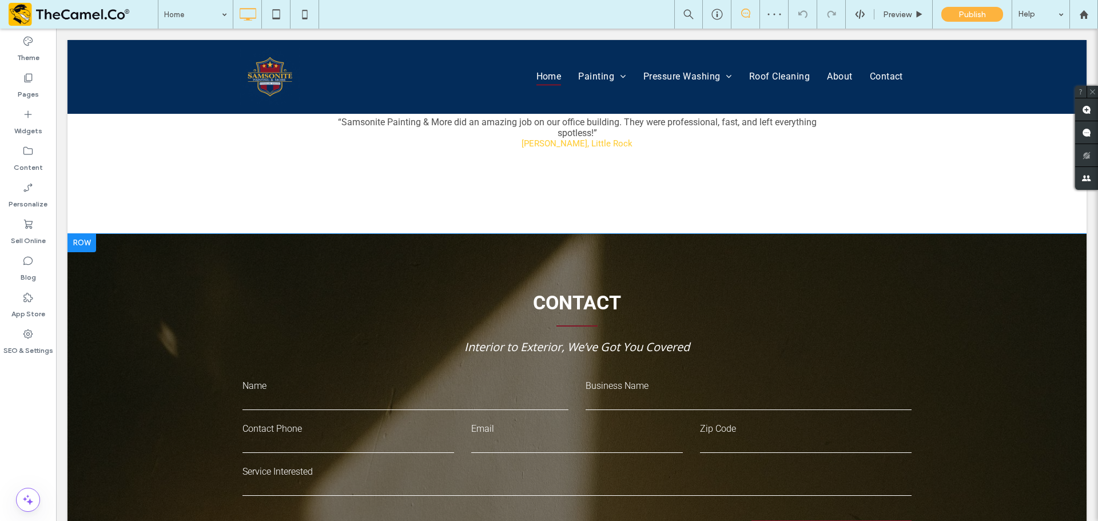
click at [88, 234] on div at bounding box center [81, 243] width 29 height 18
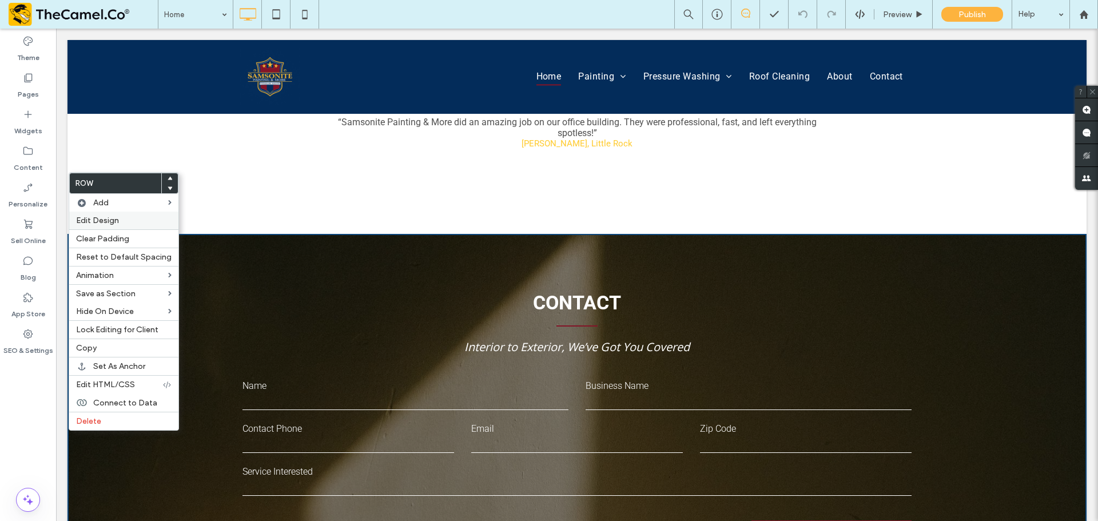
click at [104, 216] on span "Edit Design" at bounding box center [97, 221] width 43 height 10
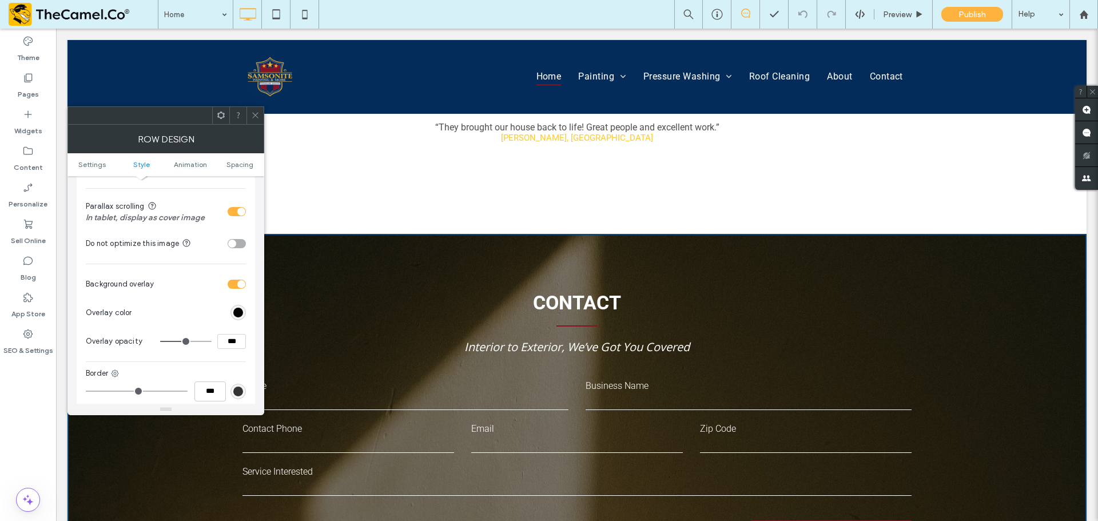
scroll to position [286, 0]
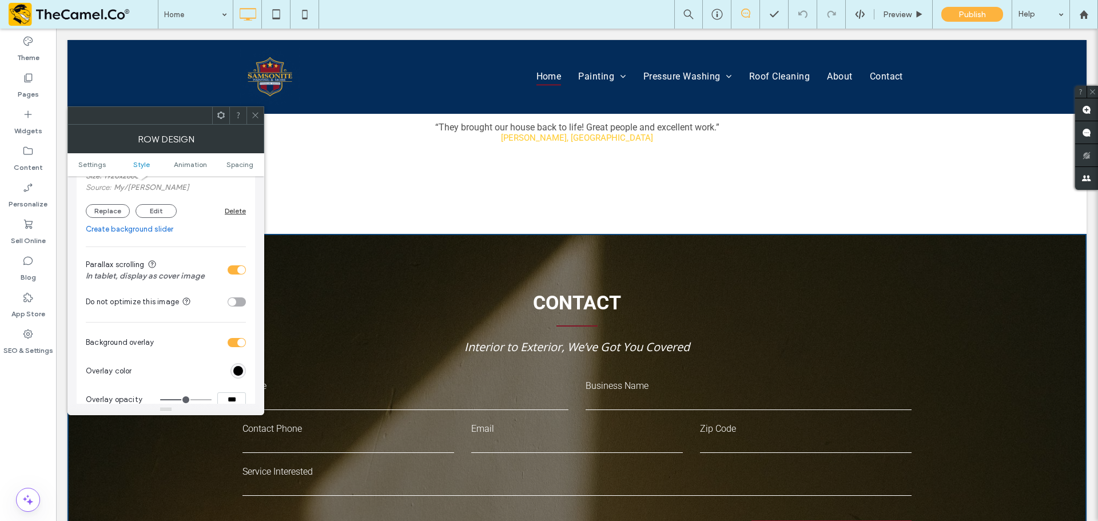
click at [256, 119] on icon at bounding box center [255, 115] width 9 height 9
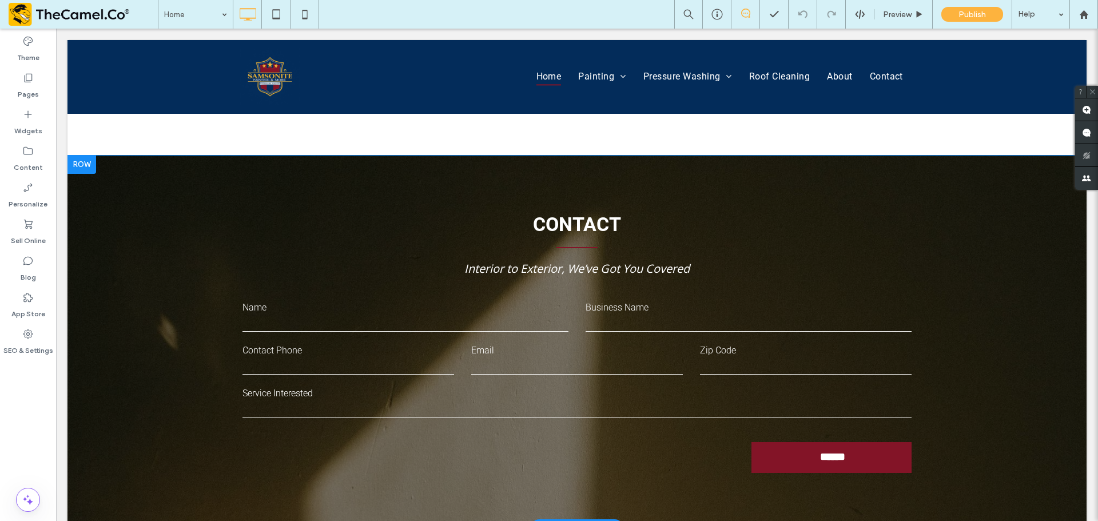
scroll to position [2252, 0]
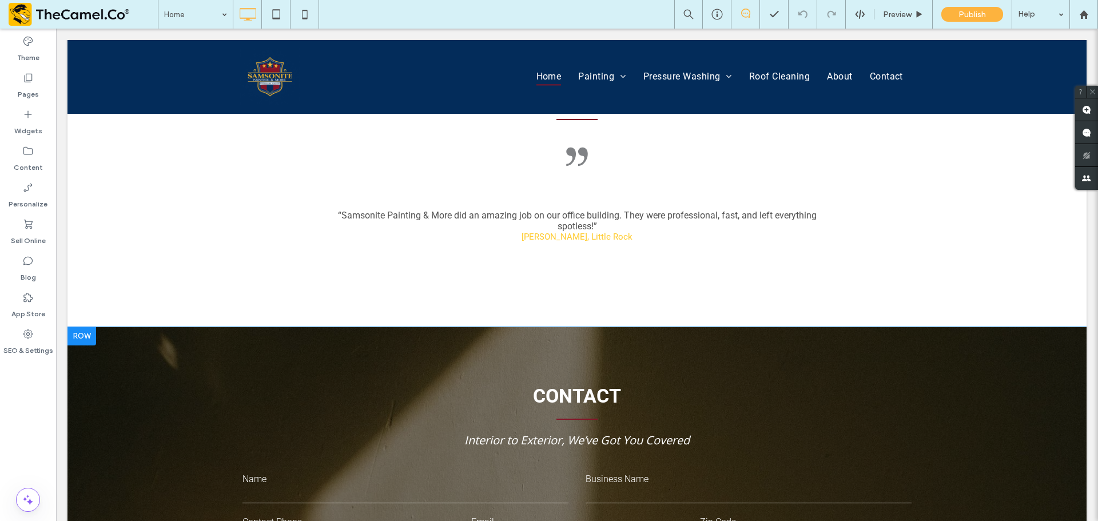
click at [122, 327] on div "**********" at bounding box center [576, 513] width 1019 height 372
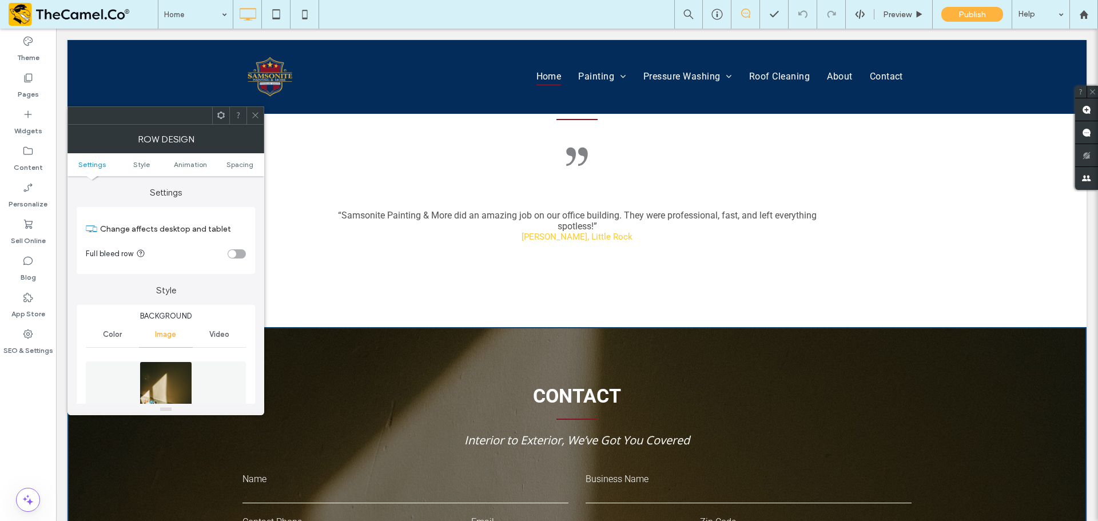
click at [257, 116] on icon at bounding box center [255, 115] width 9 height 9
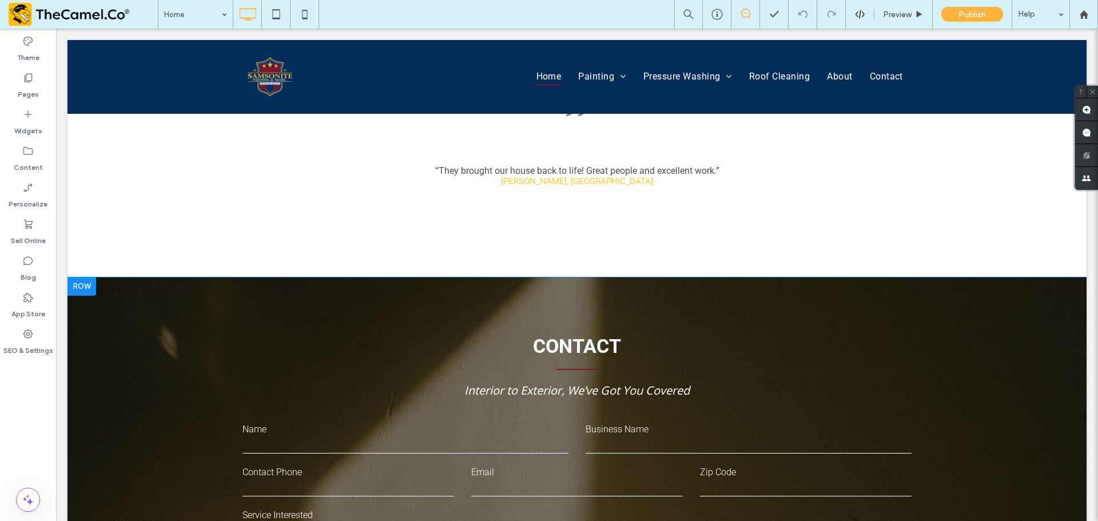
scroll to position [2366, 0]
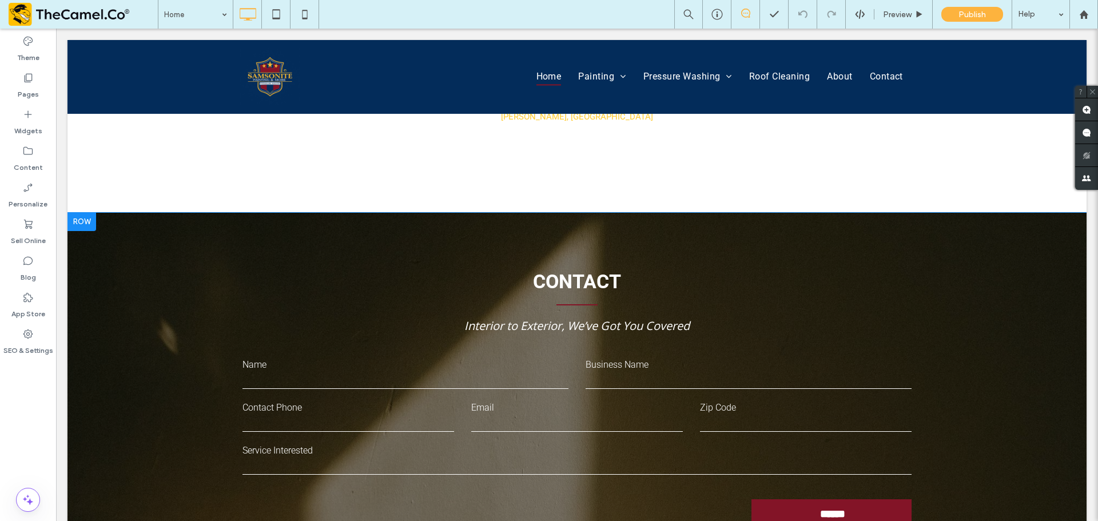
click at [73, 213] on div at bounding box center [81, 222] width 29 height 18
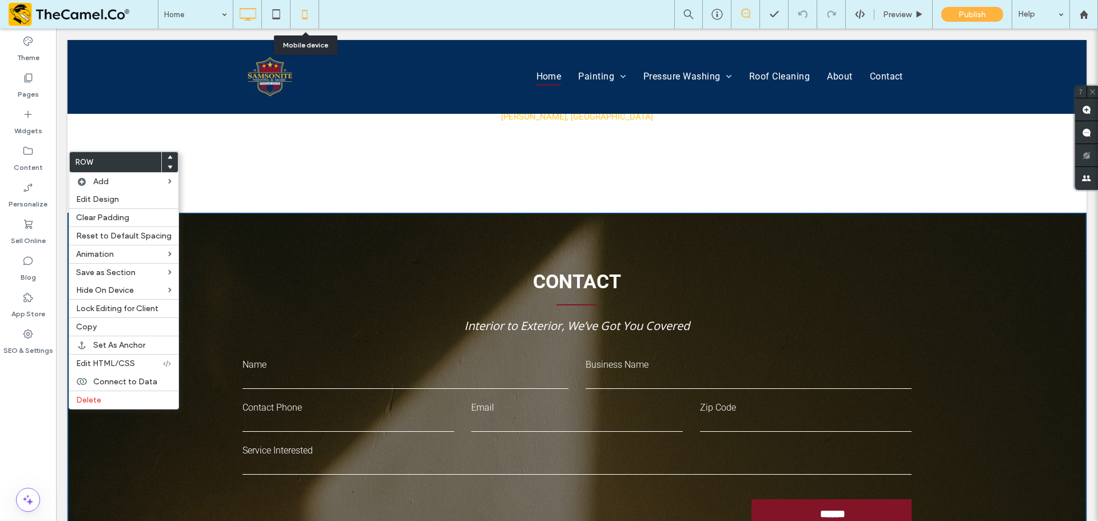
click at [305, 14] on icon at bounding box center [304, 14] width 23 height 23
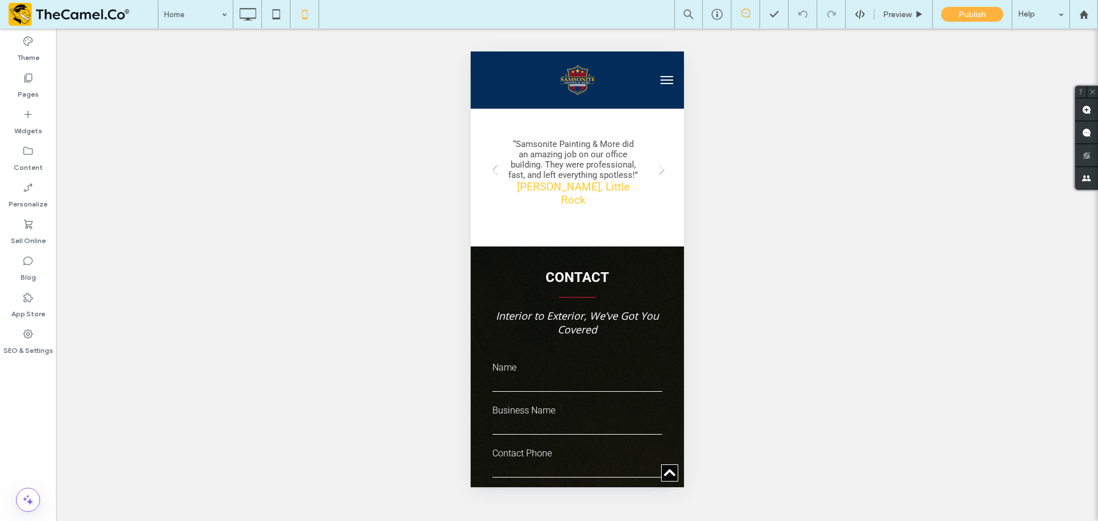
scroll to position [2688, 0]
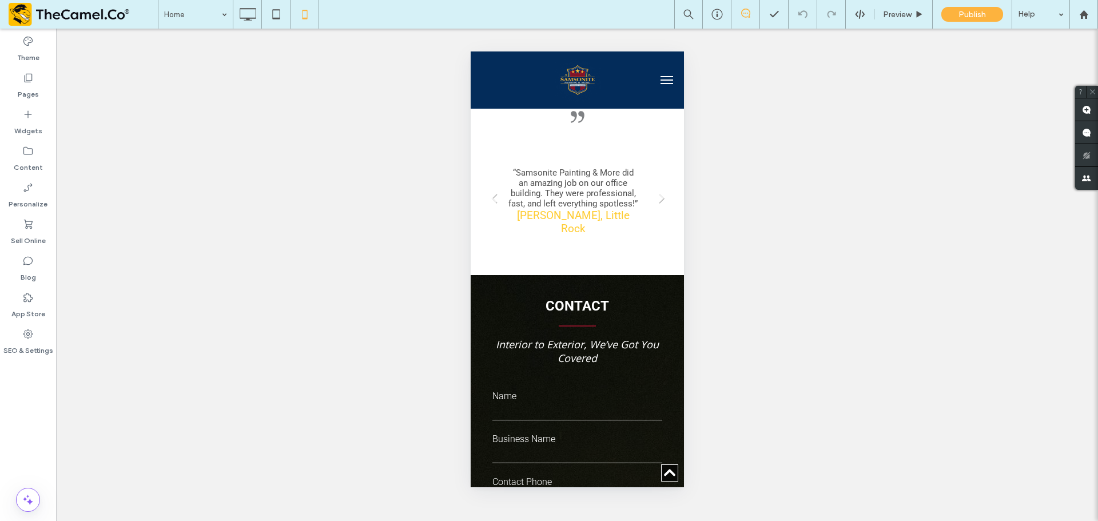
click at [659, 82] on button "menu" at bounding box center [666, 80] width 23 height 23
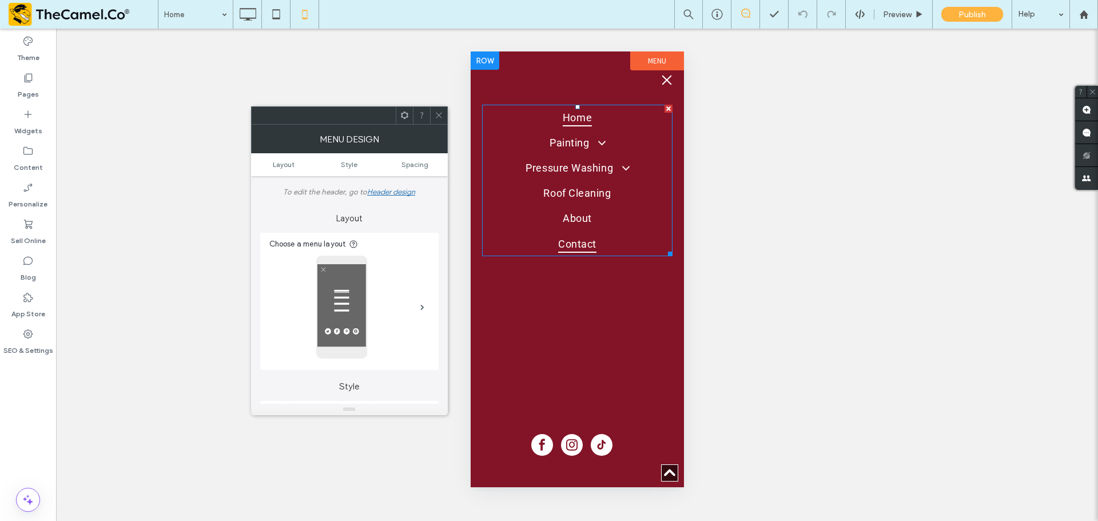
click at [579, 244] on span "Contact" at bounding box center [577, 243] width 38 height 18
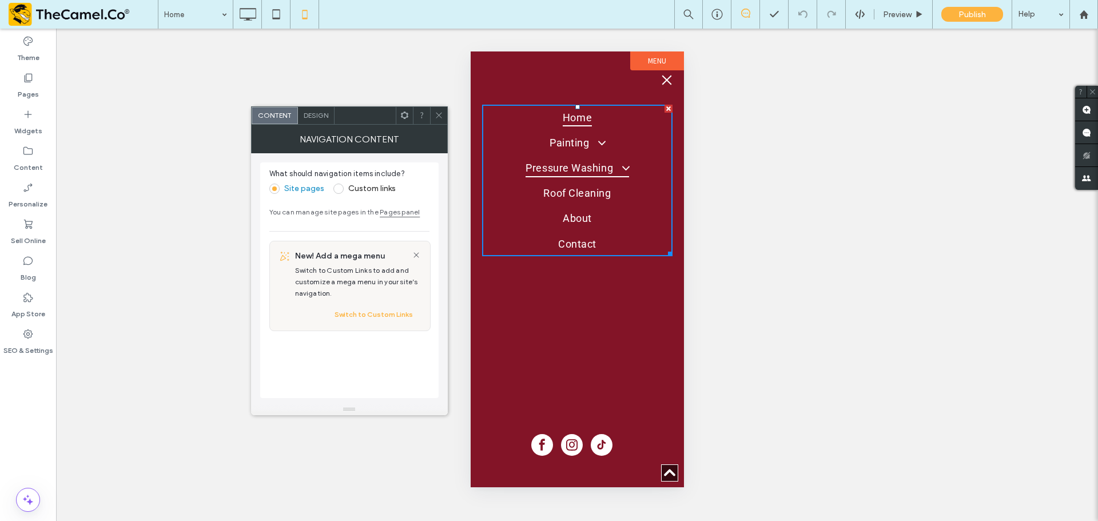
click at [582, 169] on span "Pressure Washing" at bounding box center [576, 167] width 103 height 18
click at [569, 141] on span "Painting" at bounding box center [576, 142] width 55 height 18
click at [955, 72] on div "Unhide? Yes Unhide? Yes Unhide? Yes Unhide? Yes Unhide? Yes Unhide? Yes Unhide?…" at bounding box center [577, 275] width 1042 height 492
click at [894, 14] on span "Preview" at bounding box center [897, 15] width 29 height 10
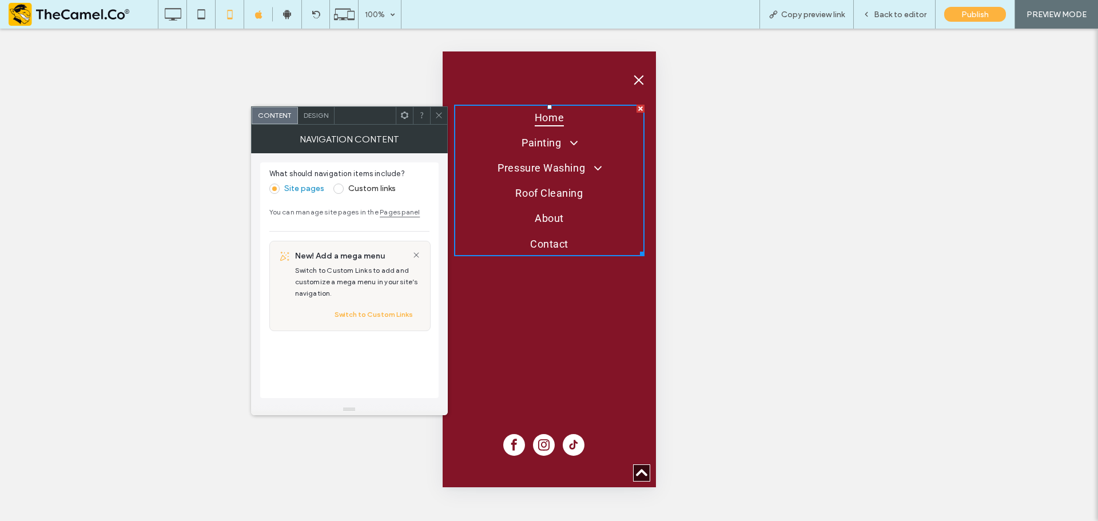
click at [550, 120] on span "Home" at bounding box center [548, 117] width 29 height 18
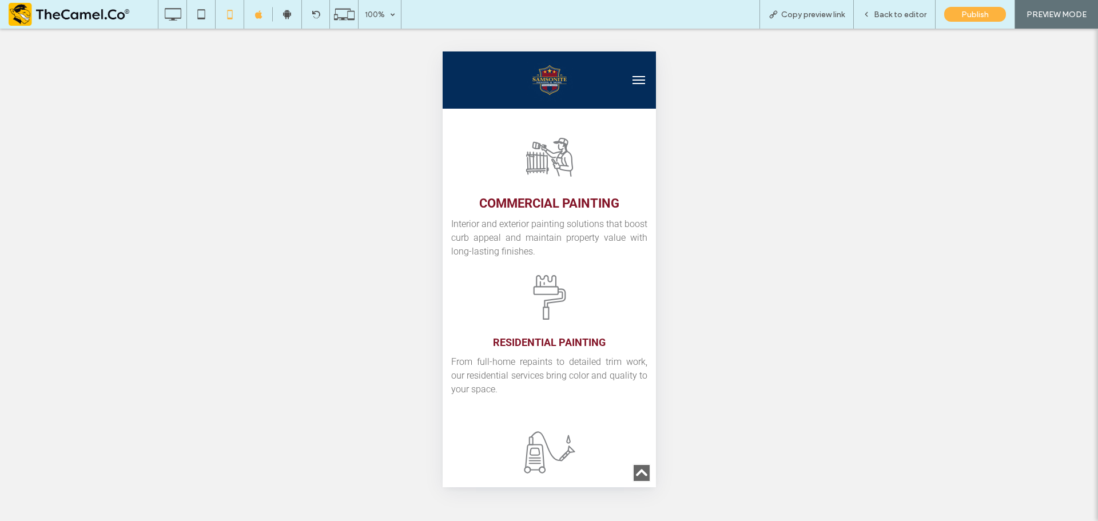
scroll to position [625, 0]
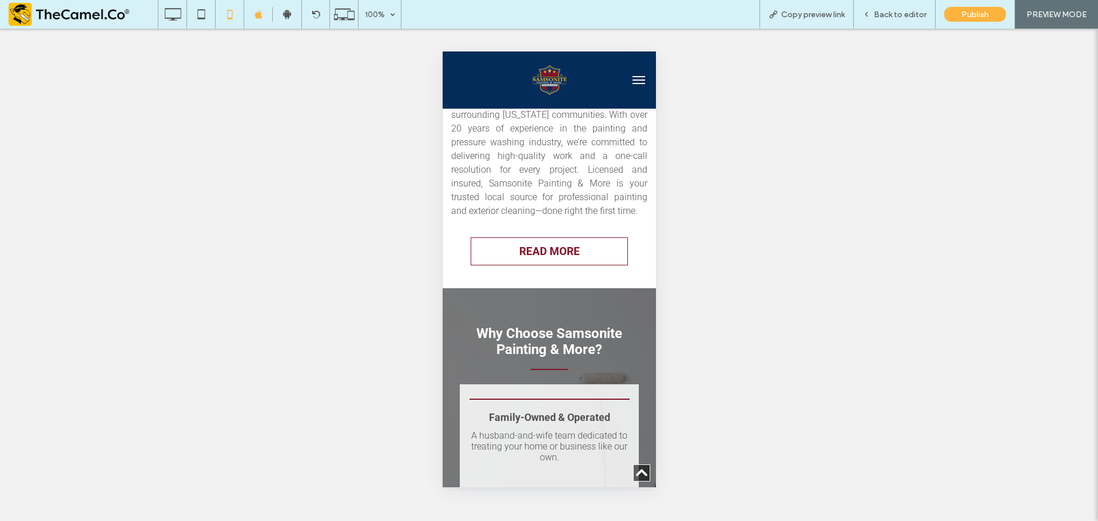
scroll to position [2059, 0]
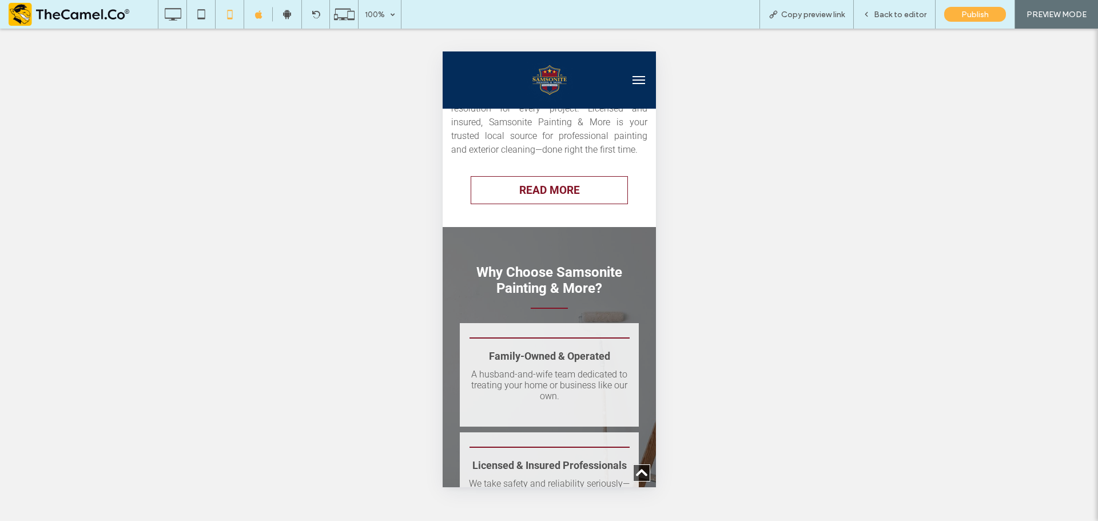
click at [627, 85] on button "menu" at bounding box center [638, 80] width 23 height 23
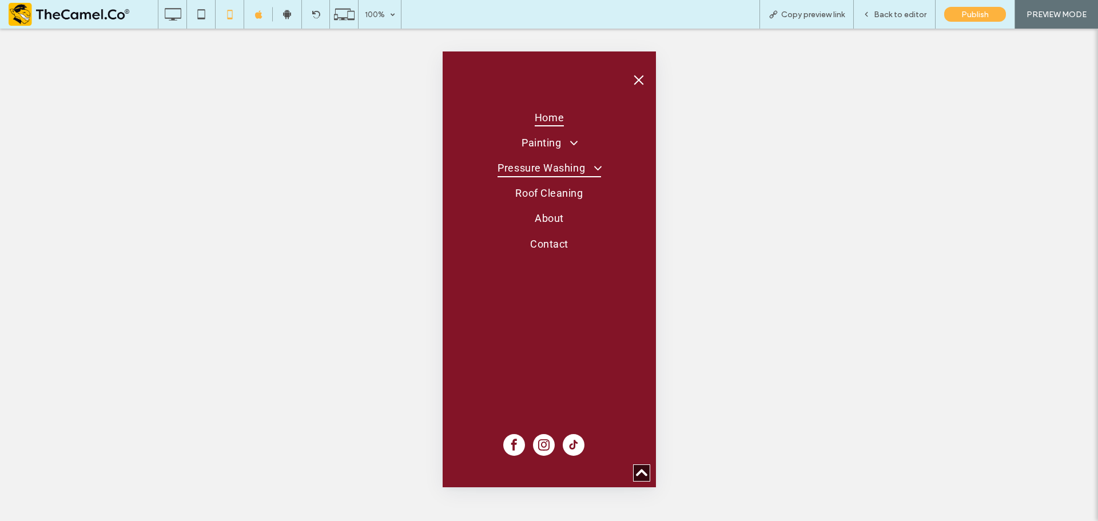
click at [558, 160] on span "Pressure Washing" at bounding box center [548, 167] width 103 height 18
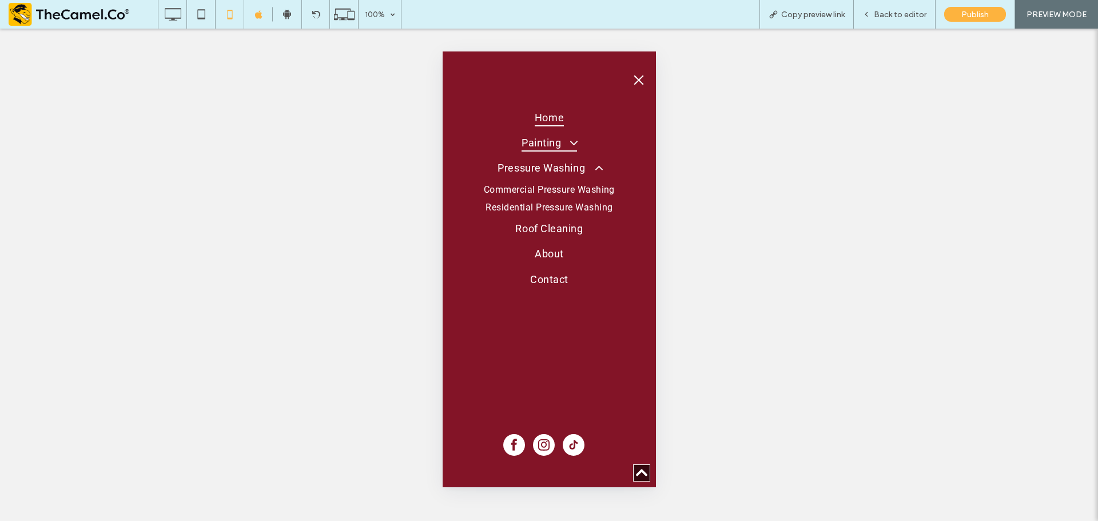
click at [553, 147] on span "Painting" at bounding box center [548, 142] width 55 height 18
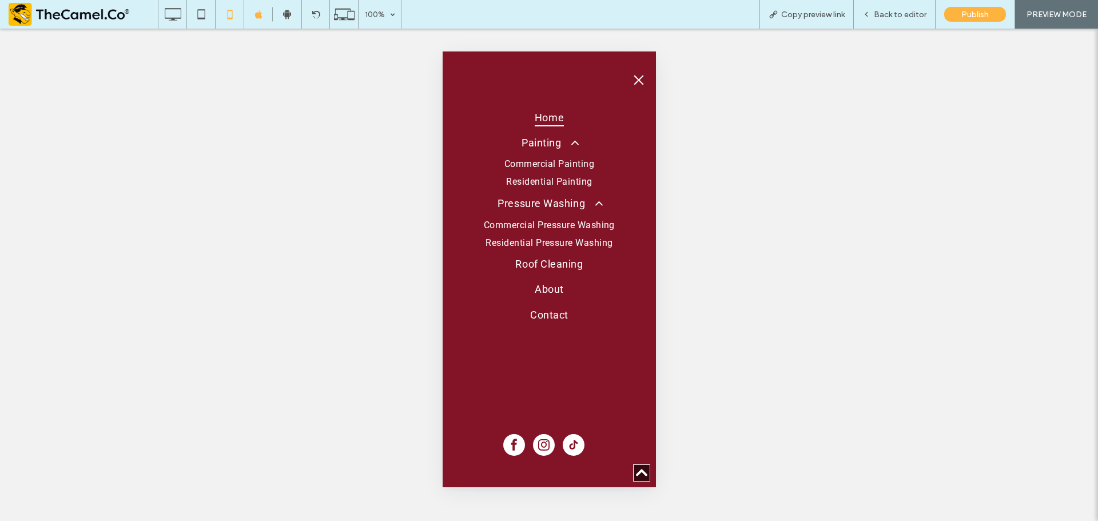
click at [557, 164] on span "Commercial Painting" at bounding box center [549, 163] width 90 height 11
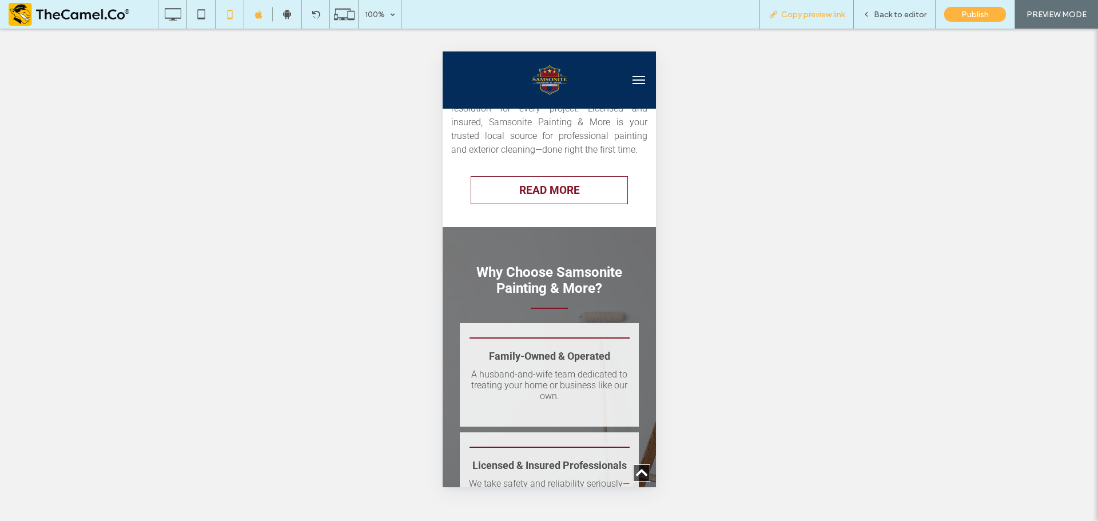
click at [812, 16] on span "Copy preview link" at bounding box center [812, 15] width 63 height 10
click at [319, 11] on icon at bounding box center [316, 14] width 9 height 9
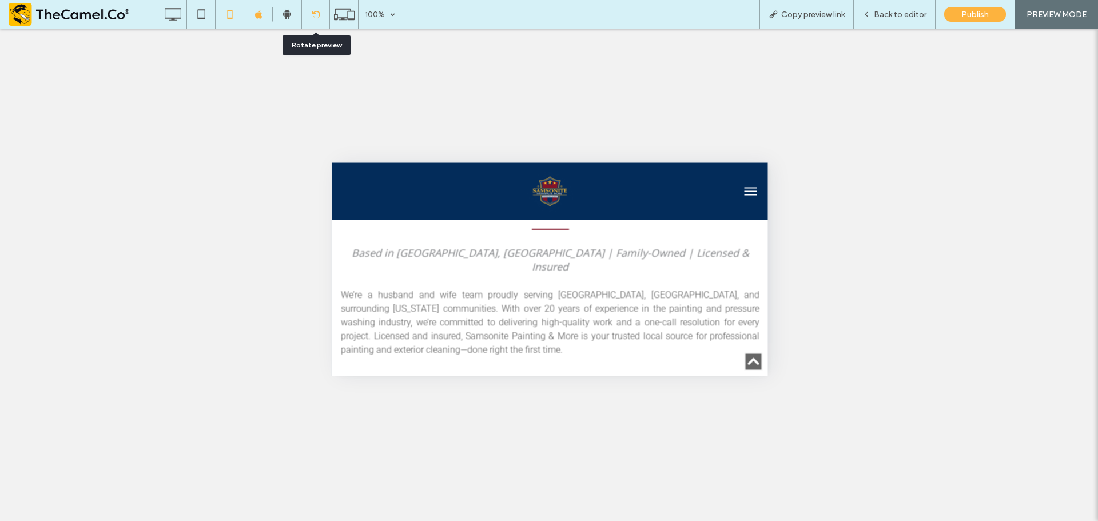
click at [314, 12] on icon at bounding box center [316, 14] width 9 height 9
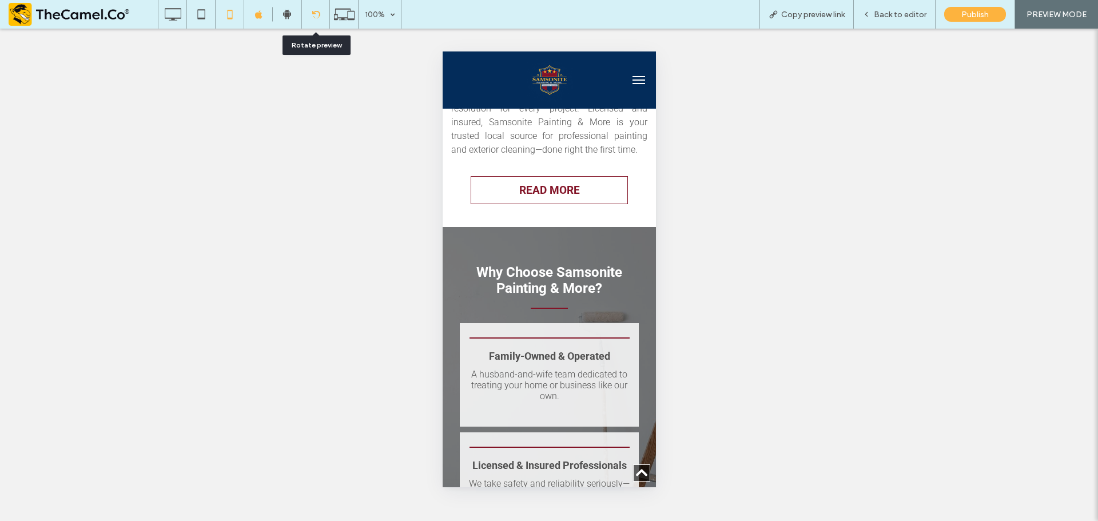
click at [315, 7] on div at bounding box center [315, 14] width 29 height 29
click at [320, 13] on icon at bounding box center [316, 14] width 9 height 9
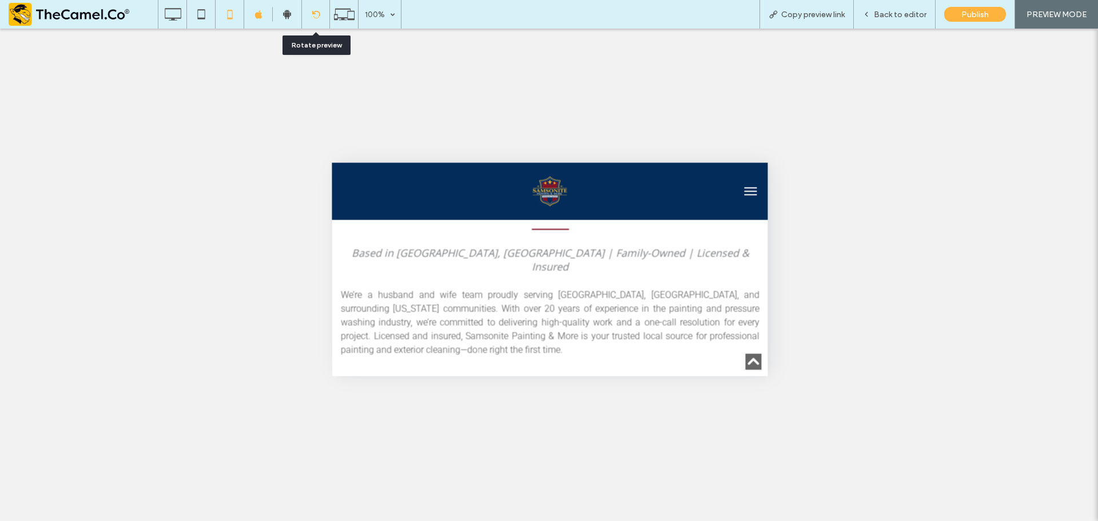
click at [316, 13] on icon at bounding box center [316, 14] width 9 height 9
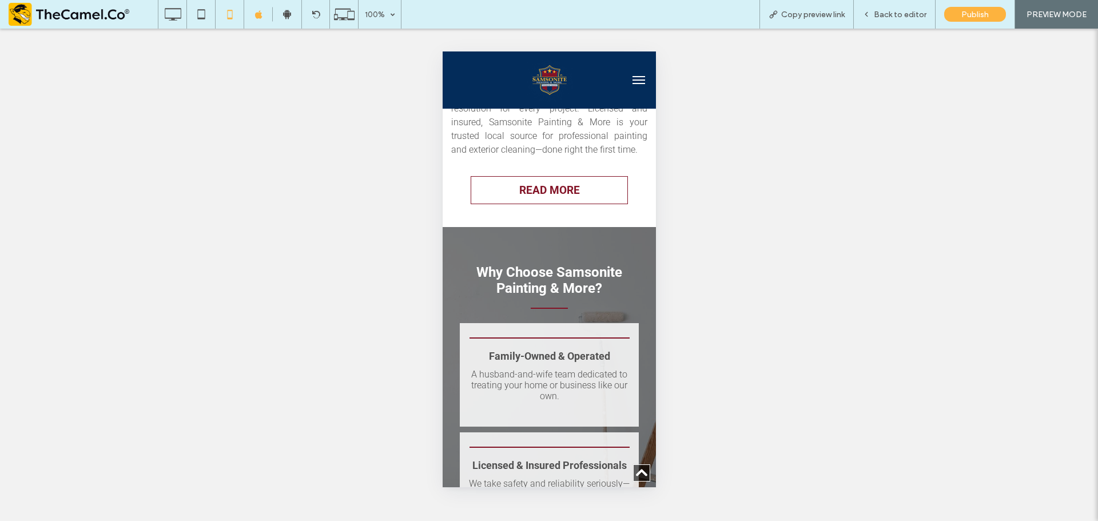
click at [699, 195] on div "Unhide? Yes Unhide? Yes Unhide? Yes Unhide? Yes Unhide? Yes Unhide? Yes Unhide?…" at bounding box center [549, 275] width 1098 height 492
click at [312, 18] on icon at bounding box center [316, 14] width 9 height 9
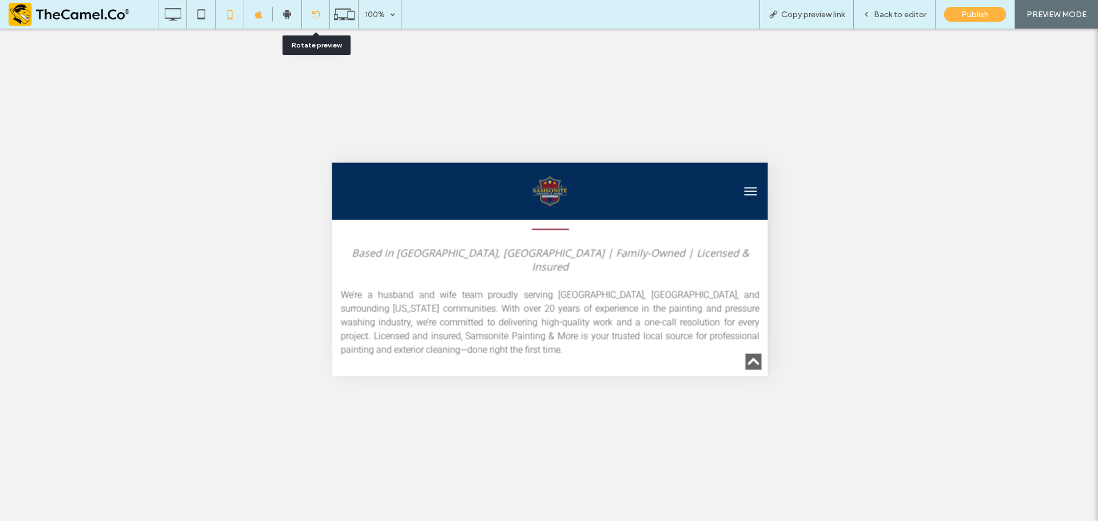
click at [318, 13] on icon at bounding box center [316, 14] width 9 height 9
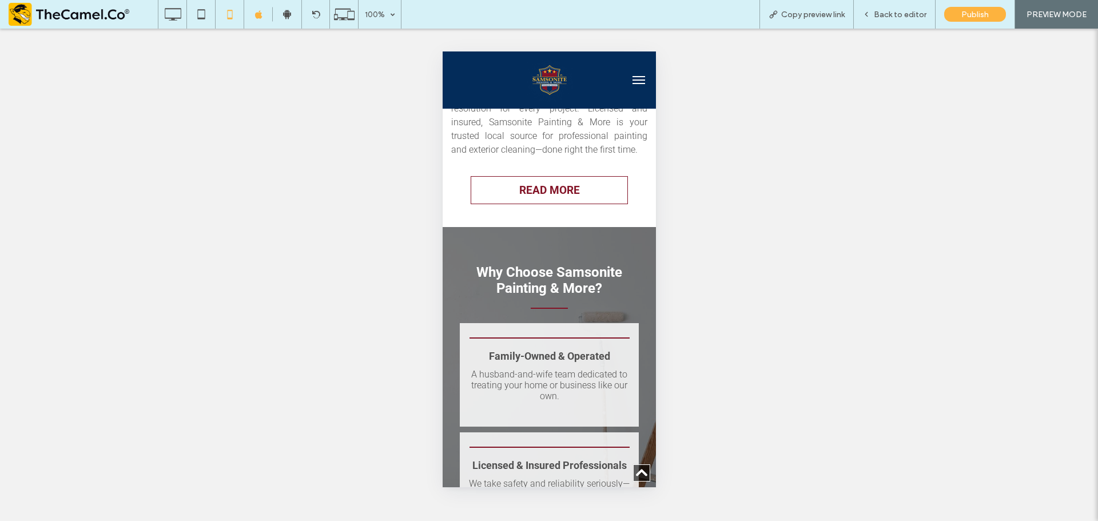
click at [808, 6] on div at bounding box center [549, 260] width 1098 height 521
click at [805, 16] on span "Copy preview link" at bounding box center [812, 15] width 63 height 10
click at [881, 18] on span "Back to editor" at bounding box center [900, 15] width 53 height 10
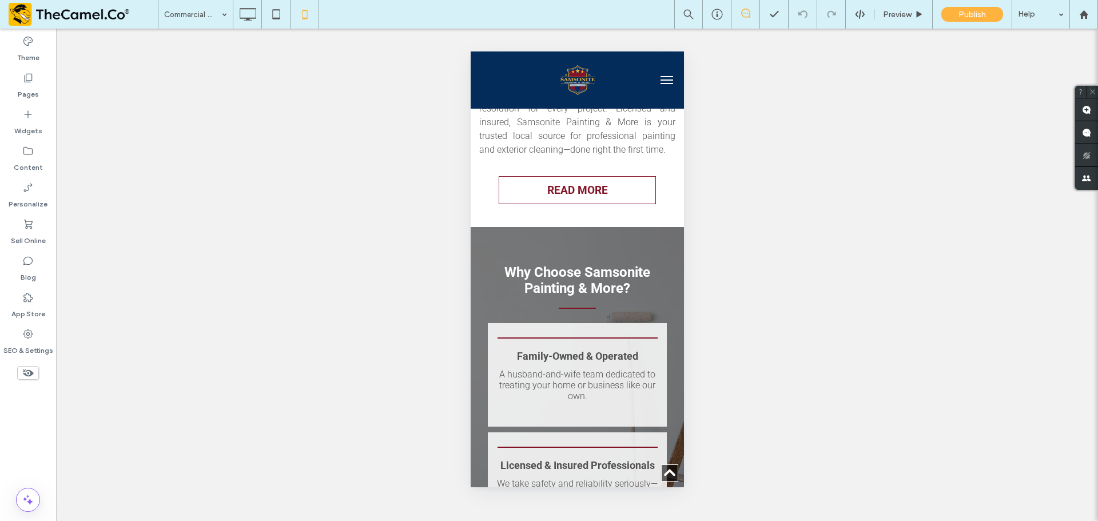
click at [380, 58] on div "Unhide? Yes Unhide? Yes Unhide? Yes Unhide? Yes Unhide? Yes Unhide? Yes Unhide?…" at bounding box center [577, 275] width 1042 height 492
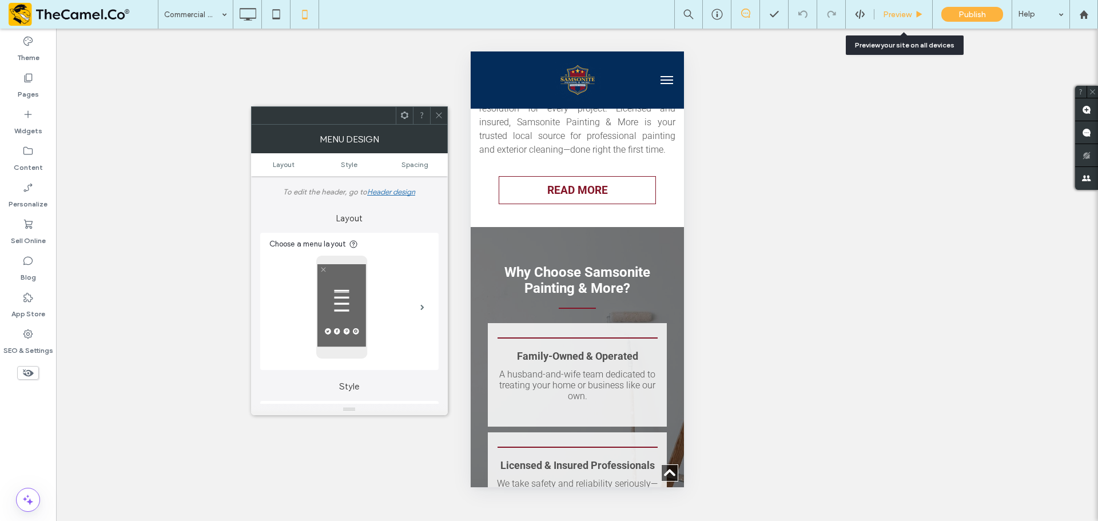
click at [893, 16] on span "Preview" at bounding box center [897, 15] width 29 height 10
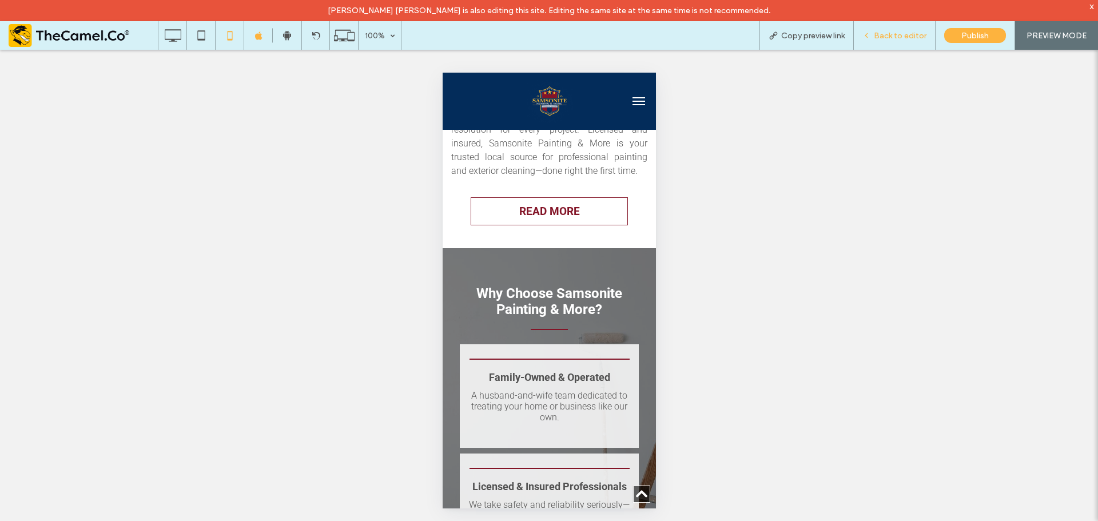
click at [881, 39] on span "Back to editor" at bounding box center [900, 36] width 53 height 10
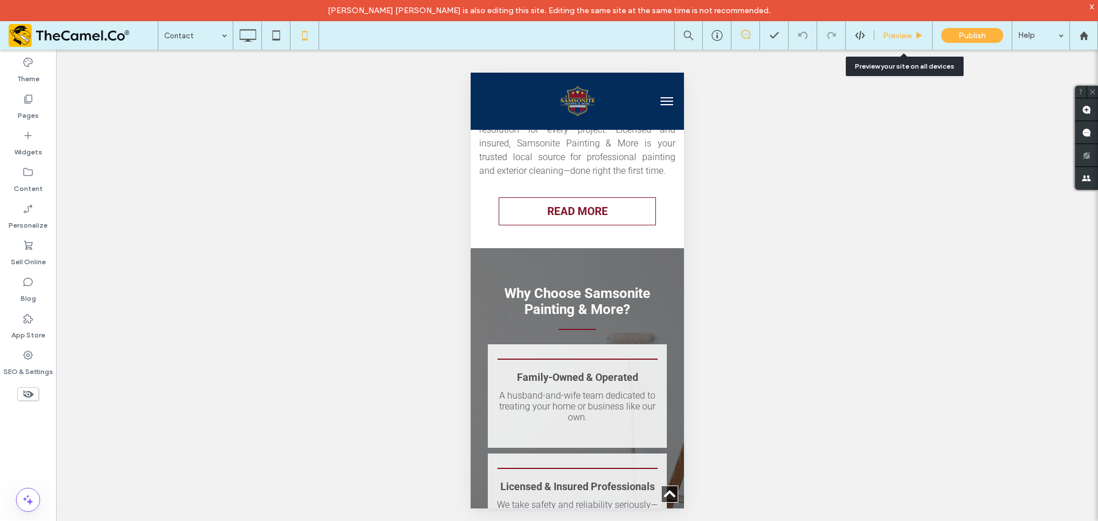
click at [882, 37] on div "Preview" at bounding box center [904, 36] width 58 height 10
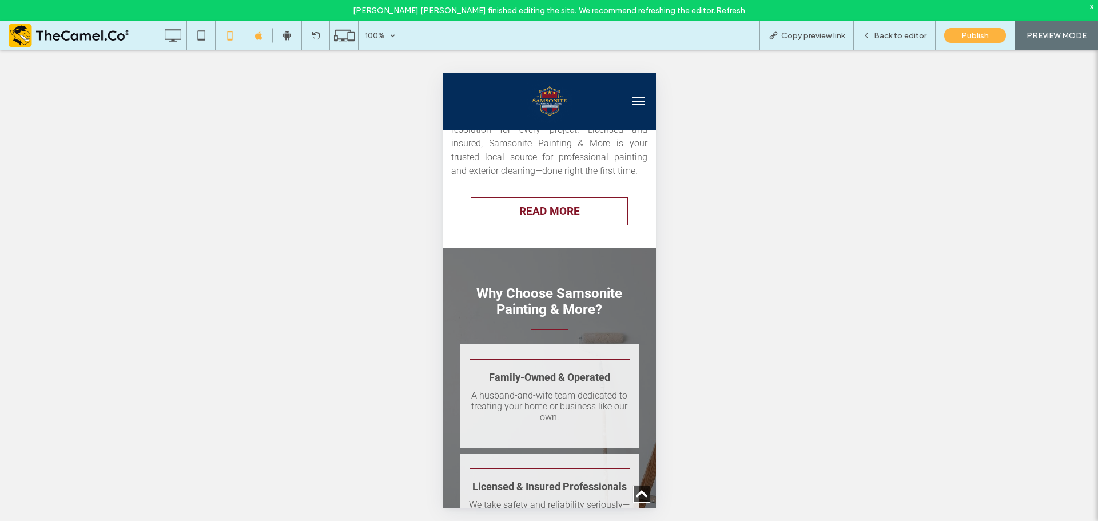
drag, startPoint x: 542, startPoint y: 372, endPoint x: 577, endPoint y: 435, distance: 72.2
click at [577, 520] on div at bounding box center [549, 521] width 1098 height 0
click at [713, 520] on div at bounding box center [549, 521] width 1098 height 0
click at [97, 520] on div at bounding box center [549, 521] width 1098 height 0
click at [898, 37] on span "Back to editor" at bounding box center [900, 36] width 53 height 10
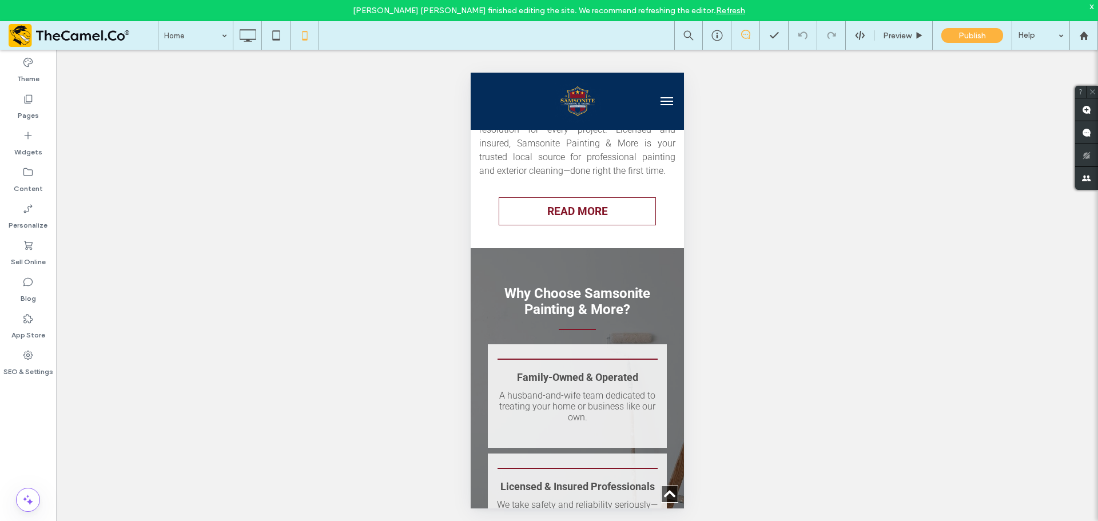
click at [70, 37] on span at bounding box center [83, 35] width 149 height 23
